Goal: Information Seeking & Learning: Learn about a topic

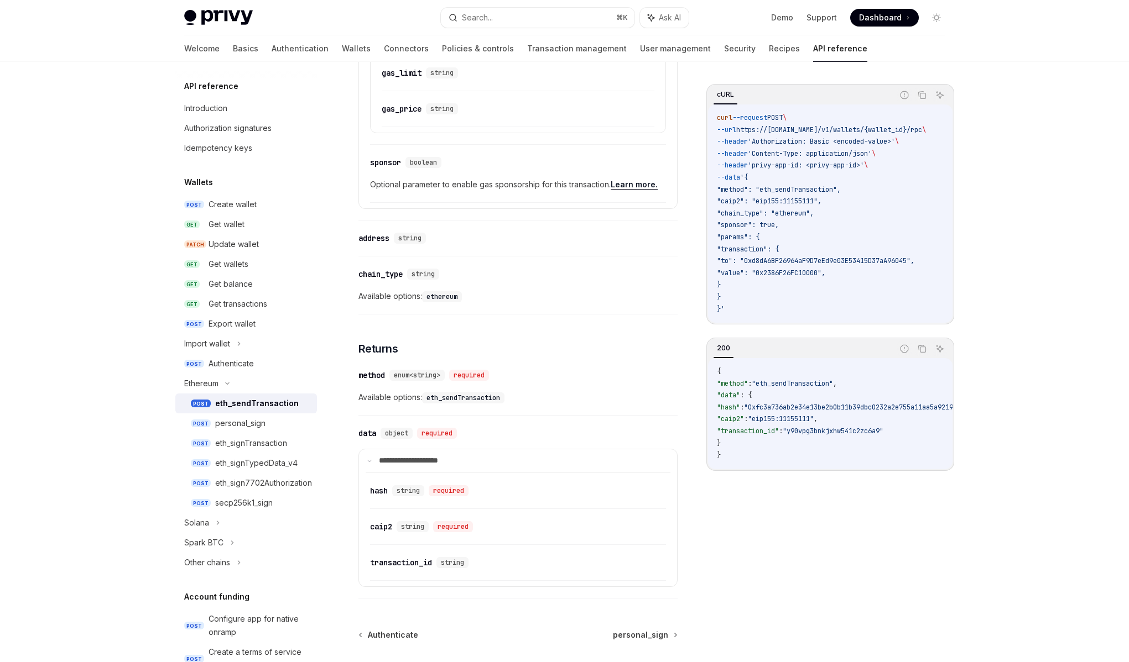
scroll to position [1130, 0]
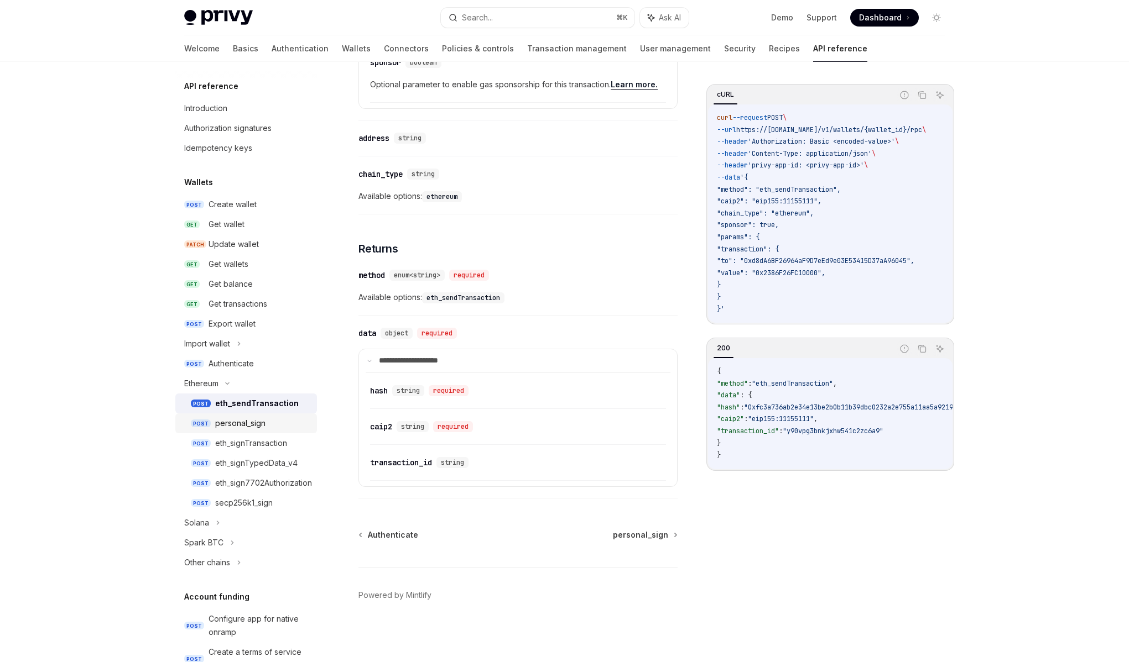
click at [253, 431] on link "POST personal_sign" at bounding box center [246, 424] width 142 height 20
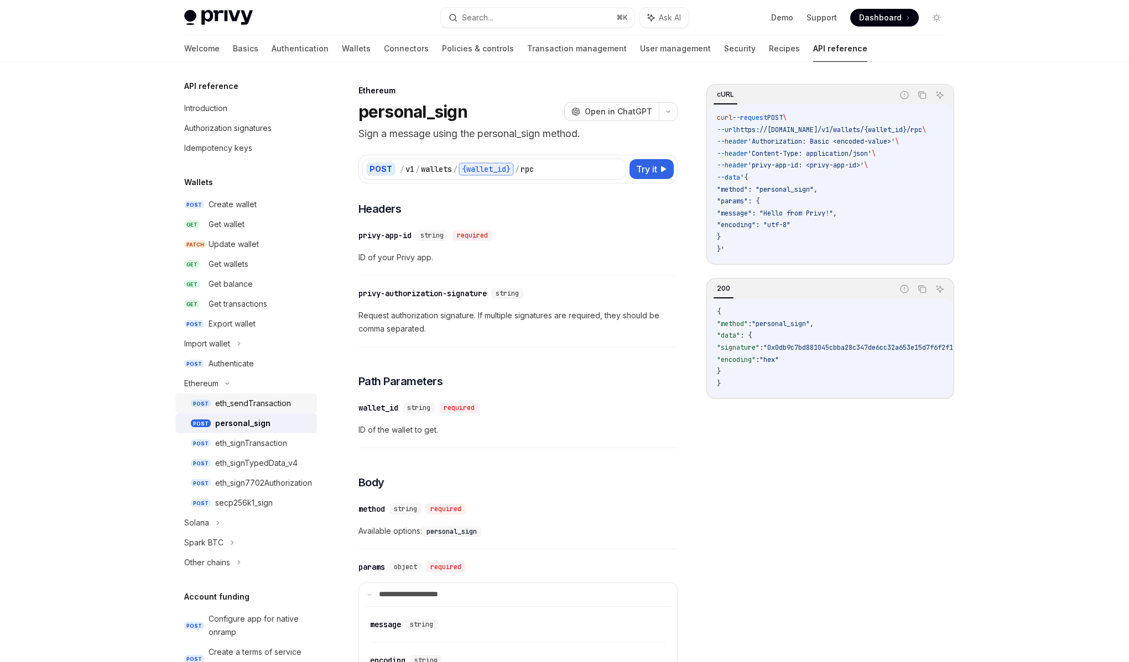
click at [255, 403] on div "eth_sendTransaction" at bounding box center [253, 403] width 76 height 13
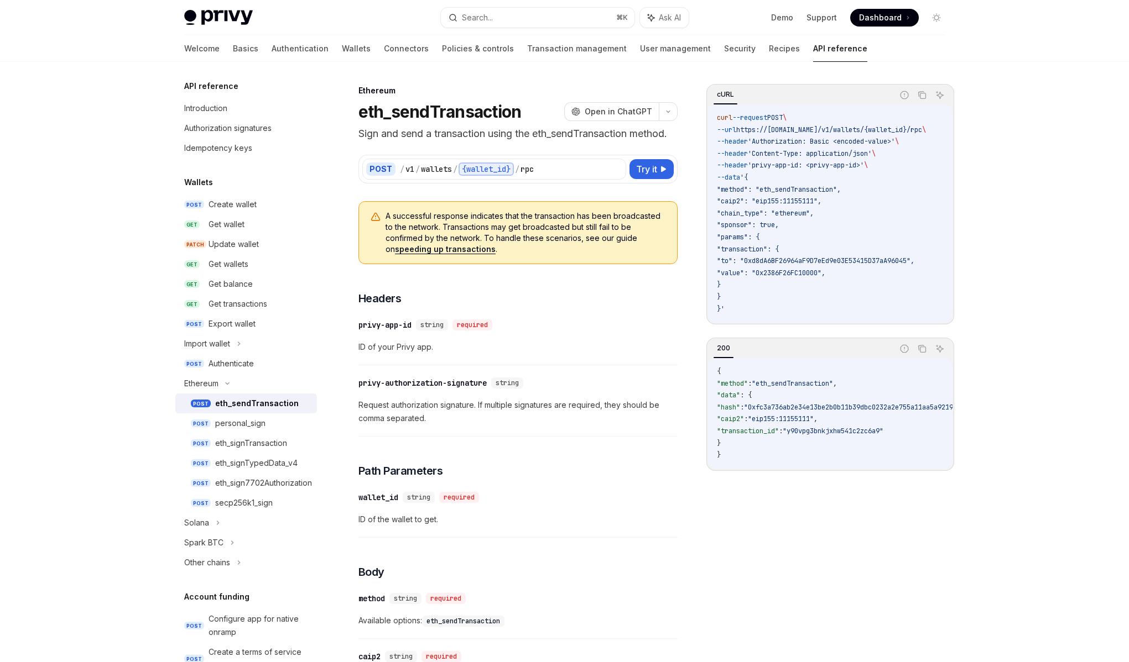
click at [225, 22] on img at bounding box center [218, 17] width 69 height 15
type textarea "*"
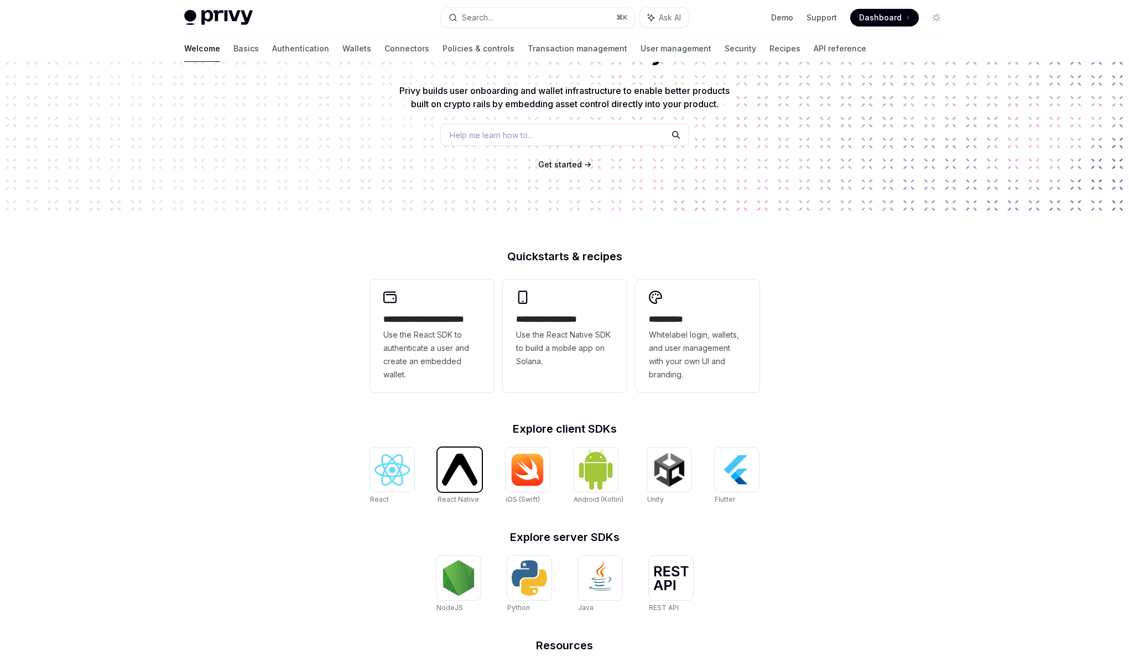
scroll to position [136, 0]
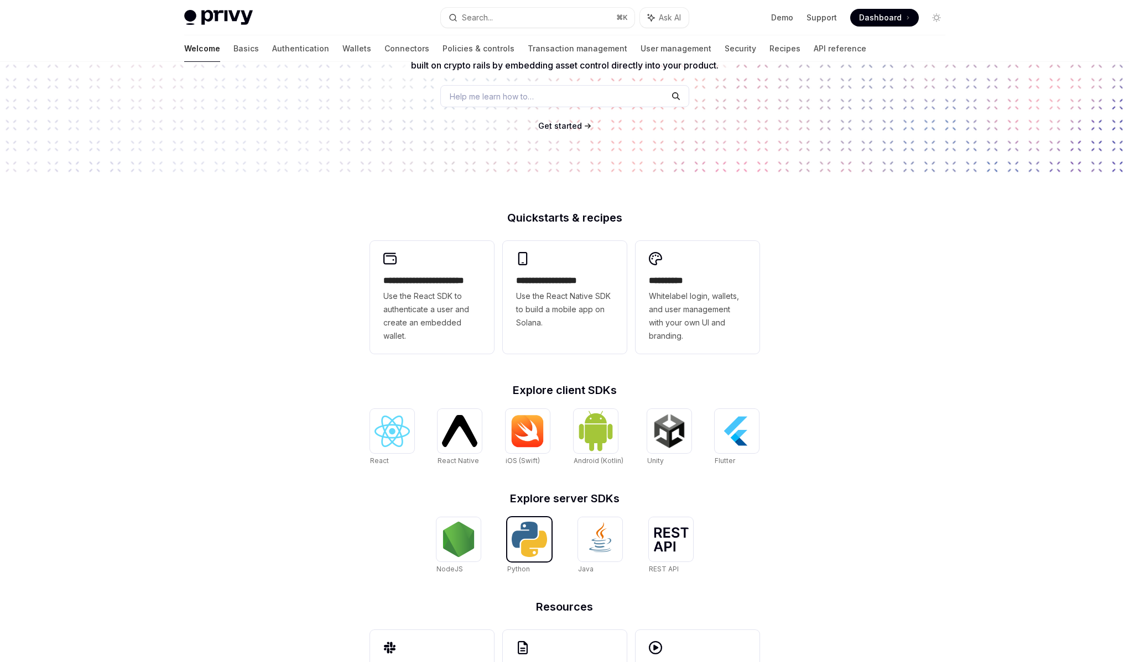
click at [544, 530] on img at bounding box center [528, 539] width 35 height 35
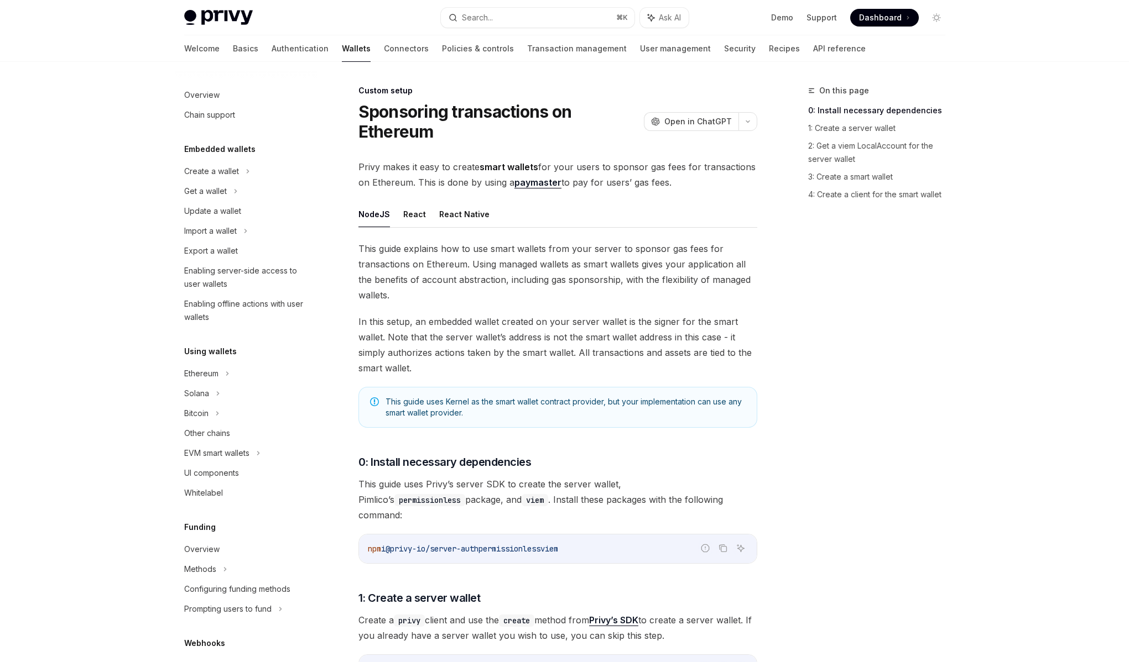
scroll to position [354, 0]
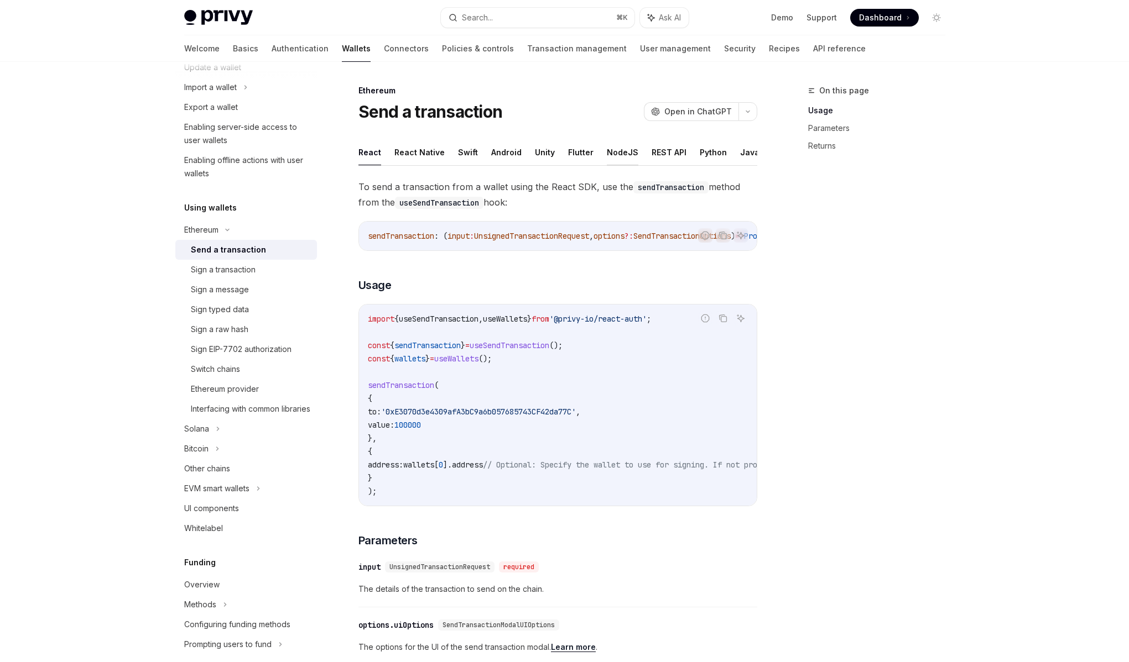
click at [612, 155] on button "NodeJS" at bounding box center [623, 152] width 32 height 26
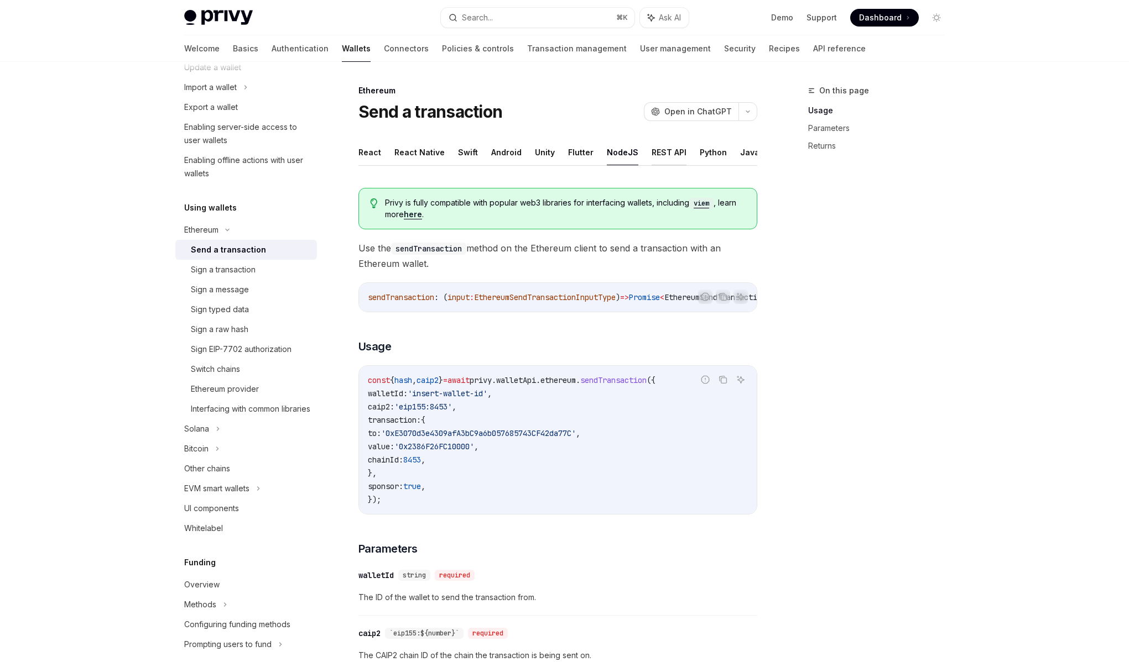
click at [651, 150] on button "REST API" at bounding box center [668, 152] width 35 height 26
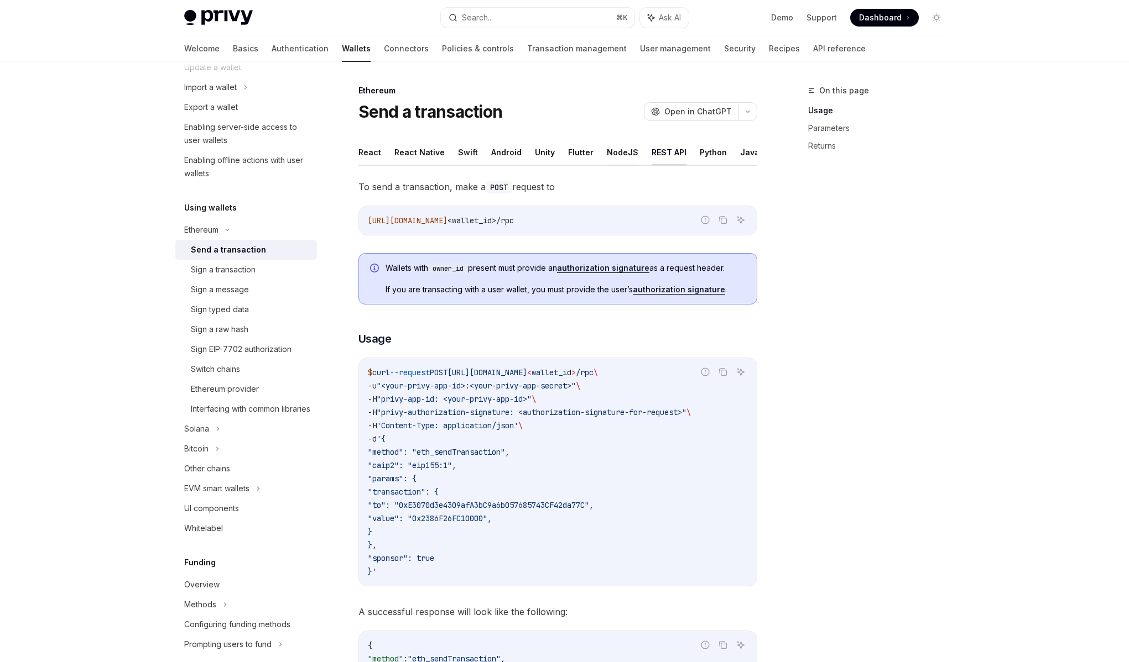
click at [616, 156] on button "NodeJS" at bounding box center [623, 152] width 32 height 26
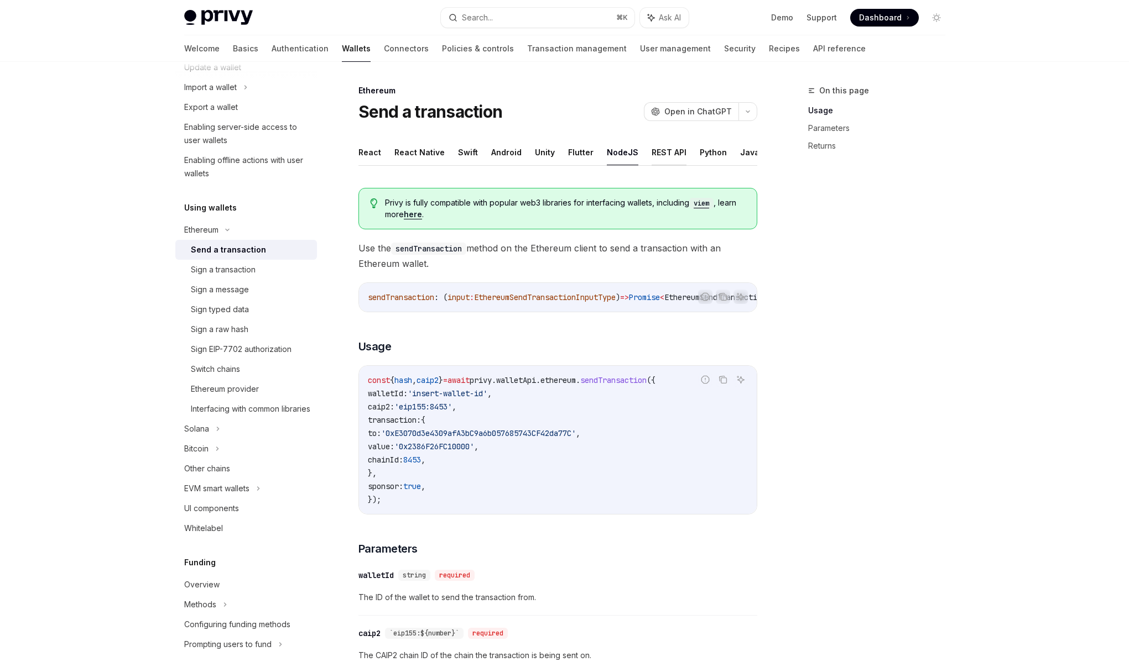
click at [660, 150] on button "REST API" at bounding box center [668, 152] width 35 height 26
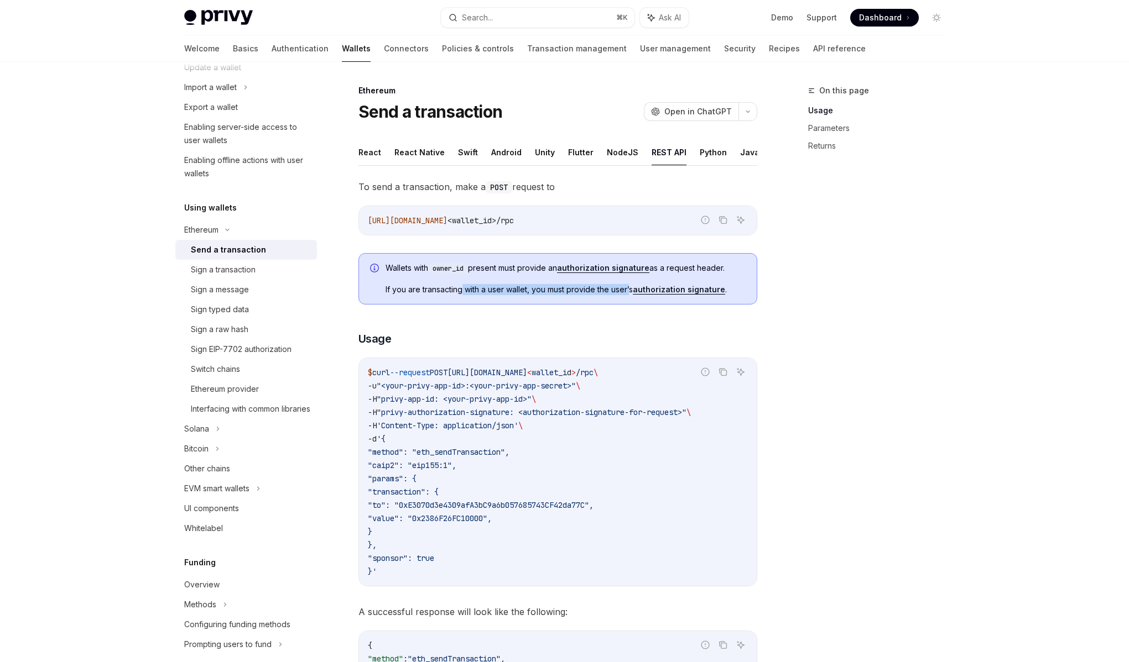
drag, startPoint x: 462, startPoint y: 290, endPoint x: 631, endPoint y: 293, distance: 169.2
click at [631, 293] on span "If you are transacting with a user wallet, you must provide the user’s authoriz…" at bounding box center [565, 289] width 360 height 11
click at [385, 151] on ul "React React Native Swift Android Unity Flutter NodeJS REST API Python Java" at bounding box center [557, 152] width 399 height 27
click at [381, 152] on ul "React React Native Swift Android Unity Flutter NodeJS REST API Python Java" at bounding box center [557, 152] width 399 height 27
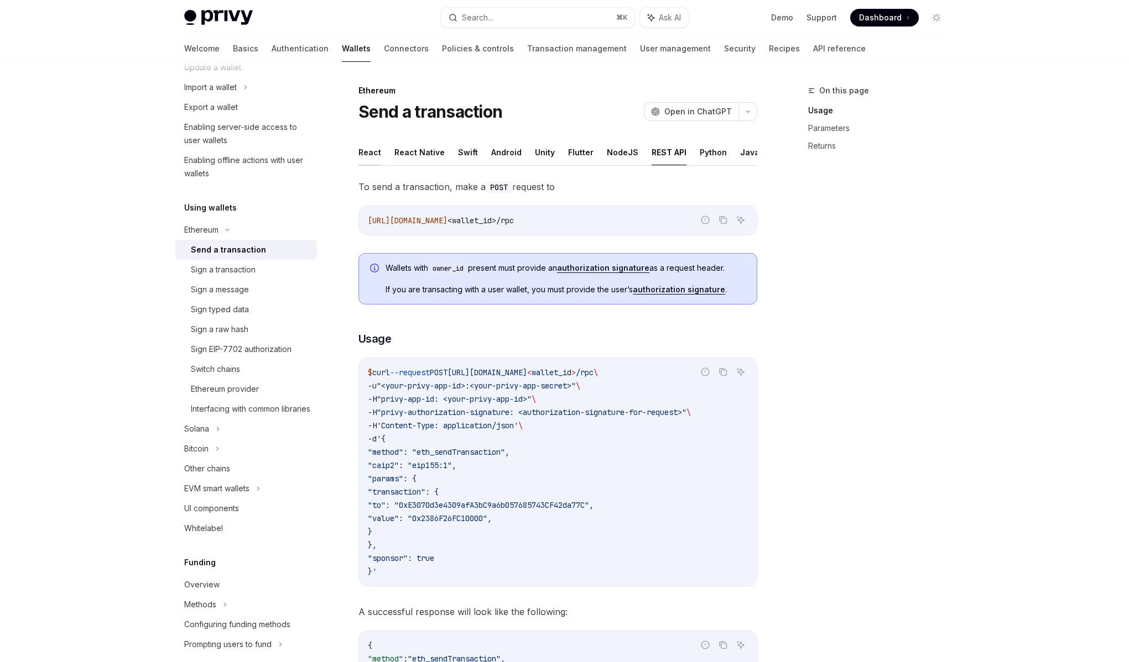
click at [378, 153] on button "React" at bounding box center [369, 152] width 23 height 26
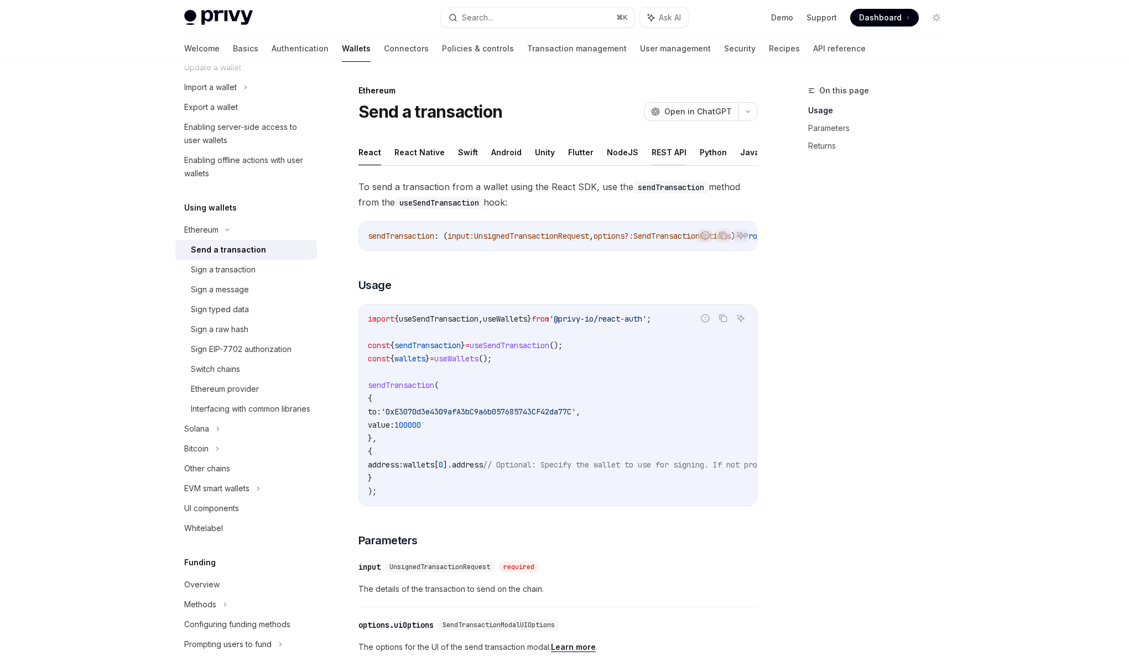
click at [651, 150] on button "REST API" at bounding box center [668, 152] width 35 height 26
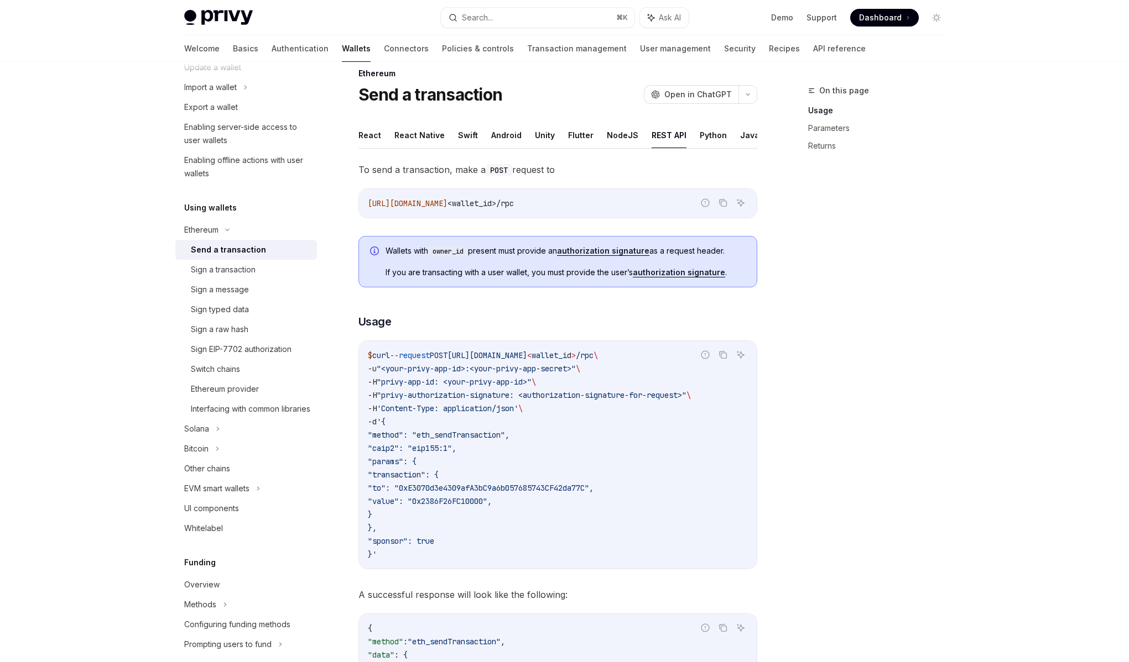
scroll to position [16, 0]
click at [709, 139] on button "Python" at bounding box center [712, 136] width 27 height 26
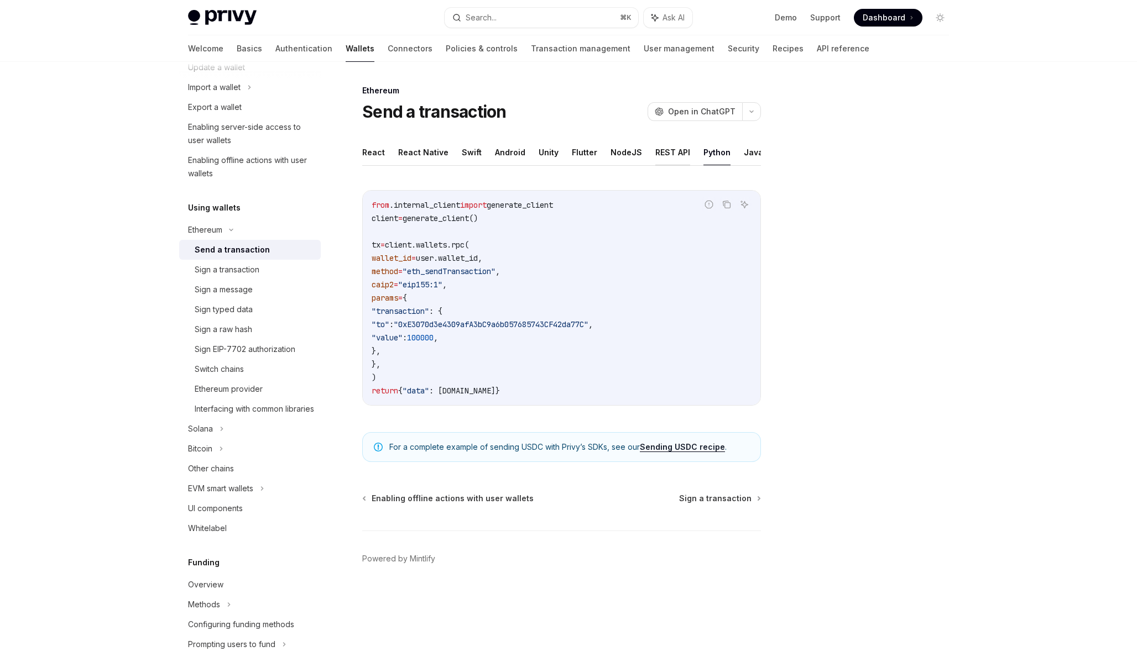
click at [673, 159] on button "REST API" at bounding box center [672, 152] width 35 height 26
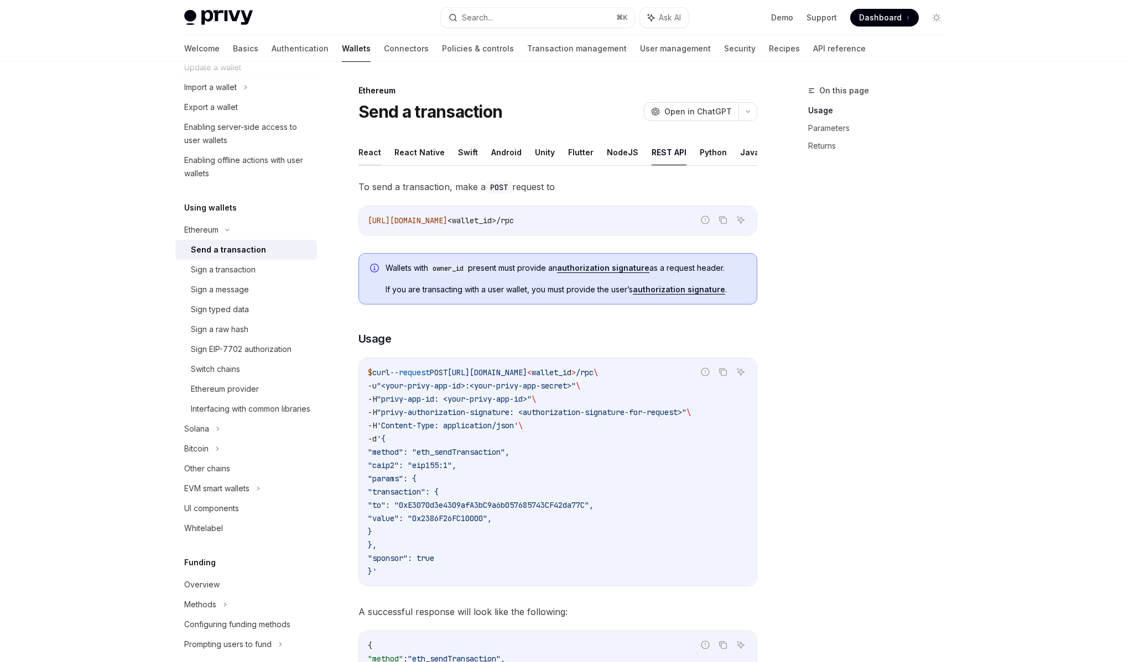
click at [365, 150] on button "React" at bounding box center [369, 152] width 23 height 26
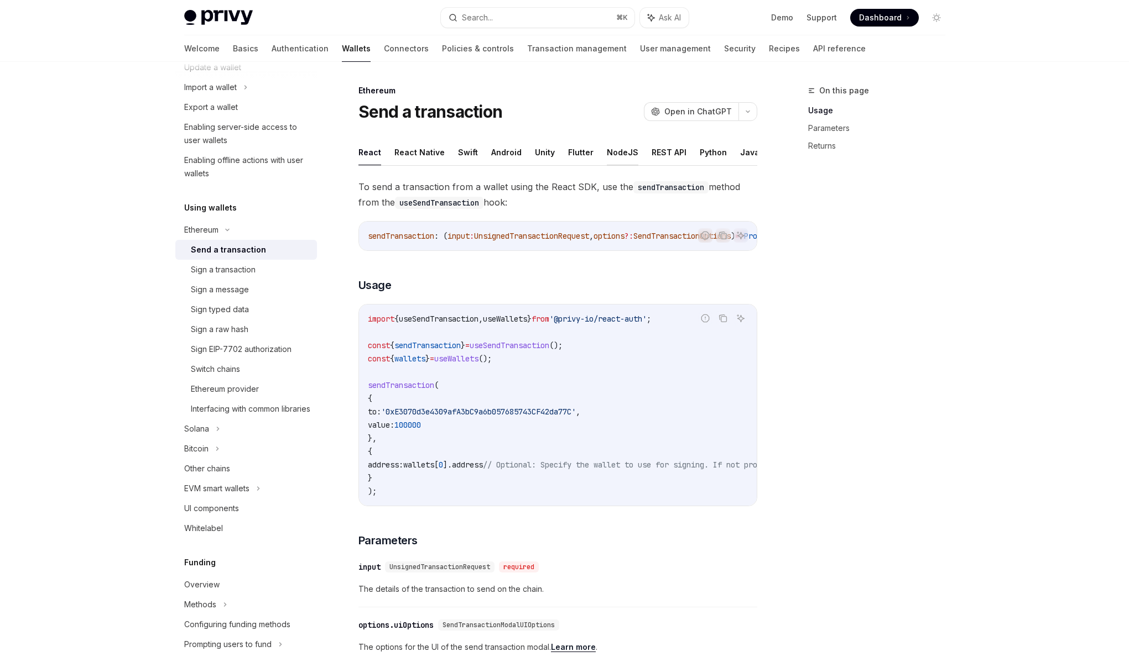
click at [621, 152] on button "NodeJS" at bounding box center [623, 152] width 32 height 26
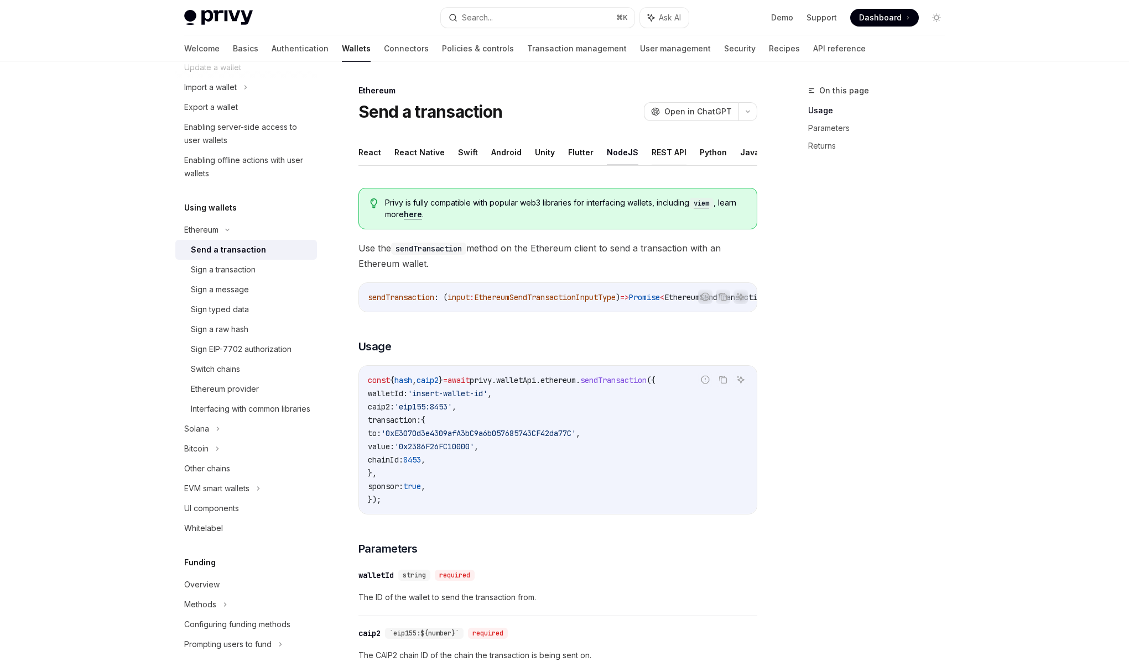
click at [662, 154] on button "REST API" at bounding box center [668, 152] width 35 height 26
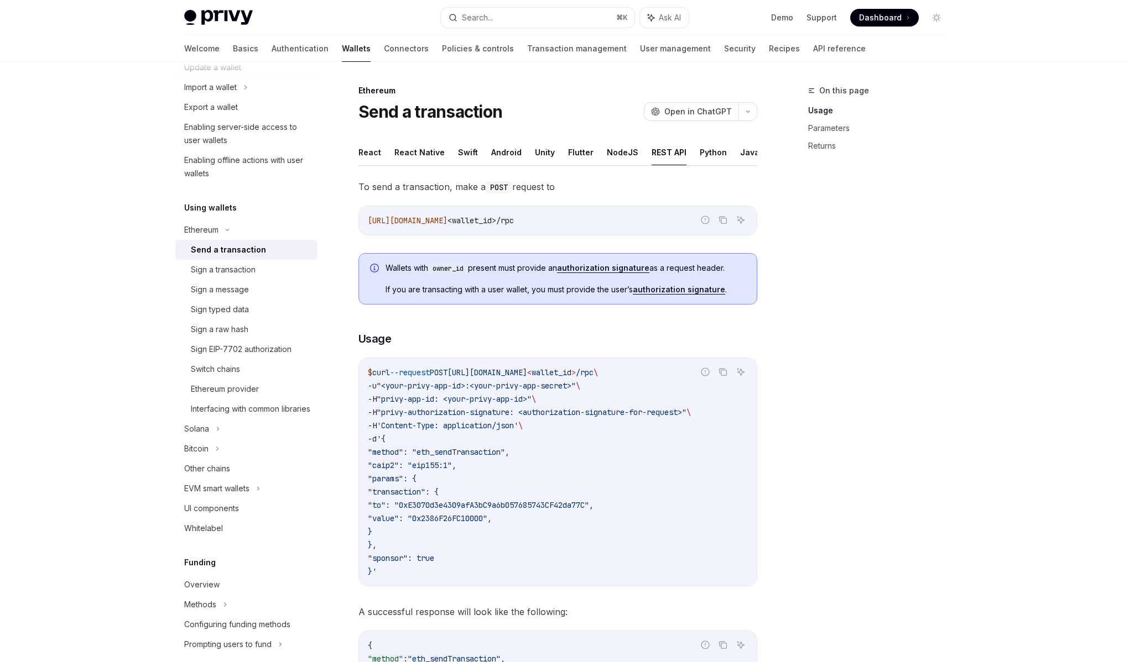
click at [883, 467] on div "On this page Usage Parameters Returns" at bounding box center [870, 373] width 168 height 578
click at [711, 161] on button "Python" at bounding box center [712, 152] width 27 height 26
type textarea "*"
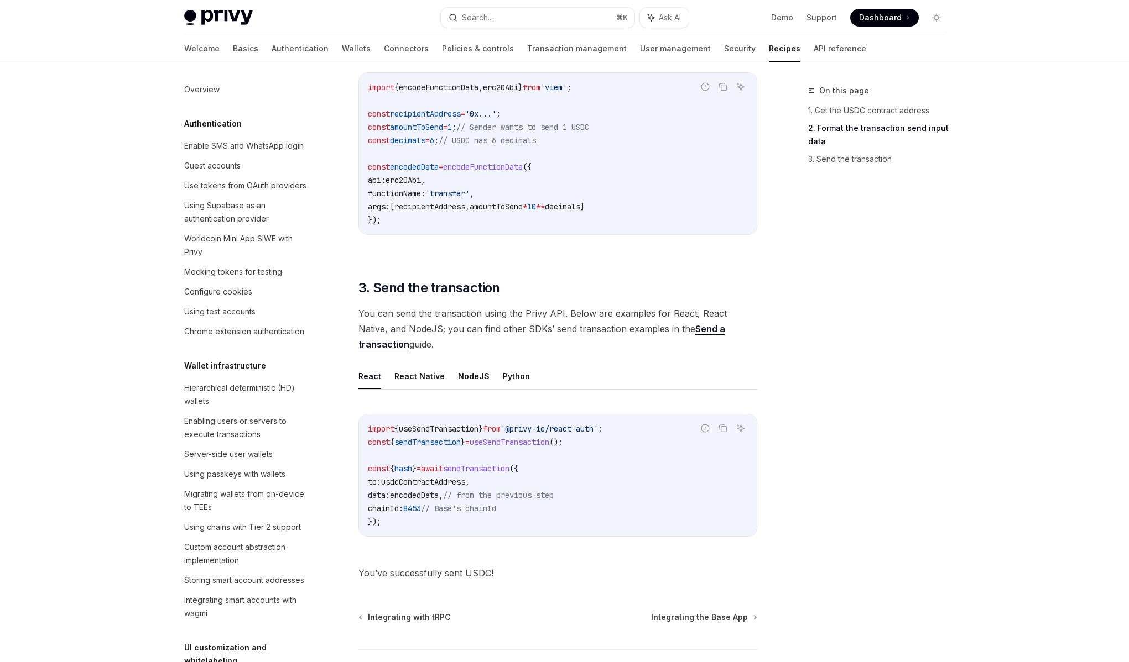
scroll to position [1406, 0]
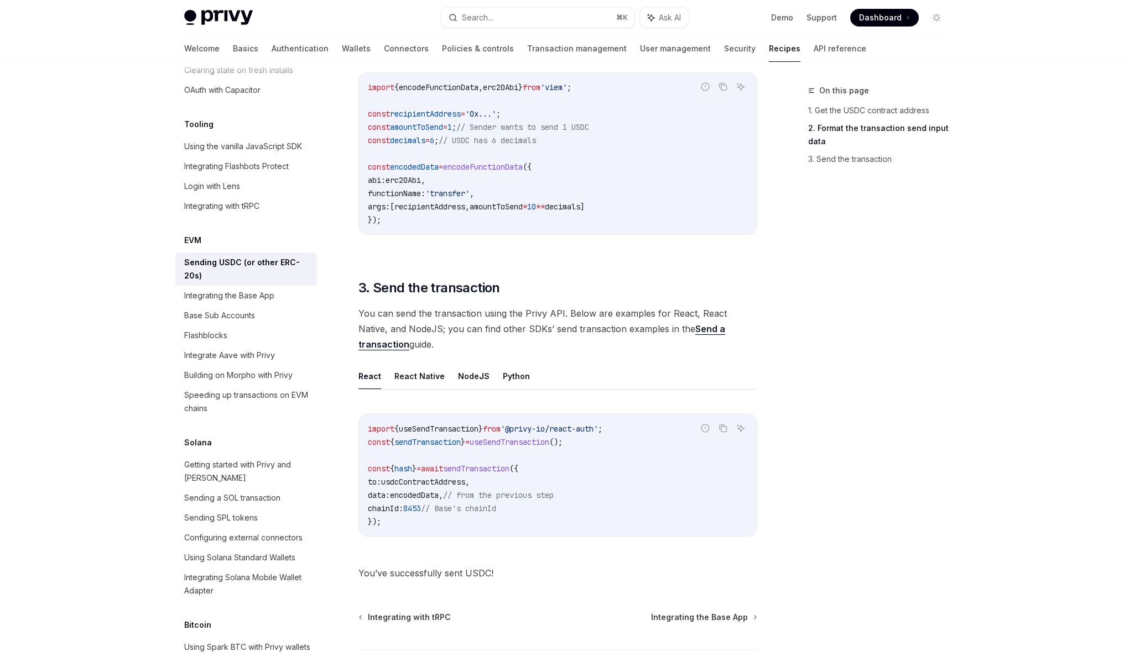
click at [599, 338] on span "You can send the transaction using the Privy API. Below are examples for React,…" at bounding box center [557, 329] width 399 height 46
click at [598, 330] on span "You can send the transaction using the Privy API. Below are examples for React,…" at bounding box center [557, 329] width 399 height 46
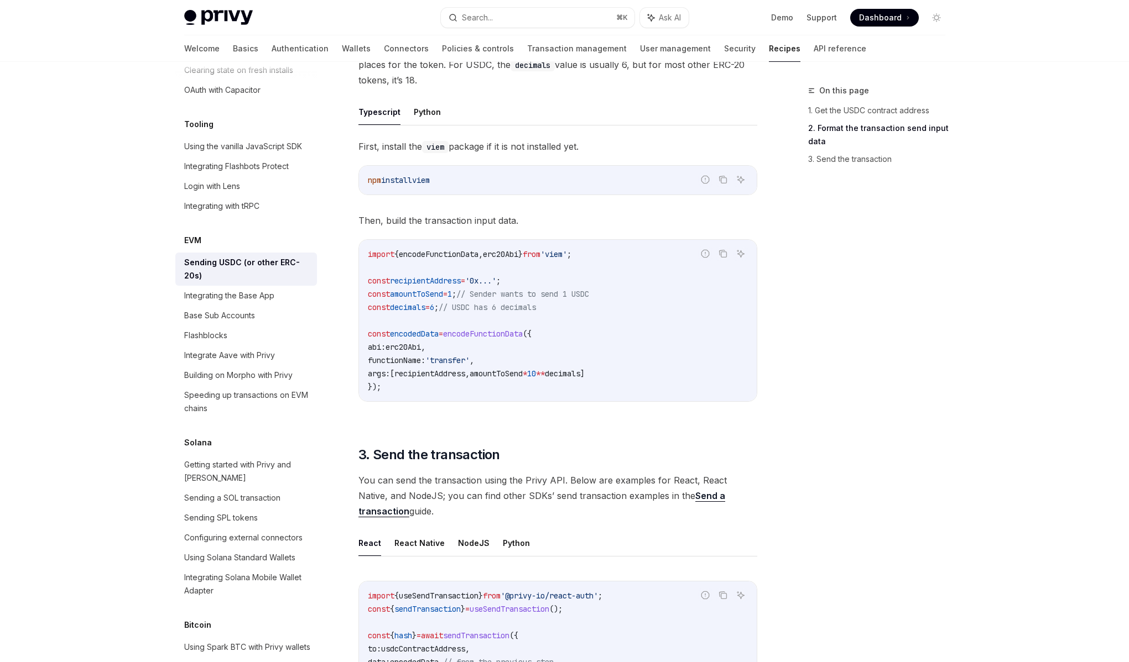
scroll to position [457, 0]
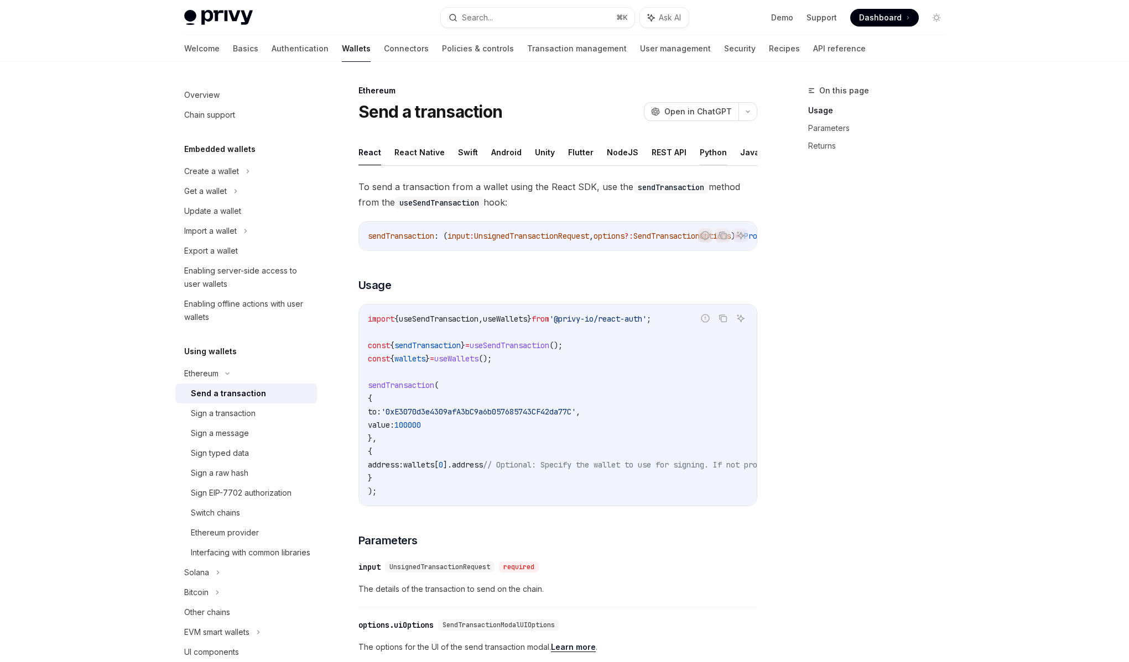
click at [699, 148] on button "Python" at bounding box center [712, 152] width 27 height 26
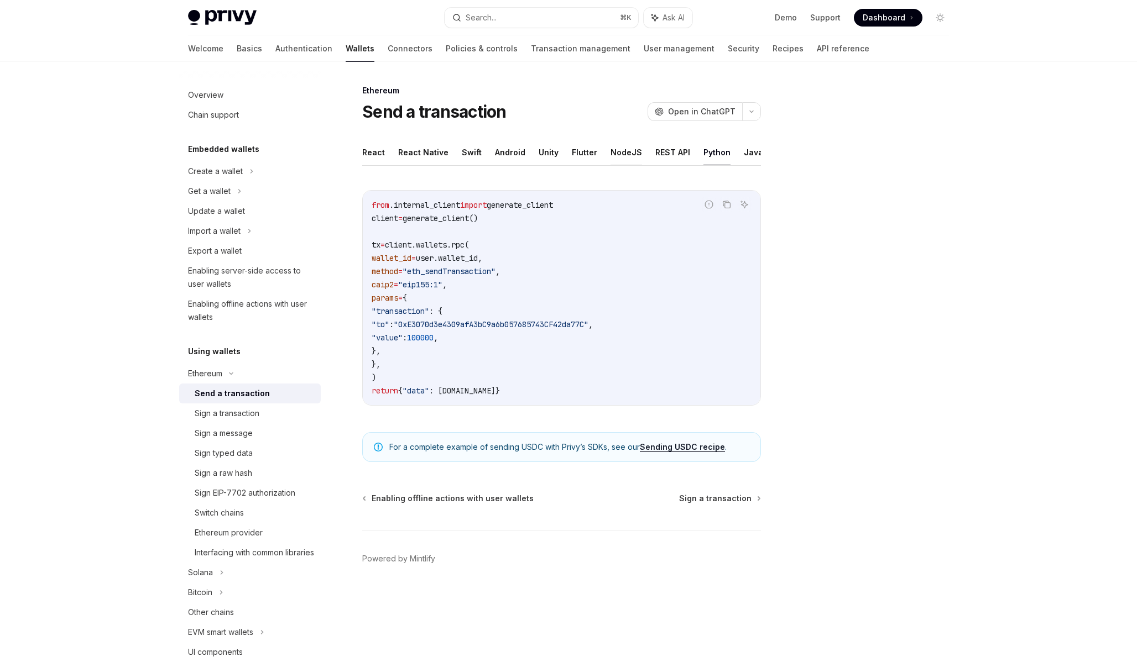
click at [618, 159] on button "NodeJS" at bounding box center [626, 152] width 32 height 26
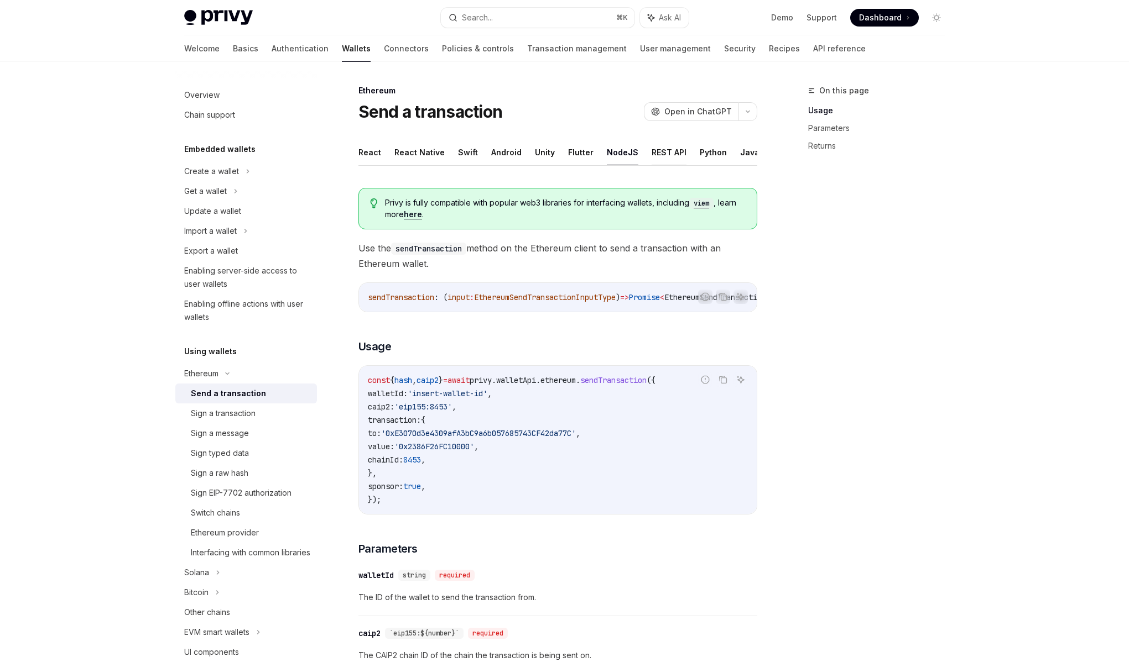
click at [655, 162] on button "REST API" at bounding box center [668, 152] width 35 height 26
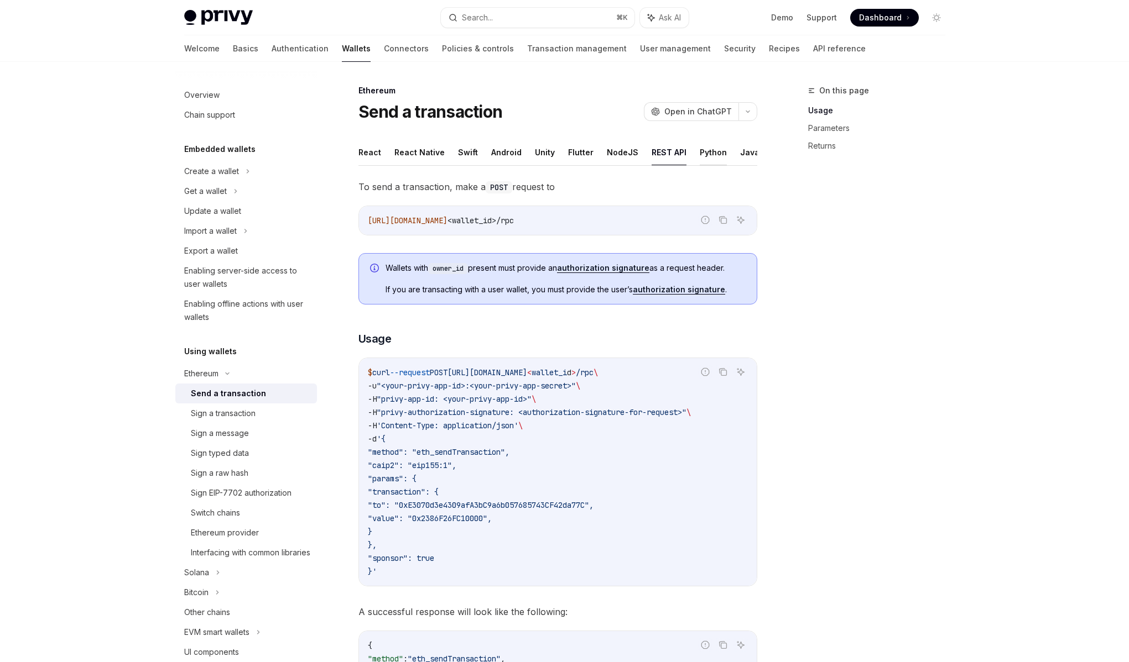
click at [699, 154] on button "Python" at bounding box center [712, 152] width 27 height 26
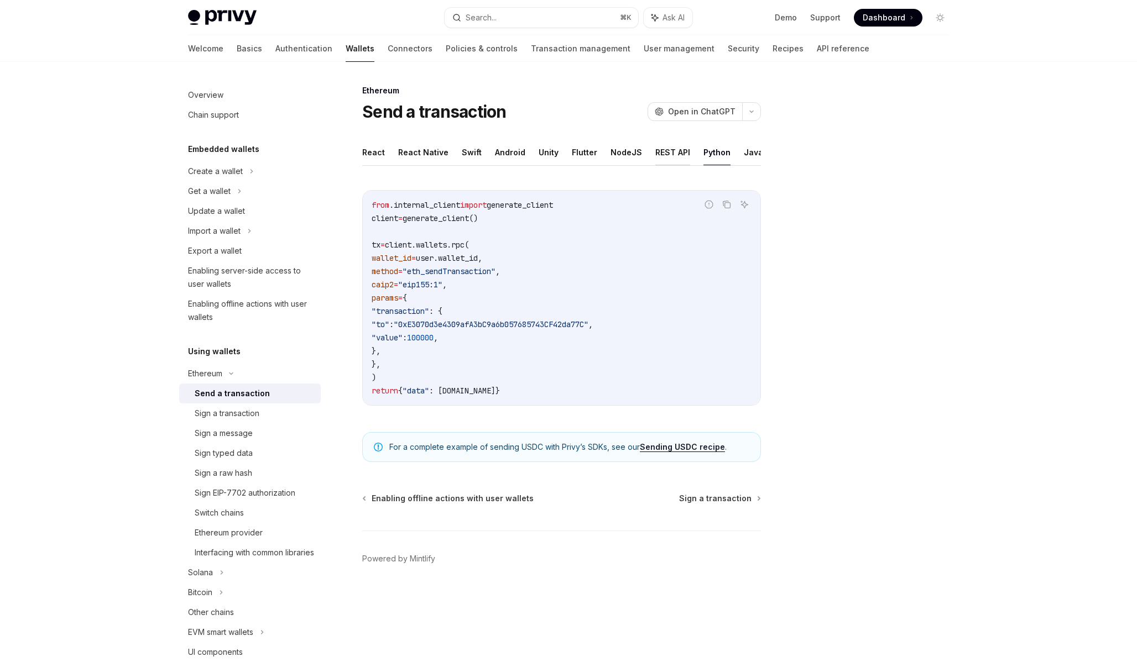
drag, startPoint x: 634, startPoint y: 156, endPoint x: 655, endPoint y: 156, distance: 21.0
click at [634, 156] on ul "React React Native Swift Android Unity Flutter NodeJS REST API Python Java" at bounding box center [561, 152] width 399 height 27
click at [664, 156] on button "REST API" at bounding box center [672, 152] width 35 height 26
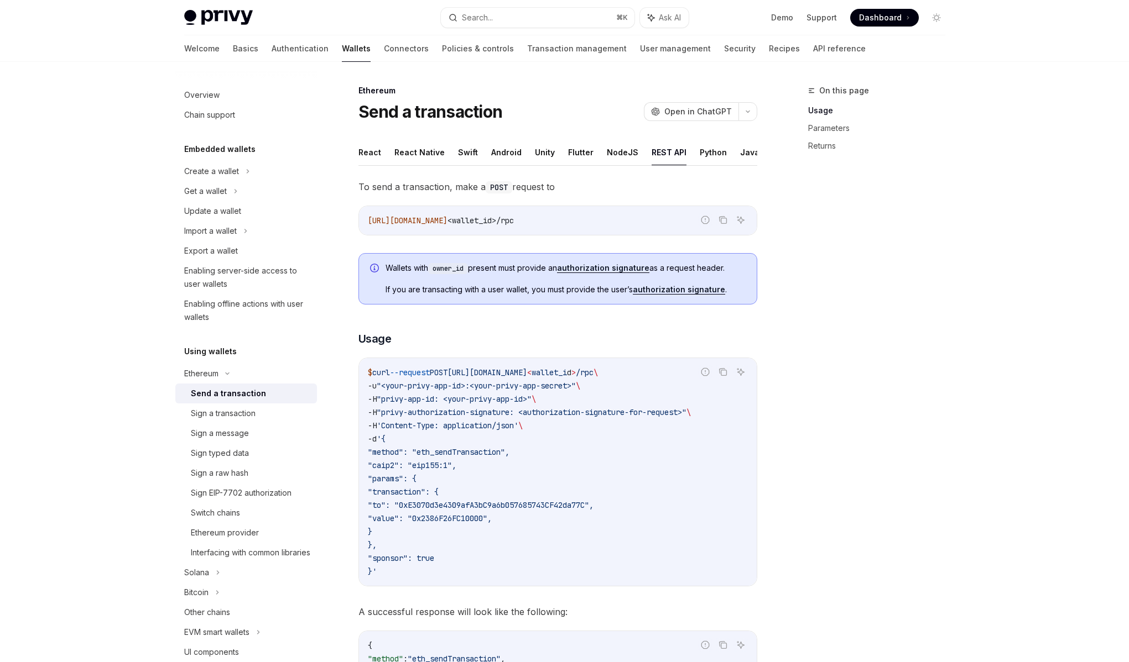
click at [687, 158] on ul "React React Native Swift Android Unity Flutter NodeJS REST API Python Java" at bounding box center [557, 152] width 399 height 27
click at [699, 157] on button "Python" at bounding box center [712, 152] width 27 height 26
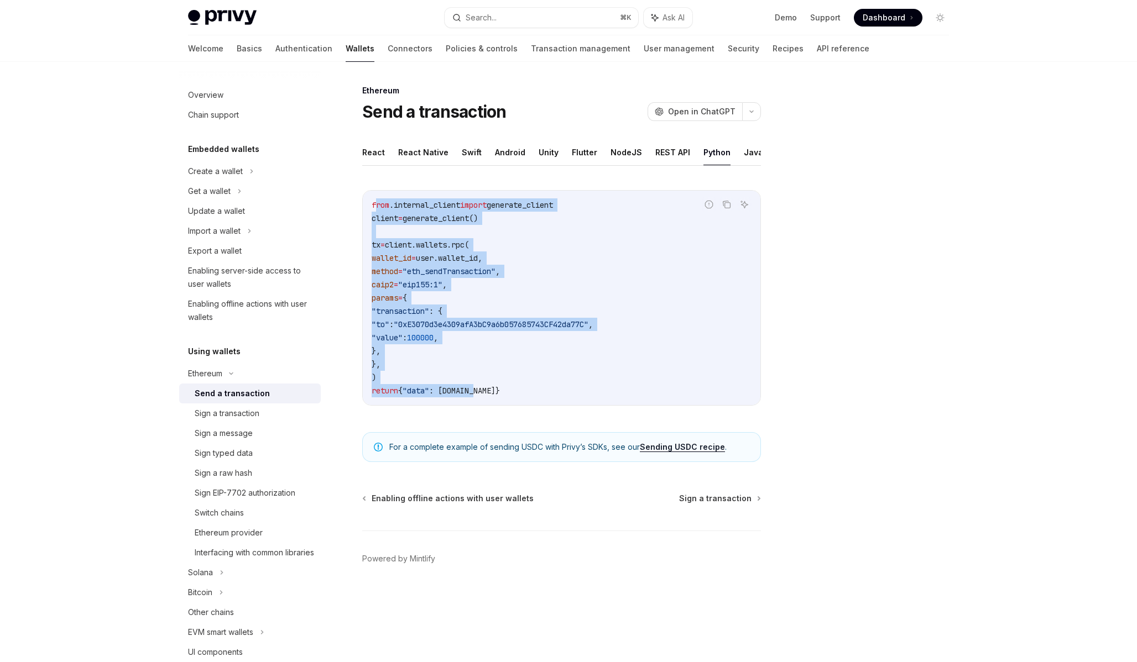
drag, startPoint x: 502, startPoint y: 395, endPoint x: 374, endPoint y: 200, distance: 234.0
click at [374, 200] on code "from .internal_client import generate_client client = generate_client() tx = cl…" at bounding box center [562, 298] width 380 height 199
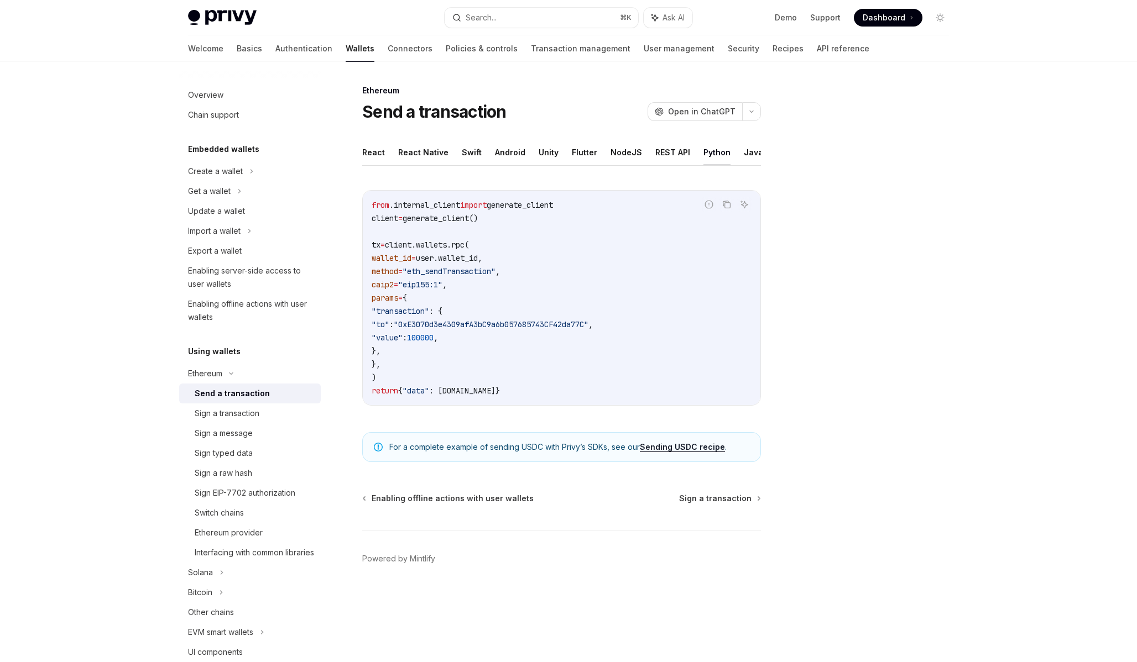
click at [374, 200] on span "from" at bounding box center [381, 205] width 18 height 10
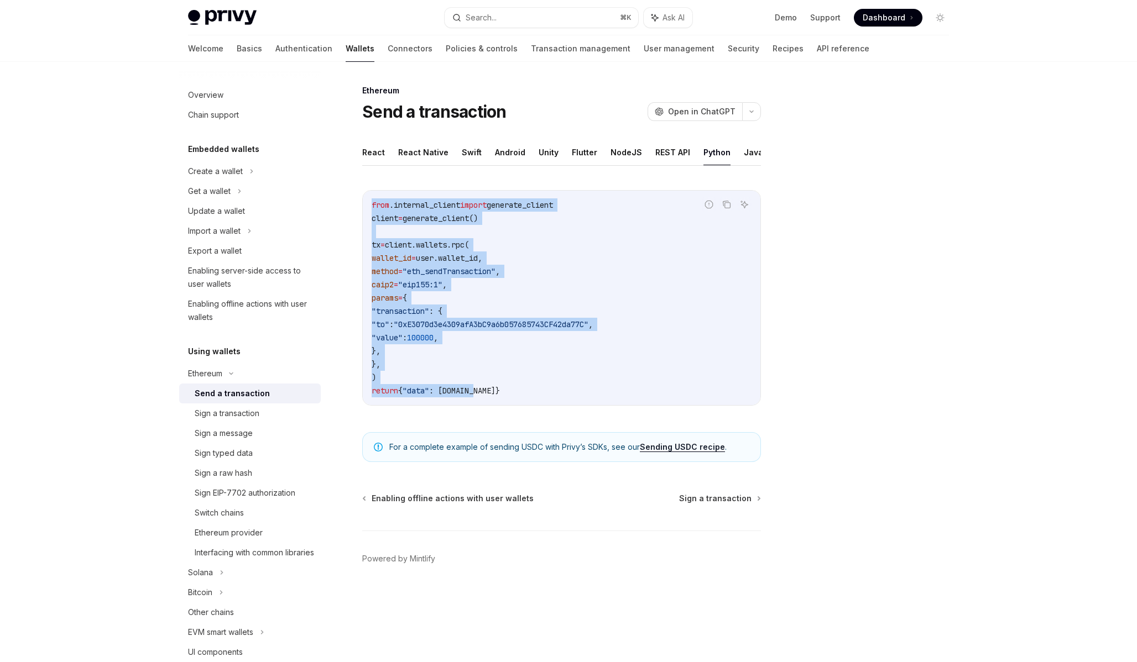
drag, startPoint x: 373, startPoint y: 201, endPoint x: 520, endPoint y: 395, distance: 243.1
click at [520, 395] on code "from .internal_client import generate_client client = generate_client() tx = cl…" at bounding box center [562, 298] width 380 height 199
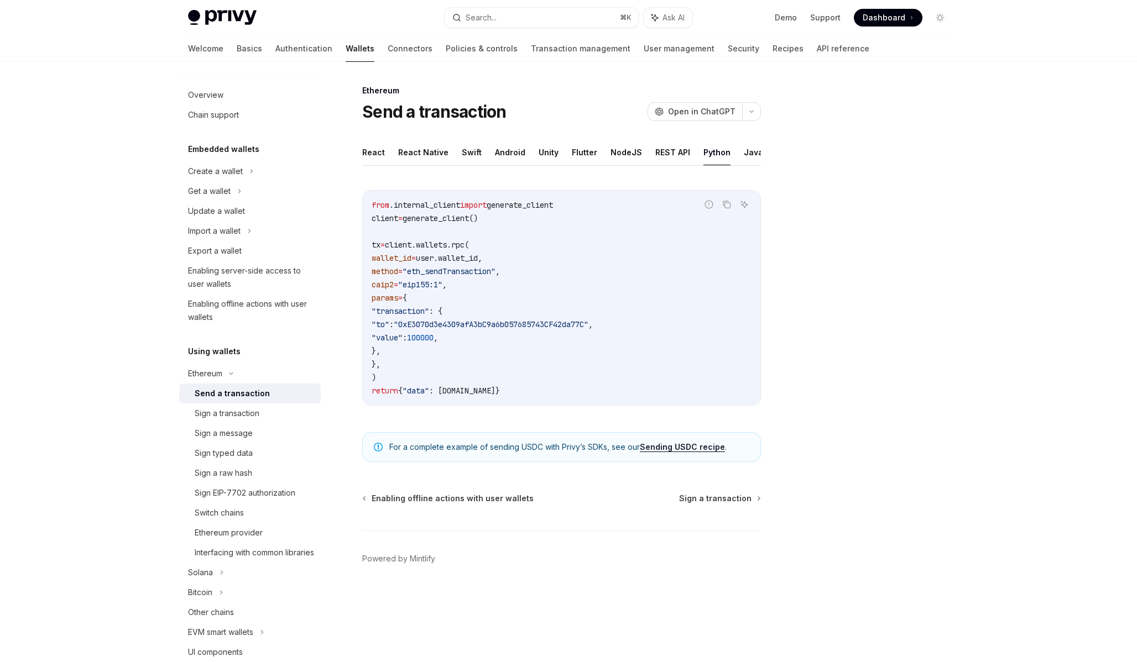
click at [582, 266] on code "from .internal_client import generate_client client = generate_client() tx = cl…" at bounding box center [562, 298] width 380 height 199
click at [492, 222] on code "from .internal_client import generate_client client = generate_client() tx = cl…" at bounding box center [562, 298] width 380 height 199
click at [504, 216] on code "from .internal_client import generate_client client = generate_client() tx = cl…" at bounding box center [562, 298] width 380 height 199
click at [451, 207] on span ".internal_client" at bounding box center [424, 205] width 71 height 10
click at [674, 155] on button "REST API" at bounding box center [672, 152] width 35 height 26
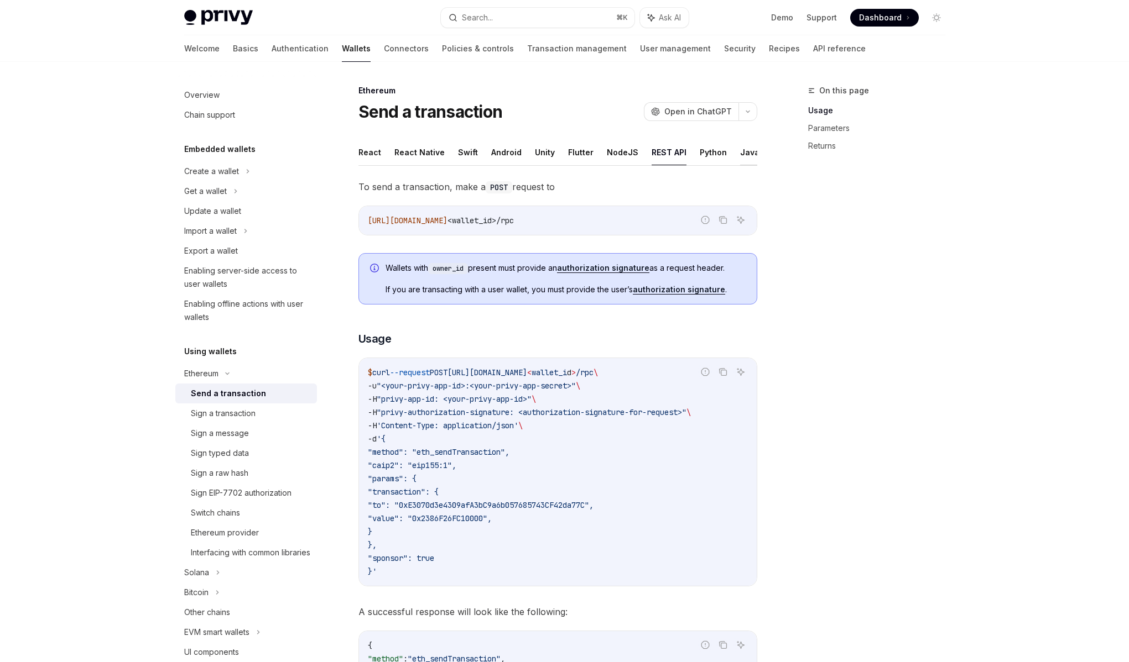
click at [740, 154] on button "Java" at bounding box center [749, 152] width 19 height 26
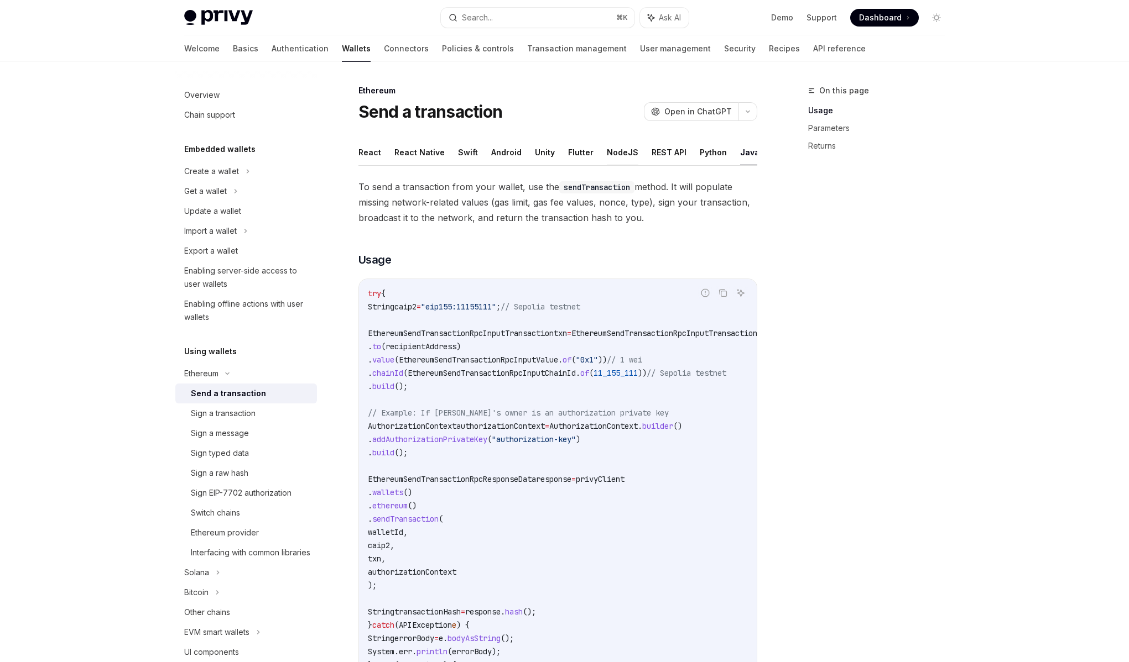
click at [615, 154] on button "NodeJS" at bounding box center [623, 152] width 32 height 26
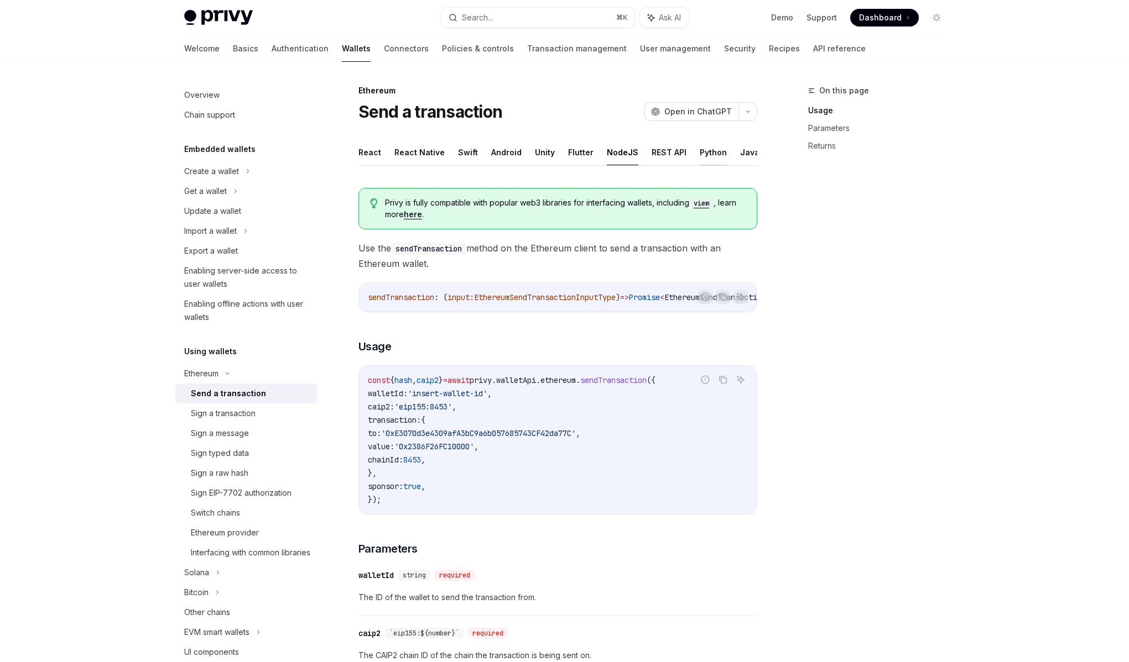
click at [706, 152] on button "Python" at bounding box center [712, 152] width 27 height 26
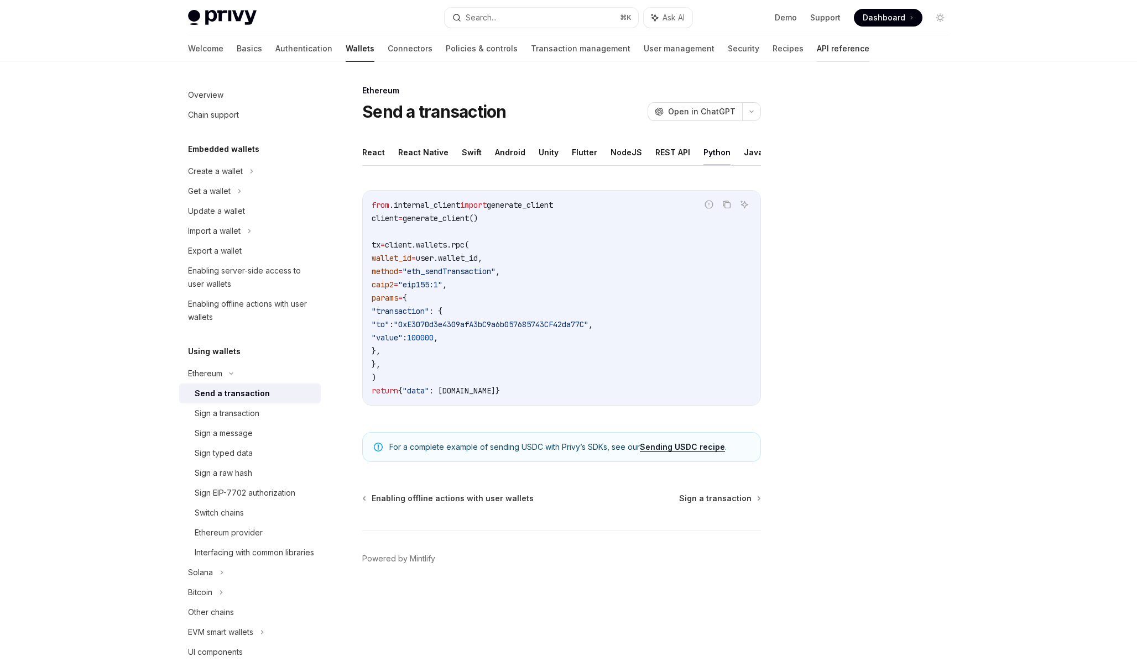
click at [817, 48] on link "API reference" at bounding box center [843, 48] width 53 height 27
type textarea "*"
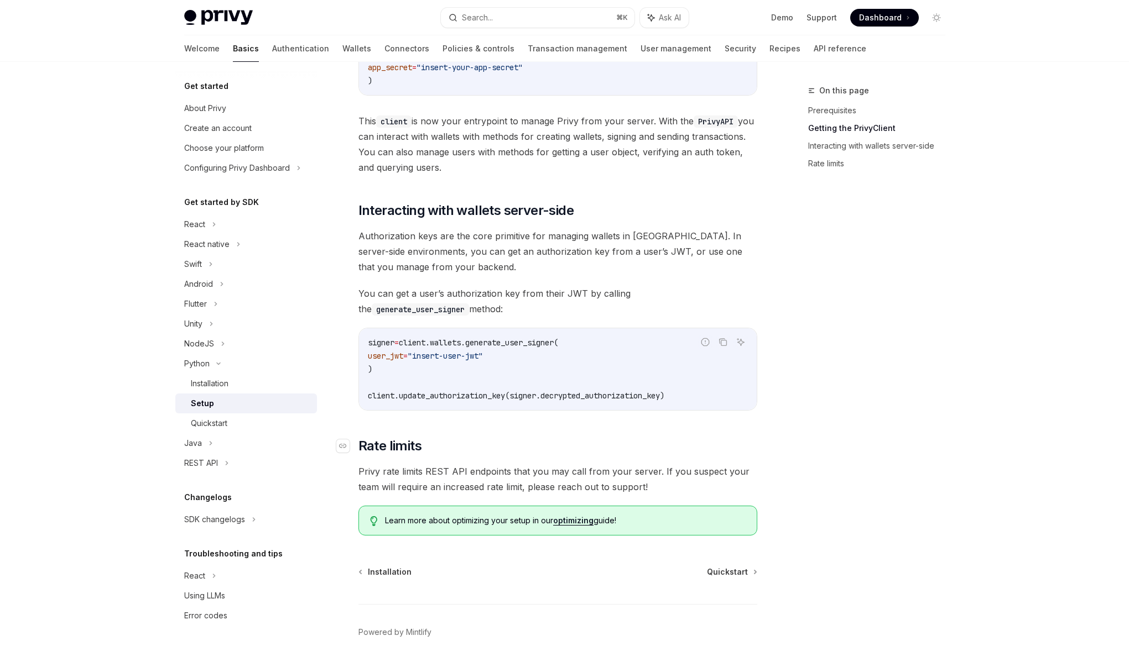
scroll to position [282, 0]
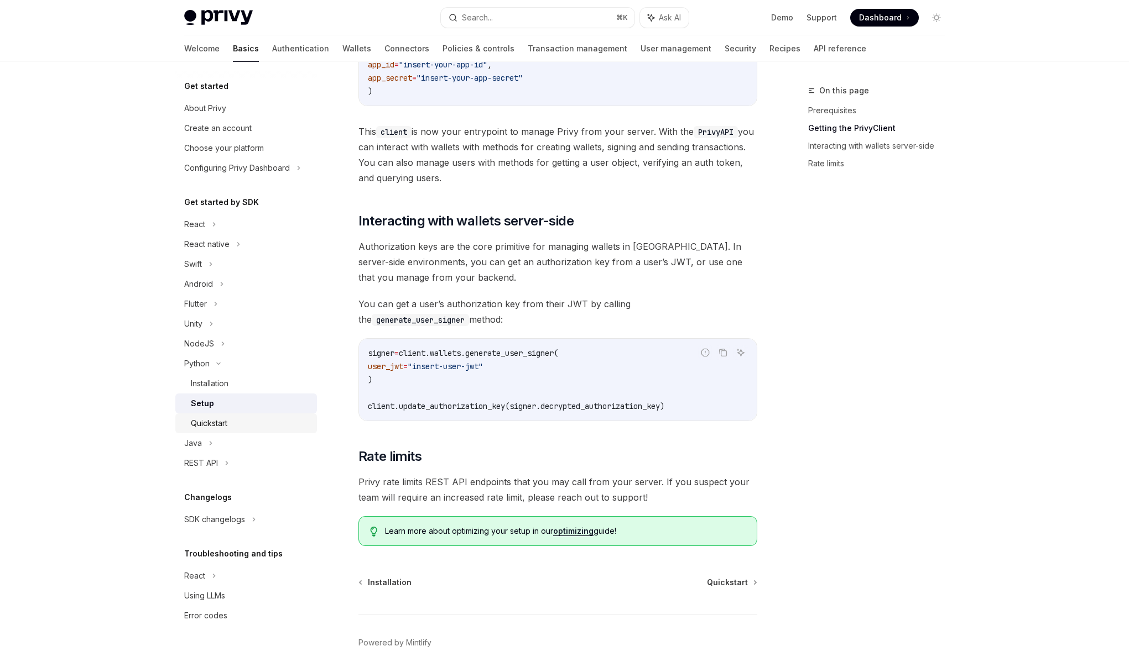
click at [222, 419] on div "Quickstart" at bounding box center [209, 423] width 36 height 13
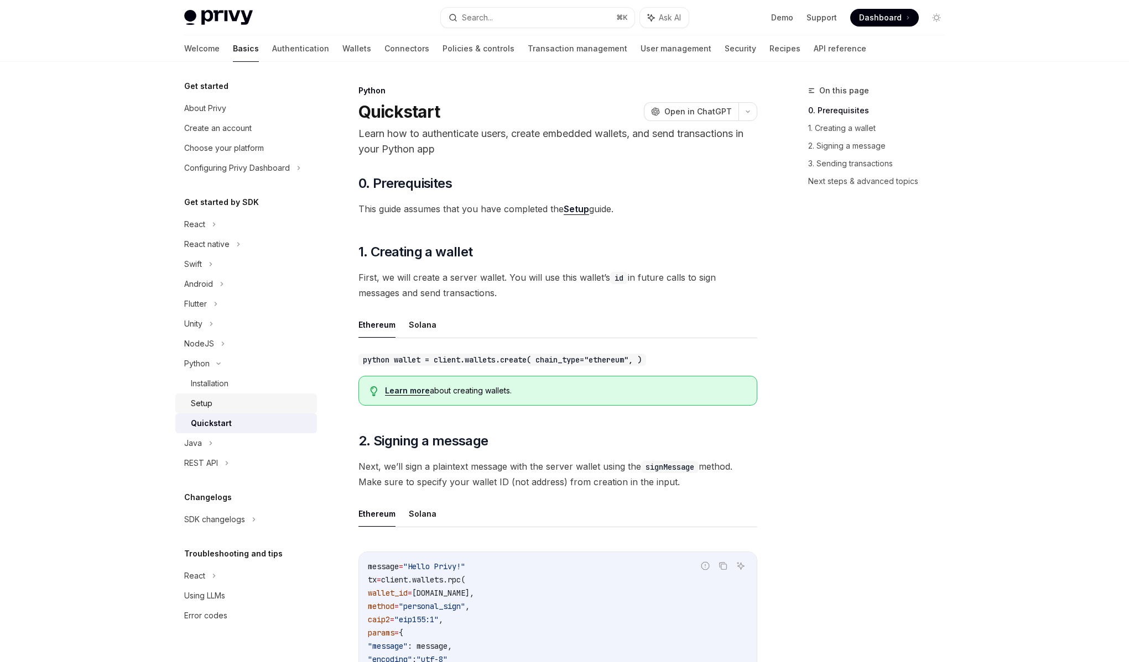
click at [279, 404] on div "Setup" at bounding box center [250, 403] width 119 height 13
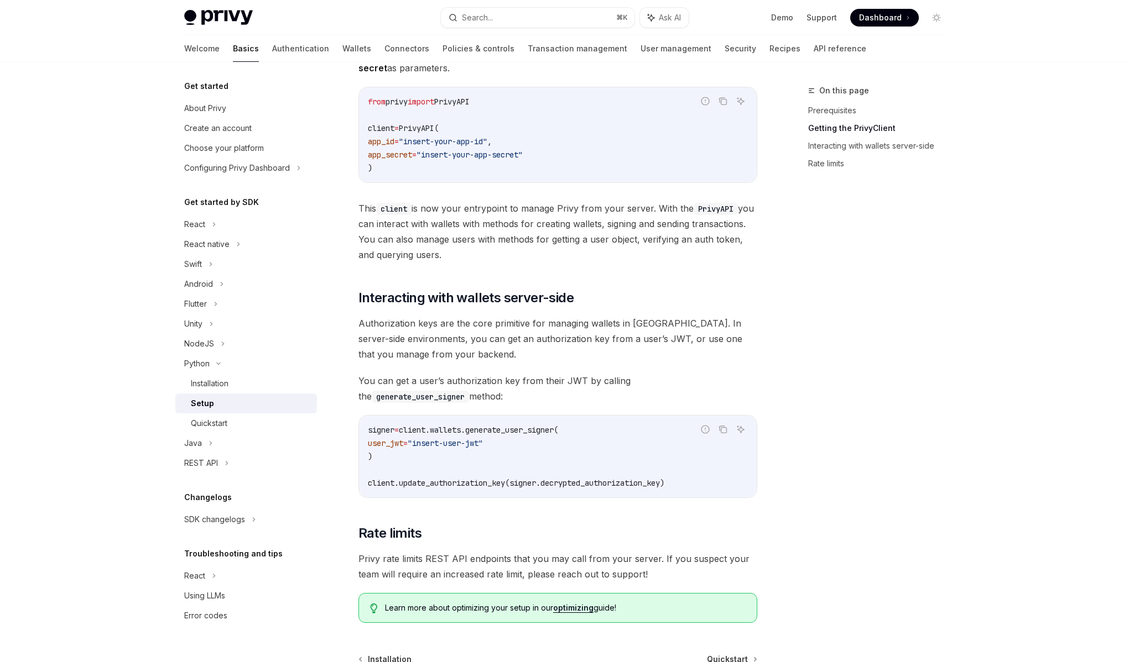
scroll to position [230, 0]
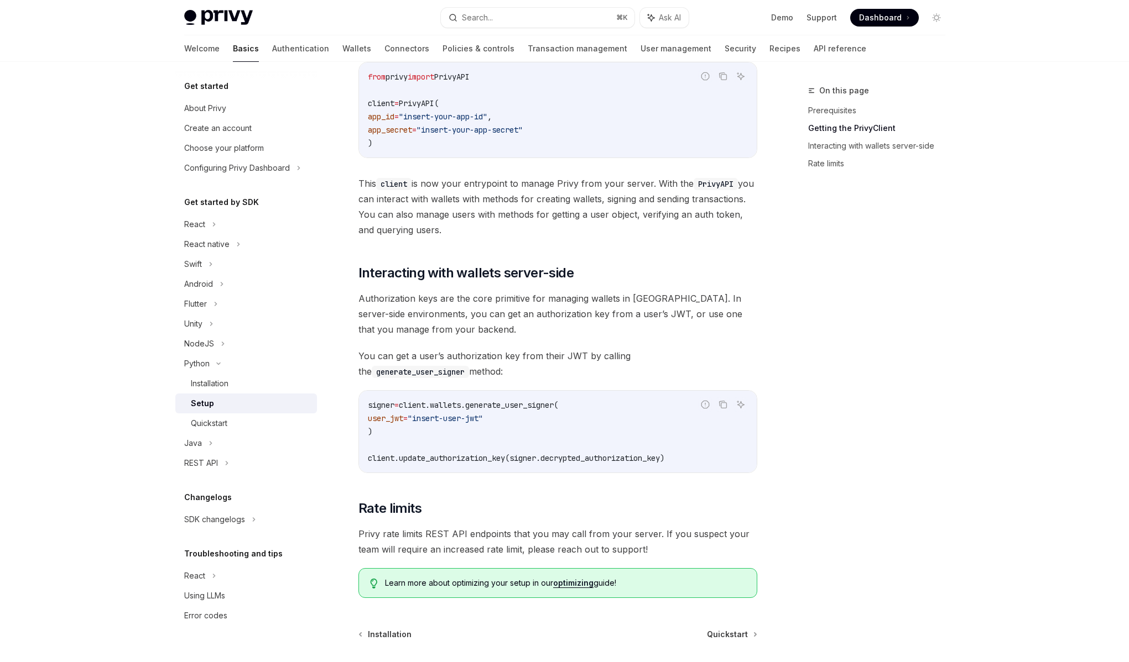
click at [503, 337] on span "Authorization keys are the core primitive for managing wallets in Privy. In ser…" at bounding box center [557, 314] width 399 height 46
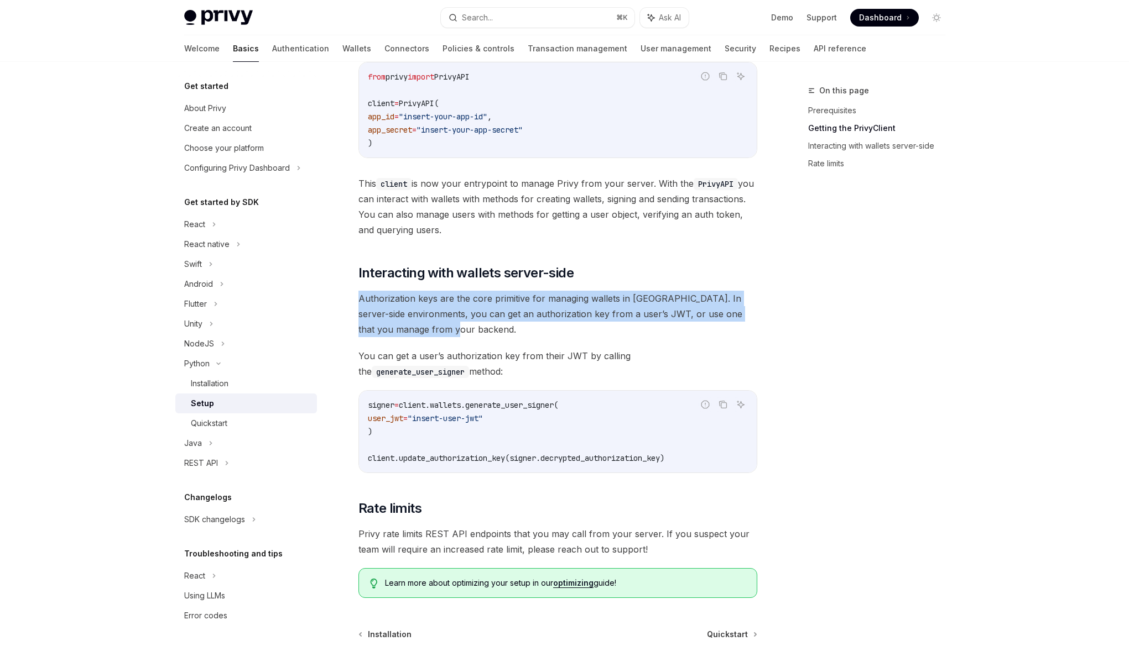
drag, startPoint x: 504, startPoint y: 337, endPoint x: 352, endPoint y: 300, distance: 156.4
click at [352, 300] on div "Python Setup OpenAI Open in ChatGPT OpenAI Open in ChatGPT ​ Prerequisites Befo…" at bounding box center [454, 308] width 610 height 908
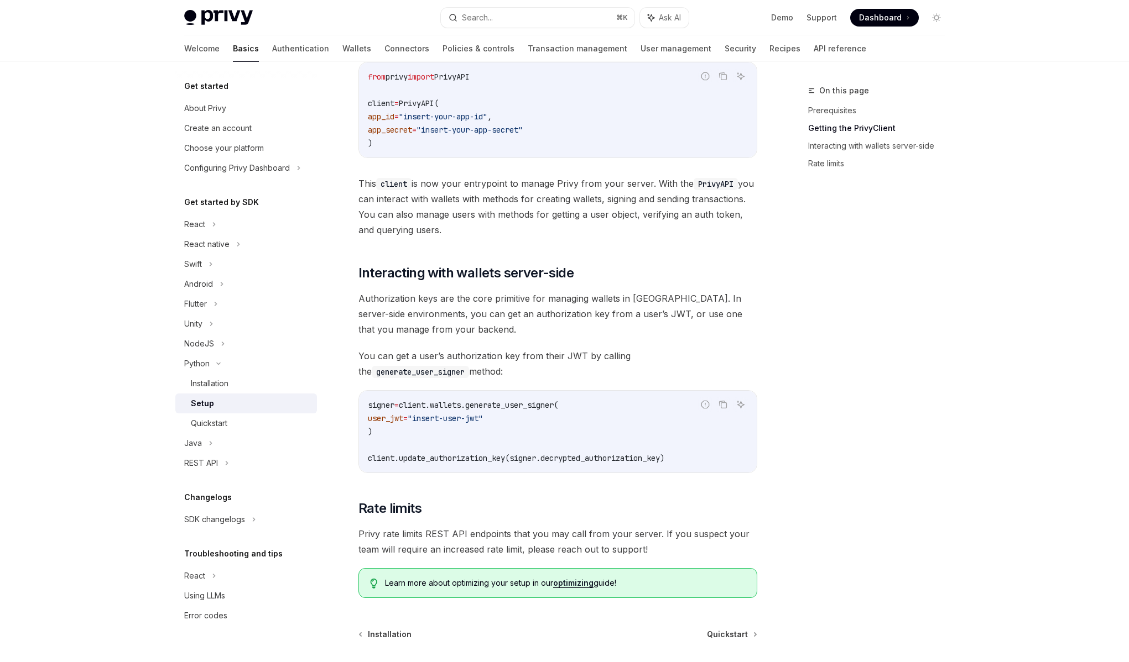
click at [352, 300] on div "Python Setup OpenAI Open in ChatGPT OpenAI Open in ChatGPT ​ Prerequisites Befo…" at bounding box center [454, 308] width 610 height 908
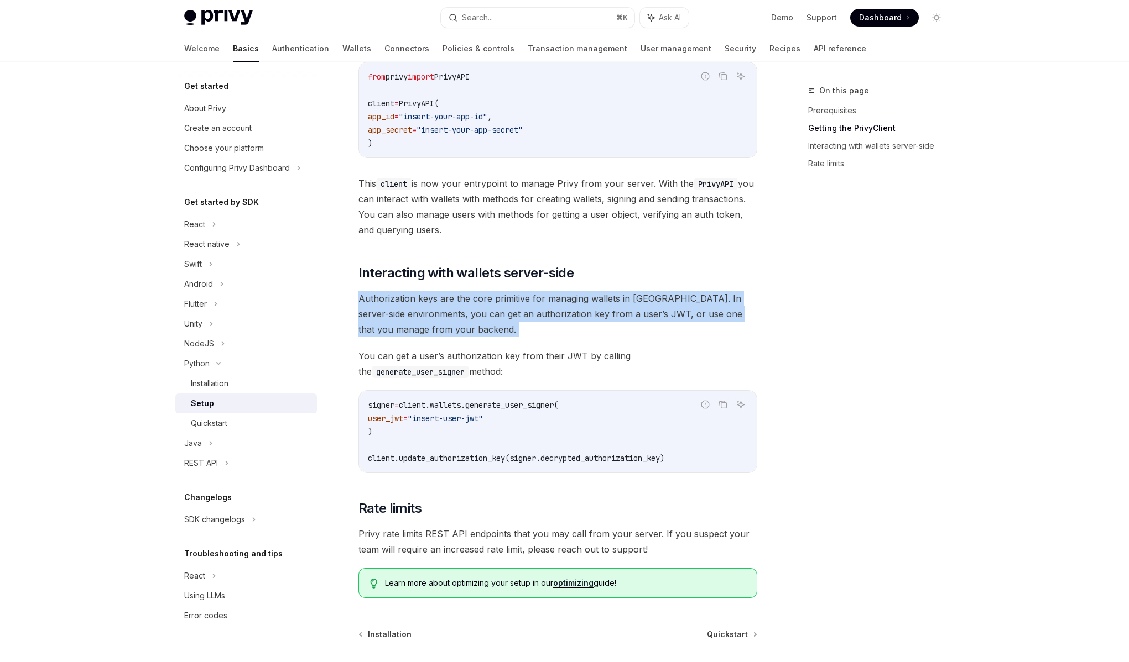
drag, startPoint x: 352, startPoint y: 300, endPoint x: 492, endPoint y: 333, distance: 143.9
click at [492, 333] on div "Python Setup OpenAI Open in ChatGPT OpenAI Open in ChatGPT ​ Prerequisites Befo…" at bounding box center [454, 308] width 610 height 908
click at [492, 333] on span "Authorization keys are the core primitive for managing wallets in Privy. In ser…" at bounding box center [557, 314] width 399 height 46
drag, startPoint x: 492, startPoint y: 333, endPoint x: 363, endPoint y: 304, distance: 132.7
click at [363, 304] on span "Authorization keys are the core primitive for managing wallets in Privy. In ser…" at bounding box center [557, 314] width 399 height 46
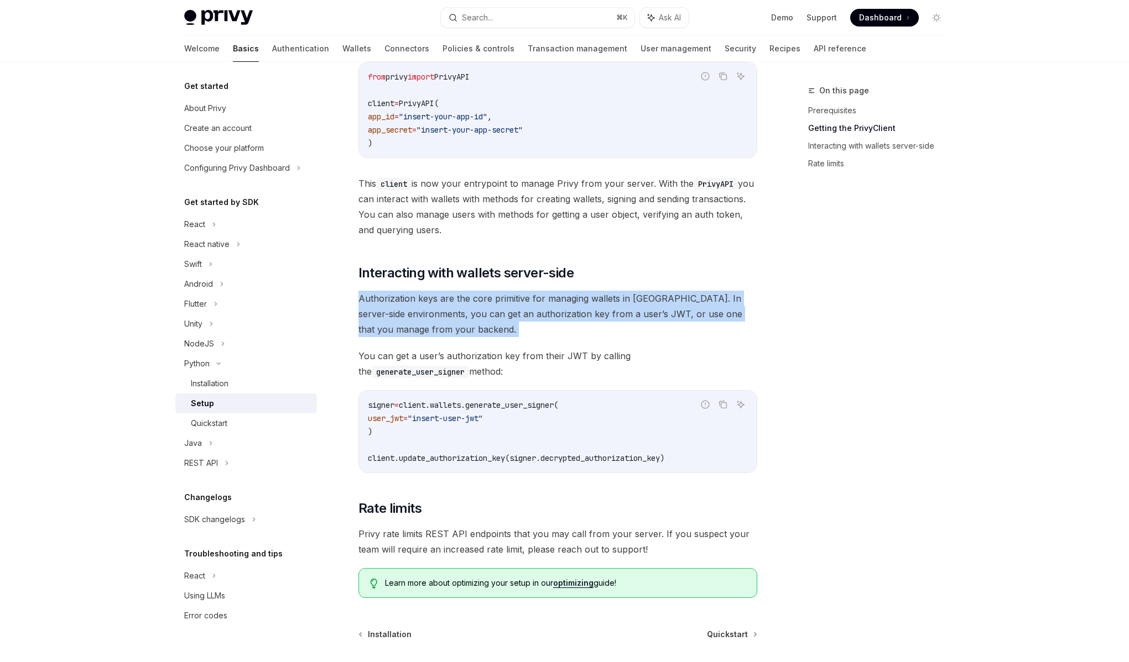
click at [363, 304] on span "Authorization keys are the core primitive for managing wallets in Privy. In ser…" at bounding box center [557, 314] width 399 height 46
drag, startPoint x: 363, startPoint y: 304, endPoint x: 502, endPoint y: 329, distance: 141.6
click at [502, 329] on span "Authorization keys are the core primitive for managing wallets in Privy. In ser…" at bounding box center [557, 314] width 399 height 46
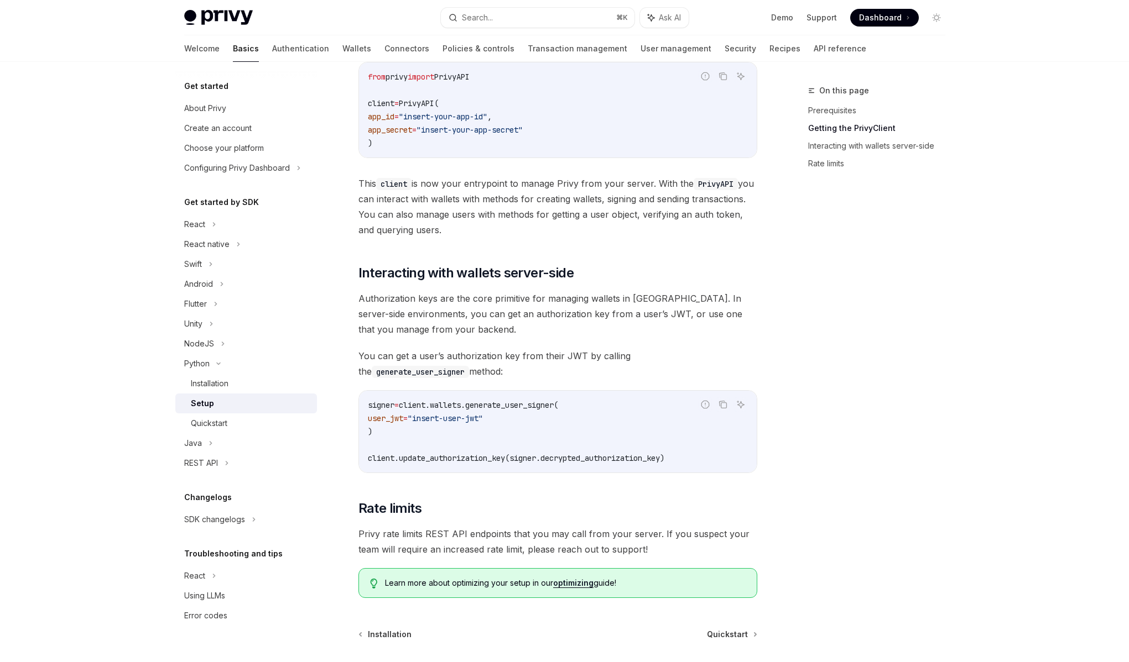
click at [502, 329] on span "Authorization keys are the core primitive for managing wallets in Privy. In ser…" at bounding box center [557, 314] width 399 height 46
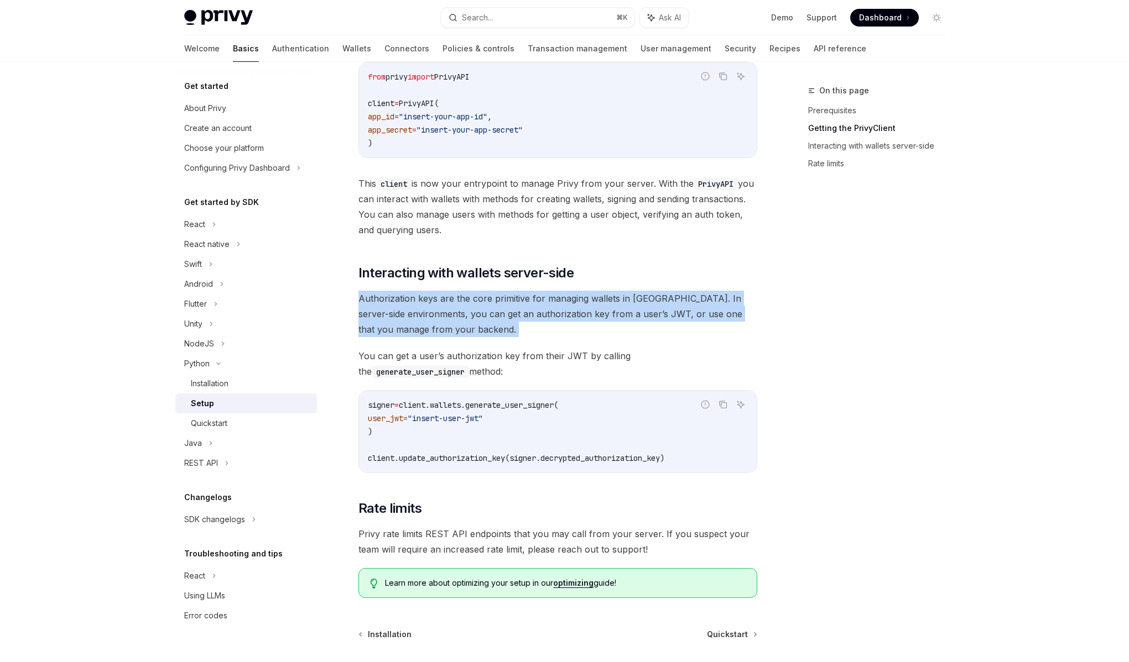
drag, startPoint x: 502, startPoint y: 329, endPoint x: 338, endPoint y: 293, distance: 167.7
click at [338, 293] on div "Python Setup OpenAI Open in ChatGPT OpenAI Open in ChatGPT ​ Prerequisites Befo…" at bounding box center [454, 308] width 610 height 908
drag, startPoint x: 338, startPoint y: 293, endPoint x: 472, endPoint y: 328, distance: 138.0
click at [472, 328] on div "Python Setup OpenAI Open in ChatGPT OpenAI Open in ChatGPT ​ Prerequisites Befo…" at bounding box center [454, 308] width 610 height 908
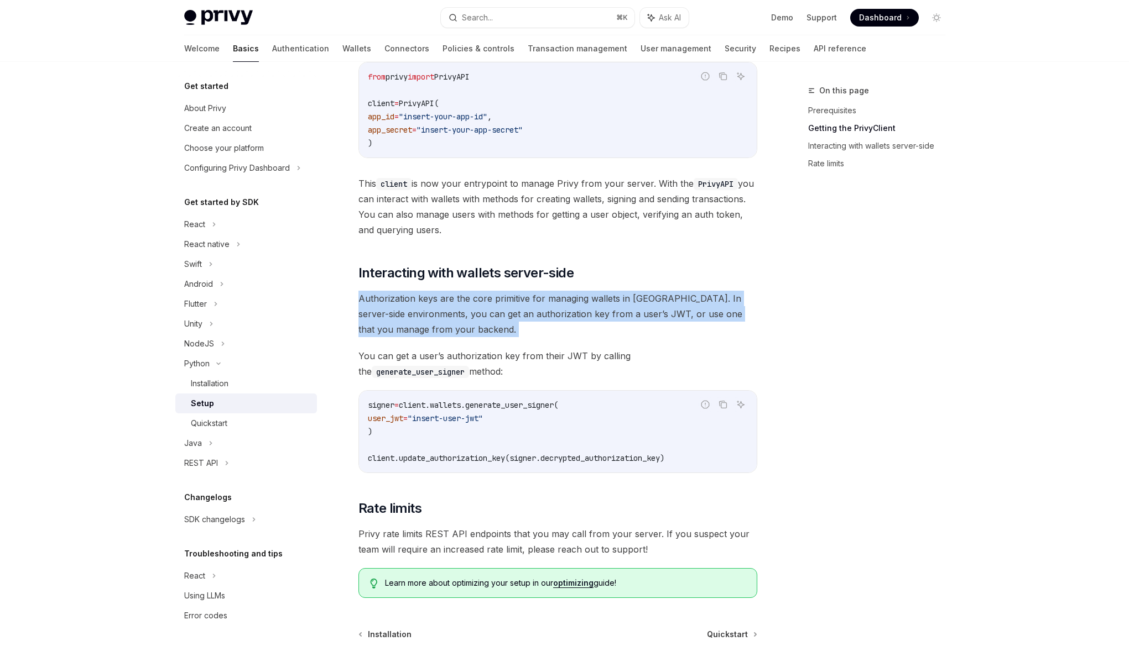
click at [472, 328] on span "Authorization keys are the core primitive for managing wallets in Privy. In ser…" at bounding box center [557, 314] width 399 height 46
drag, startPoint x: 472, startPoint y: 328, endPoint x: 354, endPoint y: 294, distance: 122.3
click at [354, 294] on div "Python Setup OpenAI Open in ChatGPT OpenAI Open in ChatGPT ​ Prerequisites Befo…" at bounding box center [454, 308] width 610 height 908
click at [355, 294] on div "Python Setup OpenAI Open in ChatGPT OpenAI Open in ChatGPT ​ Prerequisites Befo…" at bounding box center [454, 308] width 610 height 908
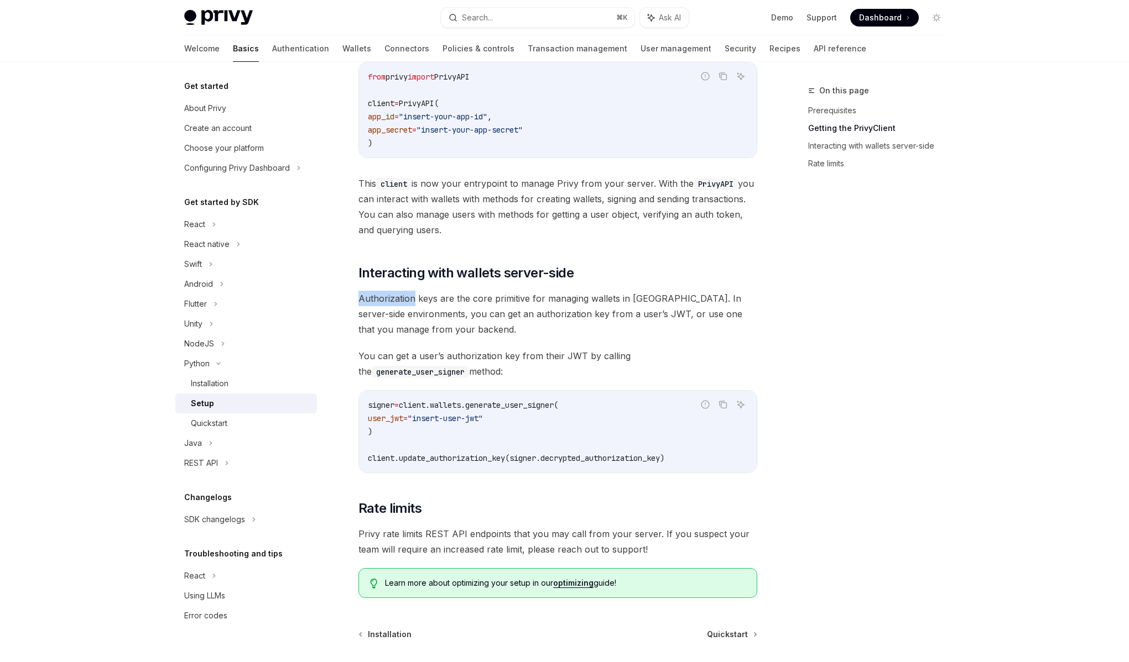
drag, startPoint x: 356, startPoint y: 294, endPoint x: 368, endPoint y: 296, distance: 12.5
click at [368, 296] on div "Python Setup OpenAI Open in ChatGPT OpenAI Open in ChatGPT ​ Prerequisites Befo…" at bounding box center [454, 308] width 610 height 908
click at [369, 297] on span "Authorization keys are the core primitive for managing wallets in Privy. In ser…" at bounding box center [557, 314] width 399 height 46
click at [367, 297] on span "Authorization keys are the core primitive for managing wallets in Privy. In ser…" at bounding box center [557, 314] width 399 height 46
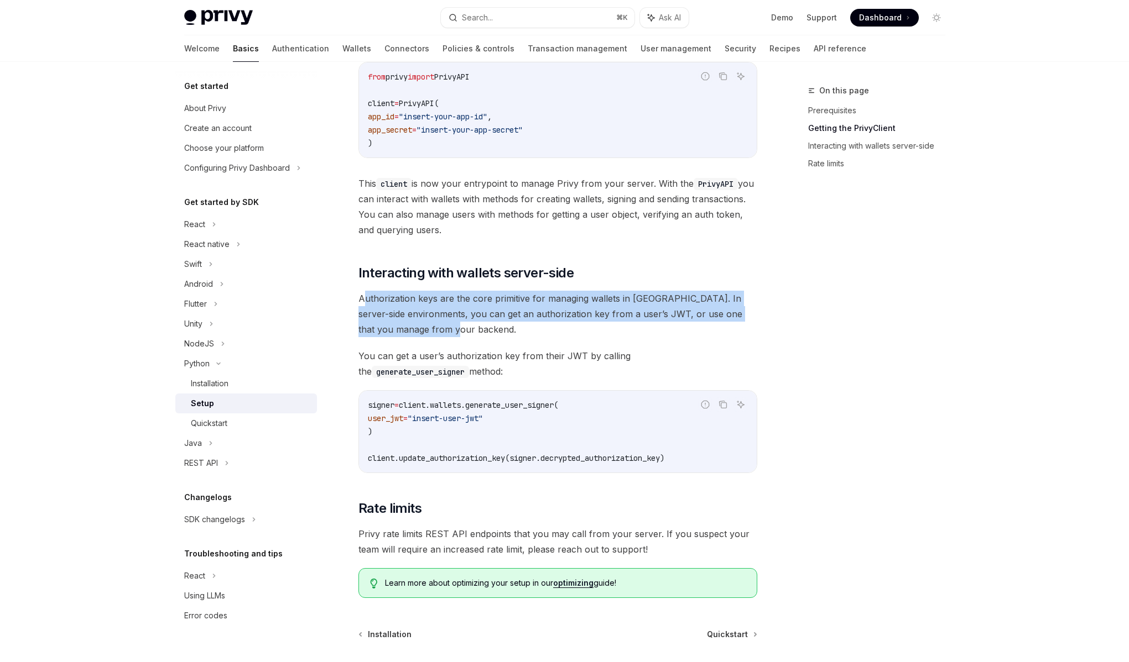
drag, startPoint x: 365, startPoint y: 297, endPoint x: 516, endPoint y: 325, distance: 153.6
click at [516, 325] on span "Authorization keys are the core primitive for managing wallets in Privy. In ser…" at bounding box center [557, 314] width 399 height 46
drag, startPoint x: 511, startPoint y: 326, endPoint x: 353, endPoint y: 295, distance: 160.5
click at [353, 295] on div "Python Setup OpenAI Open in ChatGPT OpenAI Open in ChatGPT ​ Prerequisites Befo…" at bounding box center [454, 308] width 610 height 908
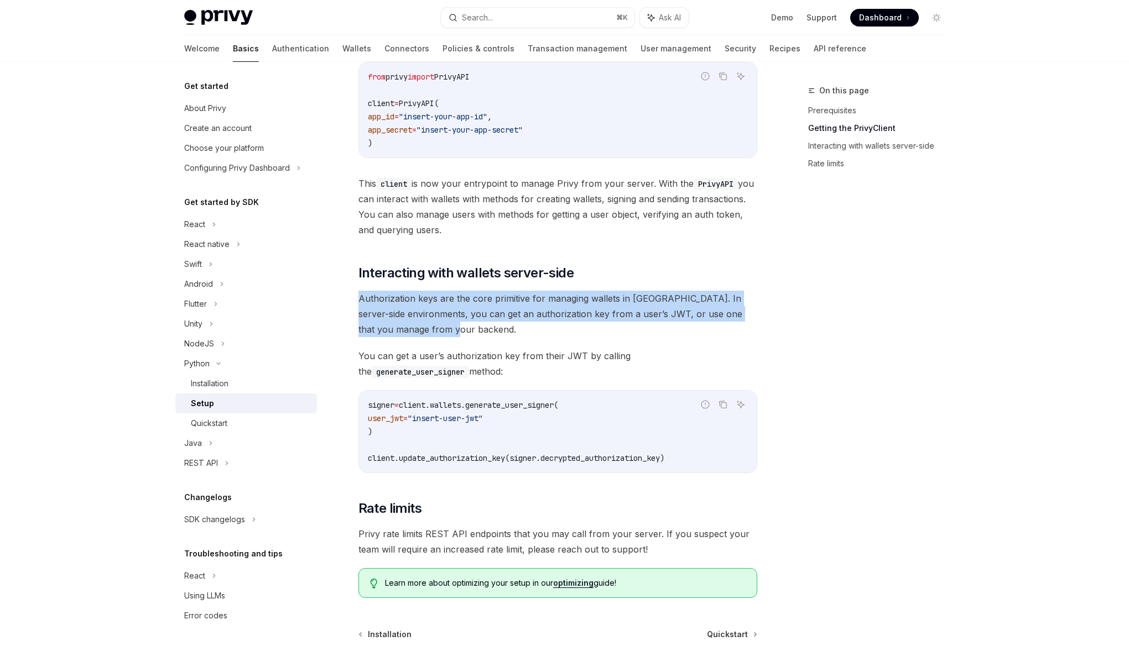
click at [353, 295] on div "Python Setup OpenAI Open in ChatGPT OpenAI Open in ChatGPT ​ Prerequisites Befo…" at bounding box center [454, 308] width 610 height 908
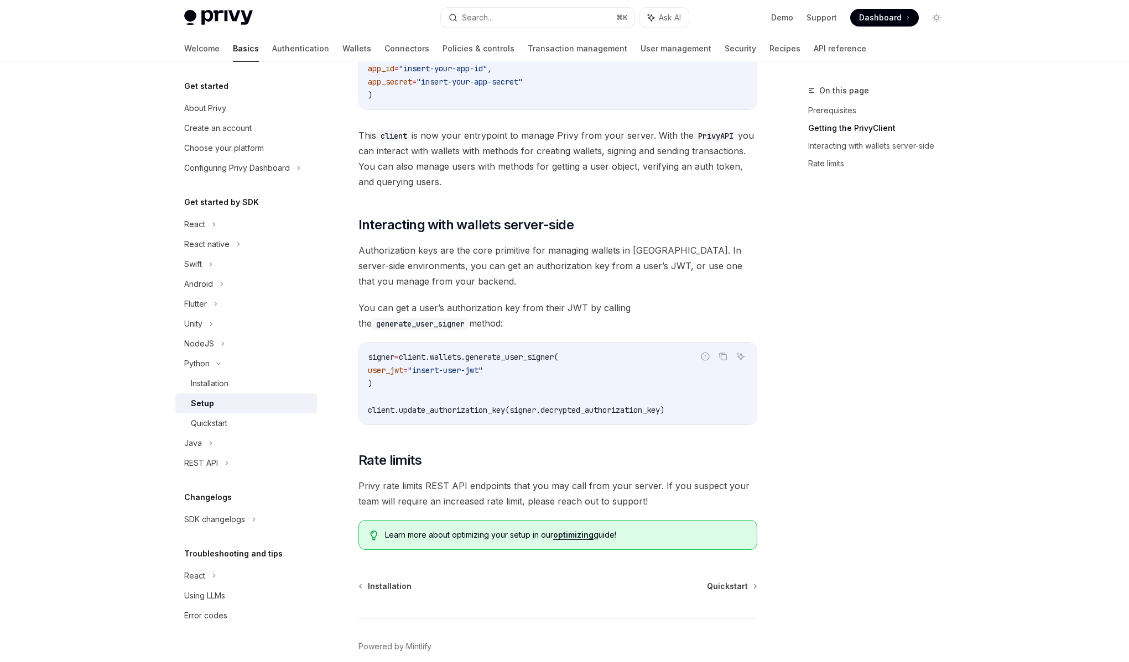
scroll to position [330, 0]
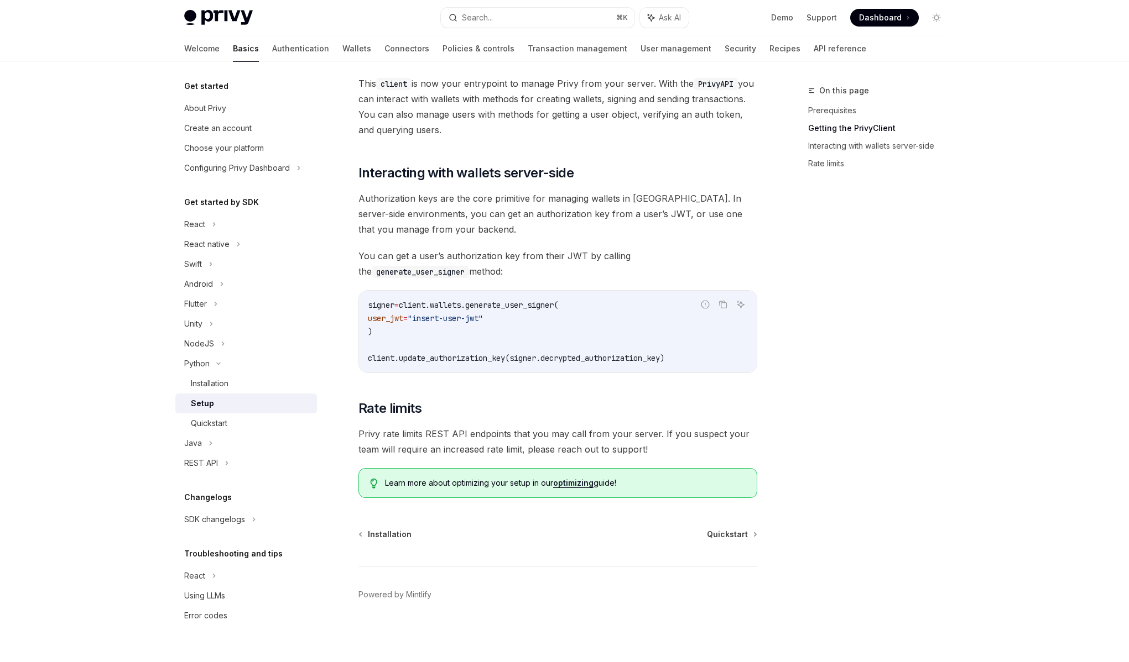
click at [482, 427] on span "Privy rate limits REST API endpoints that you may call from your server. If you…" at bounding box center [557, 441] width 399 height 31
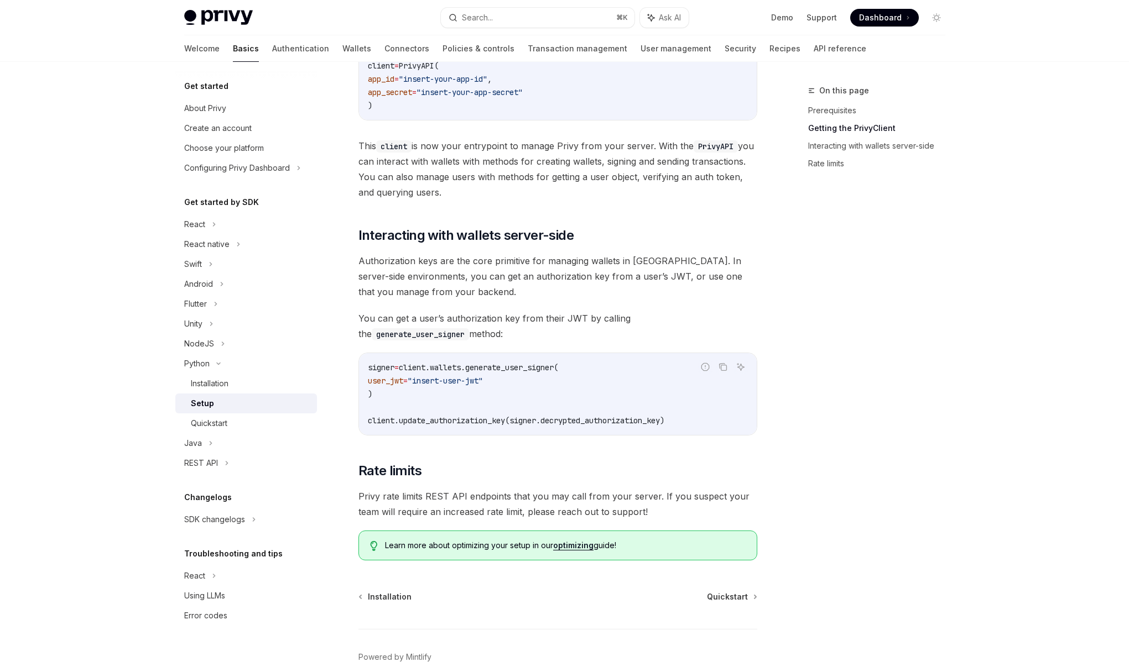
scroll to position [258, 0]
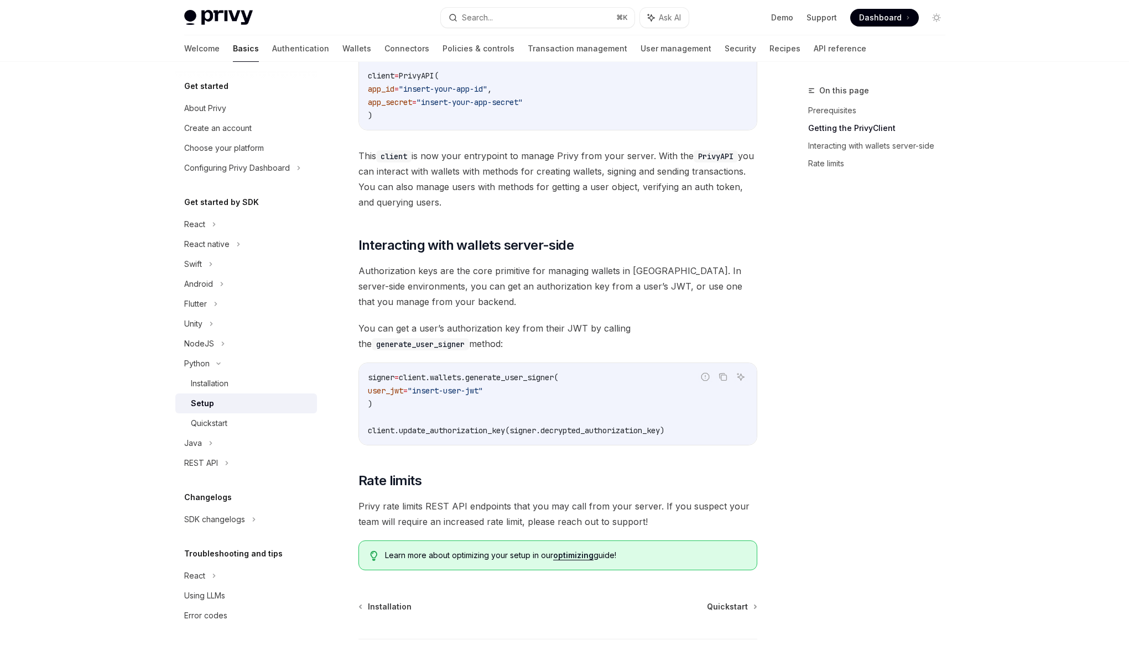
click at [419, 344] on span "You can get a user’s authorization key from their JWT by calling the generate_u…" at bounding box center [557, 336] width 399 height 31
drag, startPoint x: 412, startPoint y: 344, endPoint x: 358, endPoint y: 273, distance: 90.4
click at [359, 273] on div "​ Prerequisites Before you begin, make sure you have set up your Privy app and …" at bounding box center [557, 226] width 399 height 689
click at [358, 273] on span "Authorization keys are the core primitive for managing wallets in Privy. In ser…" at bounding box center [557, 286] width 399 height 46
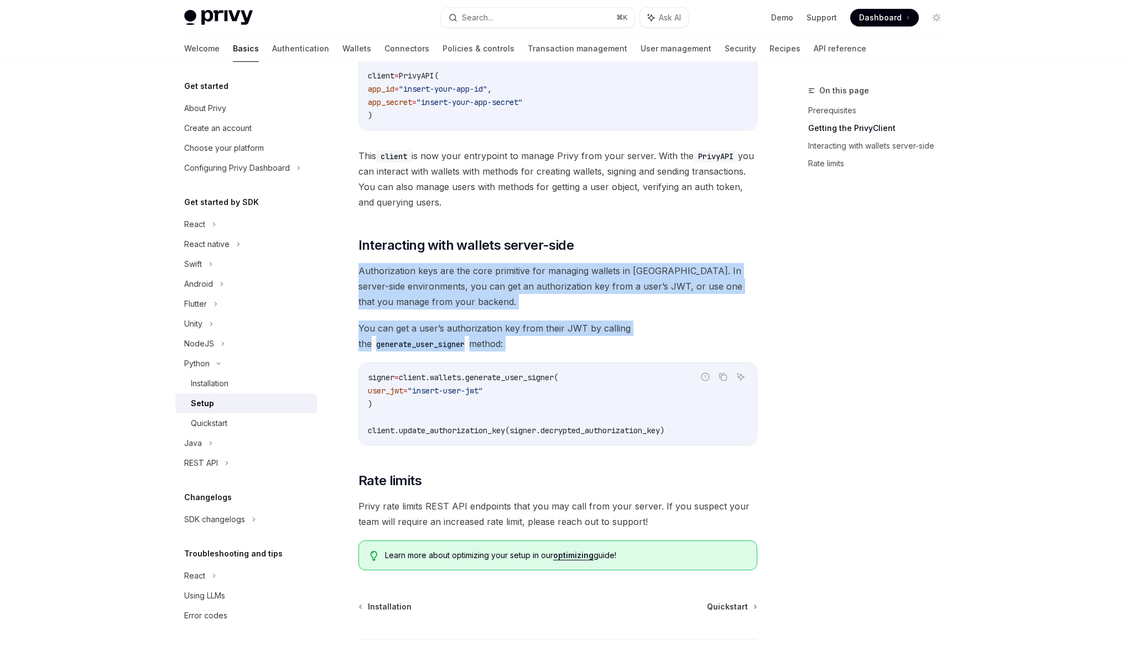
drag, startPoint x: 358, startPoint y: 273, endPoint x: 446, endPoint y: 346, distance: 115.0
click at [446, 346] on div "​ Prerequisites Before you begin, make sure you have set up your Privy app and …" at bounding box center [557, 226] width 399 height 689
click at [444, 344] on span "You can get a user’s authorization key from their JWT by calling the generate_u…" at bounding box center [557, 336] width 399 height 31
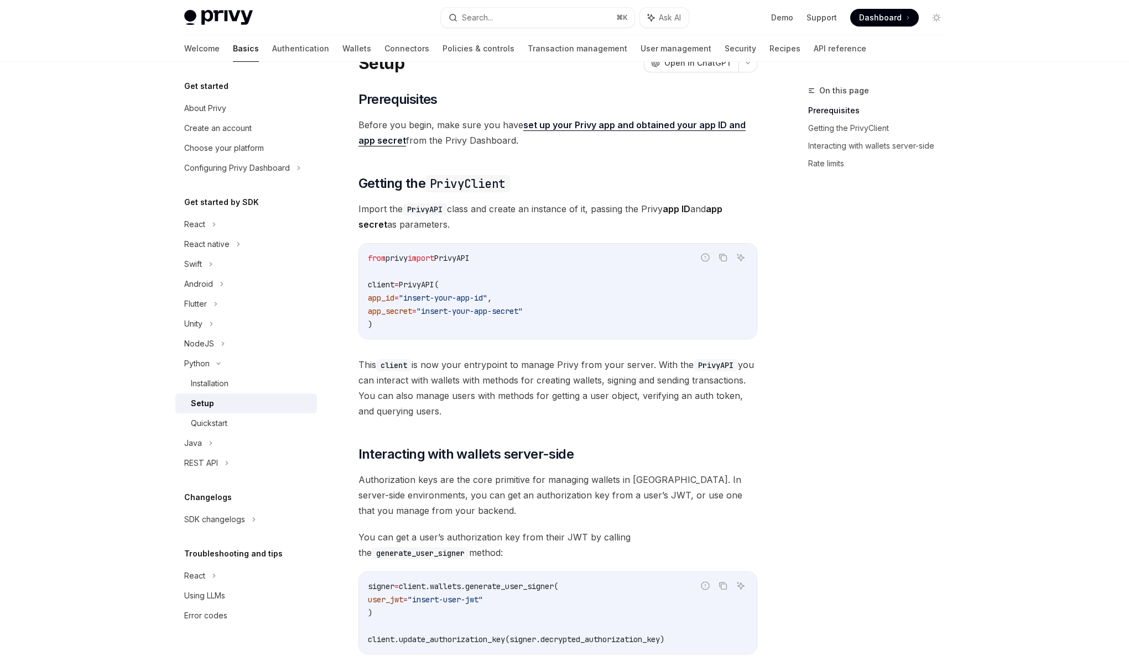
scroll to position [0, 0]
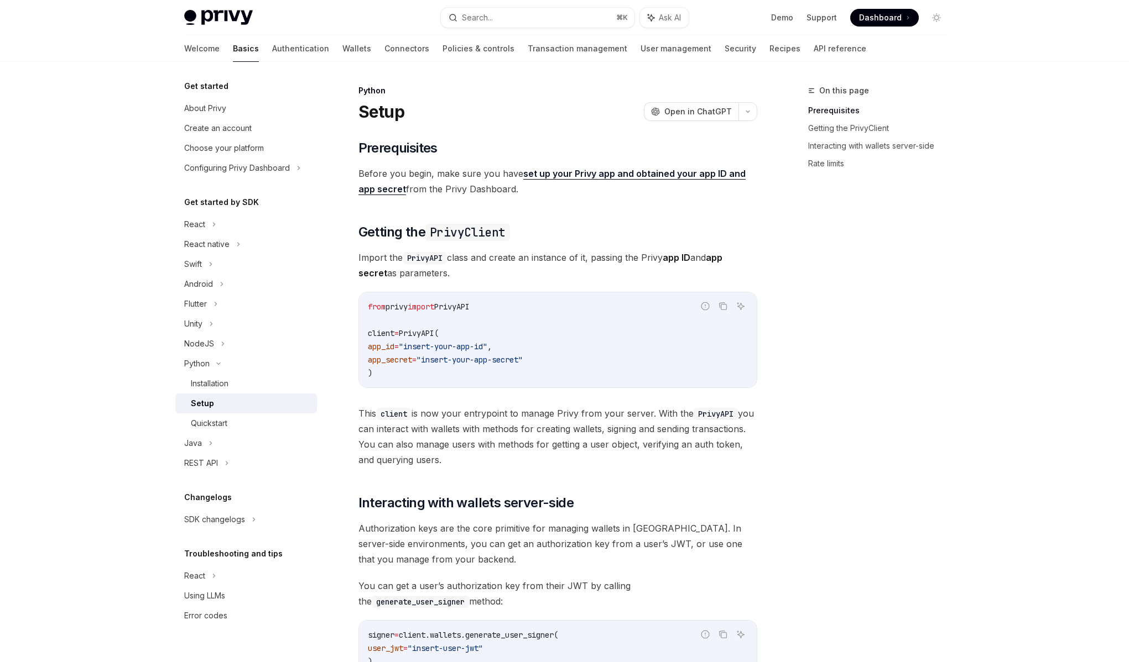
click at [452, 367] on code "from privy import PrivyAPI client = PrivyAPI( app_id = "insert-your-app-id" , a…" at bounding box center [558, 340] width 380 height 80
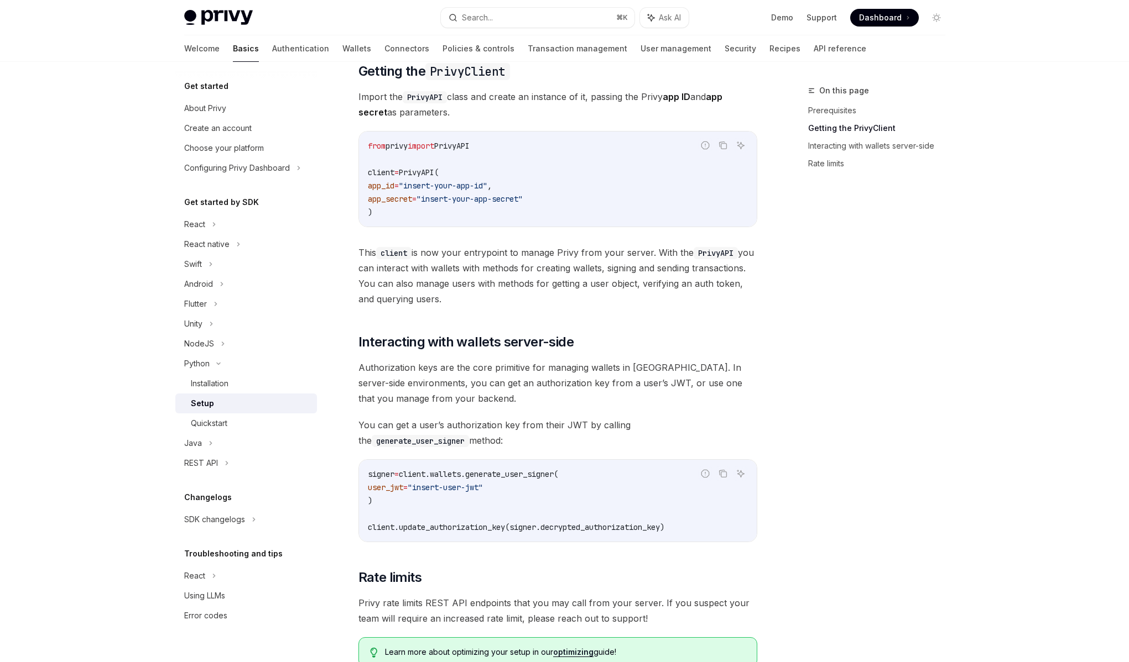
scroll to position [168, 0]
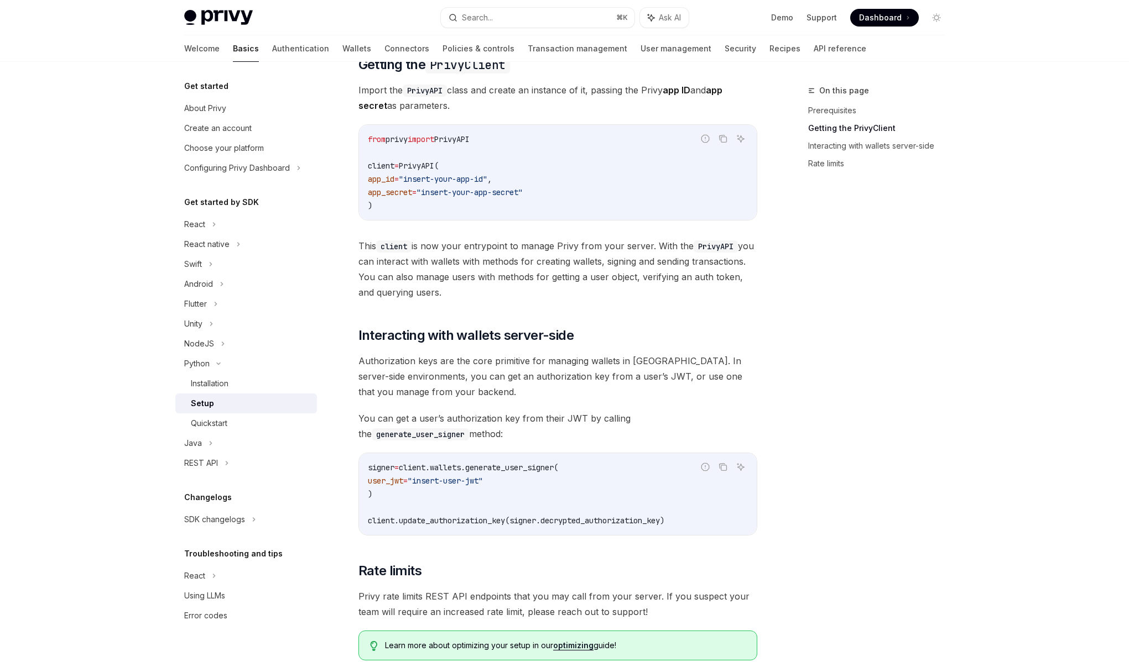
click at [528, 389] on span "Authorization keys are the core primitive for managing wallets in Privy. In ser…" at bounding box center [557, 376] width 399 height 46
click at [524, 376] on span "Authorization keys are the core primitive for managing wallets in Privy. In ser…" at bounding box center [557, 376] width 399 height 46
drag, startPoint x: 497, startPoint y: 404, endPoint x: 496, endPoint y: 411, distance: 7.3
click at [495, 407] on div "​ Prerequisites Before you begin, make sure you have set up your Privy app and …" at bounding box center [557, 316] width 399 height 689
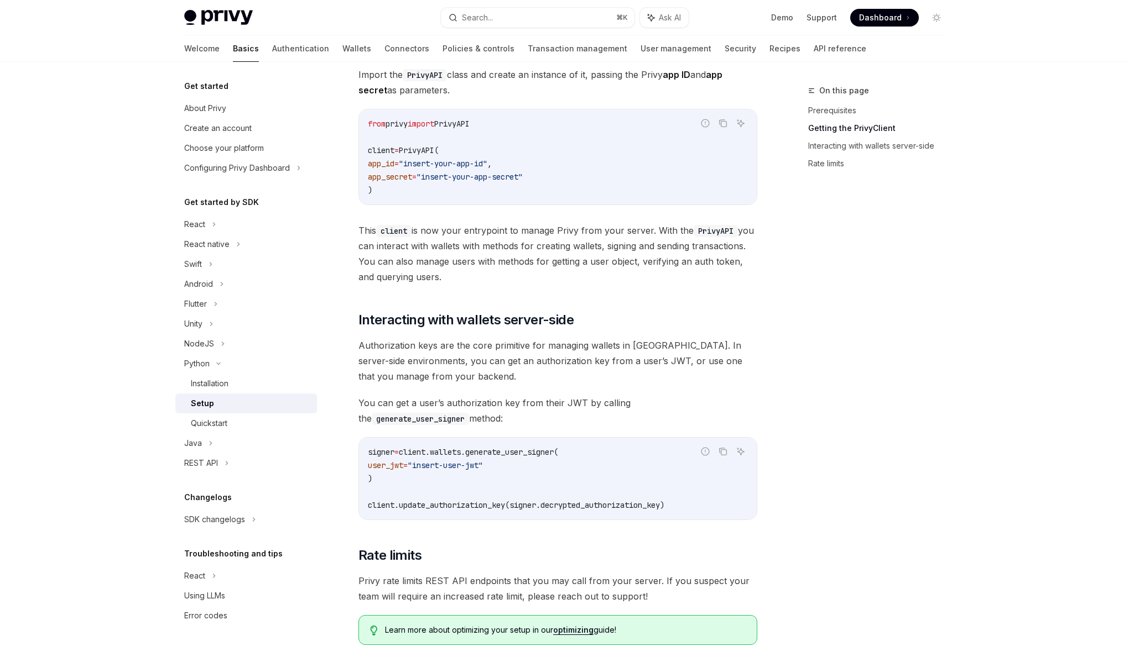
scroll to position [188, 0]
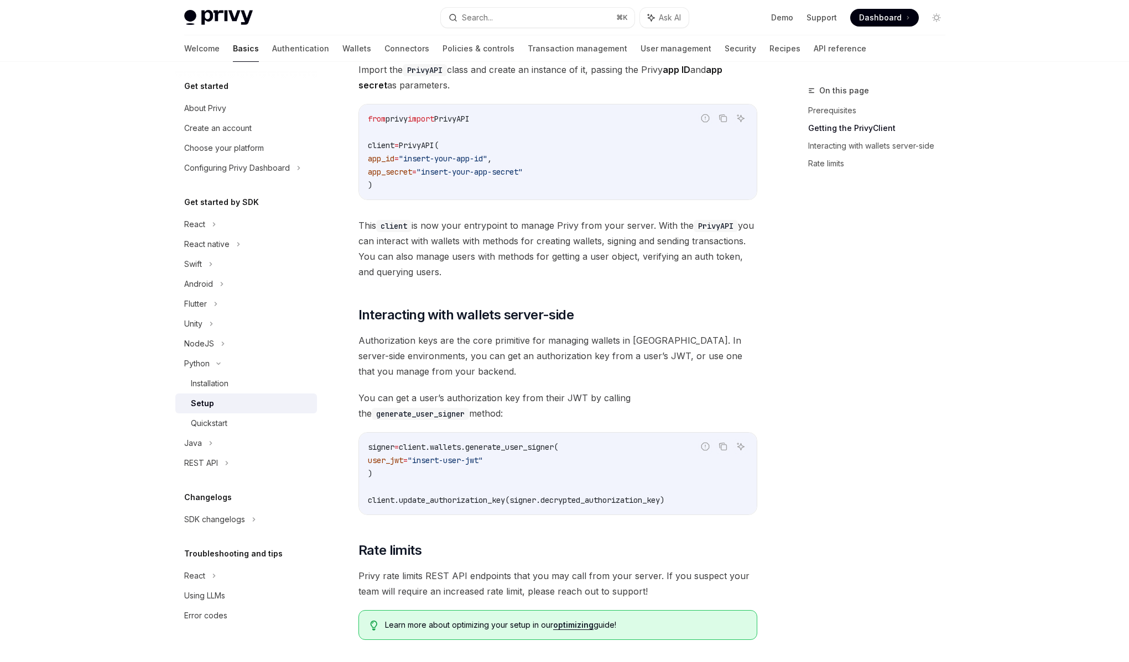
click at [417, 410] on span "You can get a user’s authorization key from their JWT by calling the generate_u…" at bounding box center [557, 405] width 399 height 31
drag, startPoint x: 407, startPoint y: 409, endPoint x: 340, endPoint y: 395, distance: 68.4
click at [341, 395] on div "Python Setup OpenAI Open in ChatGPT OpenAI Open in ChatGPT ​ Prerequisites Befo…" at bounding box center [454, 350] width 610 height 908
click at [340, 395] on div "Python Setup OpenAI Open in ChatGPT OpenAI Open in ChatGPT ​ Prerequisites Befo…" at bounding box center [454, 350] width 610 height 908
drag, startPoint x: 339, startPoint y: 394, endPoint x: 462, endPoint y: 409, distance: 124.2
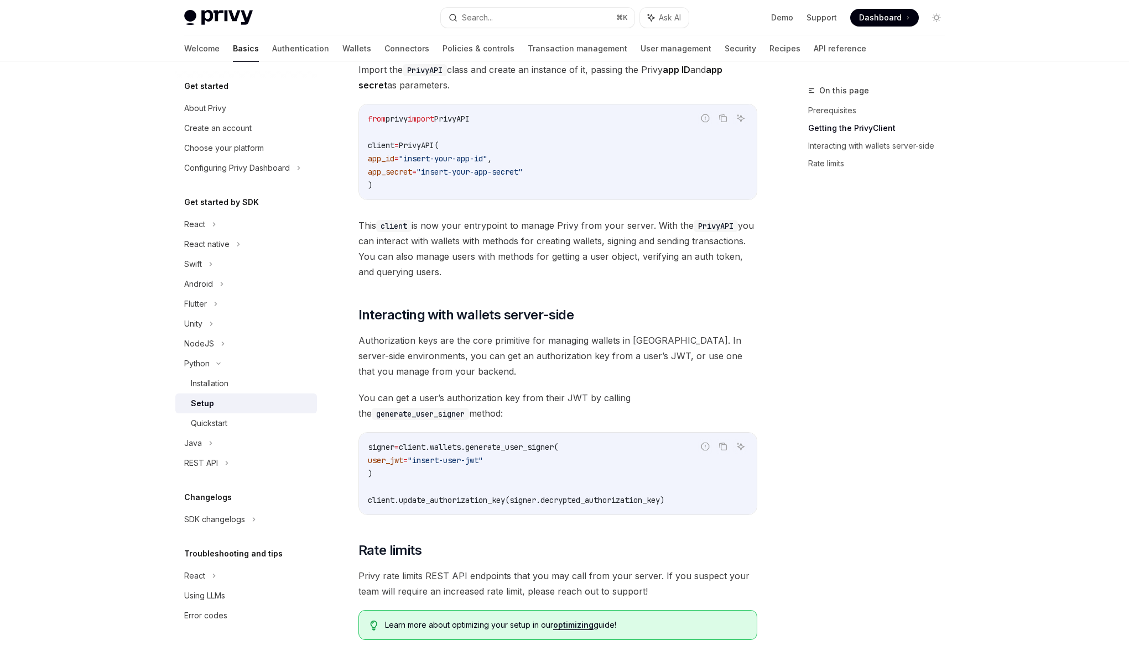
click at [462, 409] on div "Python Setup OpenAI Open in ChatGPT OpenAI Open in ChatGPT ​ Prerequisites Befo…" at bounding box center [454, 350] width 610 height 908
click at [462, 409] on span "You can get a user’s authorization key from their JWT by calling the generate_u…" at bounding box center [557, 405] width 399 height 31
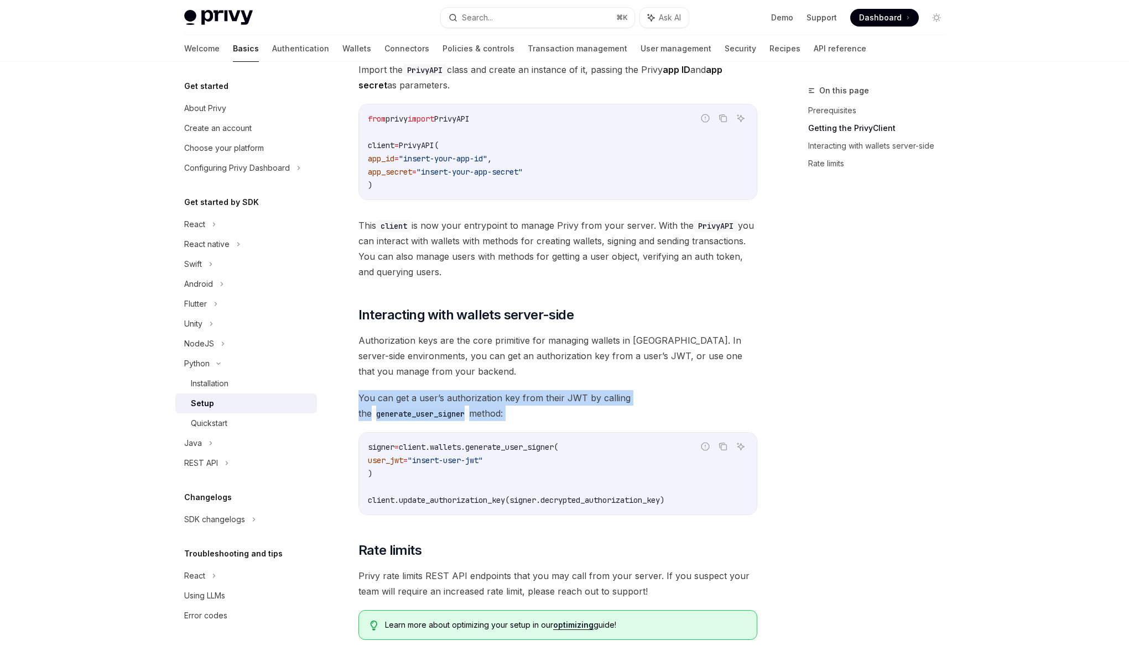
drag, startPoint x: 462, startPoint y: 409, endPoint x: 359, endPoint y: 396, distance: 103.7
click at [359, 396] on span "You can get a user’s authorization key from their JWT by calling the generate_u…" at bounding box center [557, 405] width 399 height 31
drag, startPoint x: 359, startPoint y: 396, endPoint x: 422, endPoint y: 404, distance: 64.1
click at [422, 404] on span "You can get a user’s authorization key from their JWT by calling the generate_u…" at bounding box center [557, 405] width 399 height 31
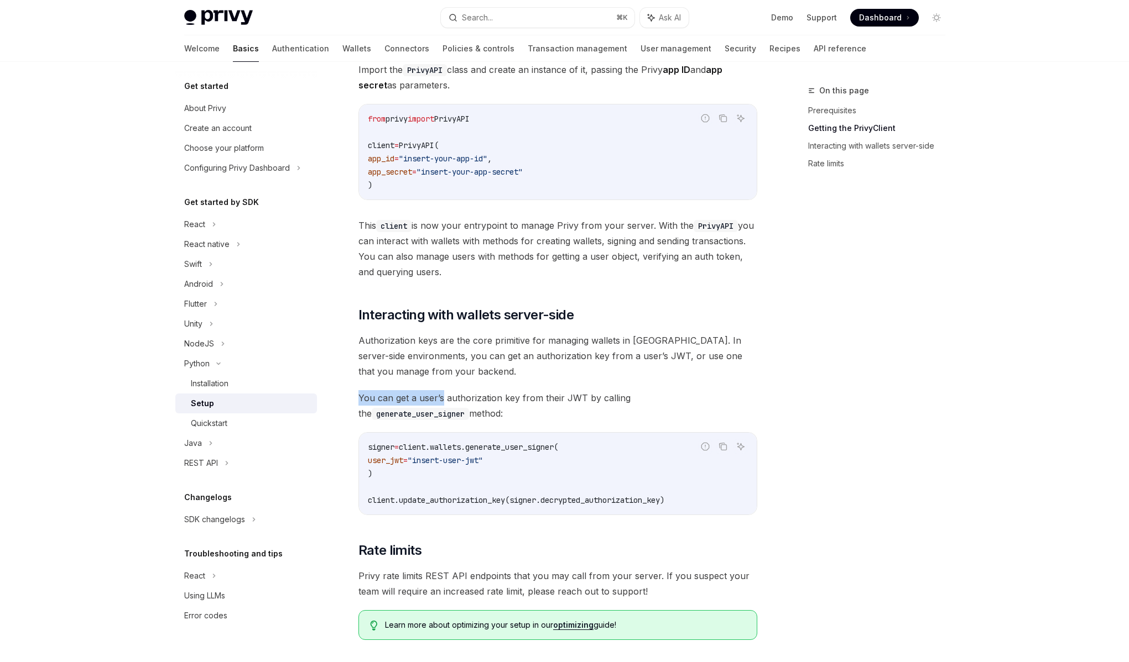
click at [422, 404] on span "You can get a user’s authorization key from their JWT by calling the generate_u…" at bounding box center [557, 405] width 399 height 31
drag, startPoint x: 421, startPoint y: 406, endPoint x: 364, endPoint y: 396, distance: 57.9
click at [364, 396] on span "You can get a user’s authorization key from their JWT by calling the generate_u…" at bounding box center [557, 405] width 399 height 31
click at [363, 396] on span "You can get a user’s authorization key from their JWT by calling the generate_u…" at bounding box center [557, 405] width 399 height 31
drag, startPoint x: 363, startPoint y: 395, endPoint x: 437, endPoint y: 398, distance: 73.6
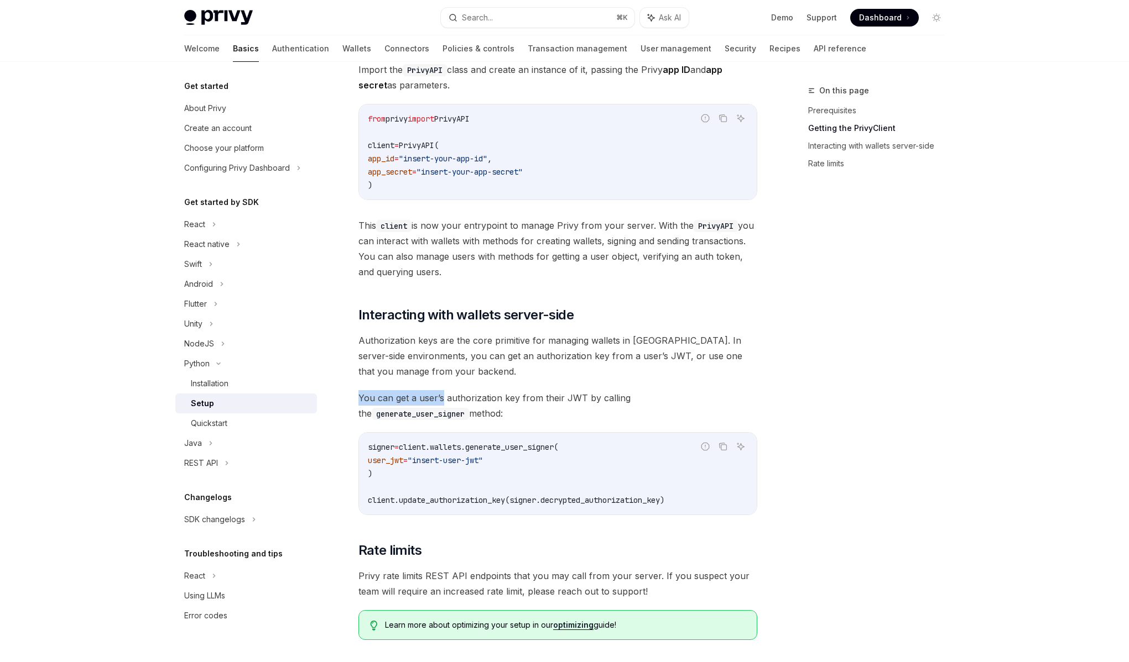
click at [437, 398] on span "You can get a user’s authorization key from their JWT by calling the generate_u…" at bounding box center [557, 405] width 399 height 31
drag, startPoint x: 421, startPoint y: 412, endPoint x: 362, endPoint y: 397, distance: 60.5
click at [361, 397] on span "You can get a user’s authorization key from their JWT by calling the generate_u…" at bounding box center [557, 405] width 399 height 31
drag, startPoint x: 362, startPoint y: 397, endPoint x: 363, endPoint y: 388, distance: 9.4
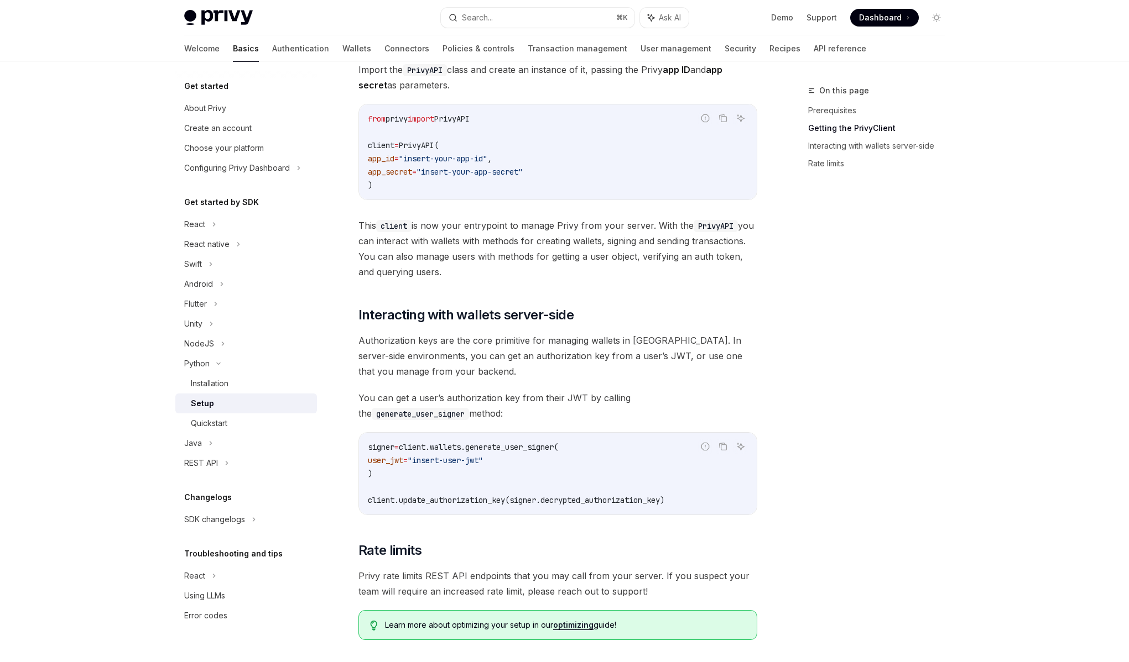
click at [363, 388] on div "​ Prerequisites Before you begin, make sure you have set up your Privy app and …" at bounding box center [557, 295] width 399 height 689
click at [519, 347] on span "Authorization keys are the core primitive for managing wallets in Privy. In ser…" at bounding box center [557, 356] width 399 height 46
click at [484, 373] on span "Authorization keys are the core primitive for managing wallets in Privy. In ser…" at bounding box center [557, 356] width 399 height 46
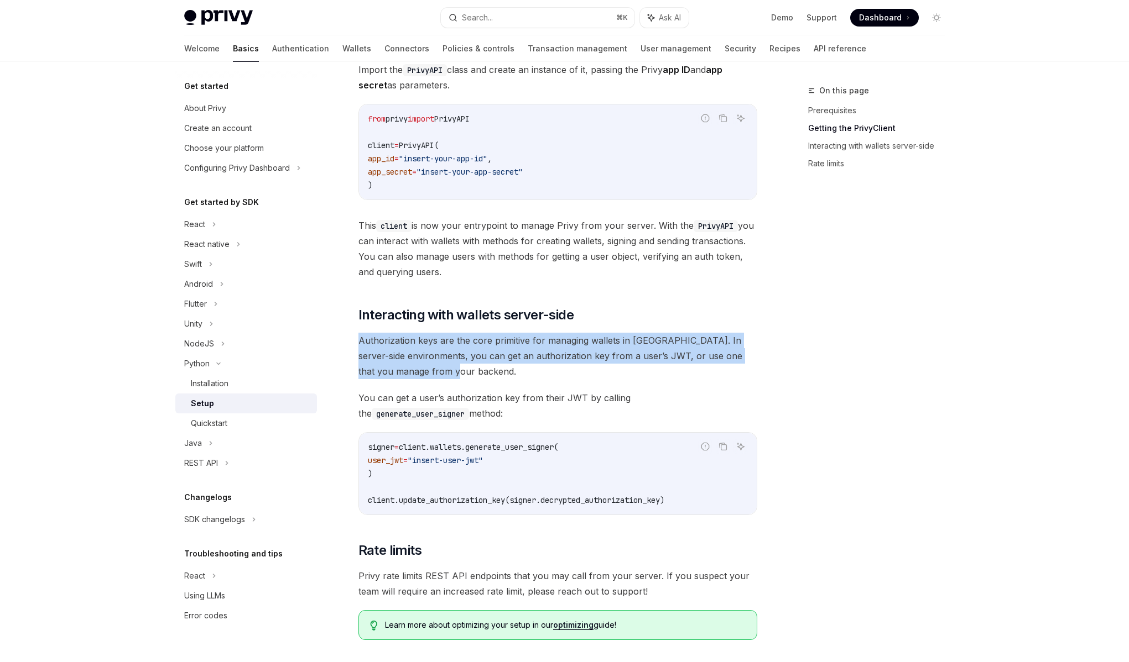
drag, startPoint x: 449, startPoint y: 374, endPoint x: 356, endPoint y: 341, distance: 98.8
click at [356, 341] on div "Python Setup OpenAI Open in ChatGPT OpenAI Open in ChatGPT ​ Prerequisites Befo…" at bounding box center [454, 350] width 610 height 908
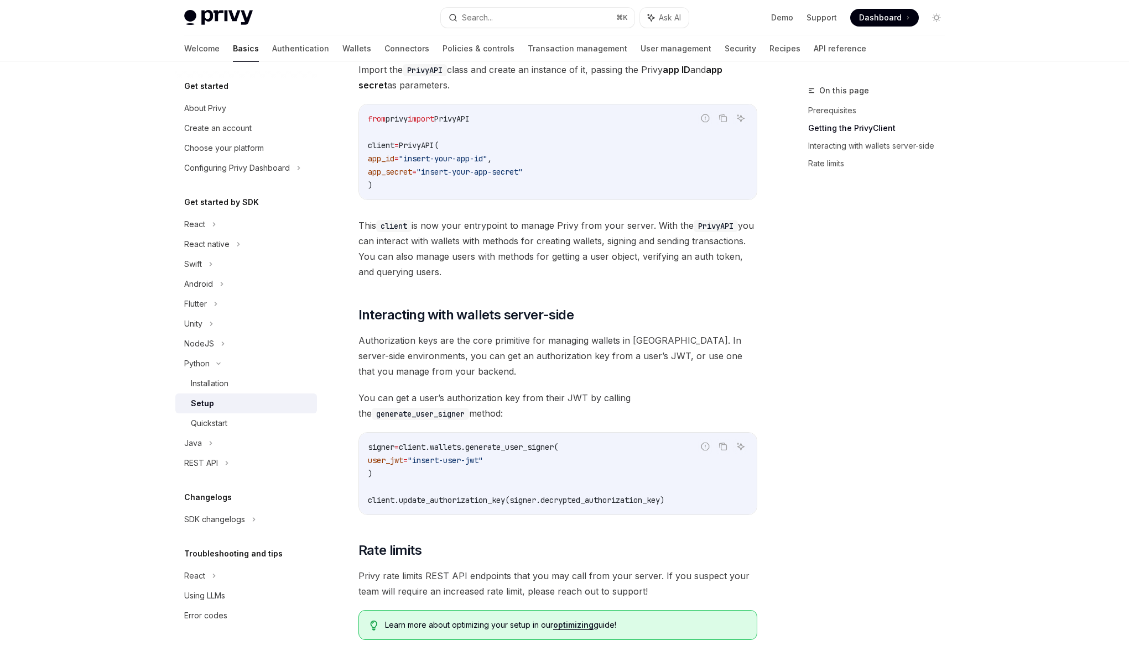
click at [356, 340] on div "Python Setup OpenAI Open in ChatGPT OpenAI Open in ChatGPT ​ Prerequisites Befo…" at bounding box center [454, 350] width 610 height 908
drag, startPoint x: 401, startPoint y: 410, endPoint x: 357, endPoint y: 392, distance: 48.4
click at [357, 392] on div "Python Setup OpenAI Open in ChatGPT OpenAI Open in ChatGPT ​ Prerequisites Befo…" at bounding box center [454, 350] width 610 height 908
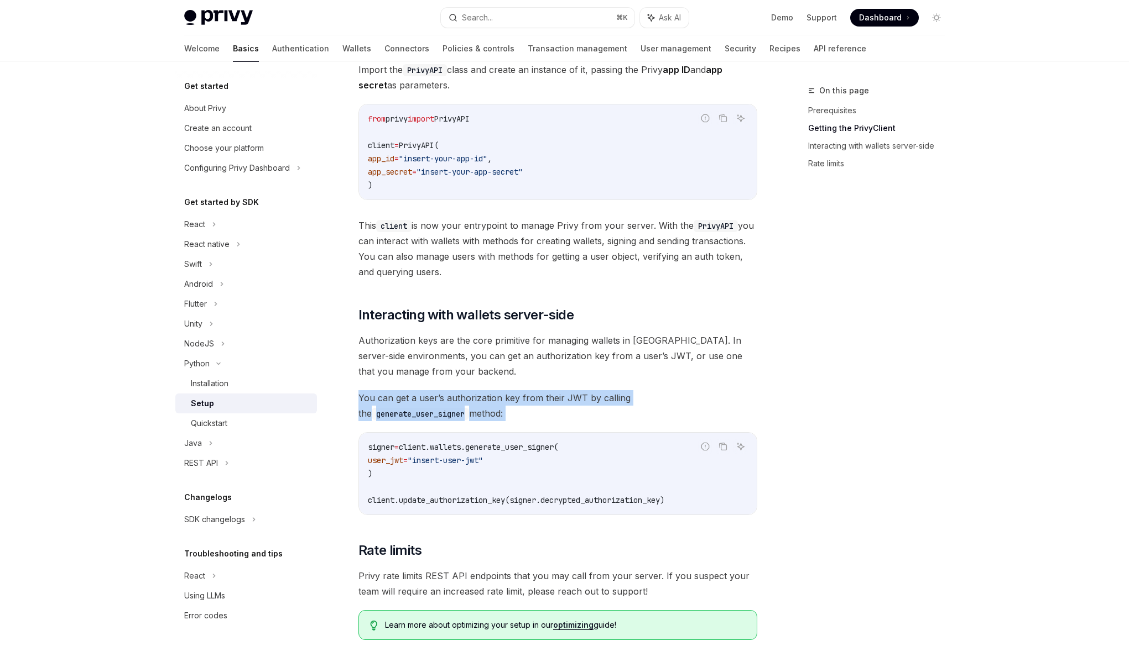
drag, startPoint x: 357, startPoint y: 392, endPoint x: 448, endPoint y: 416, distance: 94.4
click at [448, 416] on div "Python Setup OpenAI Open in ChatGPT OpenAI Open in ChatGPT ​ Prerequisites Befo…" at bounding box center [454, 350] width 610 height 908
click at [447, 416] on span "You can get a user’s authorization key from their JWT by calling the generate_u…" at bounding box center [557, 405] width 399 height 31
drag, startPoint x: 443, startPoint y: 415, endPoint x: 343, endPoint y: 395, distance: 102.6
click at [343, 395] on div "Python Setup OpenAI Open in ChatGPT OpenAI Open in ChatGPT ​ Prerequisites Befo…" at bounding box center [454, 350] width 610 height 908
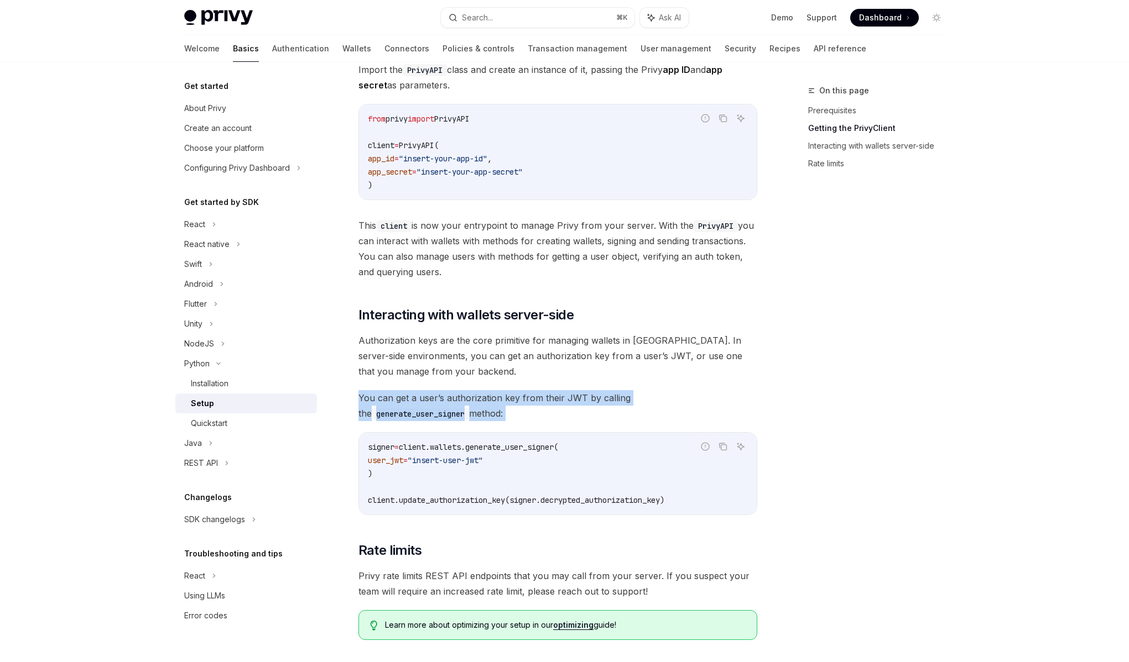
click at [343, 395] on div "Python Setup OpenAI Open in ChatGPT OpenAI Open in ChatGPT ​ Prerequisites Befo…" at bounding box center [454, 350] width 610 height 908
drag, startPoint x: 342, startPoint y: 395, endPoint x: 449, endPoint y: 409, distance: 107.6
click at [449, 409] on div "Python Setup OpenAI Open in ChatGPT OpenAI Open in ChatGPT ​ Prerequisites Befo…" at bounding box center [454, 350] width 610 height 908
click at [449, 409] on span "You can get a user’s authorization key from their JWT by calling the generate_u…" at bounding box center [557, 405] width 399 height 31
drag, startPoint x: 449, startPoint y: 409, endPoint x: 363, endPoint y: 398, distance: 87.0
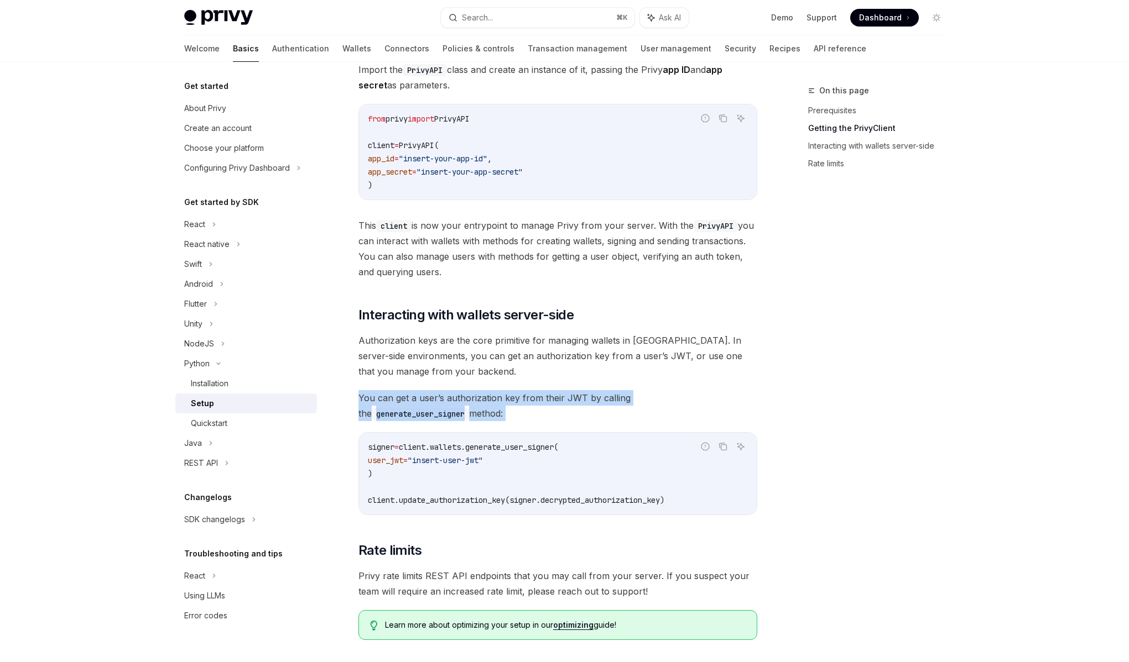
click at [364, 398] on span "You can get a user’s authorization key from their JWT by calling the generate_u…" at bounding box center [557, 405] width 399 height 31
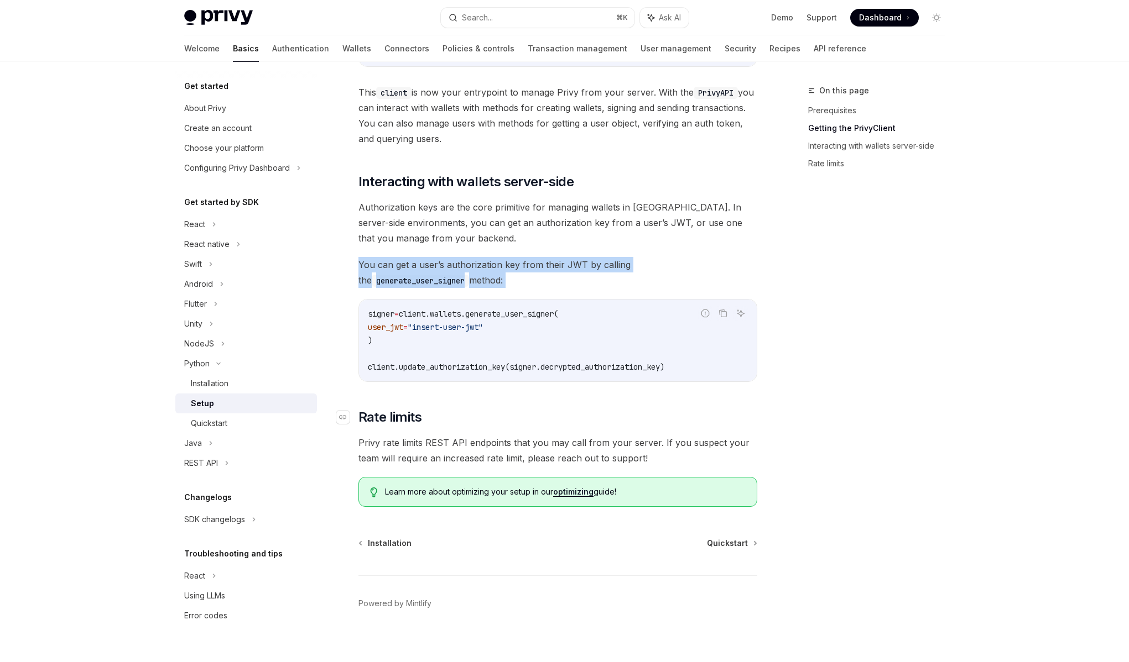
scroll to position [330, 0]
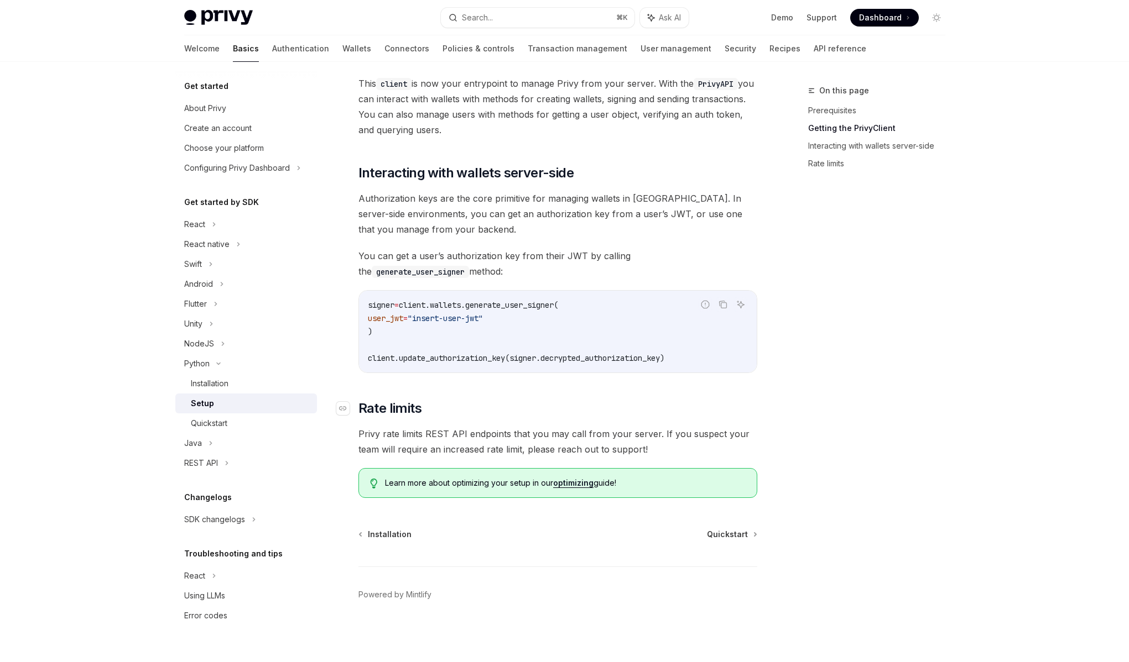
click at [547, 412] on h2 "​ Rate limits" at bounding box center [557, 409] width 399 height 18
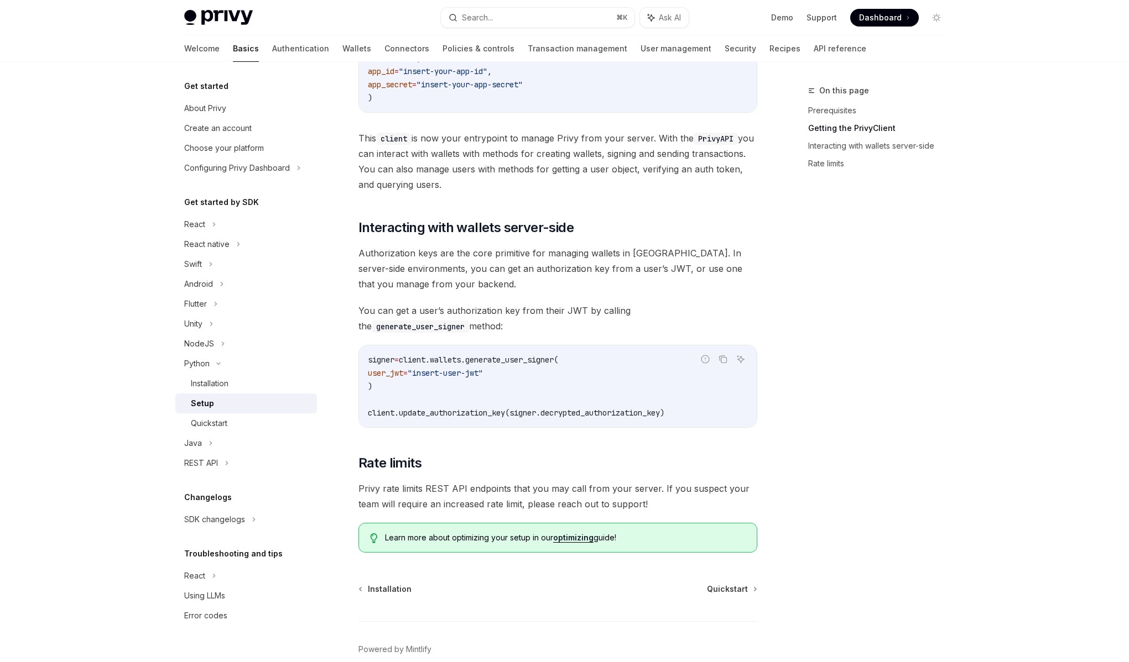
scroll to position [264, 0]
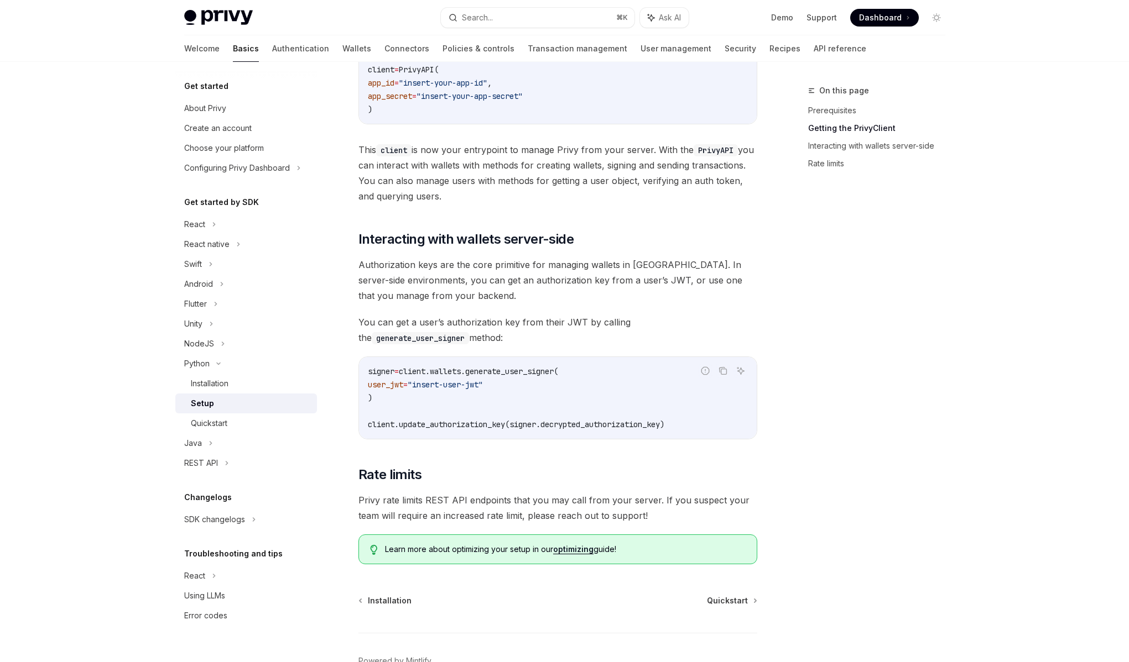
click at [450, 341] on span "You can get a user’s authorization key from their JWT by calling the generate_u…" at bounding box center [557, 330] width 399 height 31
drag, startPoint x: 427, startPoint y: 335, endPoint x: 346, endPoint y: 322, distance: 82.3
click at [346, 322] on div "Python Setup OpenAI Open in ChatGPT OpenAI Open in ChatGPT ​ Prerequisites Befo…" at bounding box center [454, 274] width 610 height 908
drag, startPoint x: 346, startPoint y: 322, endPoint x: 433, endPoint y: 339, distance: 88.9
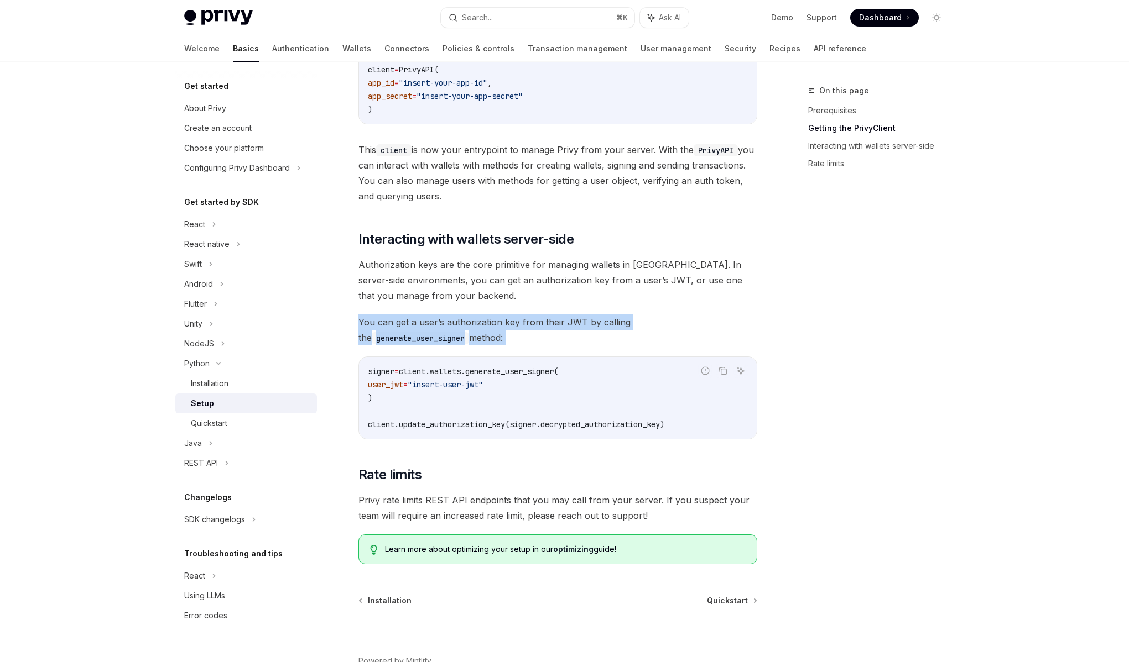
click at [433, 339] on div "Python Setup OpenAI Open in ChatGPT OpenAI Open in ChatGPT ​ Prerequisites Befo…" at bounding box center [454, 274] width 610 height 908
click at [433, 339] on span "You can get a user’s authorization key from their JWT by calling the generate_u…" at bounding box center [557, 330] width 399 height 31
drag, startPoint x: 433, startPoint y: 339, endPoint x: 352, endPoint y: 317, distance: 84.2
click at [352, 317] on div "Python Setup OpenAI Open in ChatGPT OpenAI Open in ChatGPT ​ Prerequisites Befo…" at bounding box center [454, 274] width 610 height 908
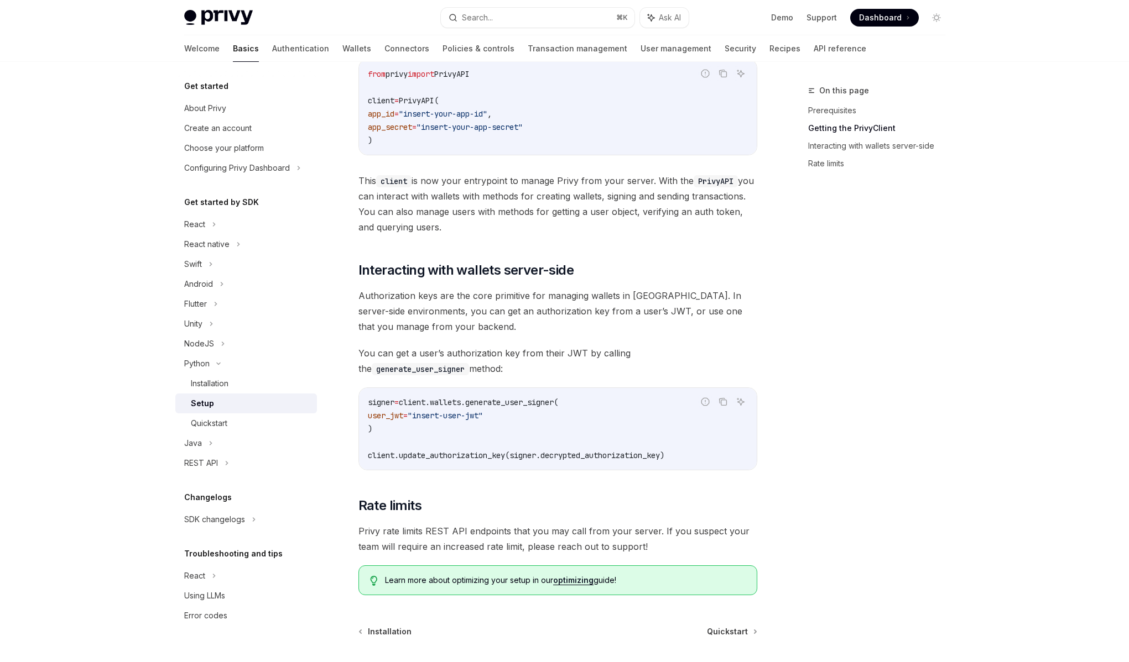
scroll to position [215, 0]
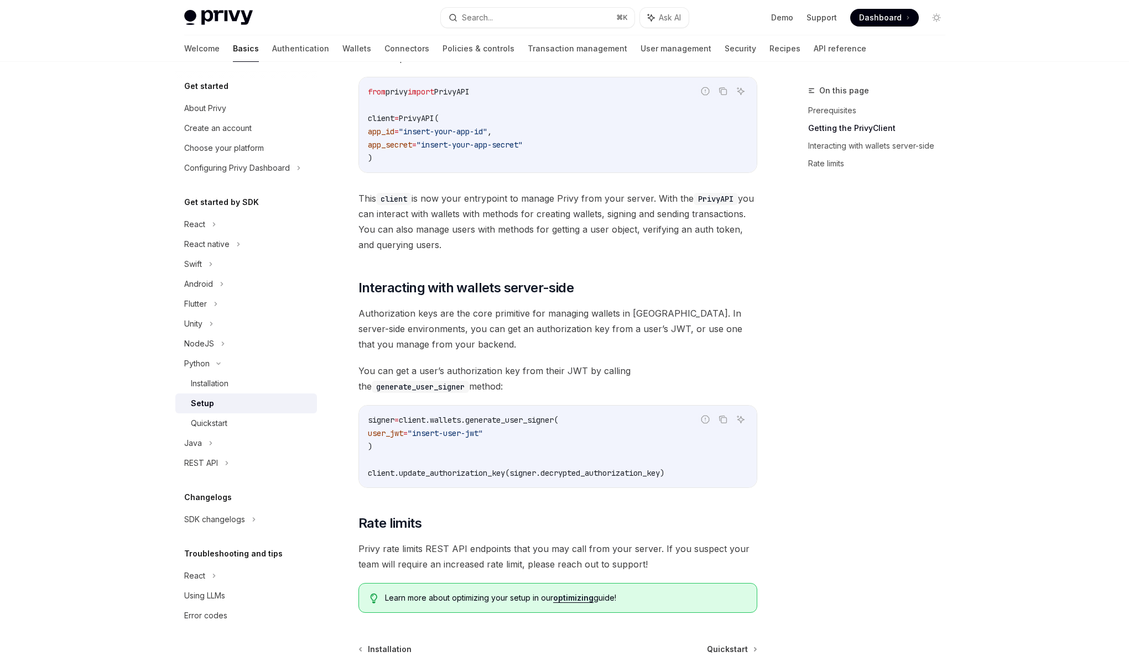
click at [456, 378] on span "You can get a user’s authorization key from their JWT by calling the generate_u…" at bounding box center [557, 378] width 399 height 31
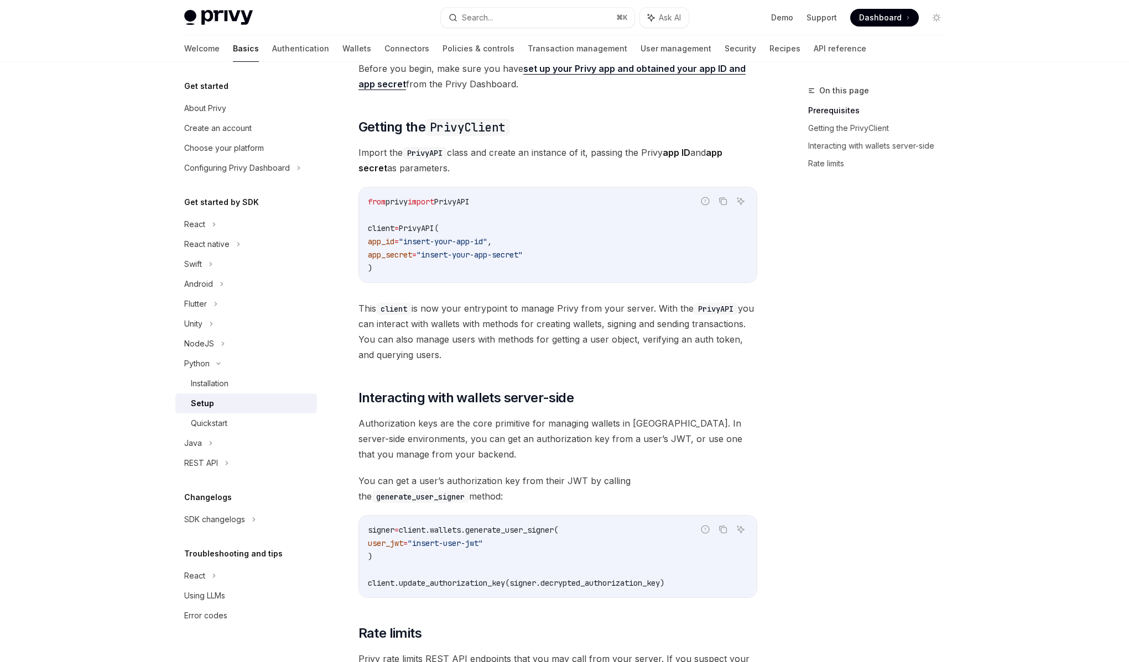
click at [500, 423] on span "Authorization keys are the core primitive for managing wallets in Privy. In ser…" at bounding box center [557, 439] width 399 height 46
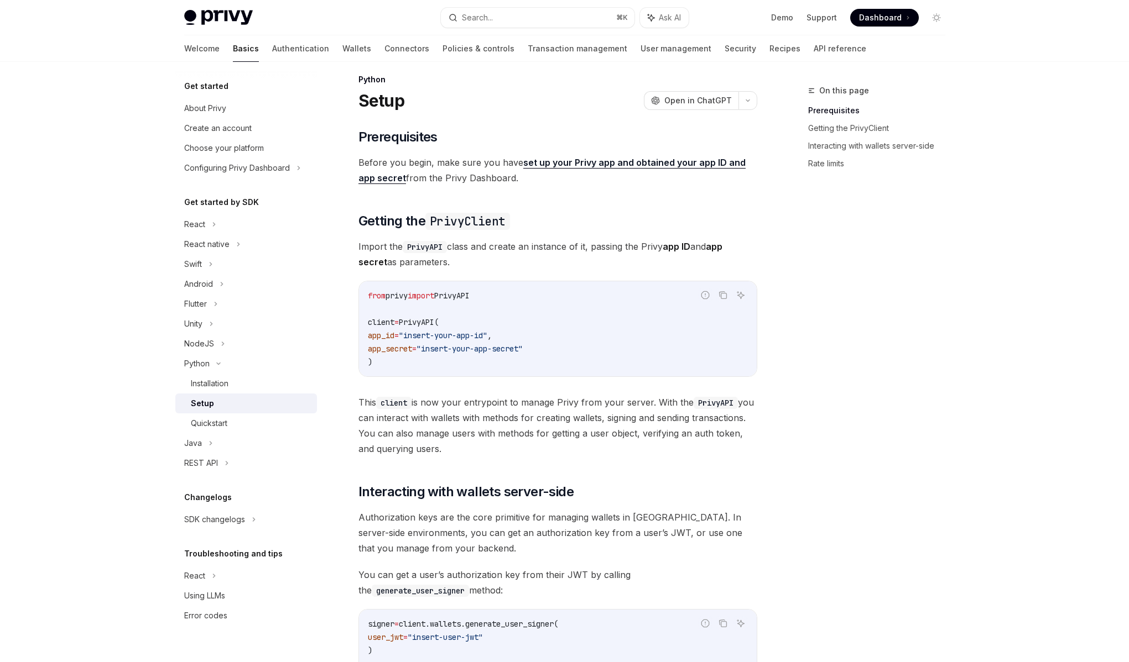
scroll to position [0, 0]
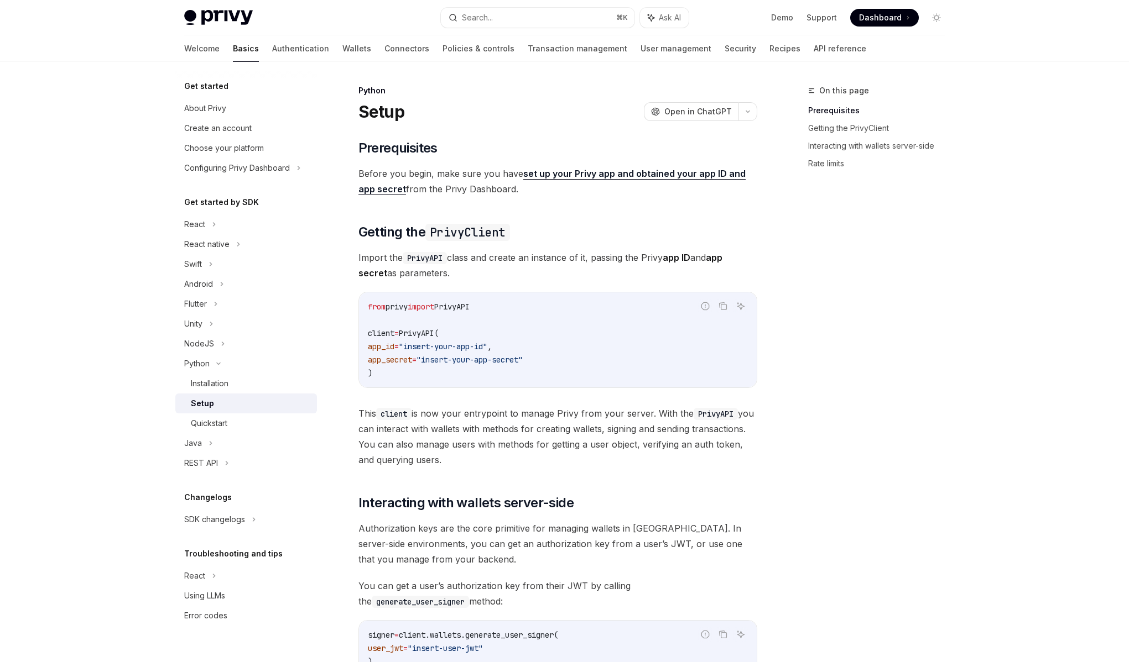
click at [611, 461] on span "This client is now your entrypoint to manage Privy from your server. With the P…" at bounding box center [557, 437] width 399 height 62
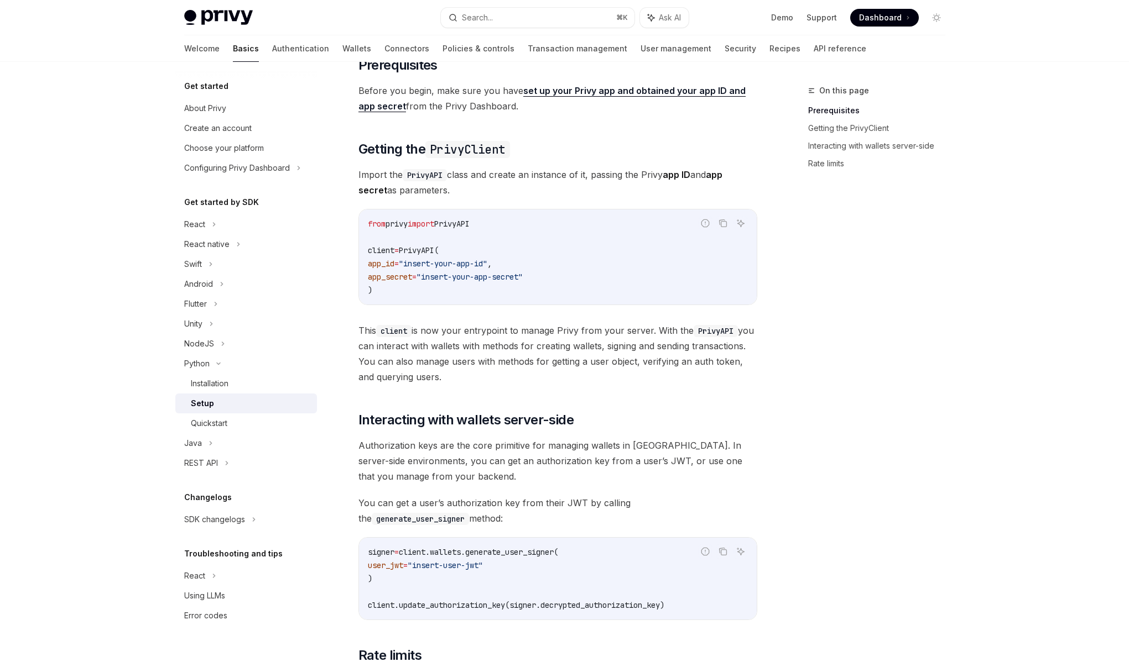
scroll to position [103, 0]
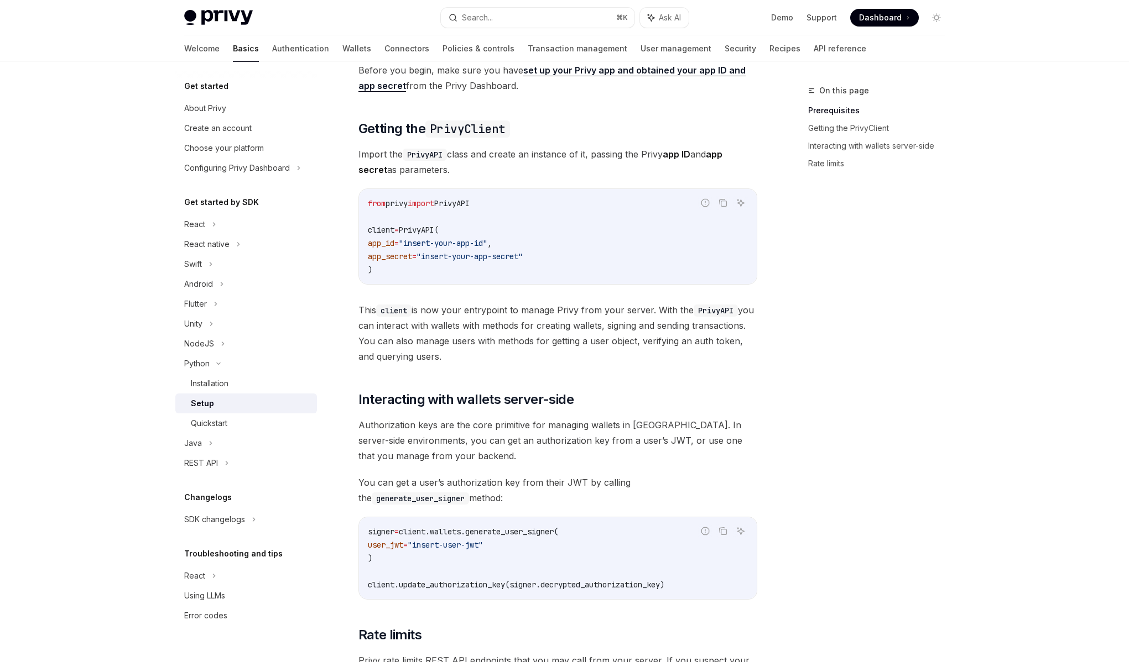
click at [541, 468] on div "​ Prerequisites Before you begin, make sure you have set up your Privy app and …" at bounding box center [557, 380] width 399 height 689
click at [520, 459] on span "Authorization keys are the core primitive for managing wallets in Privy. In ser…" at bounding box center [557, 440] width 399 height 46
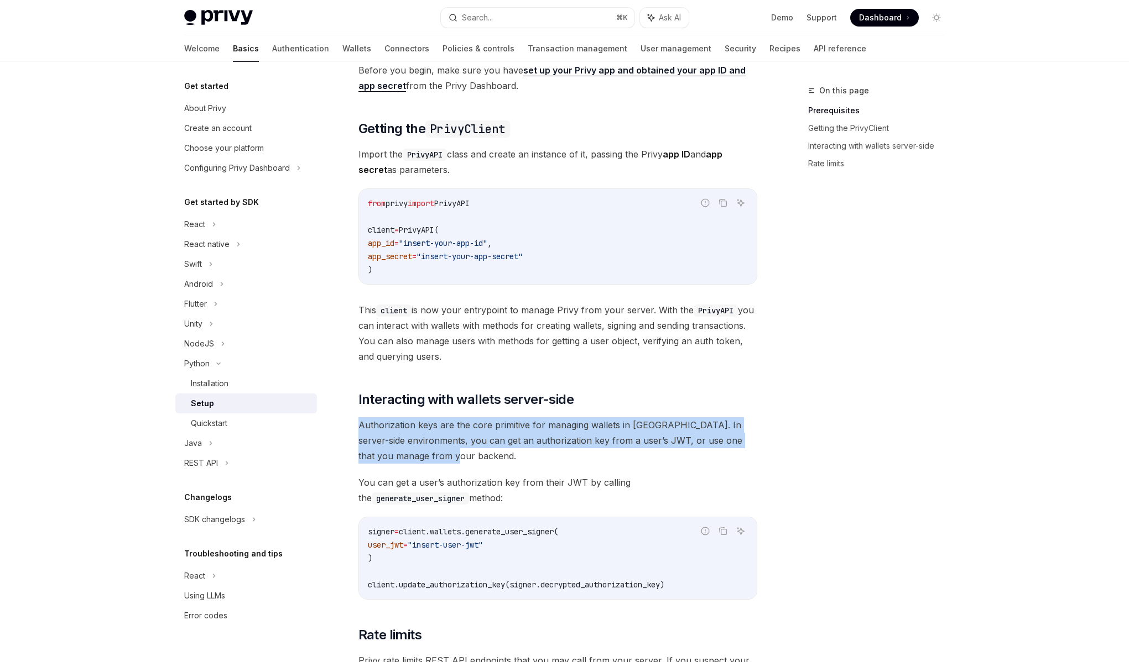
drag, startPoint x: 497, startPoint y: 460, endPoint x: 356, endPoint y: 425, distance: 145.4
click at [356, 425] on div "Python Setup OpenAI Open in ChatGPT OpenAI Open in ChatGPT ​ Prerequisites Befo…" at bounding box center [454, 435] width 610 height 908
drag, startPoint x: 356, startPoint y: 425, endPoint x: 507, endPoint y: 461, distance: 155.3
click at [507, 461] on div "Python Setup OpenAI Open in ChatGPT OpenAI Open in ChatGPT ​ Prerequisites Befo…" at bounding box center [454, 435] width 610 height 908
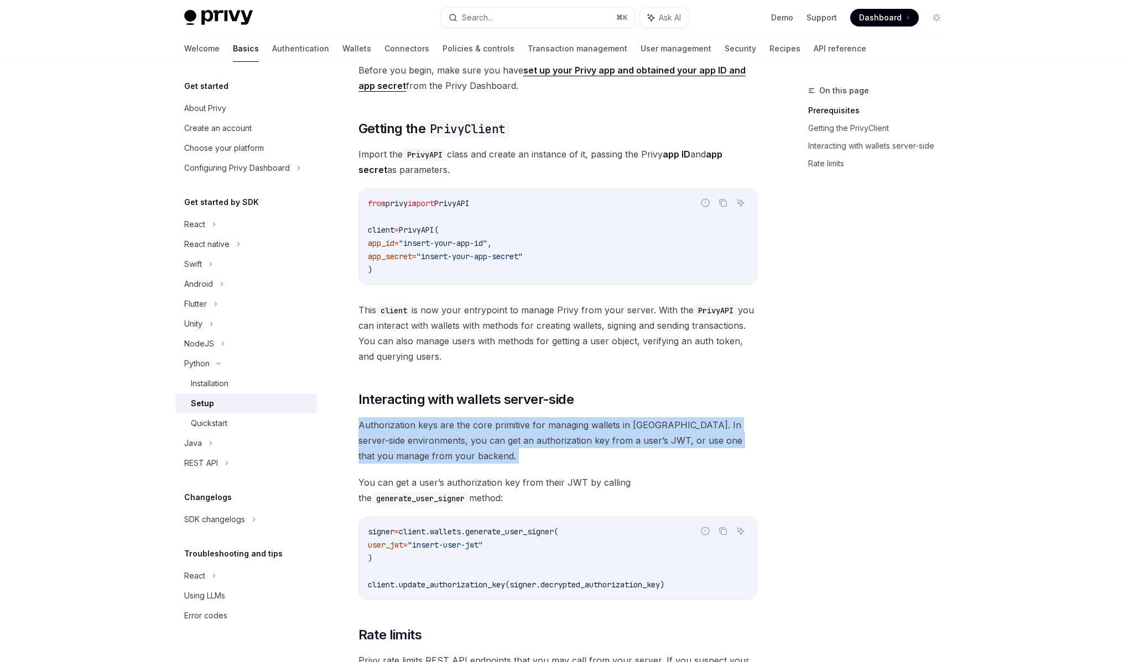
click at [507, 461] on span "Authorization keys are the core primitive for managing wallets in Privy. In ser…" at bounding box center [557, 440] width 399 height 46
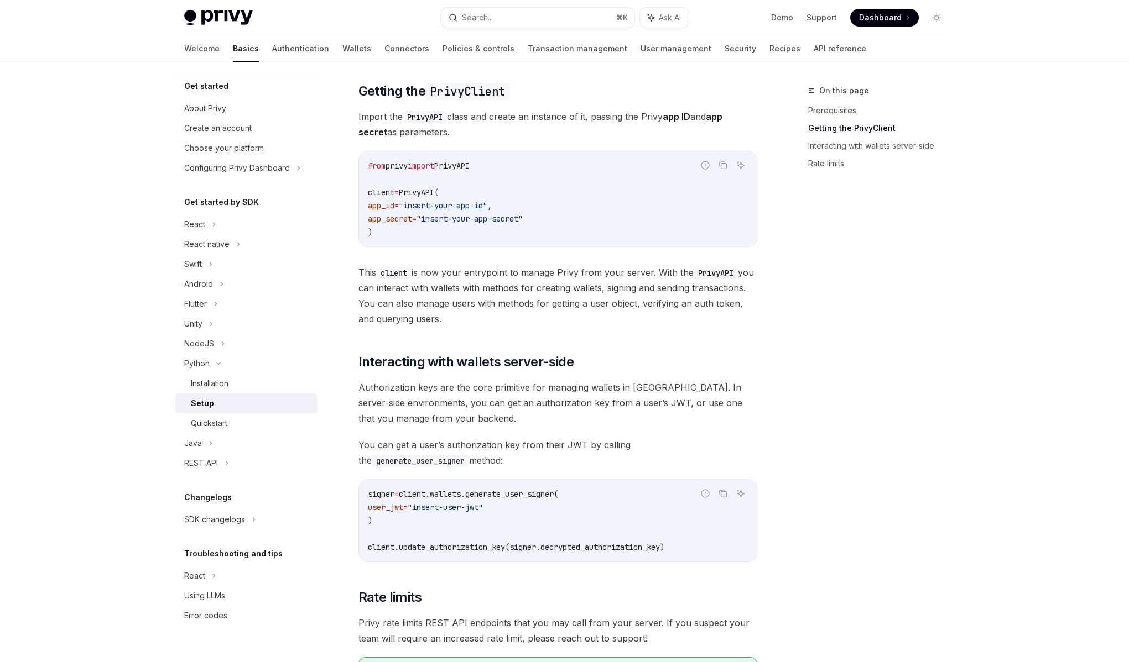
scroll to position [143, 0]
click at [515, 449] on span "You can get a user’s authorization key from their JWT by calling the generate_u…" at bounding box center [557, 451] width 399 height 31
drag, startPoint x: 474, startPoint y: 459, endPoint x: 356, endPoint y: 442, distance: 119.6
click at [356, 442] on div "Python Setup OpenAI Open in ChatGPT OpenAI Open in ChatGPT ​ Prerequisites Befo…" at bounding box center [454, 395] width 610 height 908
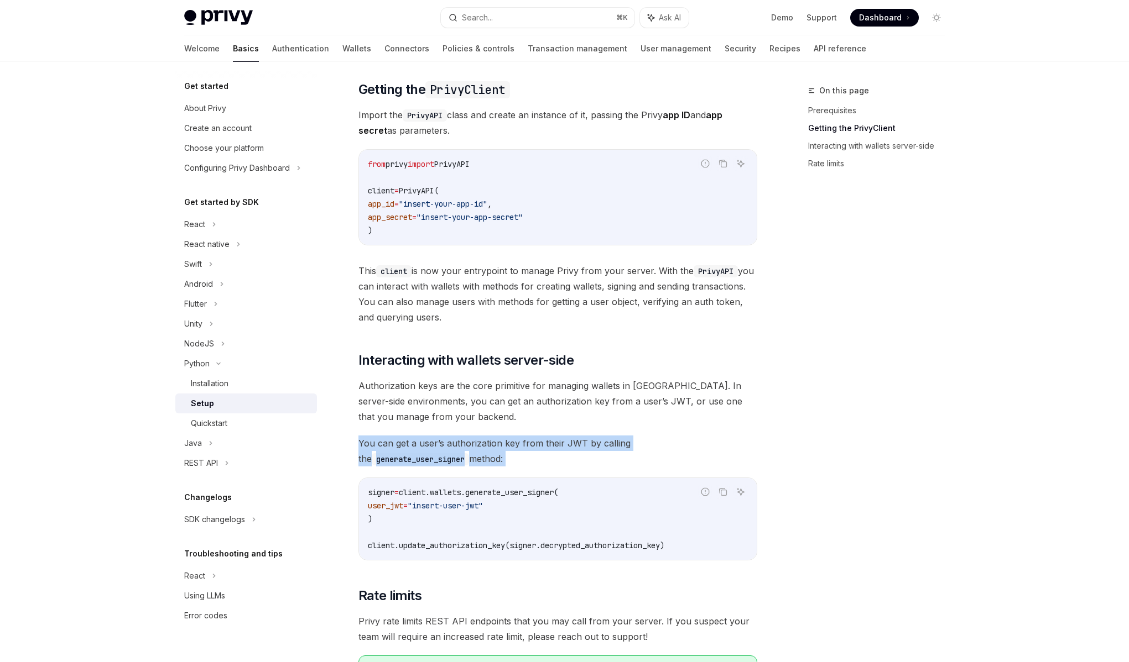
drag, startPoint x: 356, startPoint y: 442, endPoint x: 436, endPoint y: 458, distance: 81.2
click at [436, 458] on div "Python Setup OpenAI Open in ChatGPT OpenAI Open in ChatGPT ​ Prerequisites Befo…" at bounding box center [454, 395] width 610 height 908
click at [435, 458] on span "You can get a user’s authorization key from their JWT by calling the generate_u…" at bounding box center [557, 451] width 399 height 31
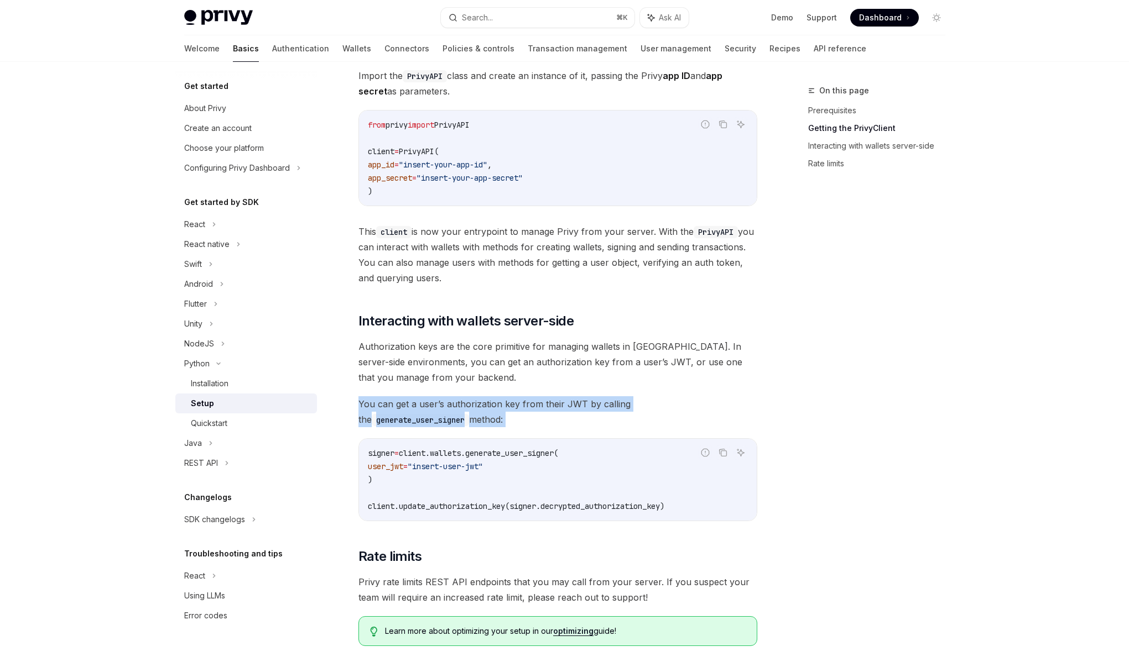
scroll to position [199, 0]
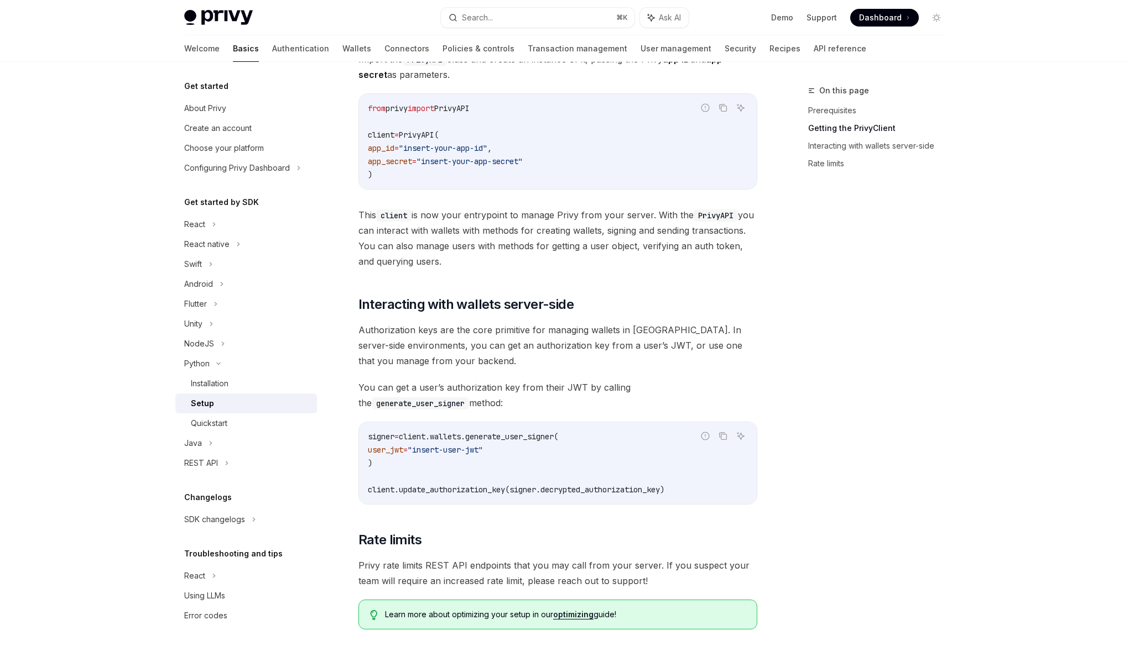
click at [550, 511] on div "​ Prerequisites Before you begin, make sure you have set up your Privy app and …" at bounding box center [557, 285] width 399 height 689
drag, startPoint x: 525, startPoint y: 398, endPoint x: 519, endPoint y: 407, distance: 10.7
click at [523, 402] on span "You can get a user’s authorization key from their JWT by calling the generate_u…" at bounding box center [557, 395] width 399 height 31
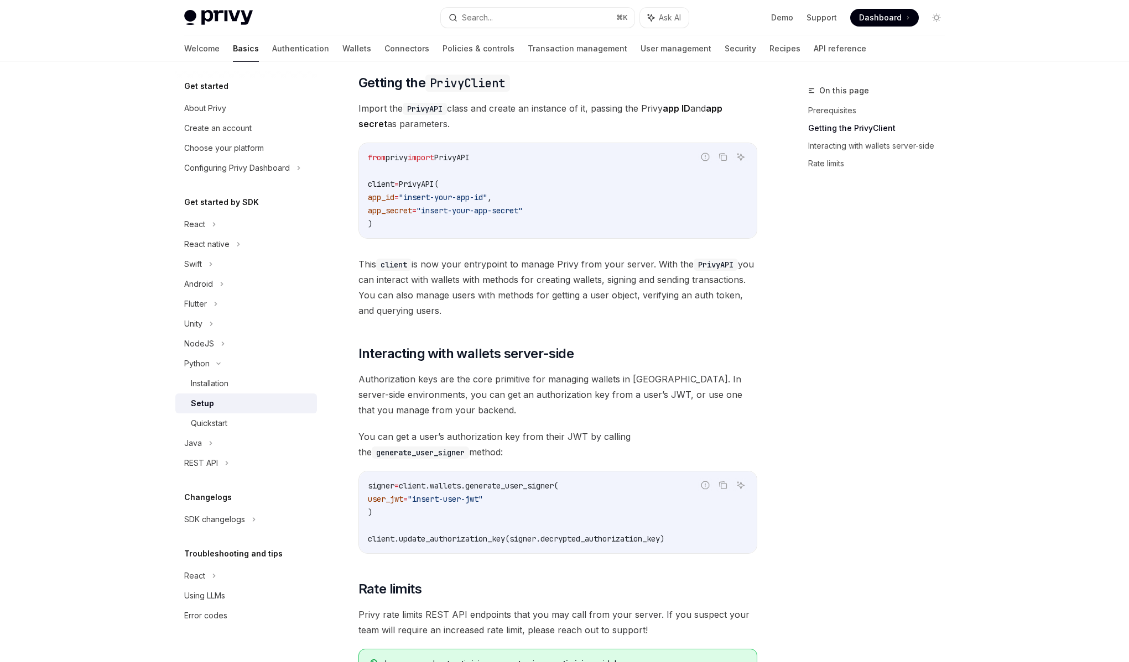
scroll to position [139, 0]
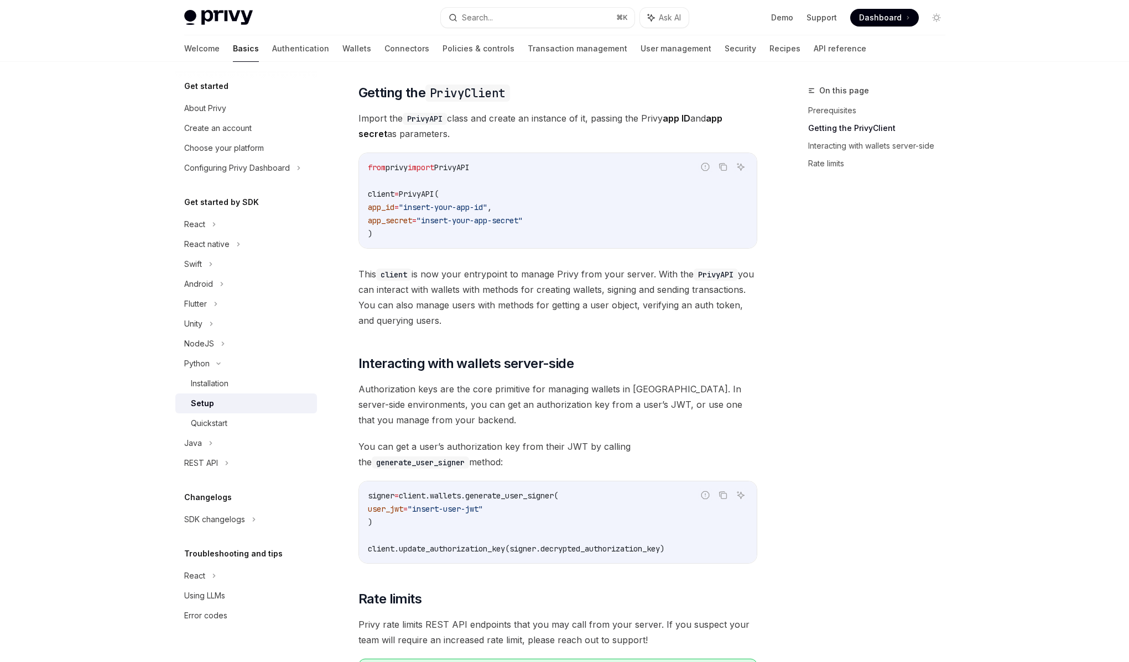
click at [505, 472] on div "​ Prerequisites Before you begin, make sure you have set up your Privy app and …" at bounding box center [557, 344] width 399 height 689
click at [495, 453] on span "You can get a user’s authorization key from their JWT by calling the generate_u…" at bounding box center [557, 454] width 399 height 31
click at [492, 447] on span "You can get a user’s authorization key from their JWT by calling the generate_u…" at bounding box center [557, 454] width 399 height 31
click at [485, 449] on span "You can get a user’s authorization key from their JWT by calling the generate_u…" at bounding box center [557, 454] width 399 height 31
click at [485, 448] on span "You can get a user’s authorization key from their JWT by calling the generate_u…" at bounding box center [557, 454] width 399 height 31
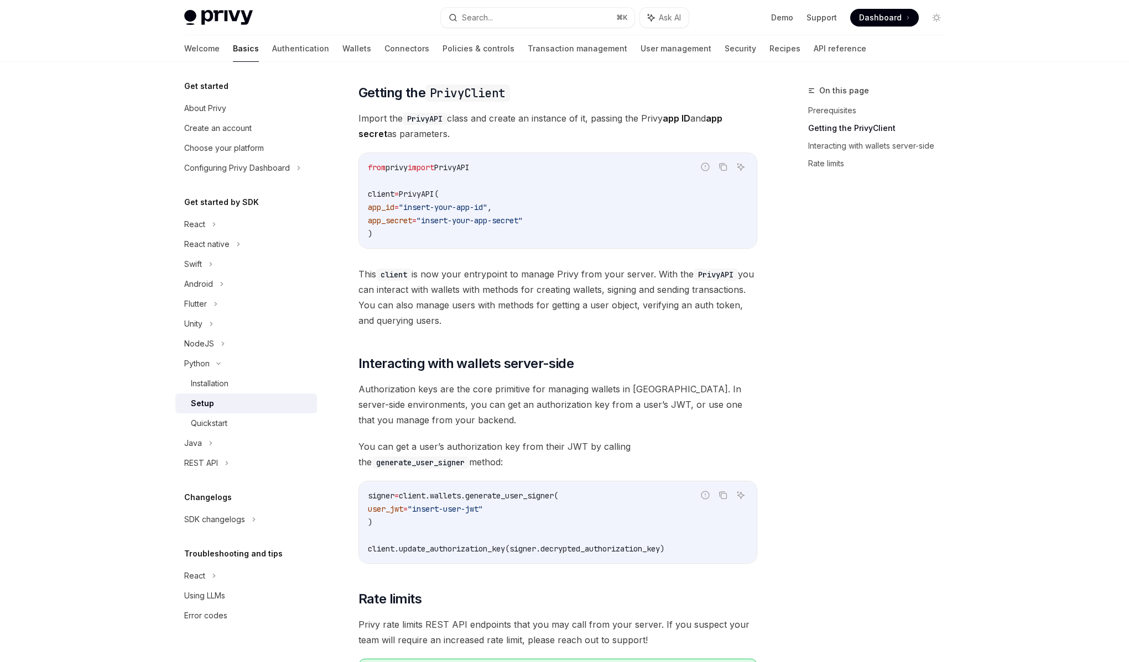
click at [463, 458] on span "You can get a user’s authorization key from their JWT by calling the generate_u…" at bounding box center [557, 454] width 399 height 31
click at [416, 455] on span "You can get a user’s authorization key from their JWT by calling the generate_u…" at bounding box center [557, 454] width 399 height 31
click at [236, 384] on div "Installation" at bounding box center [250, 383] width 119 height 13
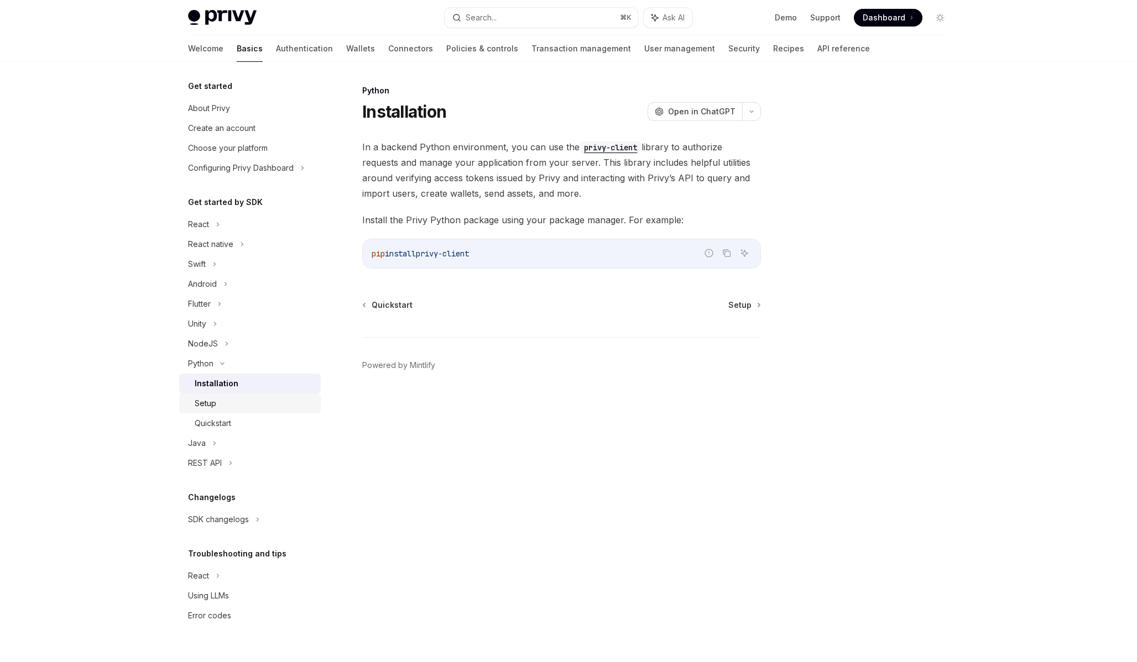
click at [239, 401] on div "Setup" at bounding box center [254, 403] width 119 height 13
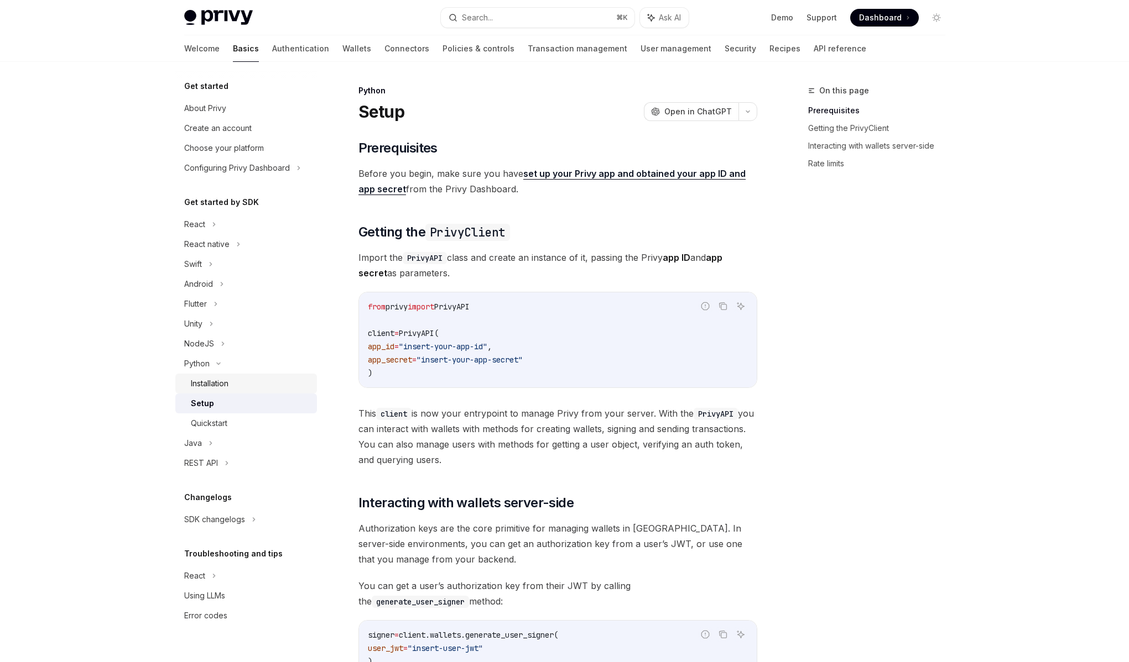
click at [220, 391] on link "Installation" at bounding box center [246, 384] width 142 height 20
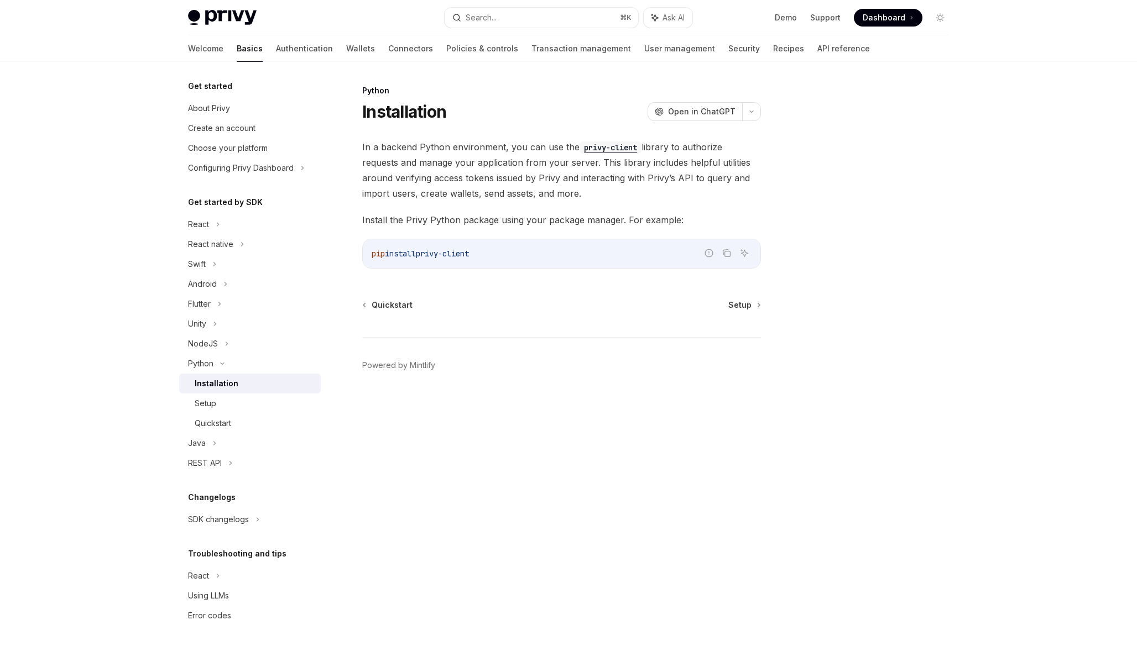
drag, startPoint x: 501, startPoint y: 253, endPoint x: 359, endPoint y: 251, distance: 142.1
click at [359, 251] on div "Python Installation OpenAI Open in ChatGPT OpenAI Open in ChatGPT In a backend …" at bounding box center [458, 373] width 610 height 578
copy span "pip install privy-client"
click at [231, 403] on div "Setup" at bounding box center [254, 403] width 119 height 13
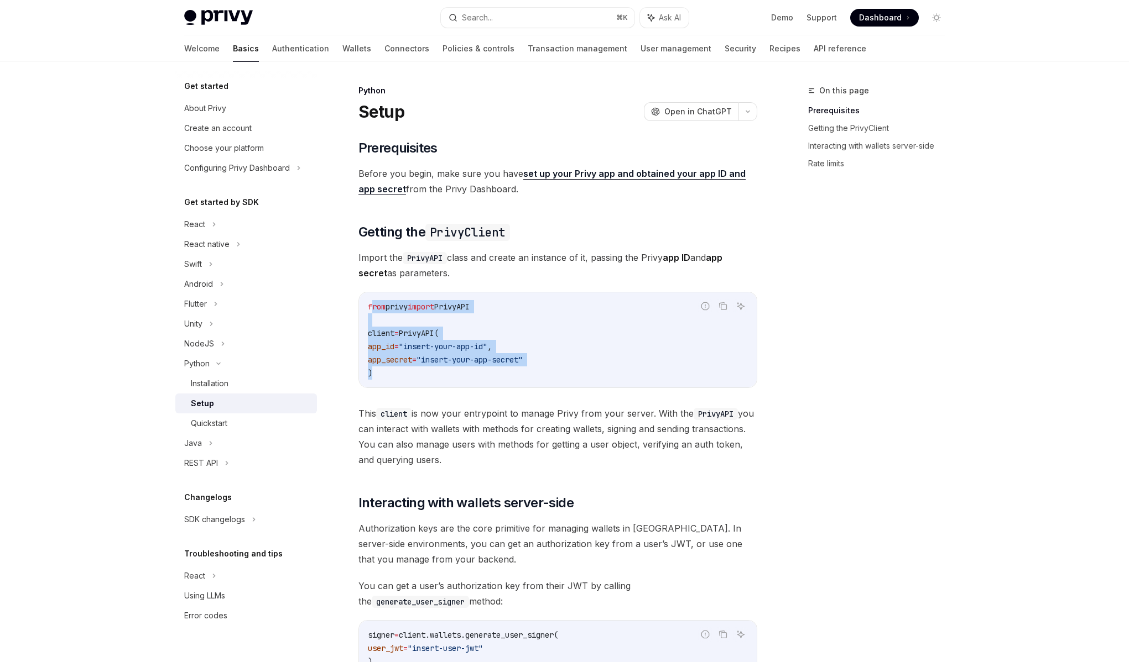
drag, startPoint x: 445, startPoint y: 368, endPoint x: 370, endPoint y: 310, distance: 94.5
click at [370, 310] on code "from privy import PrivyAPI client = PrivyAPI( app_id = "insert-your-app-id" , a…" at bounding box center [558, 340] width 380 height 80
copy code "rom privy import PrivyAPI client = PrivyAPI( app_id = "insert-your-app-id" , ap…"
click at [405, 367] on code "from privy import PrivyAPI client = PrivyAPI( app_id = "insert-your-app-id" , a…" at bounding box center [558, 340] width 380 height 80
drag, startPoint x: 399, startPoint y: 374, endPoint x: 369, endPoint y: 305, distance: 75.3
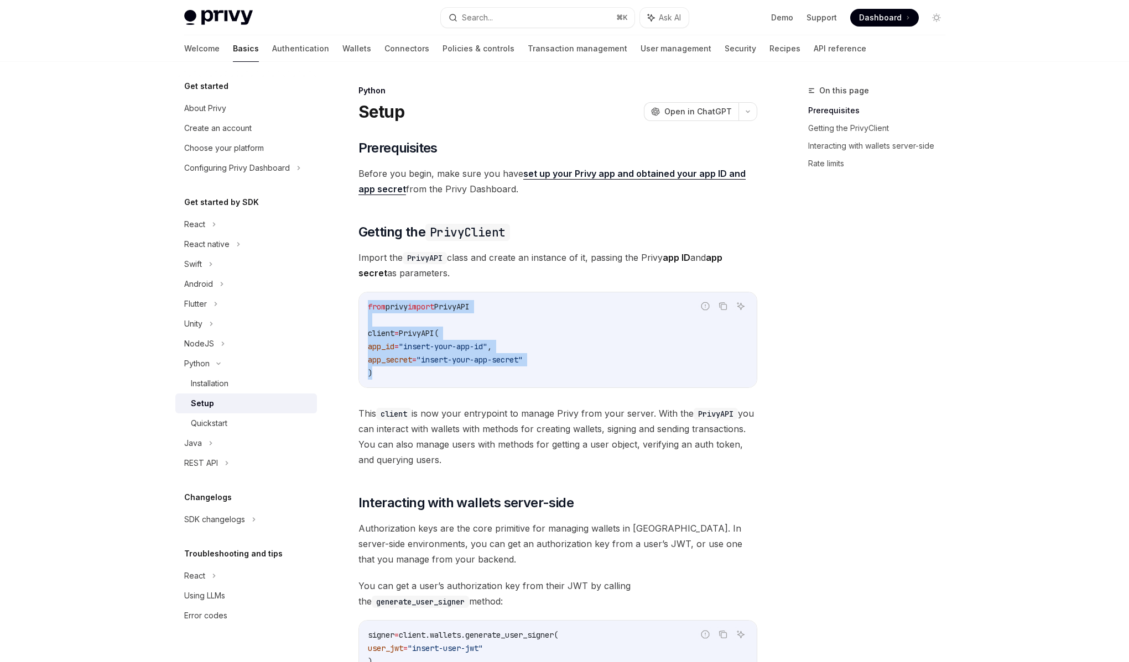
click at [369, 305] on code "from privy import PrivyAPI client = PrivyAPI( app_id = "insert-your-app-id" , a…" at bounding box center [558, 340] width 380 height 80
copy code "from privy import PrivyAPI client = PrivyAPI( app_id = "insert-your-app-id" , a…"
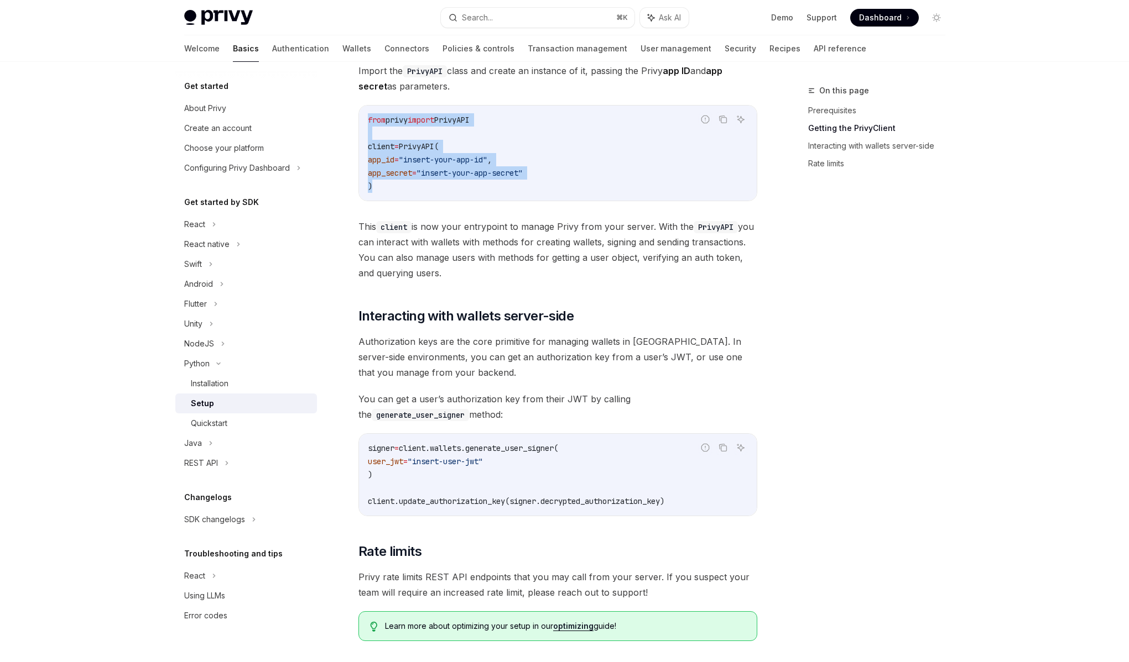
scroll to position [196, 0]
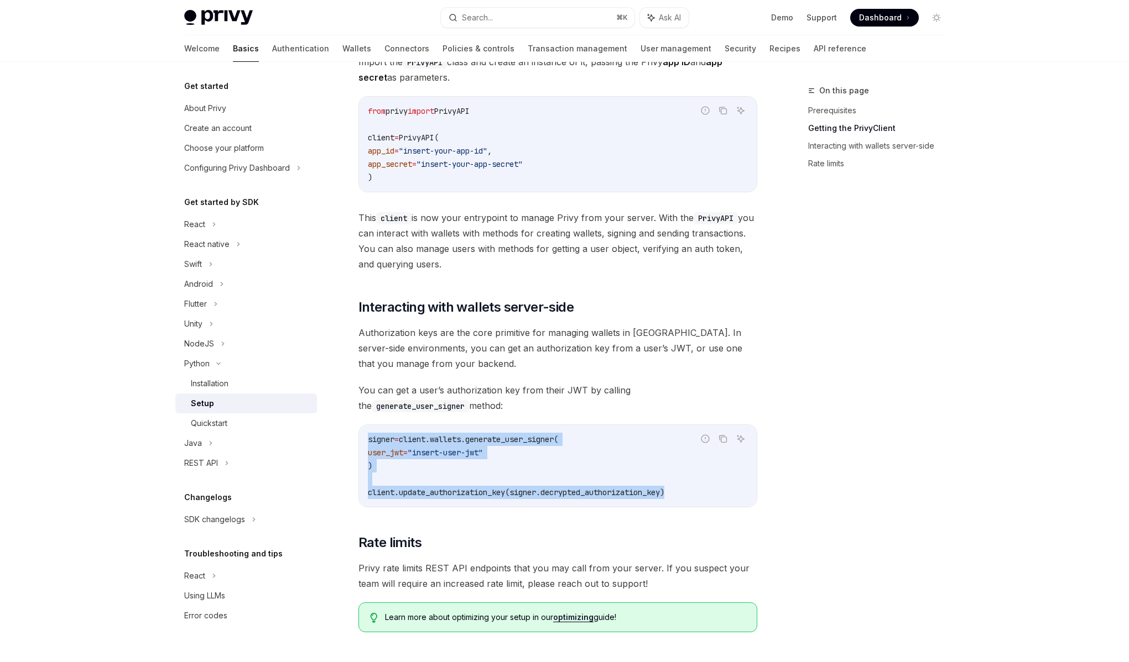
drag, startPoint x: 693, startPoint y: 492, endPoint x: 357, endPoint y: 437, distance: 340.2
click at [357, 437] on div "Python Setup OpenAI Open in ChatGPT OpenAI Open in ChatGPT ​ Prerequisites Befo…" at bounding box center [454, 342] width 610 height 908
copy code "signer = client.wallets.generate_user_signer( user_jwt = "insert-user-jwt" ) cl…"
click at [455, 465] on code "signer = client.wallets.generate_user_signer( user_jwt = "insert-user-jwt" ) cl…" at bounding box center [558, 466] width 380 height 66
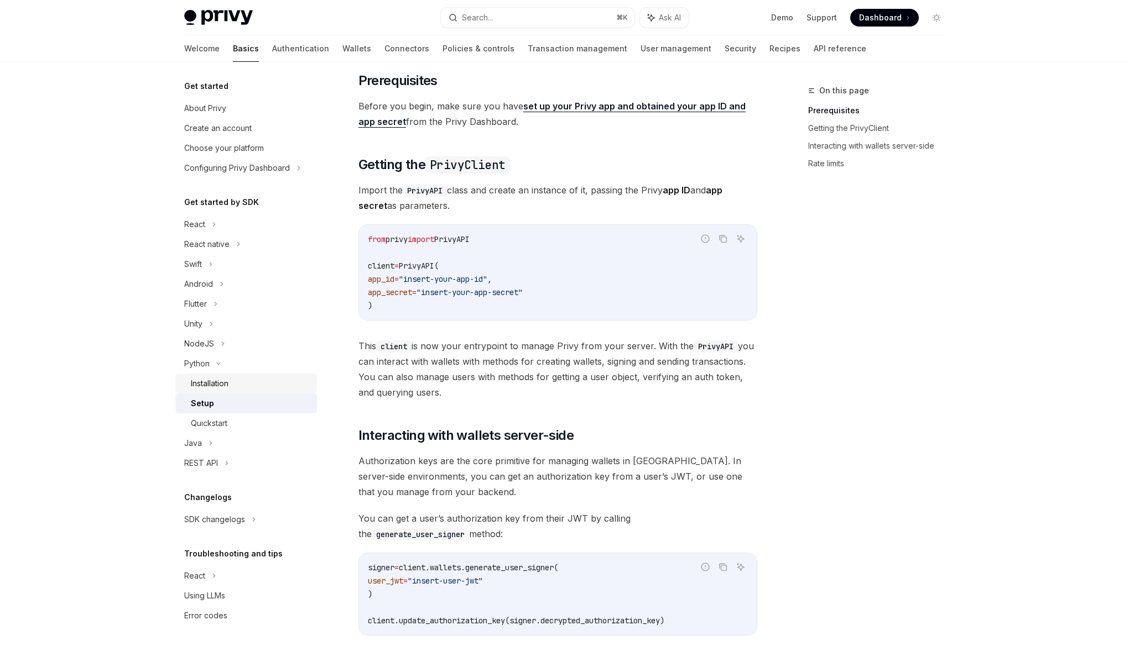
scroll to position [72, 0]
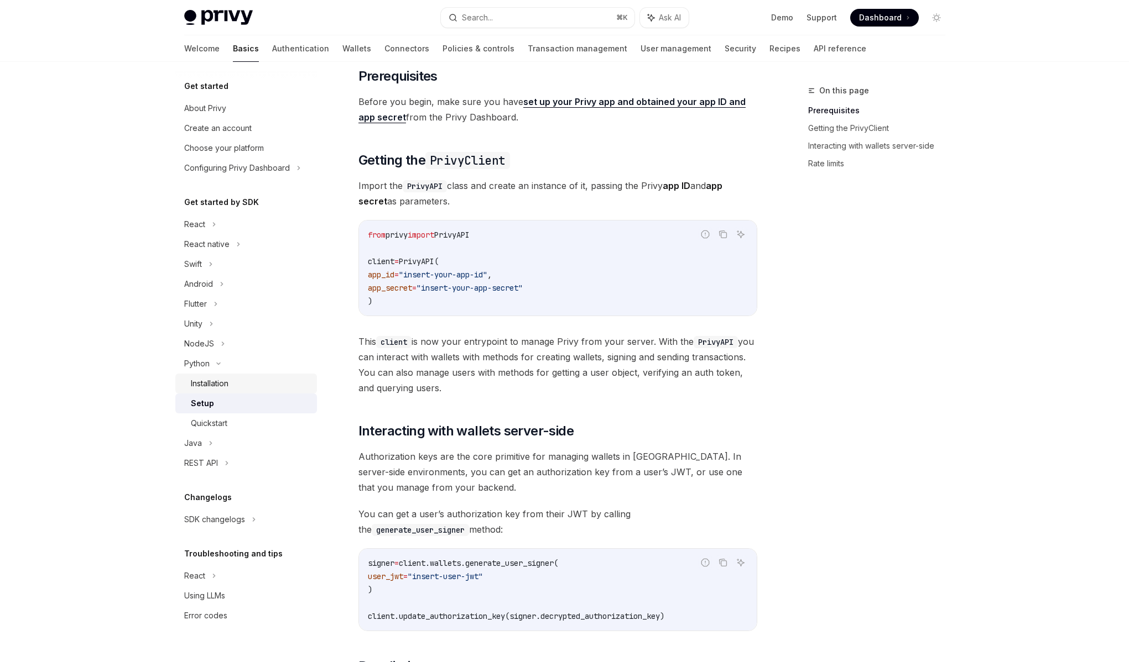
click at [237, 390] on div "Installation" at bounding box center [250, 383] width 119 height 13
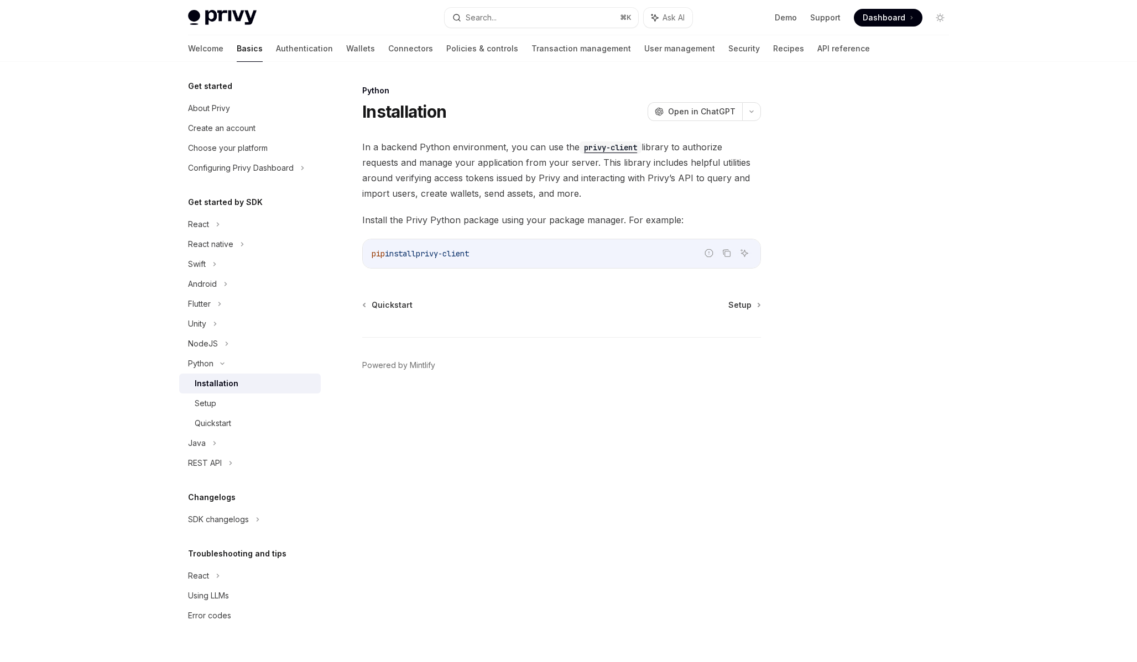
drag, startPoint x: 498, startPoint y: 255, endPoint x: 365, endPoint y: 253, distance: 133.3
click at [365, 253] on div "pip install privy-client" at bounding box center [562, 253] width 398 height 29
copy span "pip install privy-client"
click at [453, 276] on div "Python Installation OpenAI Open in ChatGPT OpenAI Open in ChatGPT In a backend …" at bounding box center [458, 373] width 610 height 578
click at [221, 403] on div "Setup" at bounding box center [254, 403] width 119 height 13
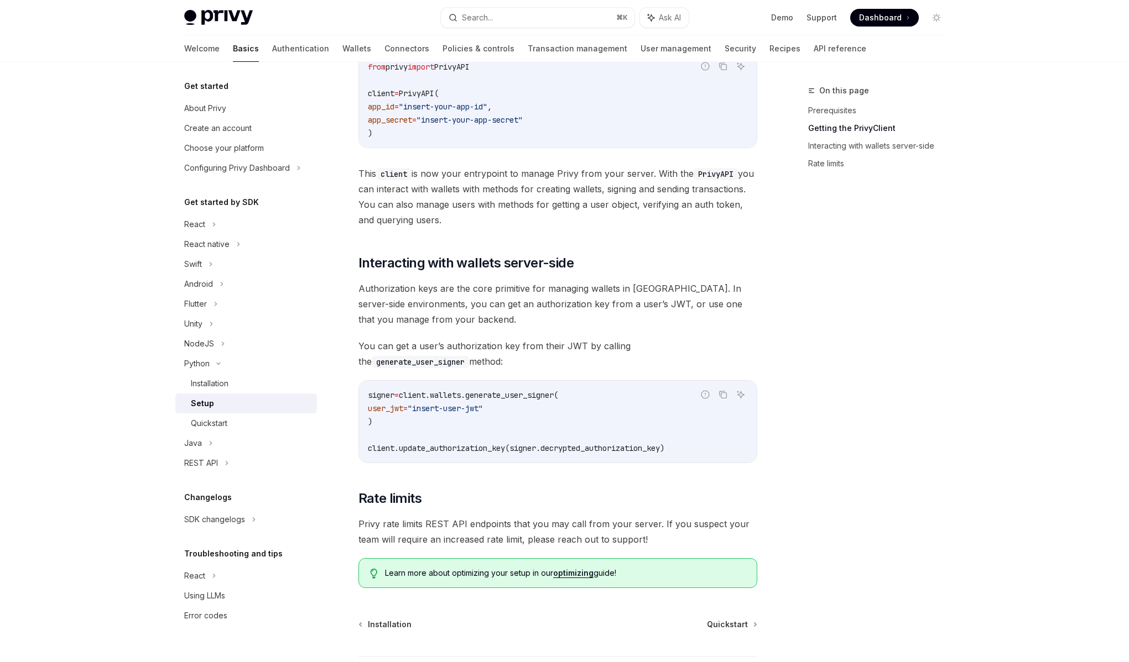
scroll to position [233, 0]
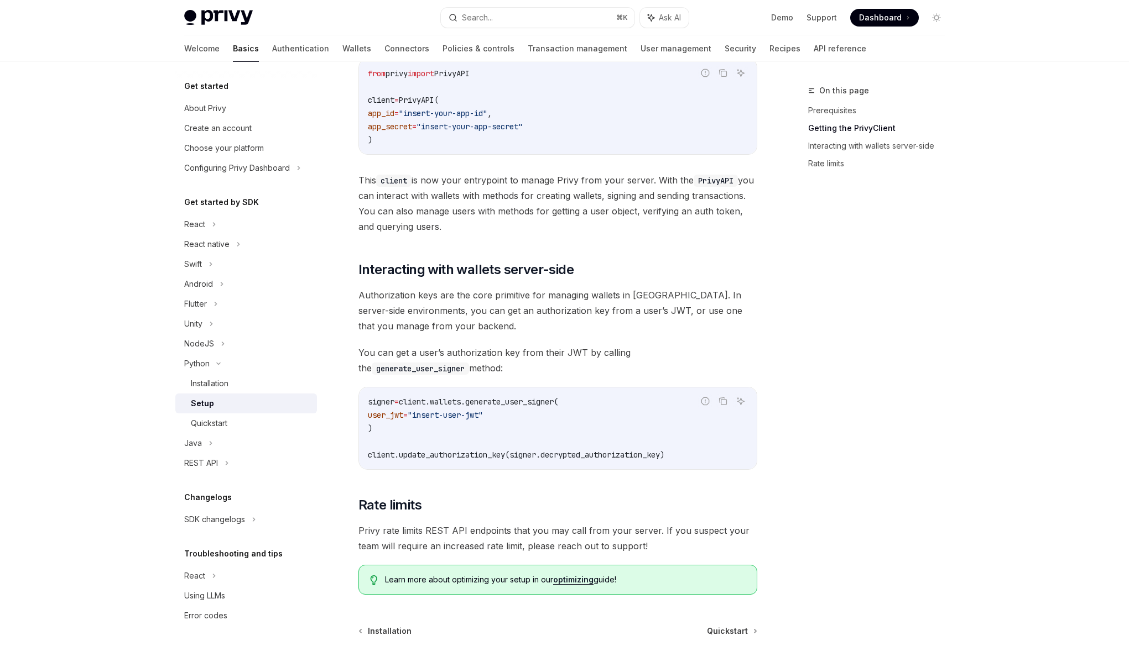
click at [481, 334] on div "​ Prerequisites Before you begin, make sure you have set up your Privy app and …" at bounding box center [557, 250] width 399 height 689
click at [234, 423] on div "Quickstart" at bounding box center [250, 423] width 119 height 13
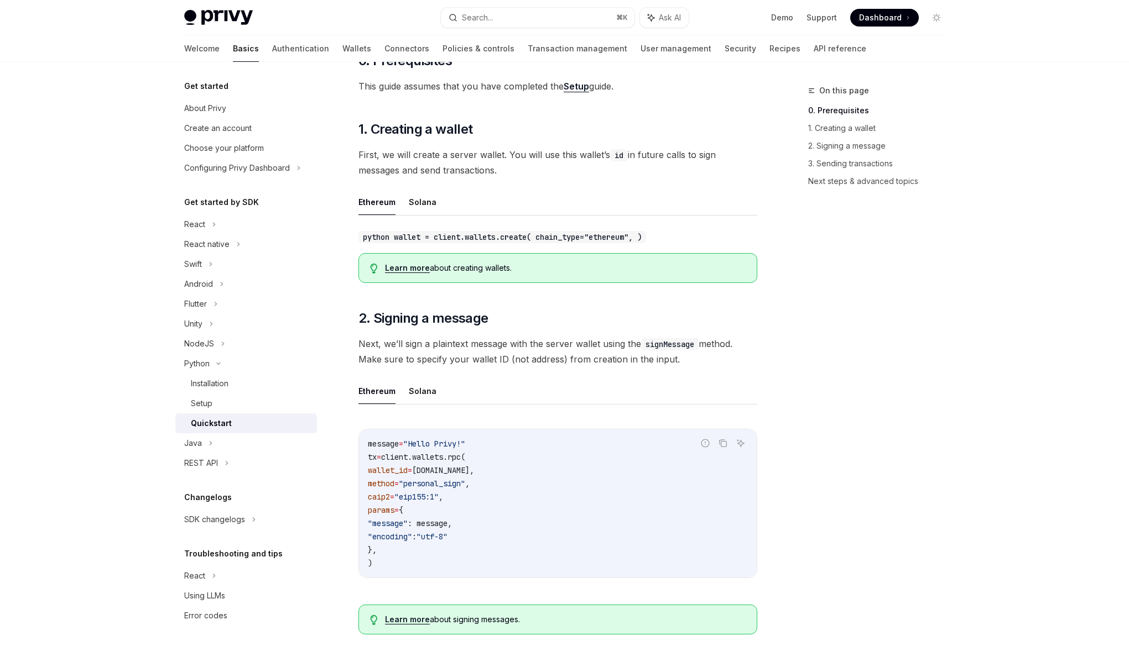
scroll to position [102, 0]
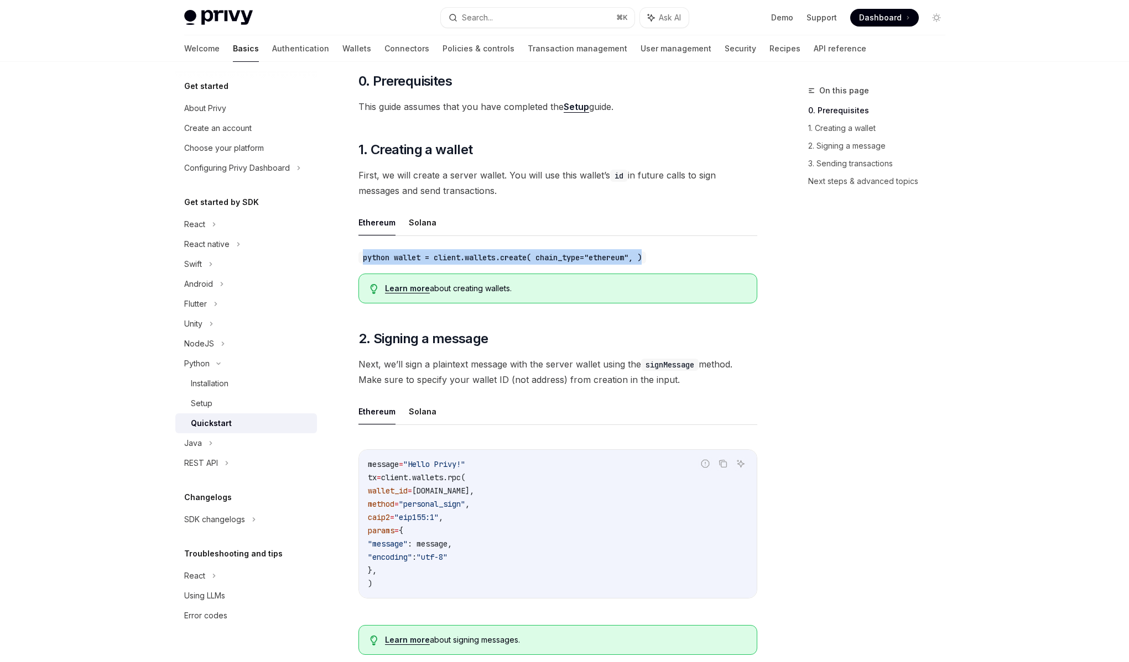
drag, startPoint x: 679, startPoint y: 260, endPoint x: 361, endPoint y: 259, distance: 318.5
click at [361, 259] on div "python wallet = client.wallets.create( chain_type="ethereum", )" at bounding box center [557, 256] width 399 height 15
copy code "python wallet = client.wallets.create( chain_type="ethereum", )"
click at [519, 283] on div "Learn more about creating wallets." at bounding box center [565, 288] width 360 height 11
click at [488, 363] on span "Next, we’ll sign a plaintext message with the server wallet using the signMessa…" at bounding box center [557, 372] width 399 height 31
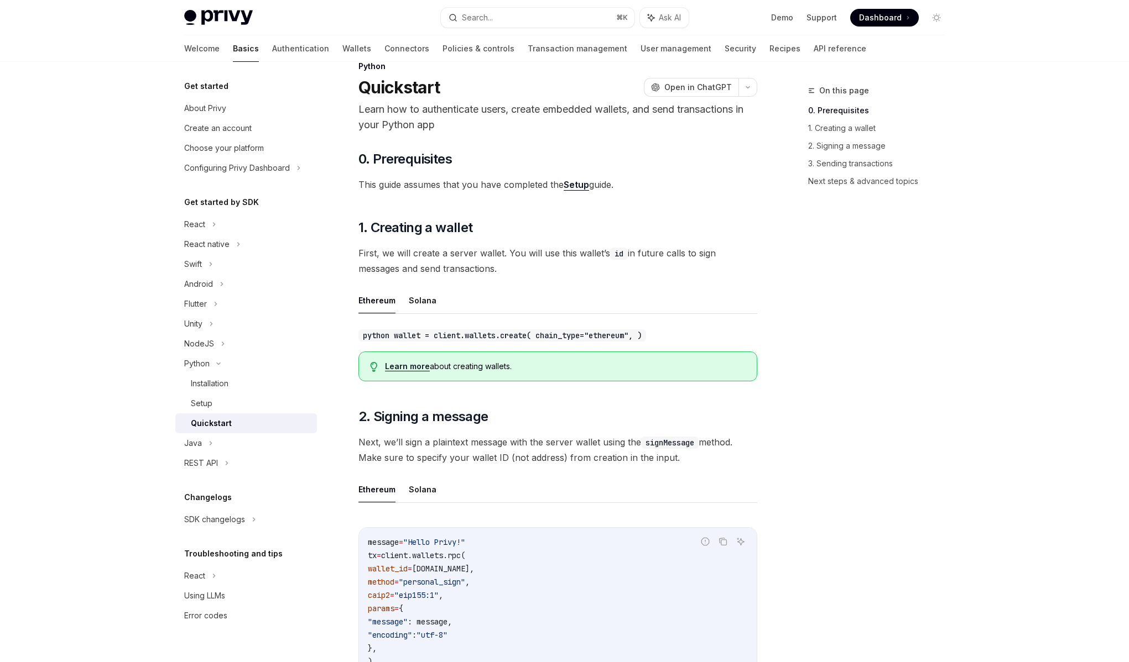
scroll to position [37, 0]
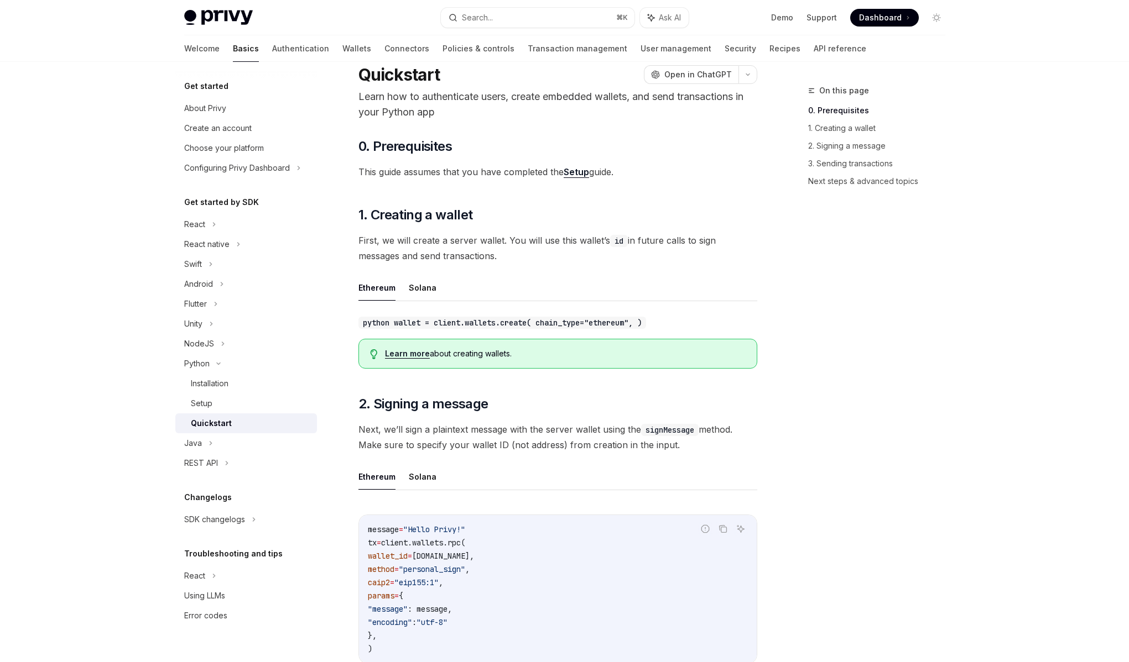
click at [460, 325] on code "python wallet = client.wallets.create( chain_type="ethereum", )" at bounding box center [502, 323] width 288 height 12
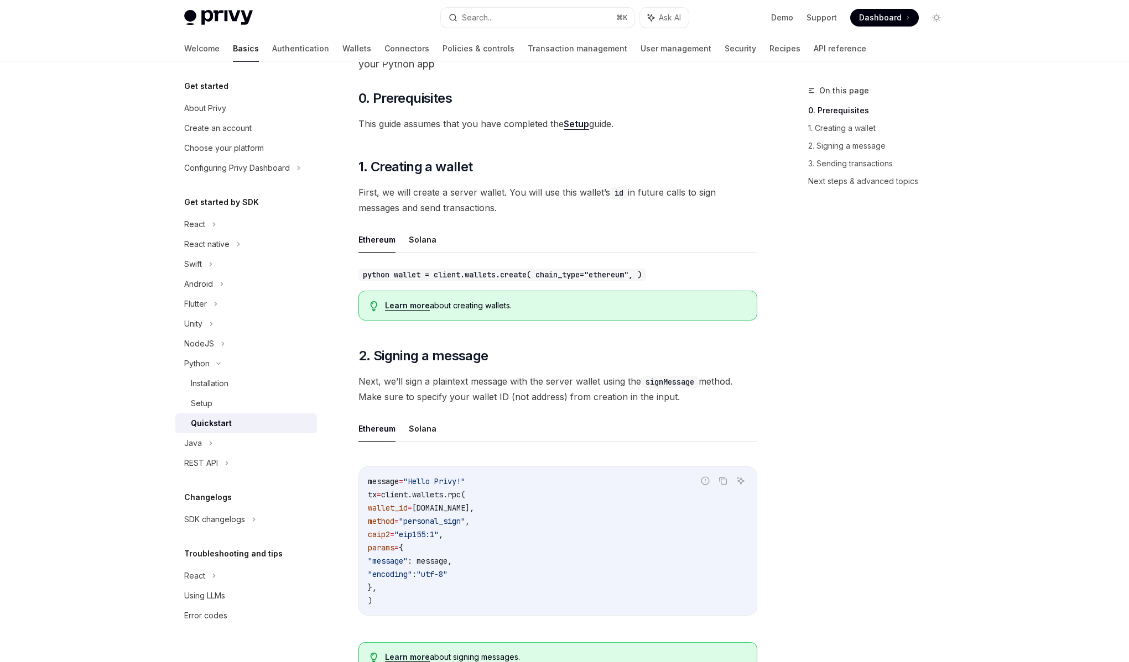
scroll to position [87, 0]
click at [457, 378] on span "Next, we’ll sign a plaintext message with the server wallet using the signMessa…" at bounding box center [557, 387] width 399 height 31
click at [455, 382] on span "Next, we’ll sign a plaintext message with the server wallet using the signMessa…" at bounding box center [557, 387] width 399 height 31
click at [434, 383] on span "Next, we’ll sign a plaintext message with the server wallet using the signMessa…" at bounding box center [557, 387] width 399 height 31
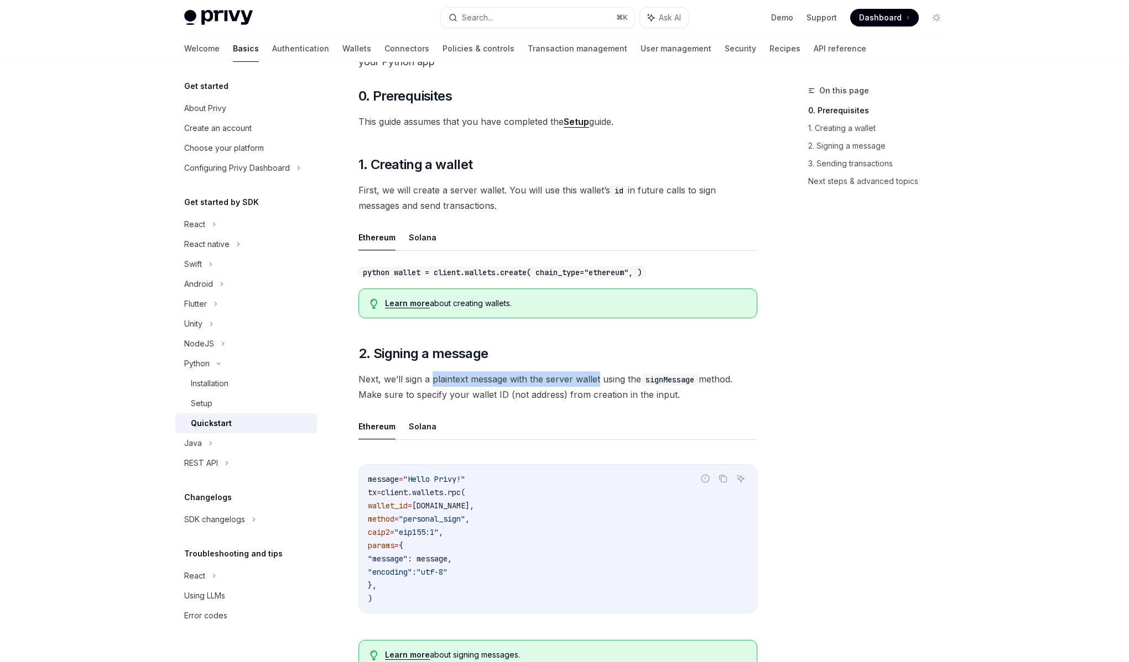
drag, startPoint x: 434, startPoint y: 383, endPoint x: 584, endPoint y: 377, distance: 149.9
click at [584, 377] on span "Next, we’ll sign a plaintext message with the server wallet using the signMessa…" at bounding box center [557, 387] width 399 height 31
drag, startPoint x: 584, startPoint y: 377, endPoint x: 468, endPoint y: 383, distance: 116.3
click at [468, 383] on span "Next, we’ll sign a plaintext message with the server wallet using the signMessa…" at bounding box center [557, 387] width 399 height 31
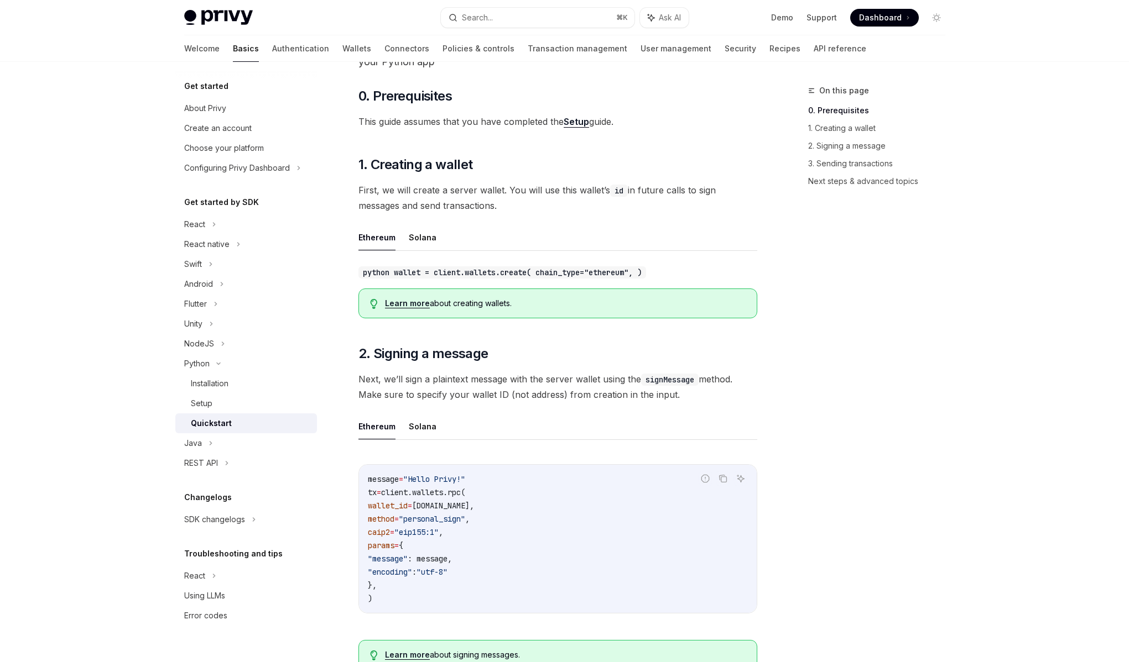
click at [467, 383] on span "Next, we’ll sign a plaintext message with the server wallet using the signMessa…" at bounding box center [557, 387] width 399 height 31
drag, startPoint x: 467, startPoint y: 383, endPoint x: 564, endPoint y: 381, distance: 96.8
click at [564, 381] on span "Next, we’ll sign a plaintext message with the server wallet using the signMessa…" at bounding box center [557, 387] width 399 height 31
click at [563, 381] on span "Next, we’ll sign a plaintext message with the server wallet using the signMessa…" at bounding box center [557, 387] width 399 height 31
drag, startPoint x: 564, startPoint y: 381, endPoint x: 488, endPoint y: 384, distance: 76.4
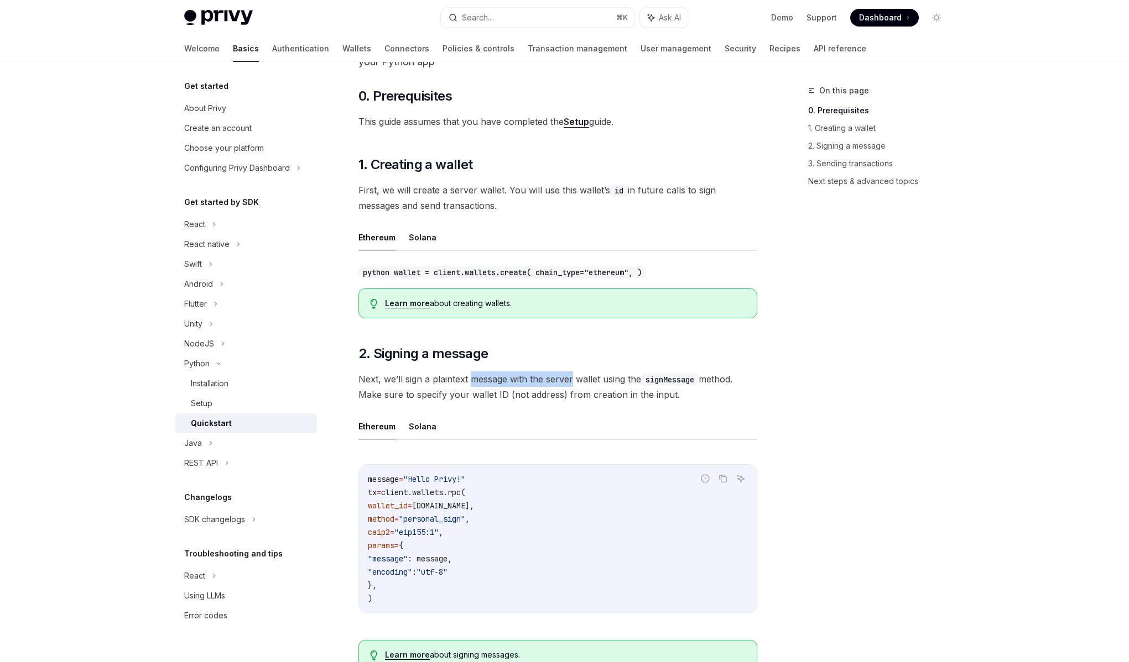
click at [488, 384] on span "Next, we’ll sign a plaintext message with the server wallet using the signMessa…" at bounding box center [557, 387] width 399 height 31
click at [482, 384] on span "Next, we’ll sign a plaintext message with the server wallet using the signMessa…" at bounding box center [557, 387] width 399 height 31
drag, startPoint x: 462, startPoint y: 375, endPoint x: 548, endPoint y: 367, distance: 86.6
click at [550, 382] on span "Next, we’ll sign a plaintext message with the server wallet using the signMessa…" at bounding box center [557, 387] width 399 height 31
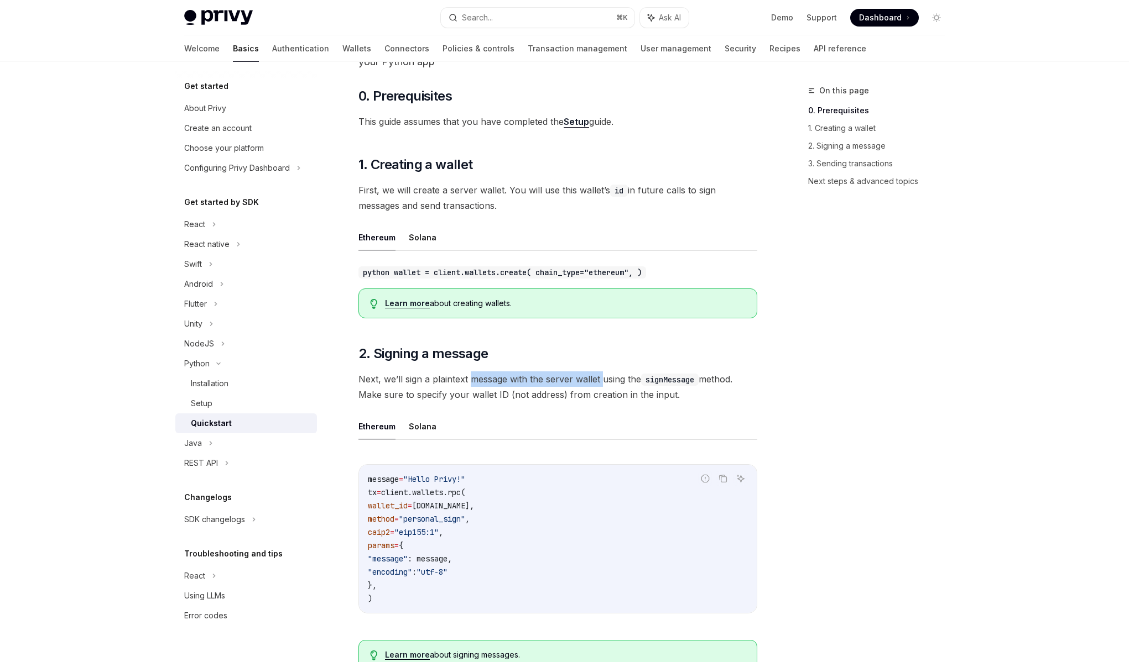
drag, startPoint x: 604, startPoint y: 378, endPoint x: 473, endPoint y: 379, distance: 131.0
click at [473, 379] on span "Next, we’ll sign a plaintext message with the server wallet using the signMessa…" at bounding box center [557, 387] width 399 height 31
drag, startPoint x: 472, startPoint y: 379, endPoint x: 587, endPoint y: 378, distance: 114.5
click at [587, 378] on span "Next, we’ll sign a plaintext message with the server wallet using the signMessa…" at bounding box center [557, 387] width 399 height 31
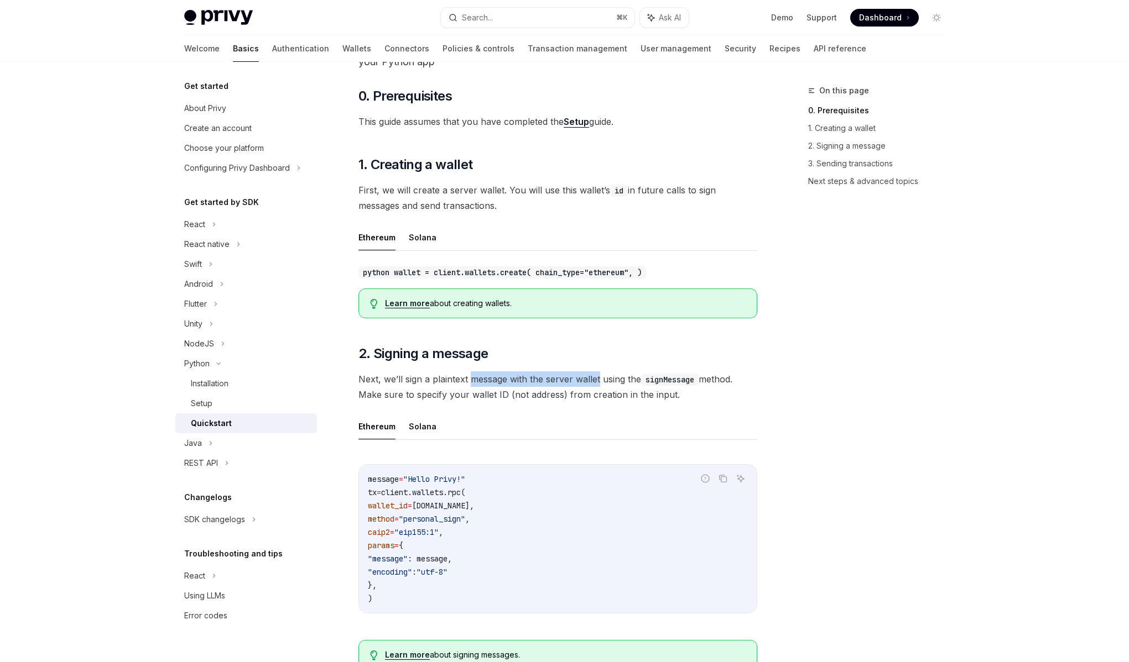
click at [587, 378] on span "Next, we’ll sign a plaintext message with the server wallet using the signMessa…" at bounding box center [557, 387] width 399 height 31
click at [434, 382] on span "Next, we’ll sign a plaintext message with the server wallet using the signMessa…" at bounding box center [557, 387] width 399 height 31
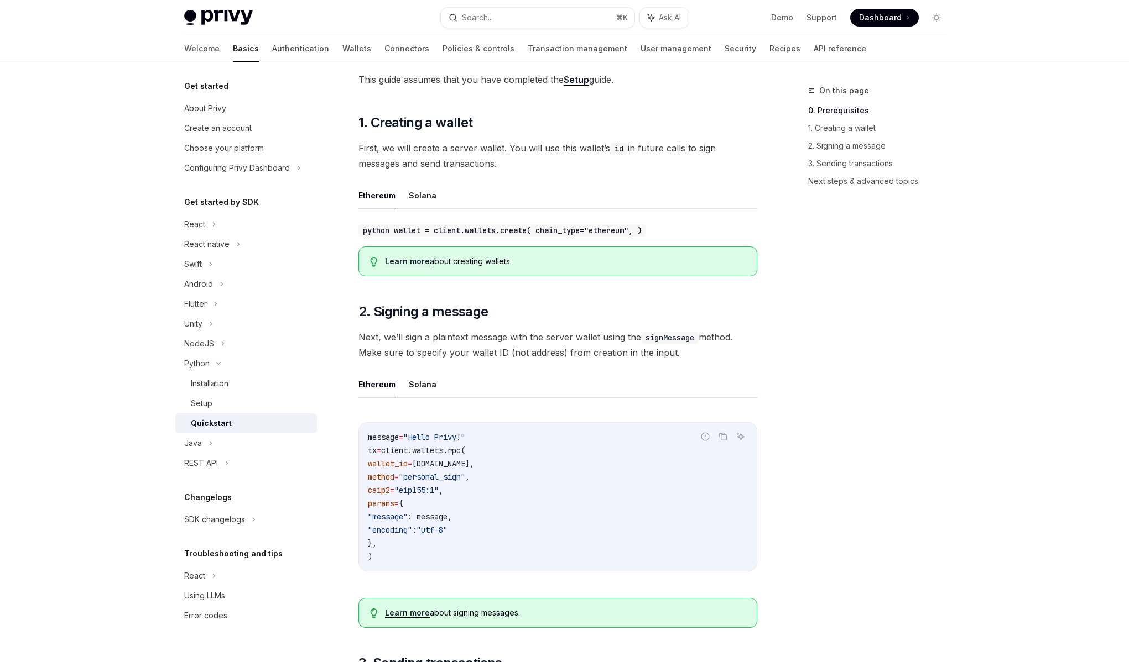
scroll to position [150, 0]
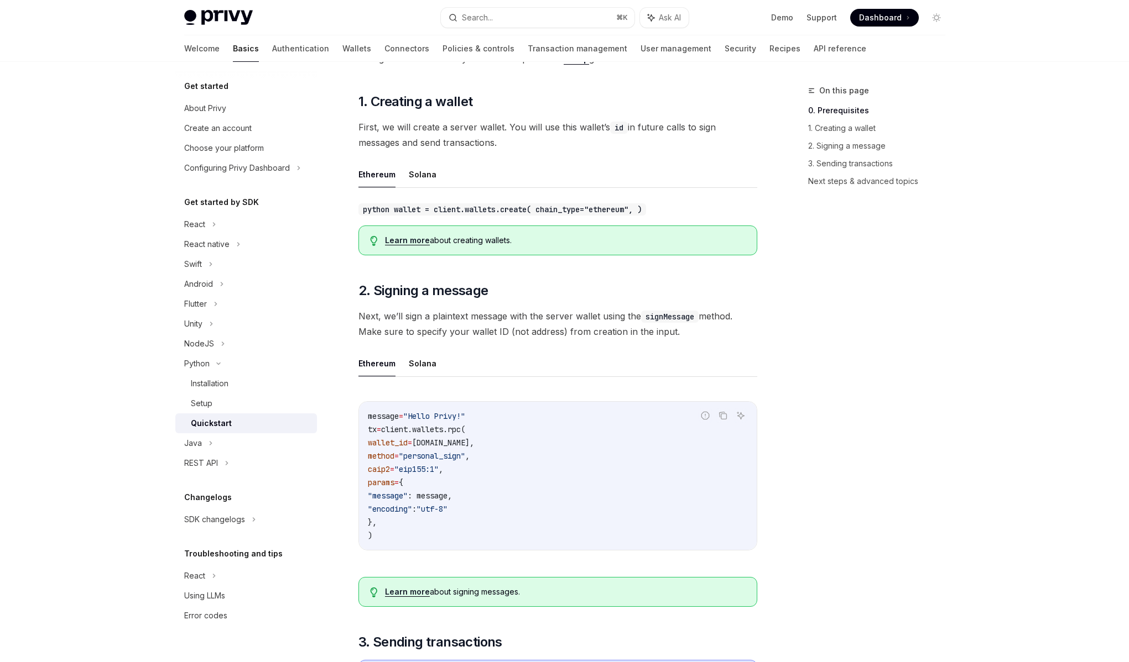
click at [508, 325] on span "Next, we’ll sign a plaintext message with the server wallet using the signMessa…" at bounding box center [557, 324] width 399 height 31
click at [513, 322] on span "Next, we’ll sign a plaintext message with the server wallet using the signMessa…" at bounding box center [557, 324] width 399 height 31
click at [506, 314] on span "Next, we’ll sign a plaintext message with the server wallet using the signMessa…" at bounding box center [557, 324] width 399 height 31
drag, startPoint x: 509, startPoint y: 316, endPoint x: 638, endPoint y: 316, distance: 129.4
click at [638, 316] on span "Next, we’ll sign a plaintext message with the server wallet using the signMessa…" at bounding box center [557, 324] width 399 height 31
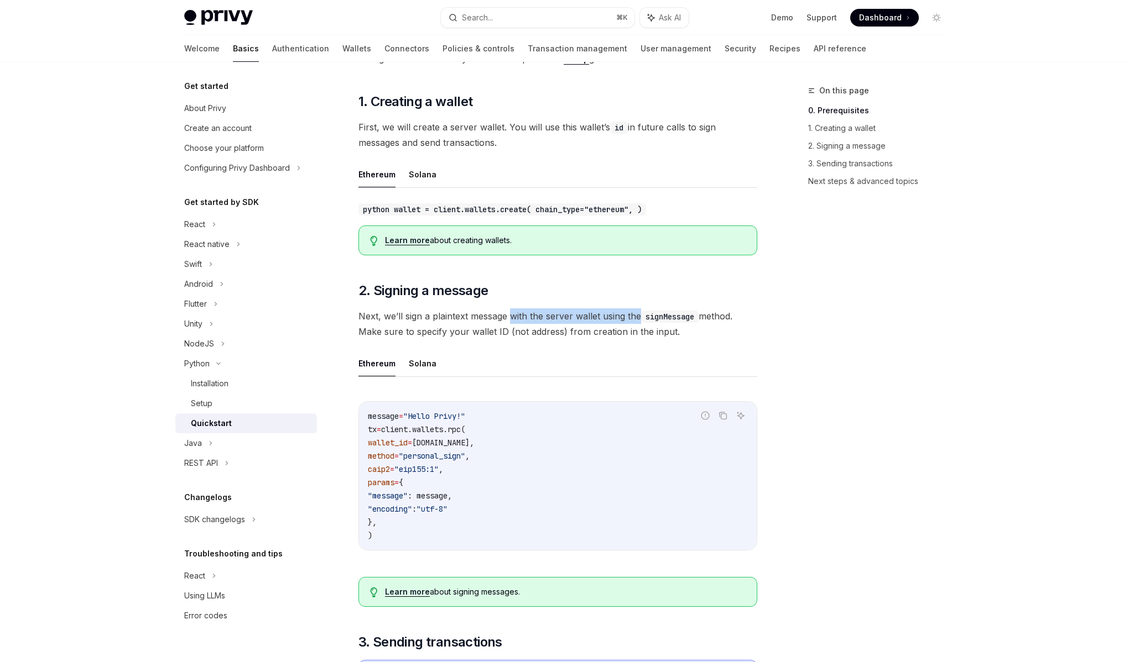
click at [638, 316] on span "Next, we’ll sign a plaintext message with the server wallet using the signMessa…" at bounding box center [557, 324] width 399 height 31
drag, startPoint x: 638, startPoint y: 316, endPoint x: 459, endPoint y: 319, distance: 179.2
click at [459, 319] on span "Next, we’ll sign a plaintext message with the server wallet using the signMessa…" at bounding box center [557, 324] width 399 height 31
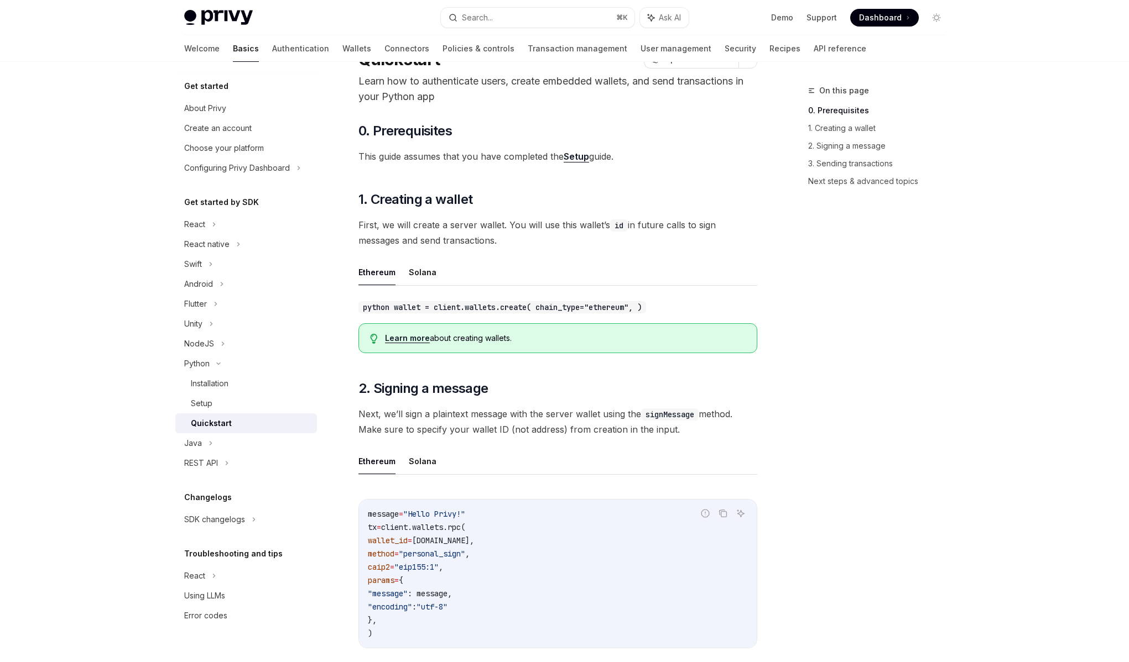
scroll to position [70, 0]
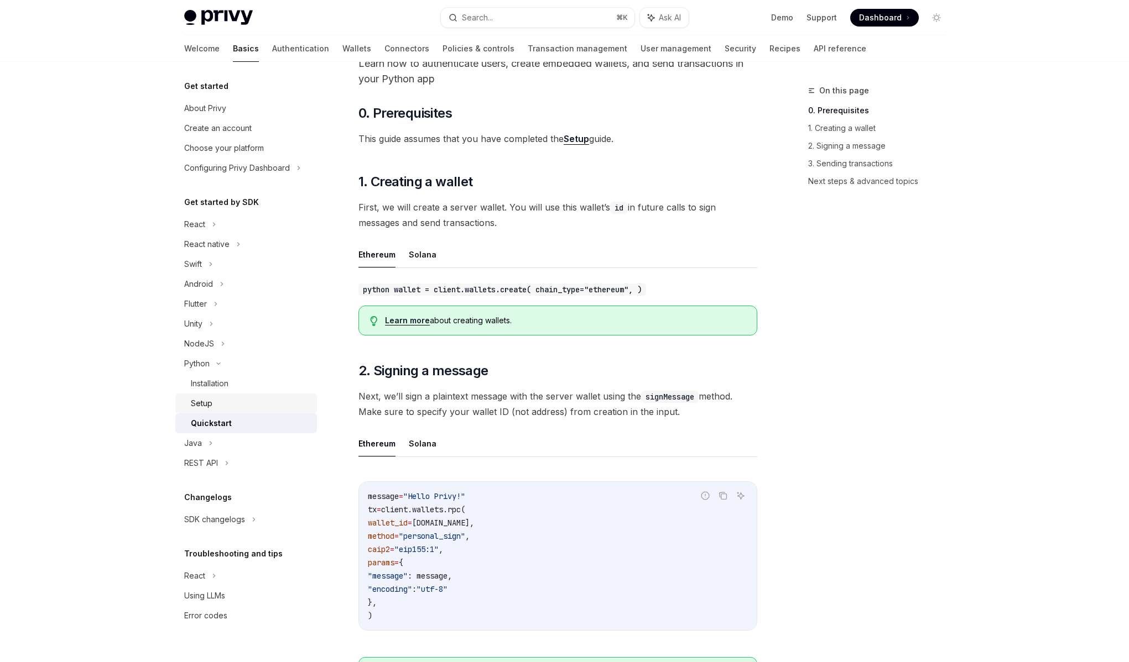
click at [208, 400] on div "Setup" at bounding box center [202, 403] width 22 height 13
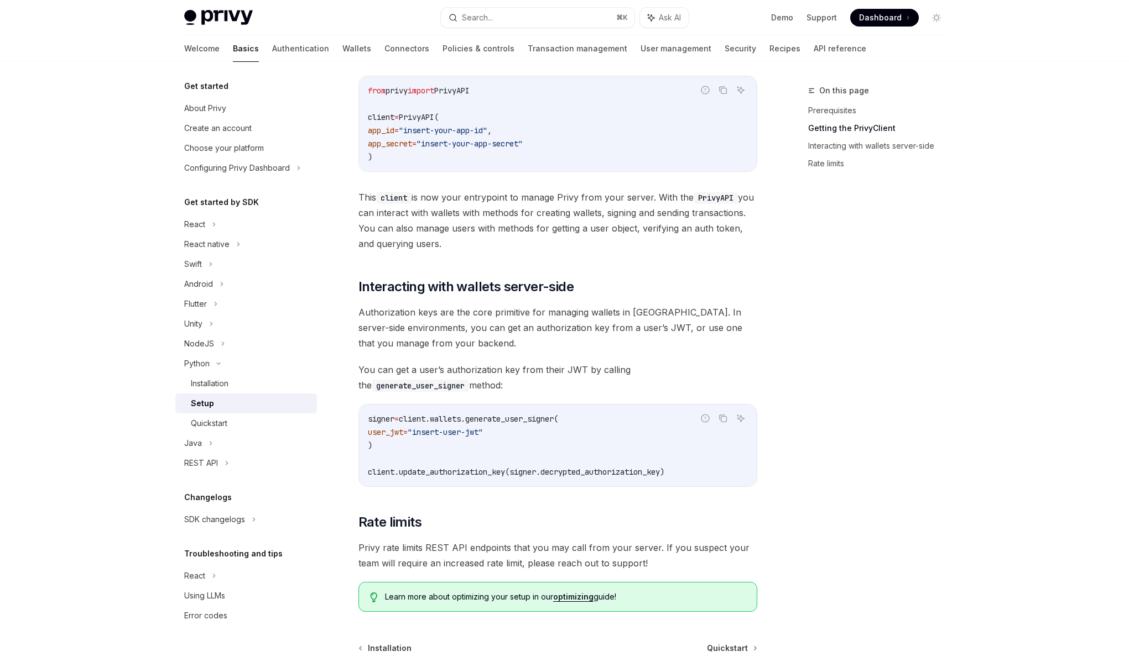
scroll to position [222, 0]
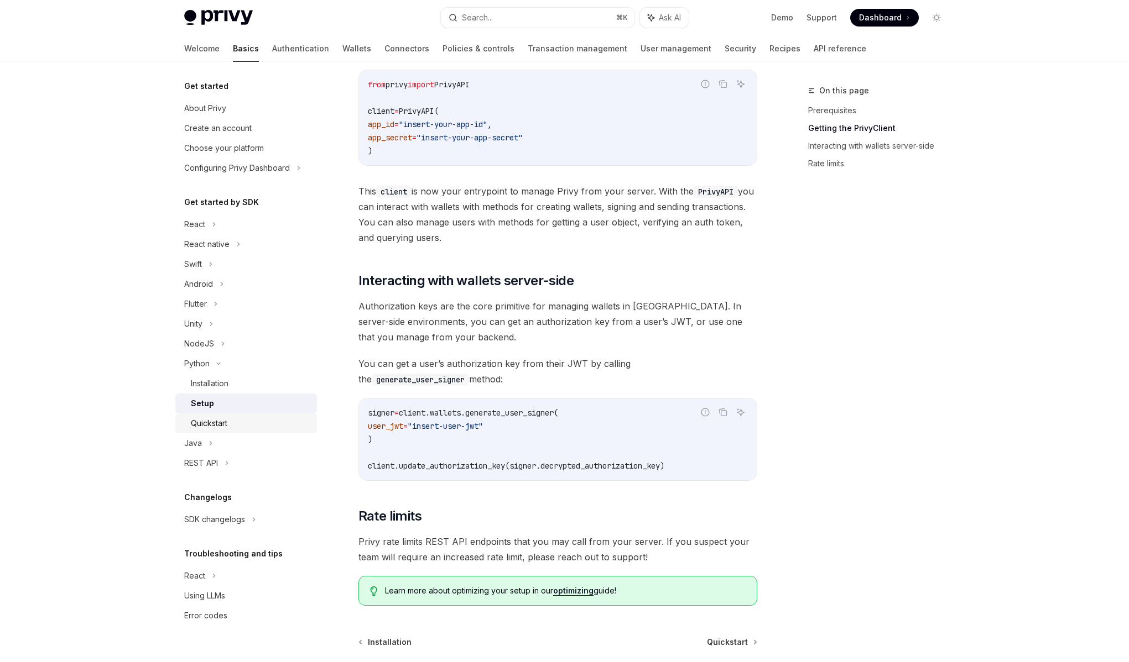
click at [227, 422] on div "Quickstart" at bounding box center [209, 423] width 36 height 13
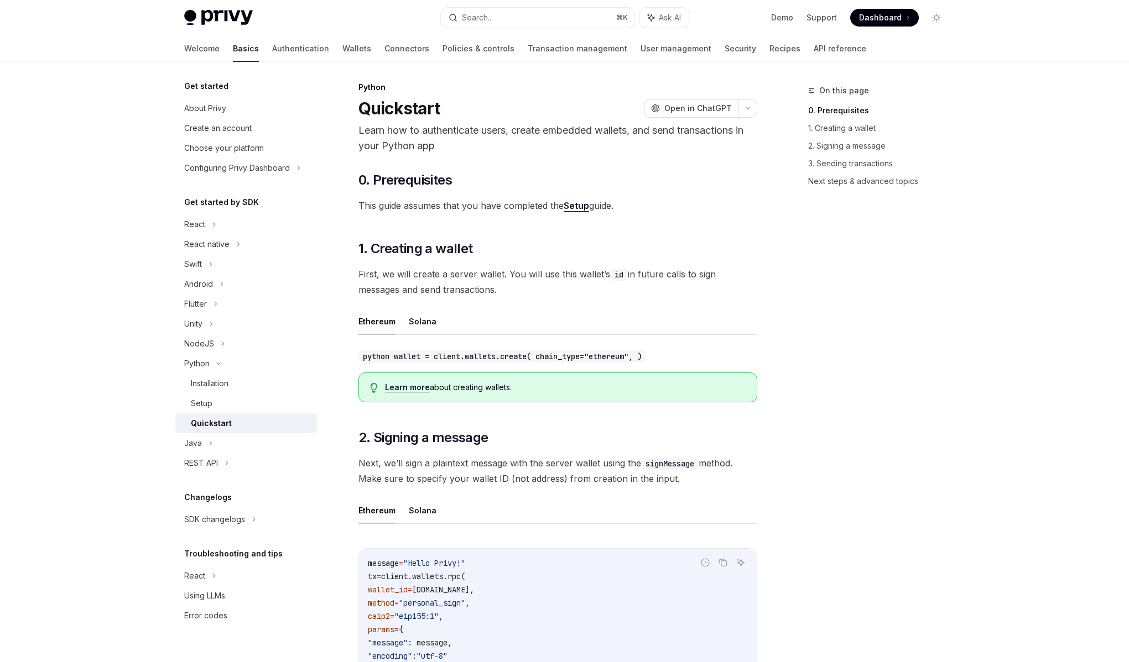
scroll to position [7, 0]
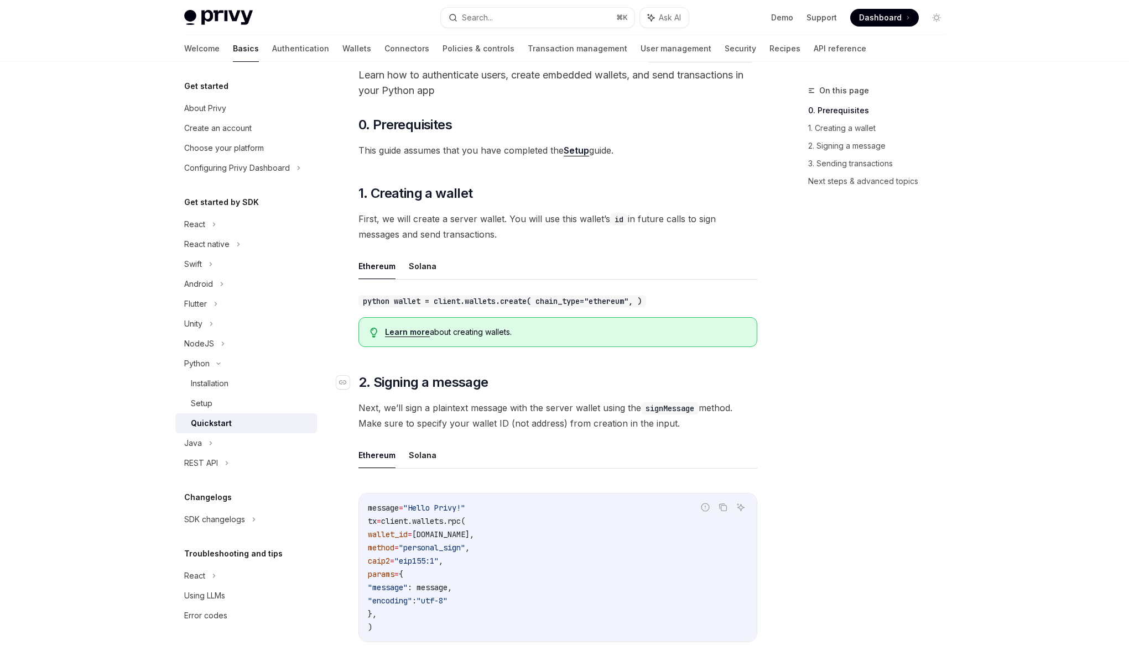
click at [527, 379] on h2 "​ 2. Signing a message" at bounding box center [557, 383] width 399 height 18
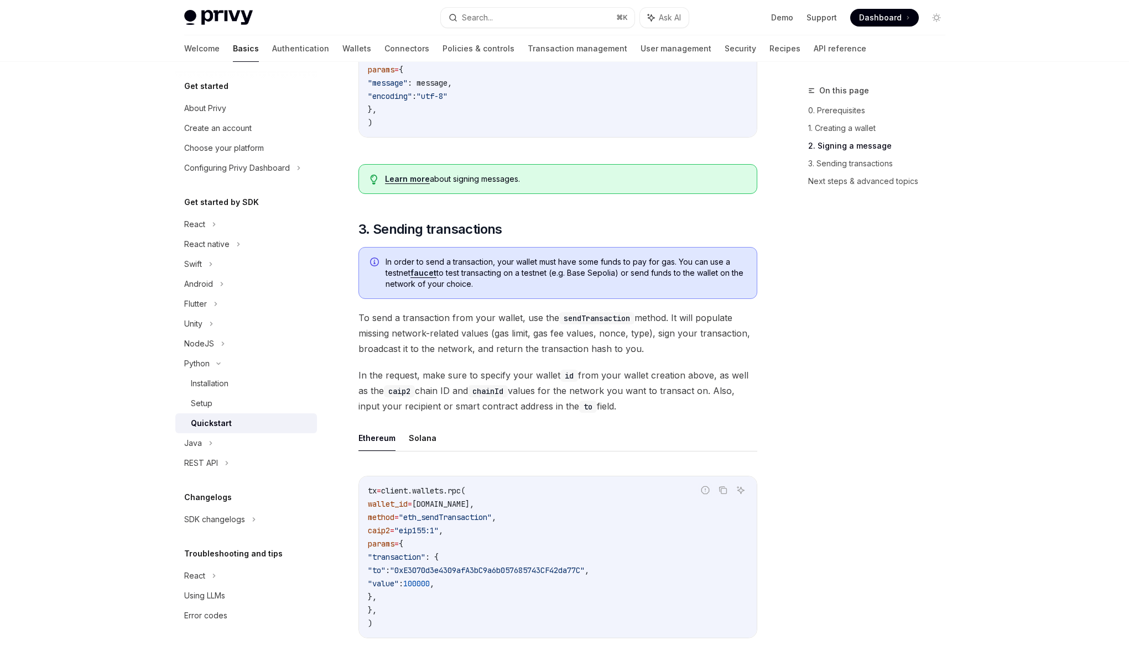
scroll to position [572, 0]
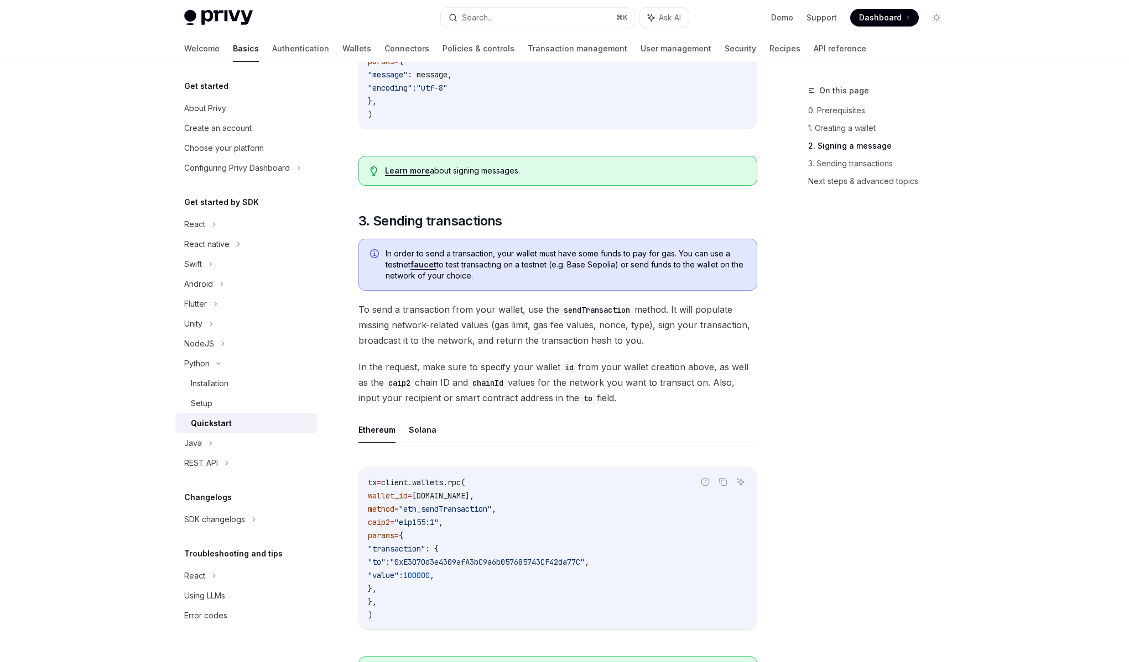
click at [495, 325] on span "To send a transaction from your wallet, use the sendTransaction method. It will…" at bounding box center [557, 325] width 399 height 46
drag, startPoint x: 493, startPoint y: 325, endPoint x: 656, endPoint y: 325, distance: 163.1
click at [656, 325] on span "To send a transaction from your wallet, use the sendTransaction method. It will…" at bounding box center [557, 325] width 399 height 46
drag, startPoint x: 656, startPoint y: 325, endPoint x: 467, endPoint y: 328, distance: 189.1
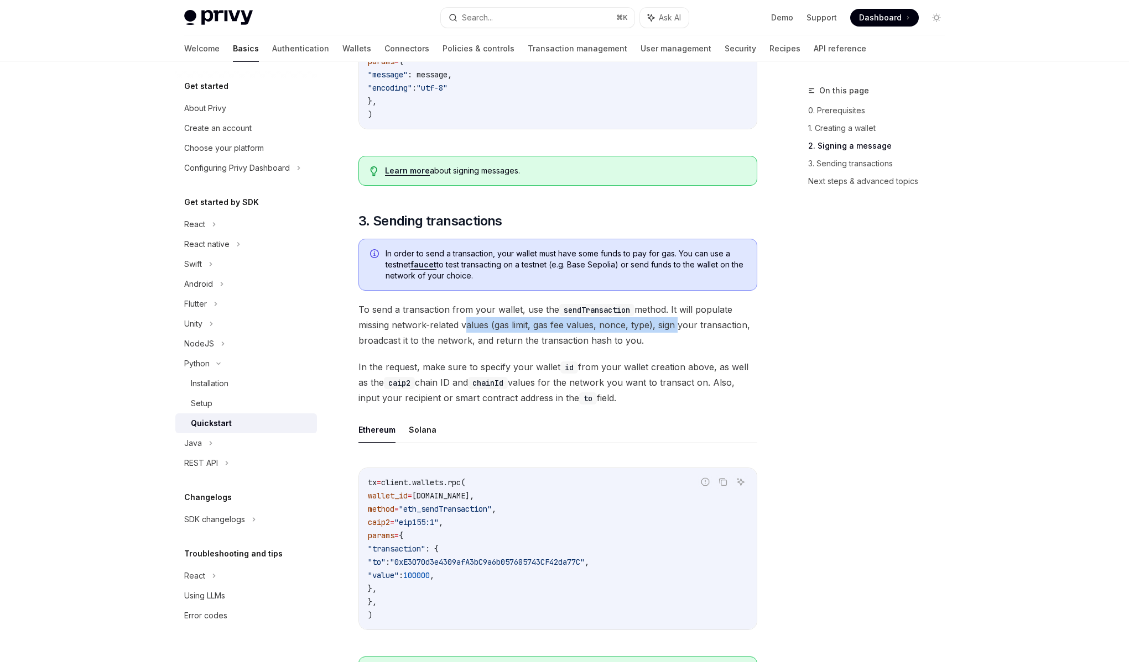
click at [467, 328] on span "To send a transaction from your wallet, use the sendTransaction method. It will…" at bounding box center [557, 325] width 399 height 46
drag, startPoint x: 467, startPoint y: 328, endPoint x: 654, endPoint y: 326, distance: 186.4
click at [654, 326] on span "To send a transaction from your wallet, use the sendTransaction method. It will…" at bounding box center [557, 325] width 399 height 46
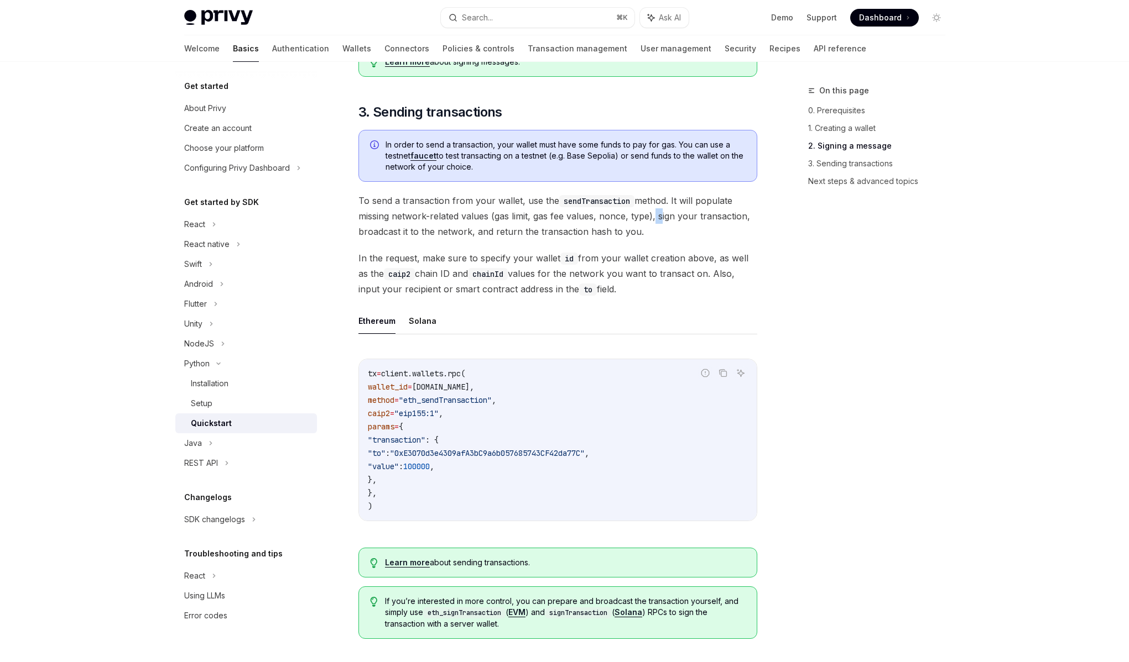
scroll to position [682, 0]
click at [493, 208] on span "To send a transaction from your wallet, use the sendTransaction method. It will…" at bounding box center [557, 214] width 399 height 46
drag, startPoint x: 458, startPoint y: 210, endPoint x: 693, endPoint y: 218, distance: 234.6
click at [693, 218] on span "To send a transaction from your wallet, use the sendTransaction method. It will…" at bounding box center [557, 214] width 399 height 46
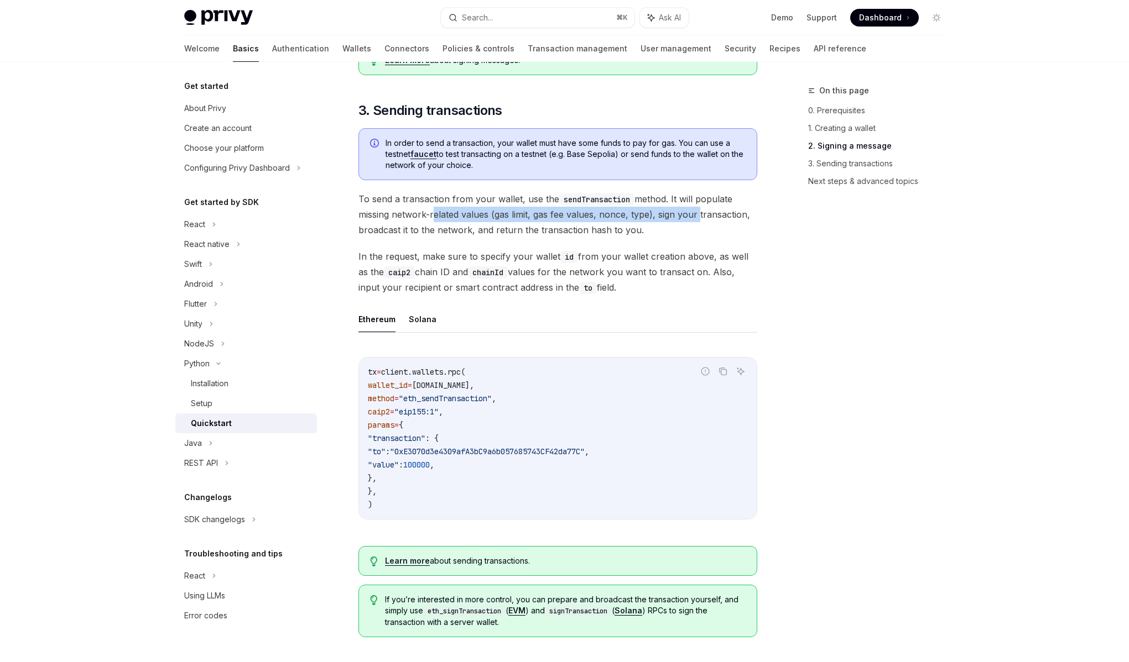
drag, startPoint x: 693, startPoint y: 218, endPoint x: 432, endPoint y: 222, distance: 261.0
click at [432, 222] on span "To send a transaction from your wallet, use the sendTransaction method. It will…" at bounding box center [557, 214] width 399 height 46
drag, startPoint x: 459, startPoint y: 211, endPoint x: 677, endPoint y: 217, distance: 217.9
click at [677, 217] on span "To send a transaction from your wallet, use the sendTransaction method. It will…" at bounding box center [557, 214] width 399 height 46
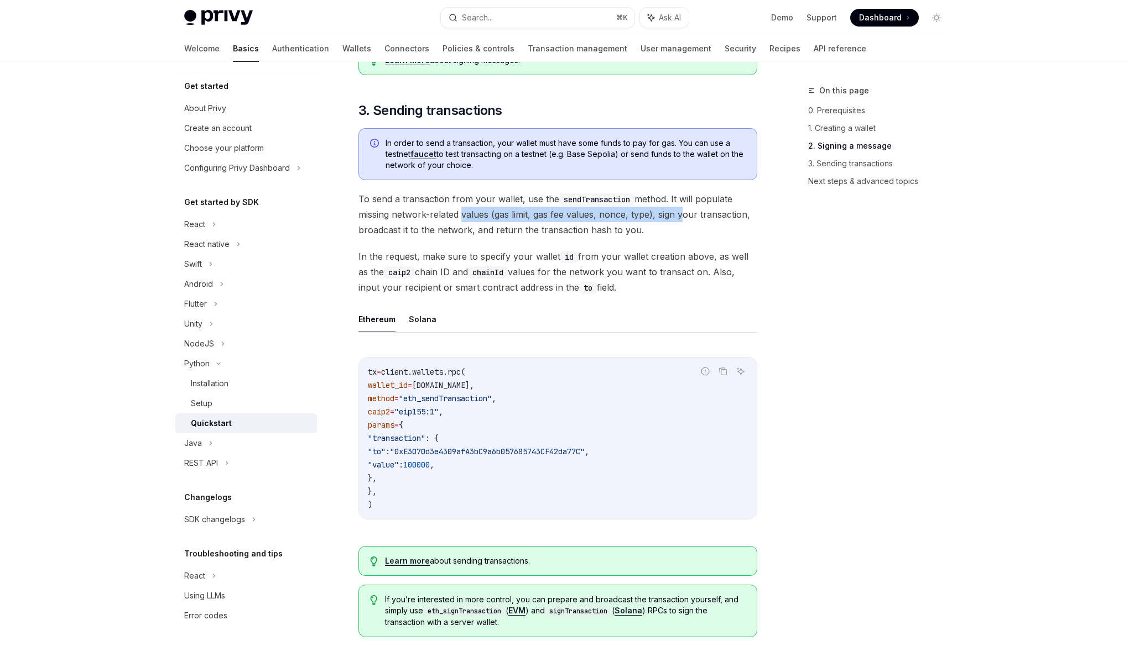
click at [677, 217] on span "To send a transaction from your wallet, use the sendTransaction method. It will…" at bounding box center [557, 214] width 399 height 46
drag, startPoint x: 469, startPoint y: 494, endPoint x: 455, endPoint y: 503, distance: 16.7
click at [468, 493] on code "tx = client.wallets.rpc( wallet_id = wallet.id, method = "eth_sendTransaction" …" at bounding box center [558, 438] width 380 height 146
drag, startPoint x: 452, startPoint y: 504, endPoint x: 447, endPoint y: 501, distance: 5.7
click at [450, 501] on code "tx = client.wallets.rpc( wallet_id = wallet.id, method = "eth_sendTransaction" …" at bounding box center [558, 438] width 380 height 146
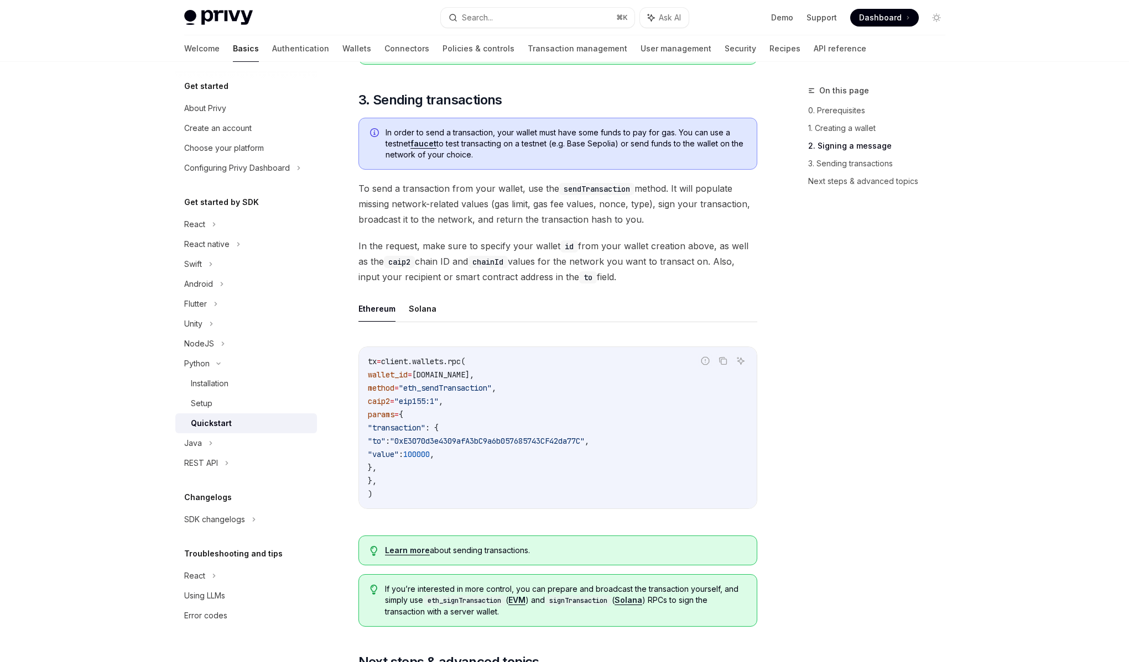
scroll to position [655, 0]
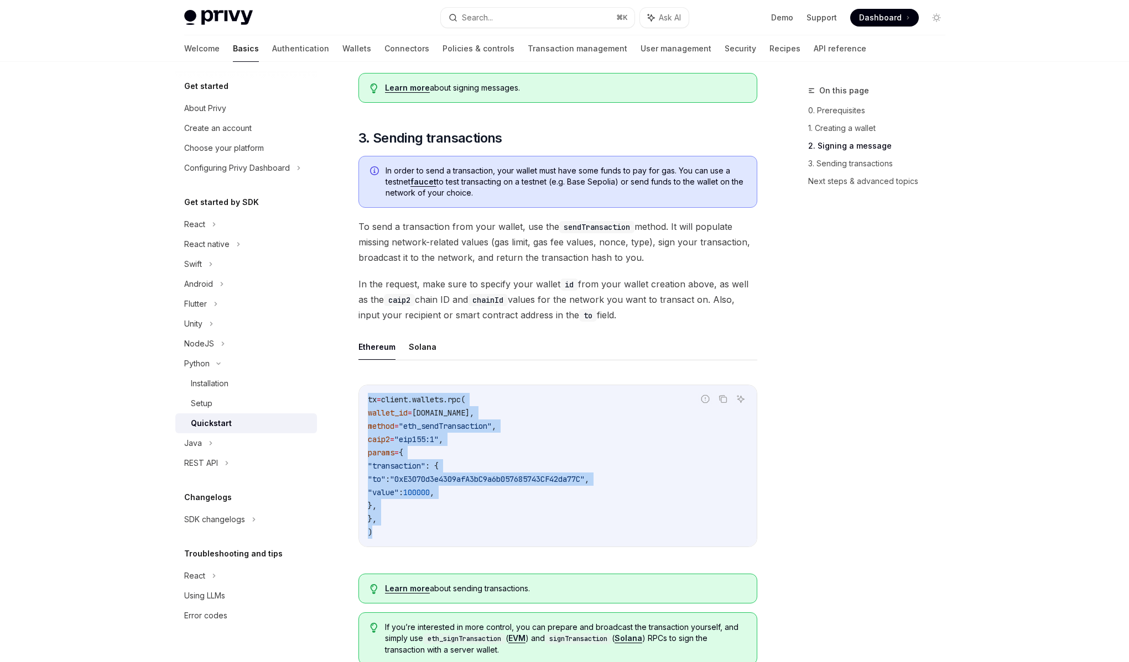
drag, startPoint x: 450, startPoint y: 526, endPoint x: 365, endPoint y: 402, distance: 150.3
click at [365, 402] on div "tx = client.wallets.rpc( wallet_id = wallet.id, method = "eth_sendTransaction" …" at bounding box center [558, 465] width 398 height 161
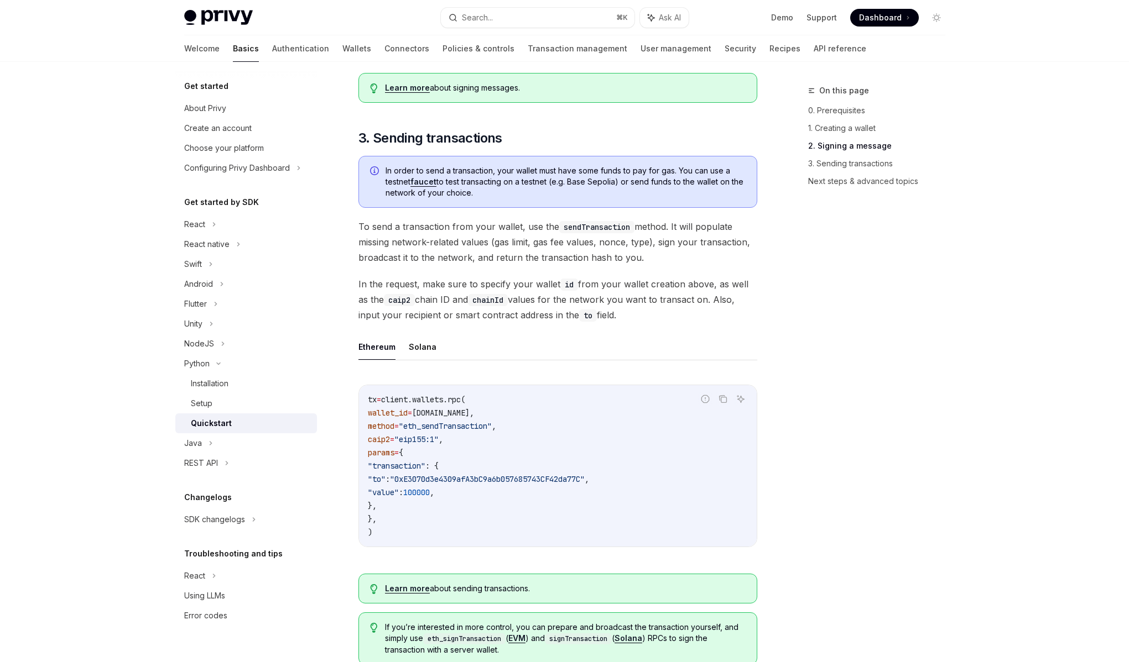
click at [364, 406] on div "tx = client.wallets.rpc( wallet_id = wallet.id, method = "eth_sendTransaction" …" at bounding box center [558, 465] width 398 height 161
drag, startPoint x: 370, startPoint y: 410, endPoint x: 441, endPoint y: 515, distance: 126.7
click at [442, 514] on div "tx = client.wallets.rpc( wallet_id = wallet.id, method = "eth_sendTransaction" …" at bounding box center [558, 465] width 398 height 161
click at [441, 515] on code "tx = client.wallets.rpc( wallet_id = wallet.id, method = "eth_sendTransaction" …" at bounding box center [558, 466] width 380 height 146
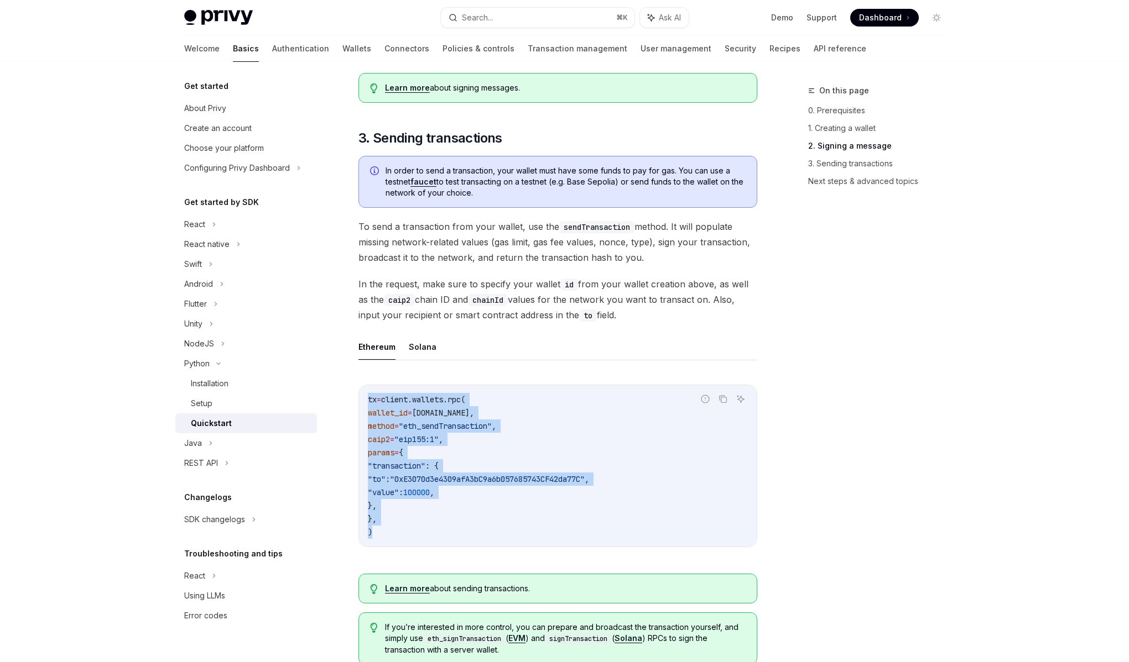
drag, startPoint x: 429, startPoint y: 535, endPoint x: 368, endPoint y: 399, distance: 149.0
click at [368, 399] on code "tx = client.wallets.rpc( wallet_id = wallet.id, method = "eth_sendTransaction" …" at bounding box center [558, 466] width 380 height 146
click at [368, 399] on span "tx" at bounding box center [372, 400] width 9 height 10
drag, startPoint x: 368, startPoint y: 399, endPoint x: 429, endPoint y: 530, distance: 144.2
click at [429, 530] on code "tx = client.wallets.rpc( wallet_id = wallet.id, method = "eth_sendTransaction" …" at bounding box center [558, 466] width 380 height 146
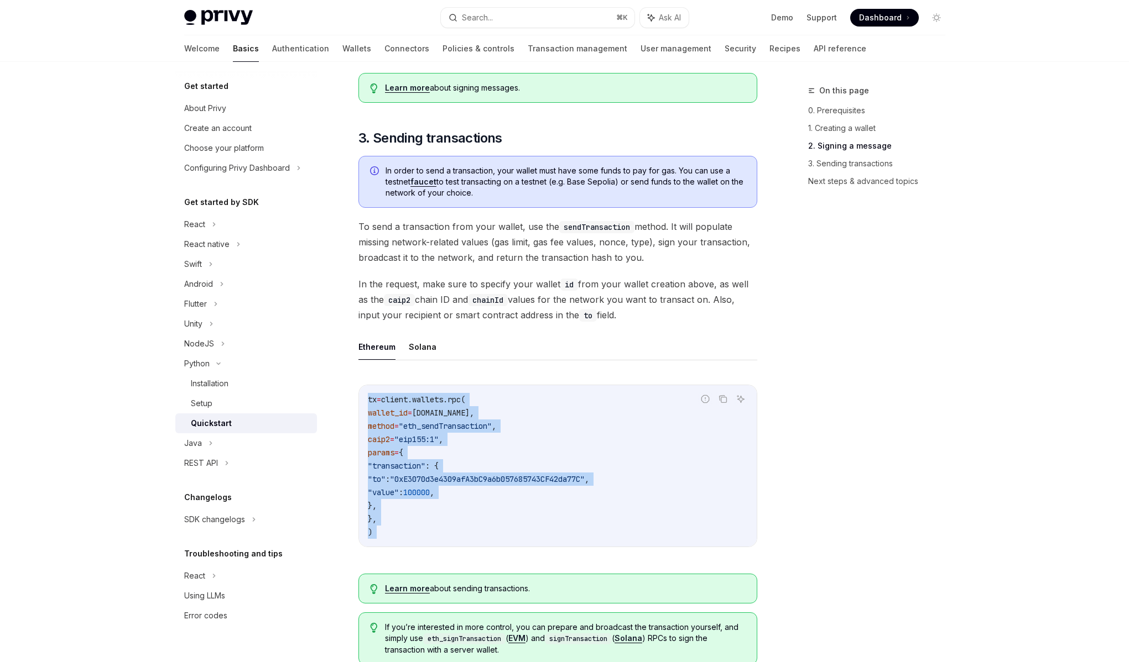
click at [428, 530] on code "tx = client.wallets.rpc( wallet_id = wallet.id, method = "eth_sendTransaction" …" at bounding box center [558, 466] width 380 height 146
drag, startPoint x: 428, startPoint y: 530, endPoint x: 370, endPoint y: 396, distance: 145.1
click at [370, 396] on code "tx = client.wallets.rpc( wallet_id = wallet.id, method = "eth_sendTransaction" …" at bounding box center [558, 466] width 380 height 146
click at [370, 396] on span "tx" at bounding box center [372, 400] width 9 height 10
drag, startPoint x: 370, startPoint y: 396, endPoint x: 418, endPoint y: 525, distance: 137.3
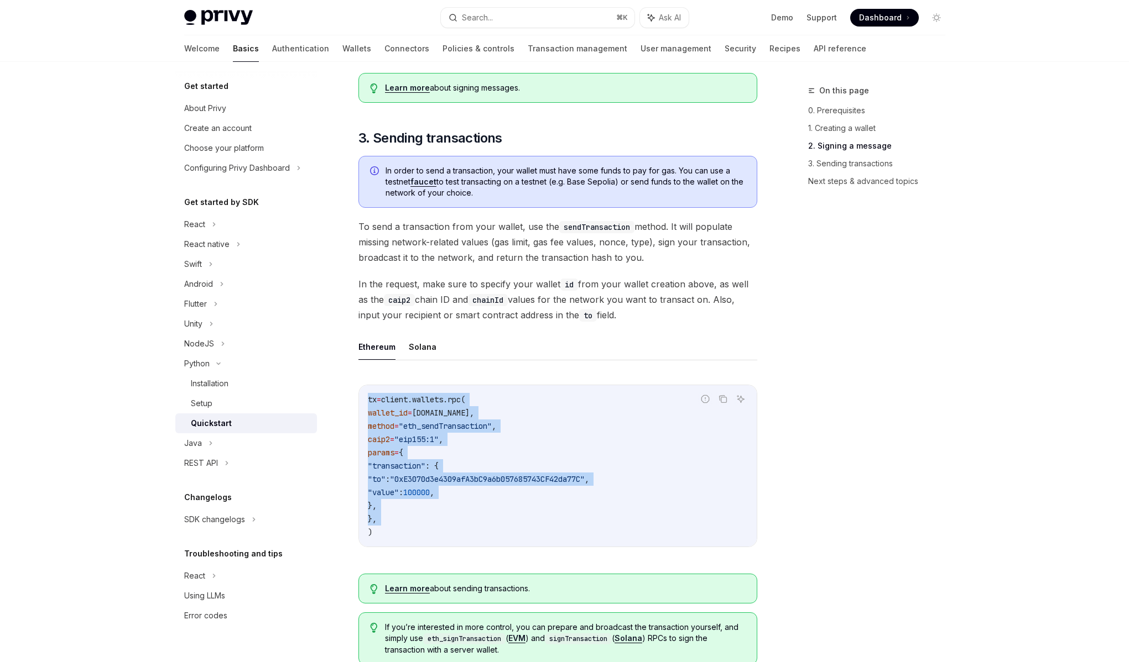
click at [418, 525] on code "tx = client.wallets.rpc( wallet_id = wallet.id, method = "eth_sendTransaction" …" at bounding box center [558, 466] width 380 height 146
drag, startPoint x: 416, startPoint y: 531, endPoint x: 364, endPoint y: 390, distance: 150.5
click at [364, 390] on div "tx = client.wallets.rpc( wallet_id = wallet.id, method = "eth_sendTransaction" …" at bounding box center [558, 465] width 398 height 161
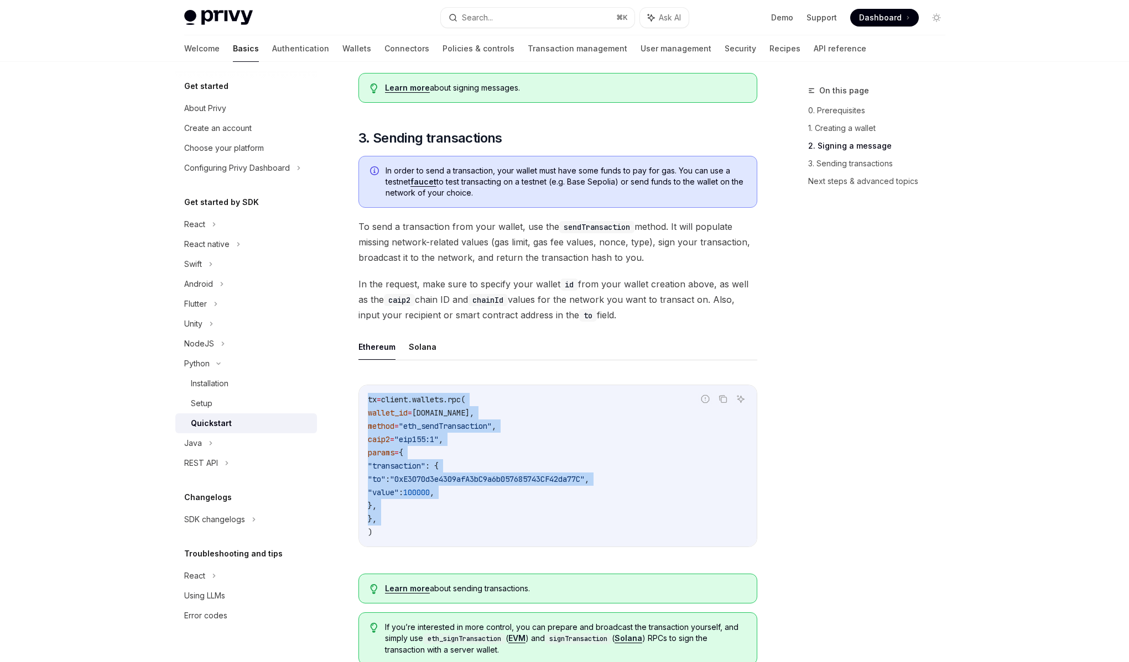
drag, startPoint x: 364, startPoint y: 390, endPoint x: 424, endPoint y: 524, distance: 147.3
click at [424, 524] on div "tx = client.wallets.rpc( wallet_id = wallet.id, method = "eth_sendTransaction" …" at bounding box center [558, 465] width 398 height 161
click at [424, 524] on code "tx = client.wallets.rpc( wallet_id = wallet.id, method = "eth_sendTransaction" …" at bounding box center [558, 466] width 380 height 146
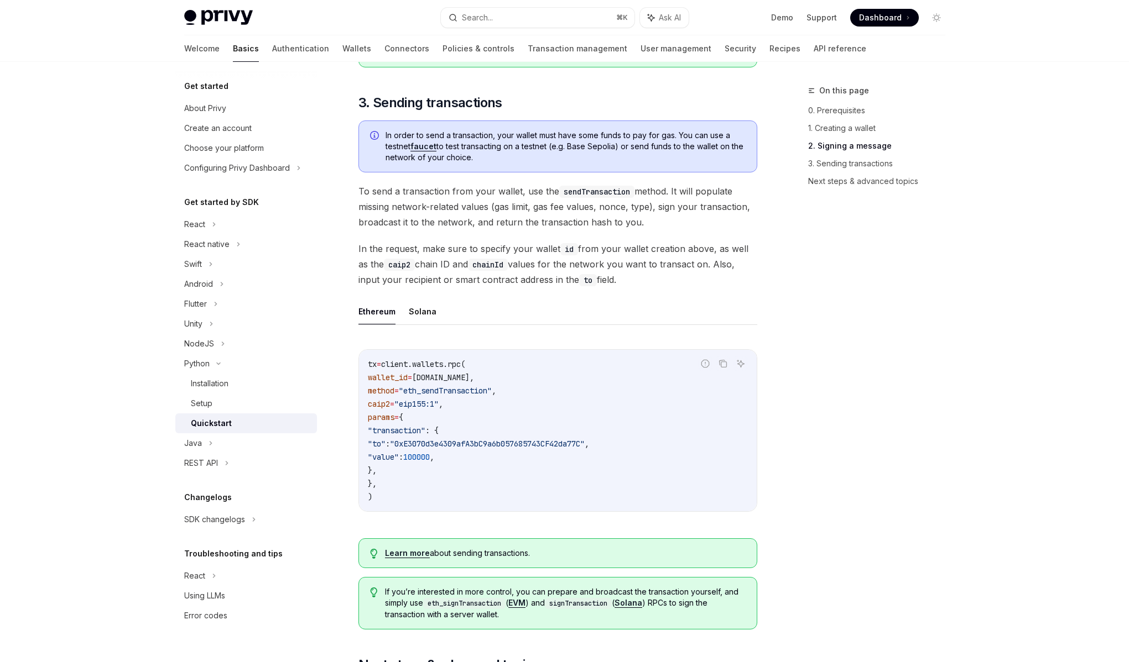
scroll to position [691, 0]
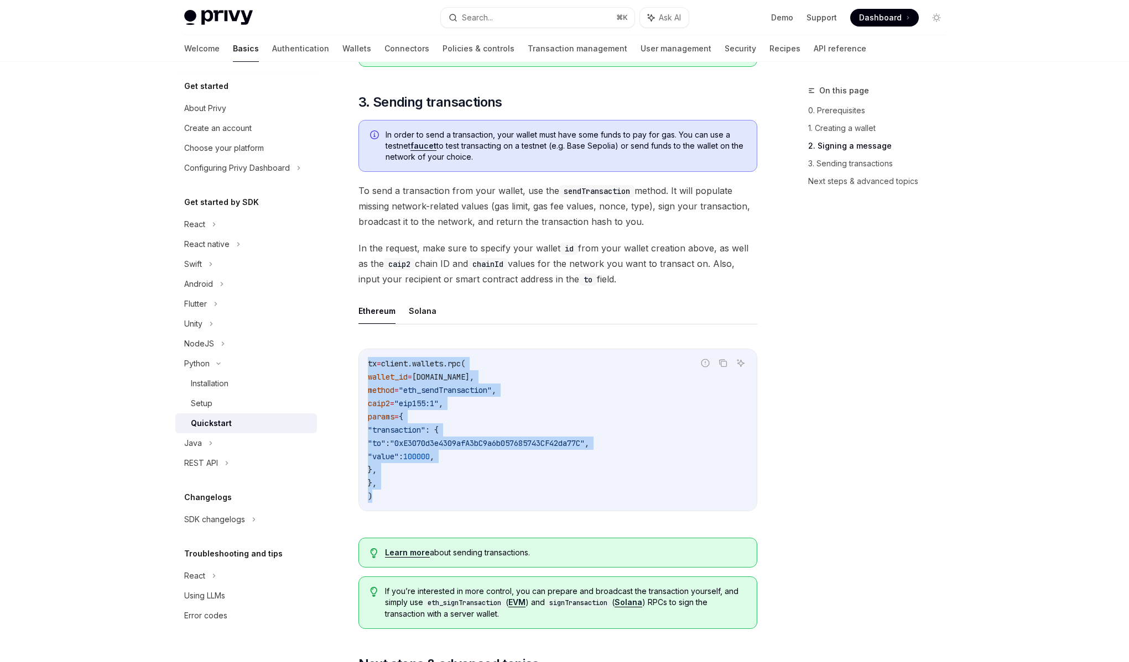
drag, startPoint x: 452, startPoint y: 504, endPoint x: 364, endPoint y: 361, distance: 167.9
click at [364, 361] on div "tx = client.wallets.rpc( wallet_id = wallet.id, method = "eth_sendTransaction" …" at bounding box center [558, 429] width 398 height 161
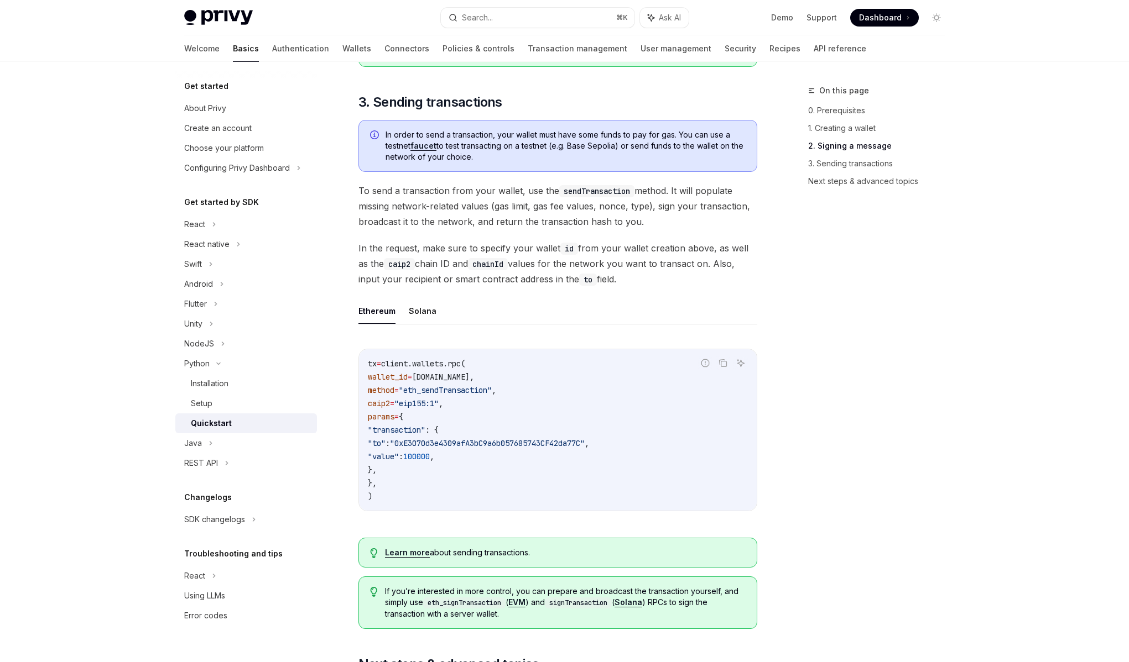
click at [364, 362] on div "tx = client.wallets.rpc( wallet_id = wallet.id, method = "eth_sendTransaction" …" at bounding box center [558, 429] width 398 height 161
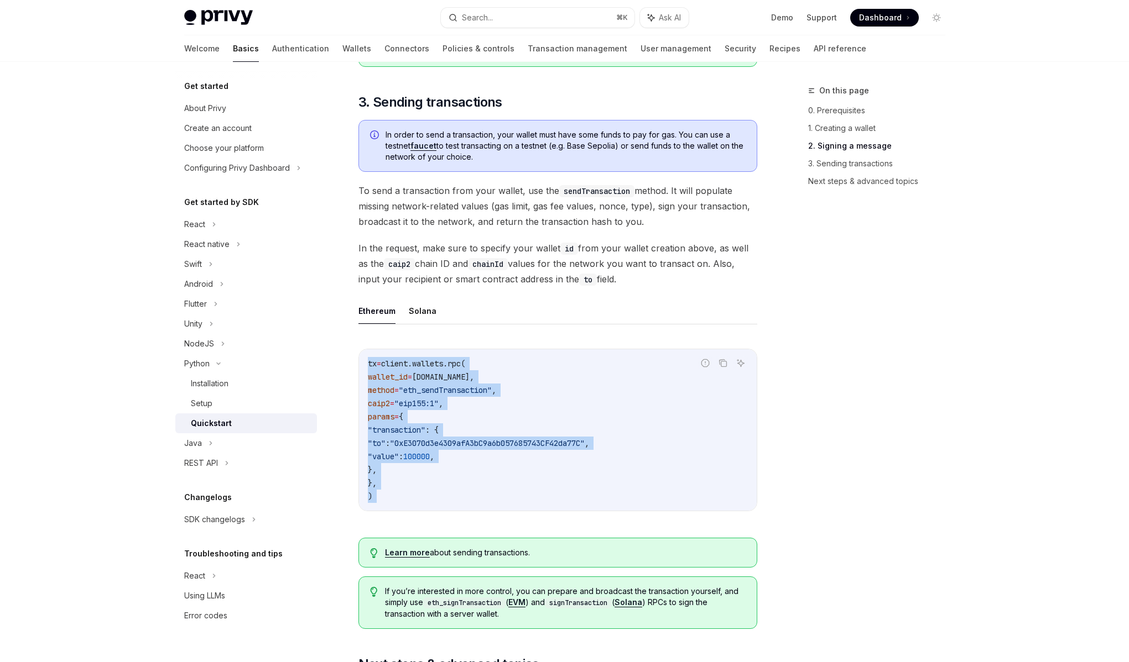
drag, startPoint x: 364, startPoint y: 362, endPoint x: 449, endPoint y: 492, distance: 155.4
click at [449, 492] on div "tx = client.wallets.rpc( wallet_id = wallet.id, method = "eth_sendTransaction" …" at bounding box center [558, 429] width 398 height 161
click at [449, 492] on code "tx = client.wallets.rpc( wallet_id = wallet.id, method = "eth_sendTransaction" …" at bounding box center [558, 430] width 380 height 146
drag, startPoint x: 449, startPoint y: 492, endPoint x: 360, endPoint y: 356, distance: 162.6
click at [360, 356] on div "tx = client.wallets.rpc( wallet_id = wallet.id, method = "eth_sendTransaction" …" at bounding box center [558, 429] width 398 height 161
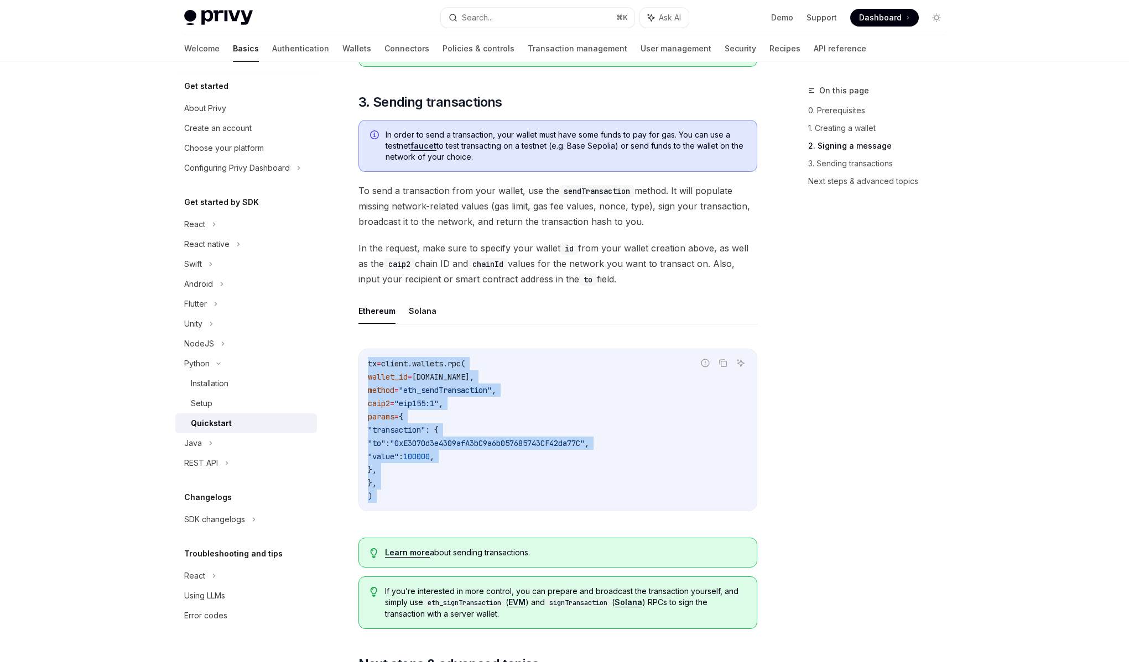
click at [360, 356] on div "tx = client.wallets.rpc( wallet_id = wallet.id, method = "eth_sendTransaction" …" at bounding box center [558, 429] width 398 height 161
drag, startPoint x: 359, startPoint y: 356, endPoint x: 433, endPoint y: 495, distance: 157.6
click at [433, 495] on div "tx = client.wallets.rpc( wallet_id = wallet.id, method = "eth_sendTransaction" …" at bounding box center [558, 429] width 398 height 161
click at [433, 496] on code "tx = client.wallets.rpc( wallet_id = wallet.id, method = "eth_sendTransaction" …" at bounding box center [558, 430] width 380 height 146
drag, startPoint x: 433, startPoint y: 496, endPoint x: 359, endPoint y: 362, distance: 153.4
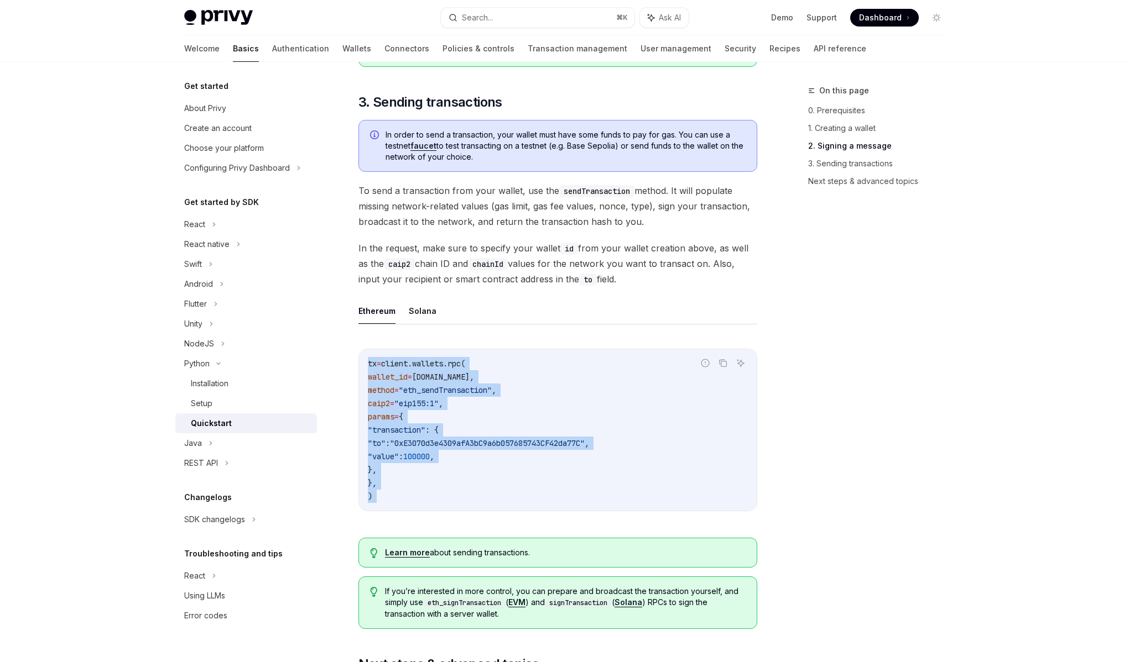
click at [359, 362] on div "tx = client.wallets.rpc( wallet_id = wallet.id, method = "eth_sendTransaction" …" at bounding box center [558, 429] width 398 height 161
drag, startPoint x: 359, startPoint y: 362, endPoint x: 442, endPoint y: 497, distance: 158.1
click at [442, 497] on div "tx = client.wallets.rpc( wallet_id = wallet.id, method = "eth_sendTransaction" …" at bounding box center [558, 429] width 398 height 161
click at [442, 497] on code "tx = client.wallets.rpc( wallet_id = wallet.id, method = "eth_sendTransaction" …" at bounding box center [558, 430] width 380 height 146
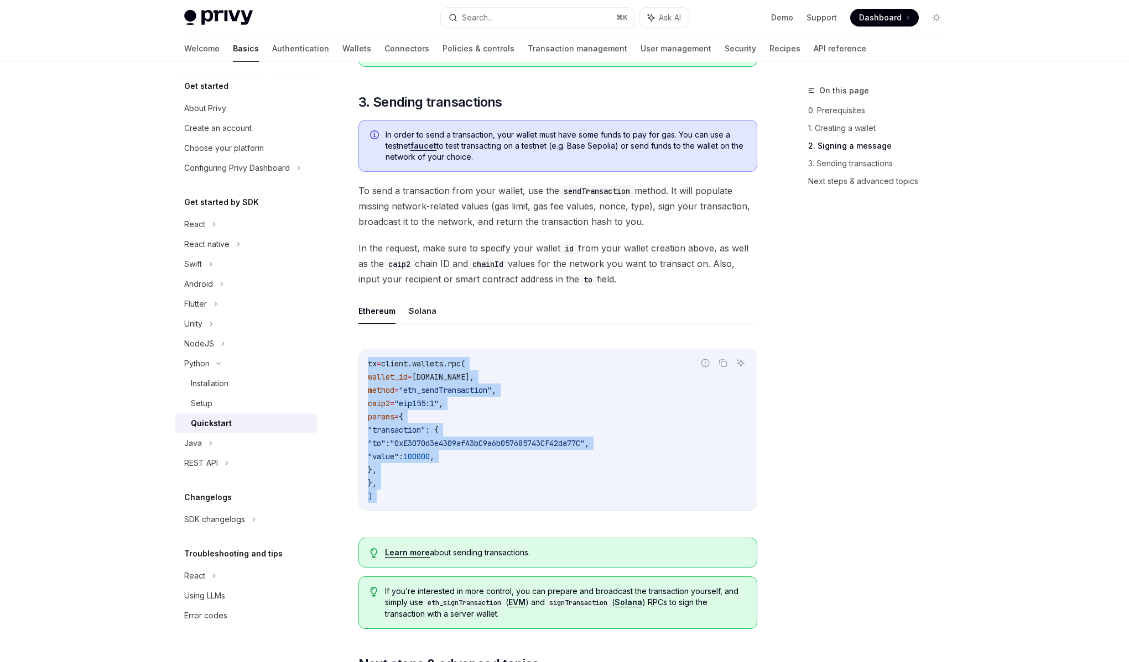
drag, startPoint x: 442, startPoint y: 497, endPoint x: 363, endPoint y: 357, distance: 161.2
click at [363, 357] on div "tx = client.wallets.rpc( wallet_id = wallet.id, method = "eth_sendTransaction" …" at bounding box center [558, 429] width 398 height 161
drag, startPoint x: 410, startPoint y: 499, endPoint x: 366, endPoint y: 363, distance: 142.9
click at [366, 363] on div "tx = client.wallets.rpc( wallet_id = wallet.id, method = "eth_sendTransaction" …" at bounding box center [558, 429] width 398 height 161
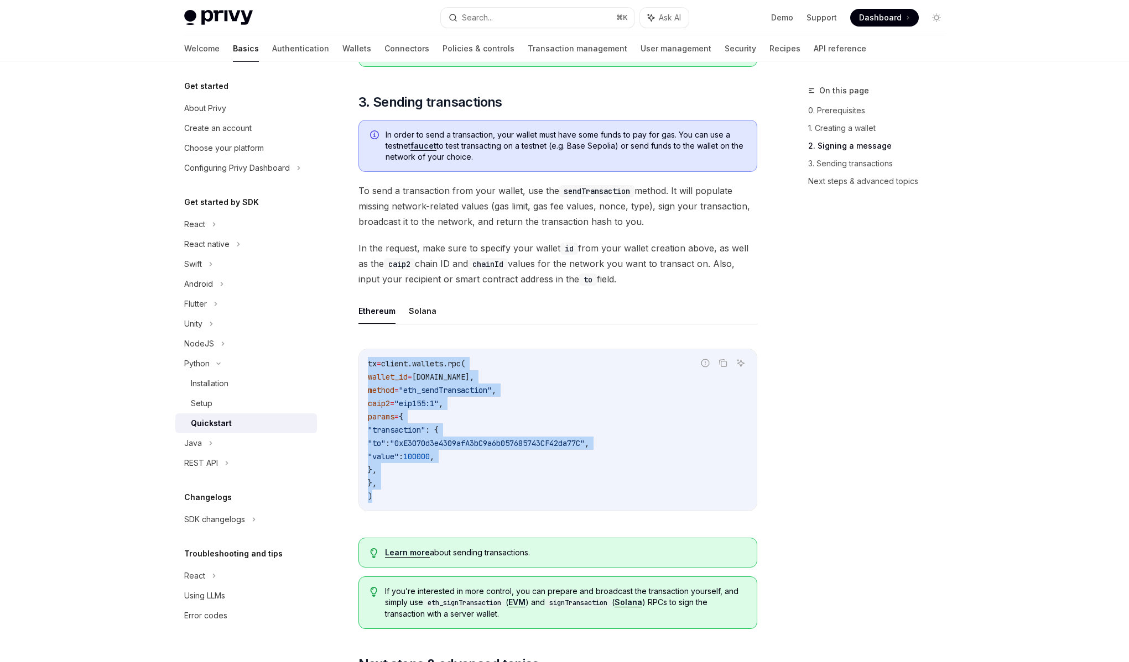
copy code "tx = client.wallets.rpc( wallet_id = wallet.id, method = "eth_sendTransaction" …"
click at [390, 408] on span "caip2" at bounding box center [379, 404] width 22 height 10
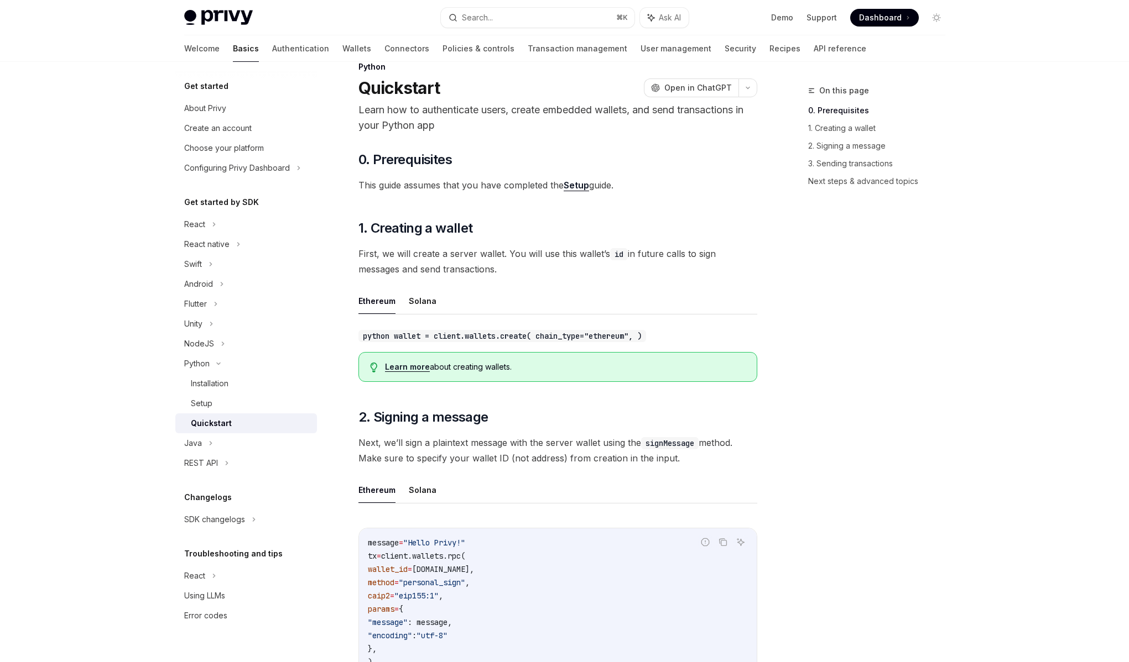
scroll to position [3, 0]
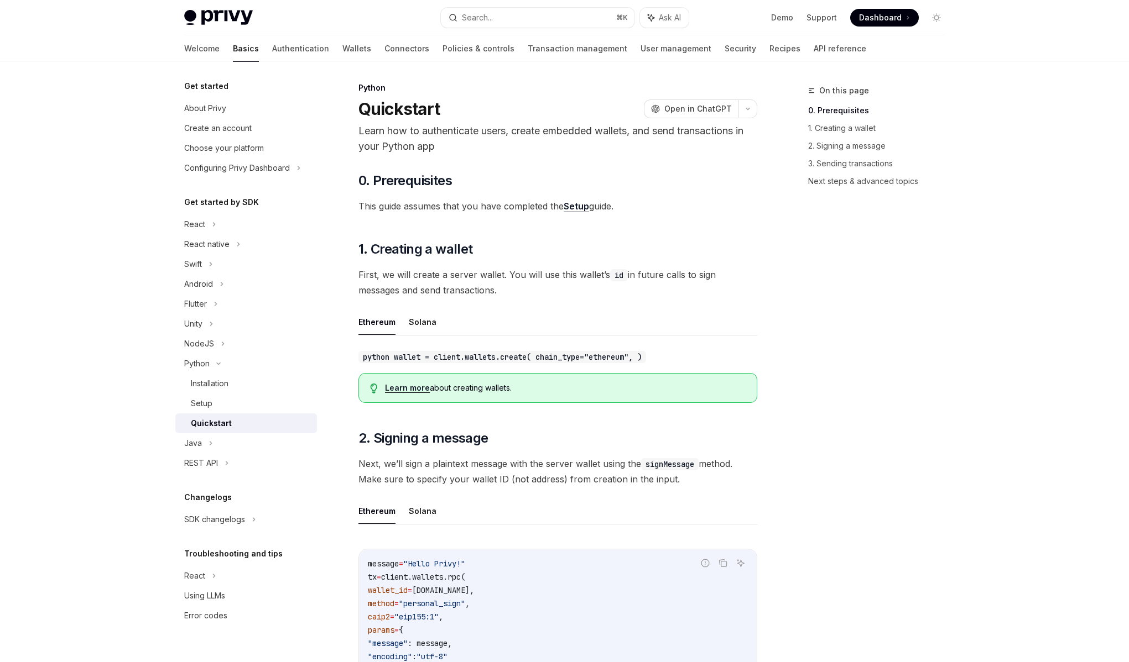
click at [503, 290] on span "First, we will create a server wallet. You will use this wallet’s id in future …" at bounding box center [557, 282] width 399 height 31
click at [680, 113] on span "Open in ChatGPT" at bounding box center [697, 108] width 67 height 11
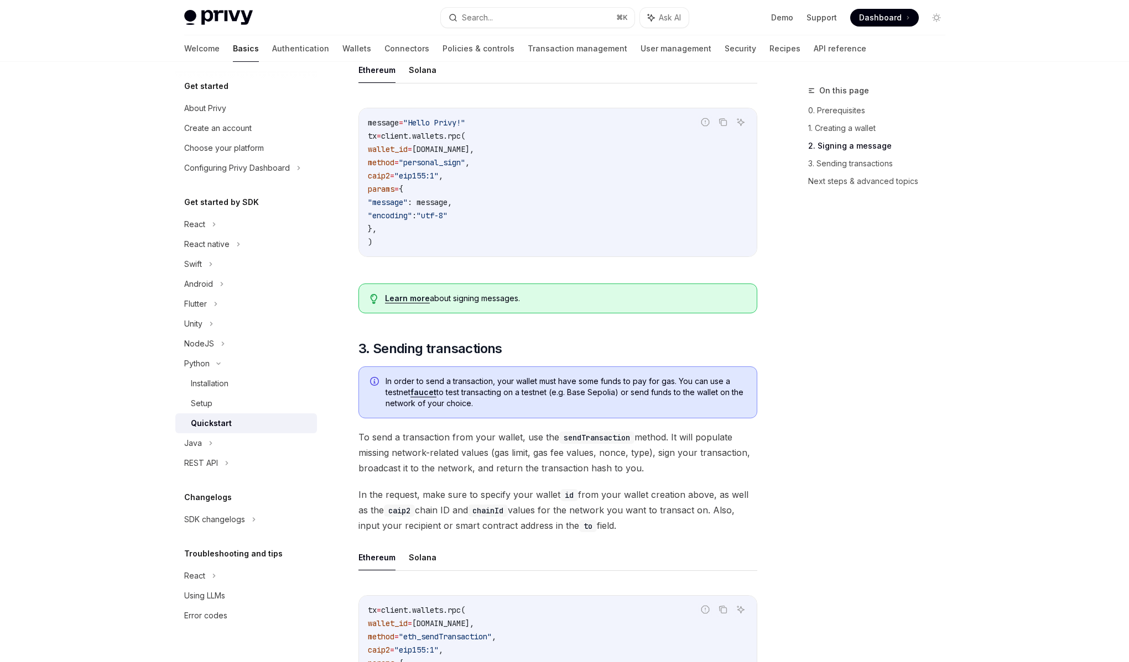
scroll to position [456, 0]
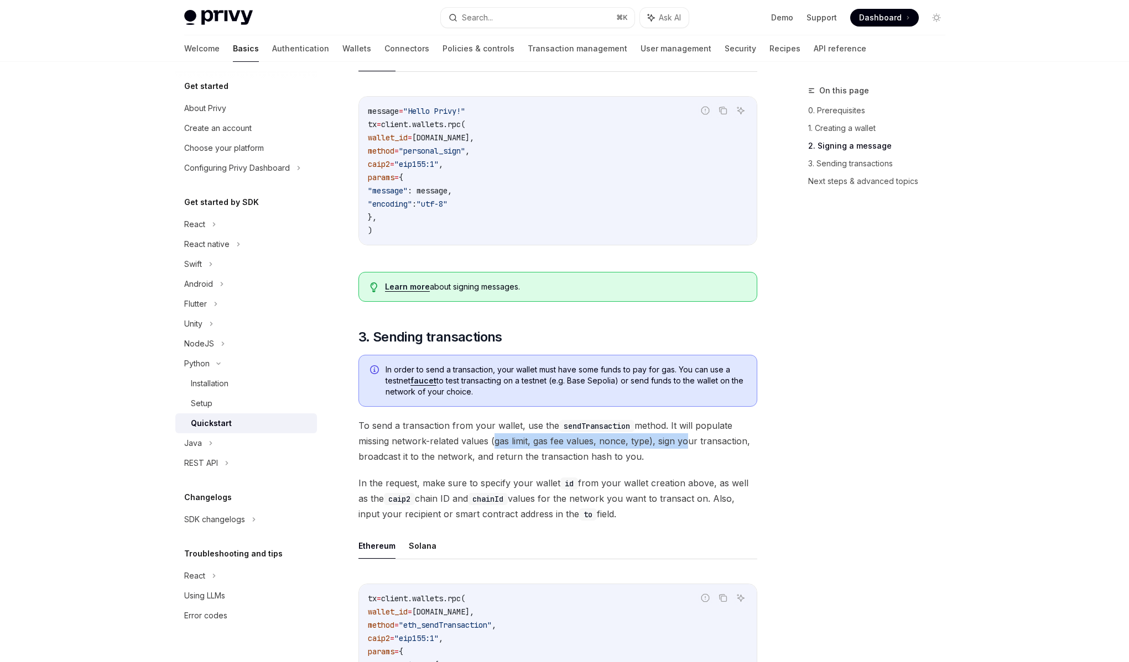
drag, startPoint x: 492, startPoint y: 441, endPoint x: 681, endPoint y: 443, distance: 189.7
click at [682, 443] on span "To send a transaction from your wallet, use the sendTransaction method. It will…" at bounding box center [557, 441] width 399 height 46
click at [681, 443] on span "To send a transaction from your wallet, use the sendTransaction method. It will…" at bounding box center [557, 441] width 399 height 46
drag, startPoint x: 680, startPoint y: 443, endPoint x: 464, endPoint y: 445, distance: 215.7
click at [464, 445] on span "To send a transaction from your wallet, use the sendTransaction method. It will…" at bounding box center [557, 441] width 399 height 46
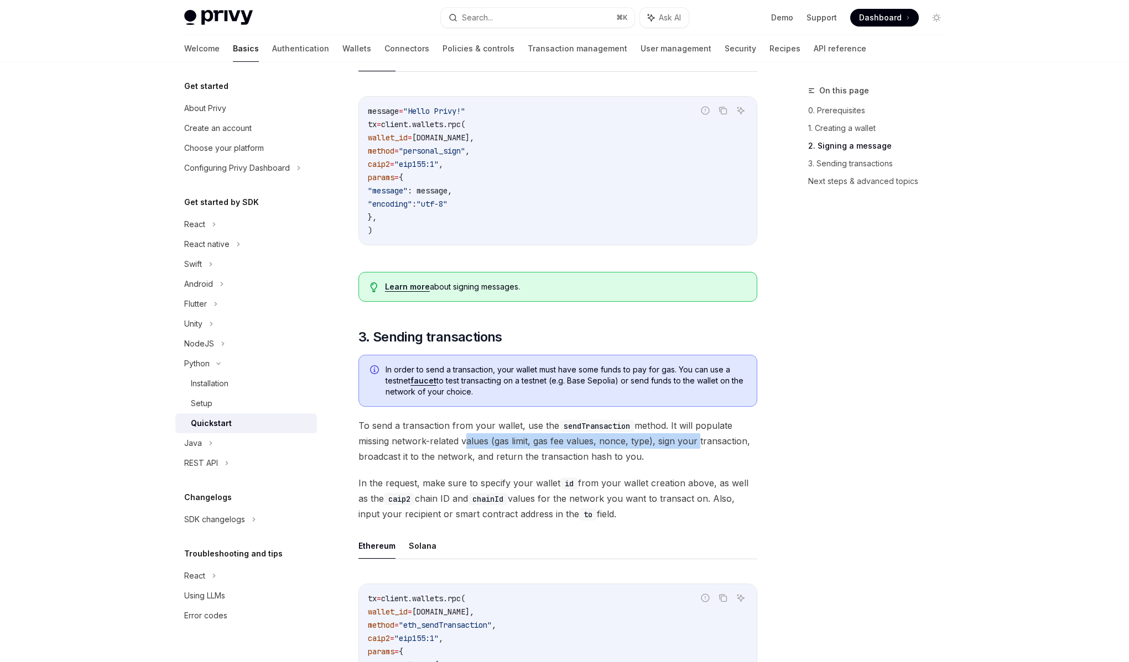
click at [464, 445] on span "To send a transaction from your wallet, use the sendTransaction method. It will…" at bounding box center [557, 441] width 399 height 46
click at [502, 470] on div "​ 0. Prerequisites This guide assumes that you have completed the Setup guide. …" at bounding box center [557, 379] width 399 height 1320
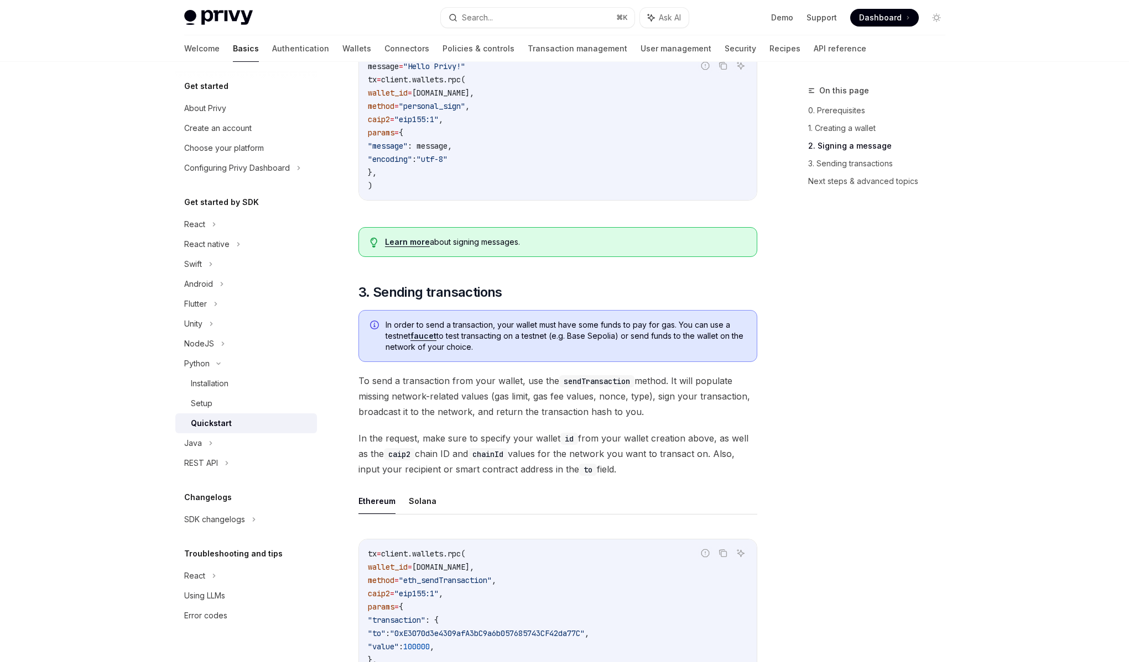
scroll to position [516, 0]
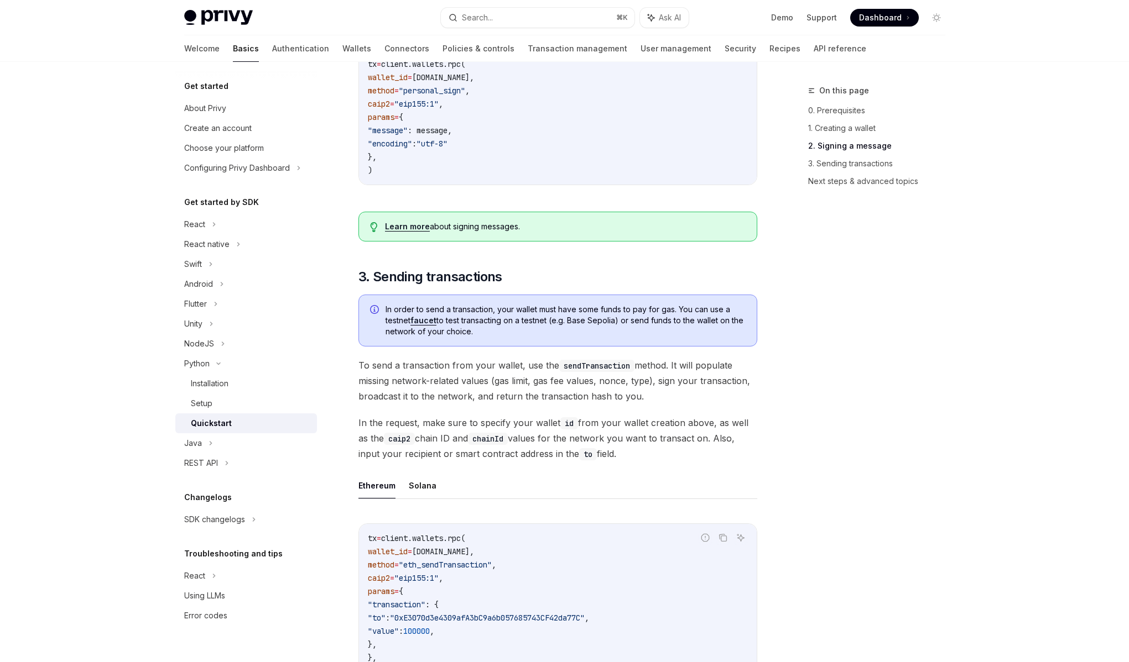
click at [479, 380] on span "To send a transaction from your wallet, use the sendTransaction method. It will…" at bounding box center [557, 381] width 399 height 46
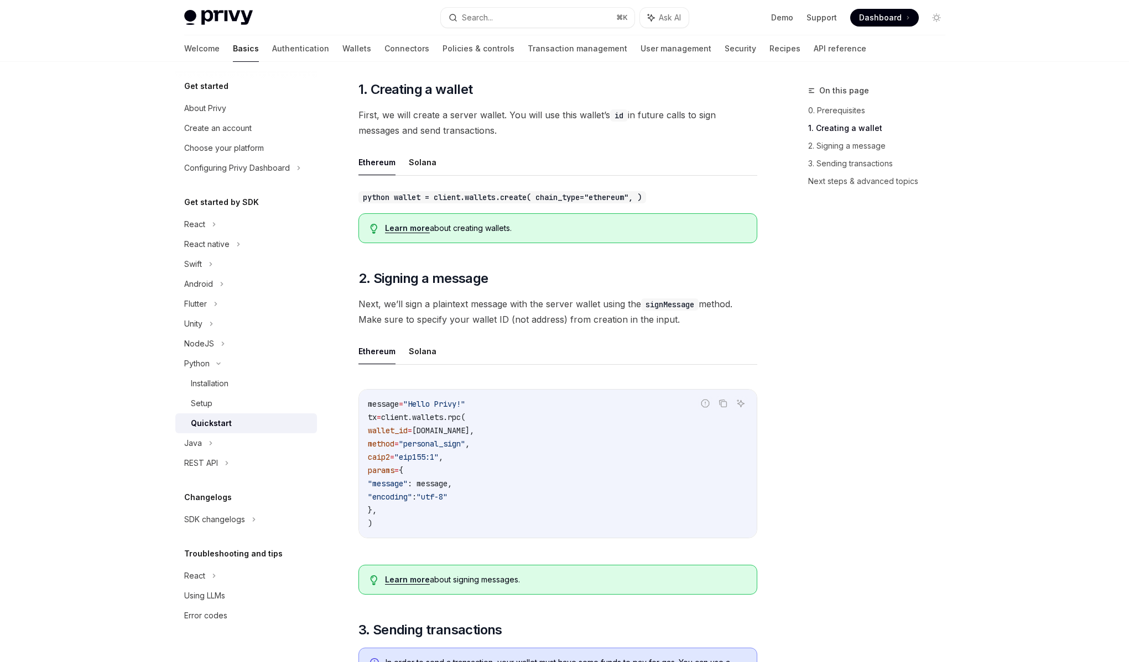
scroll to position [159, 0]
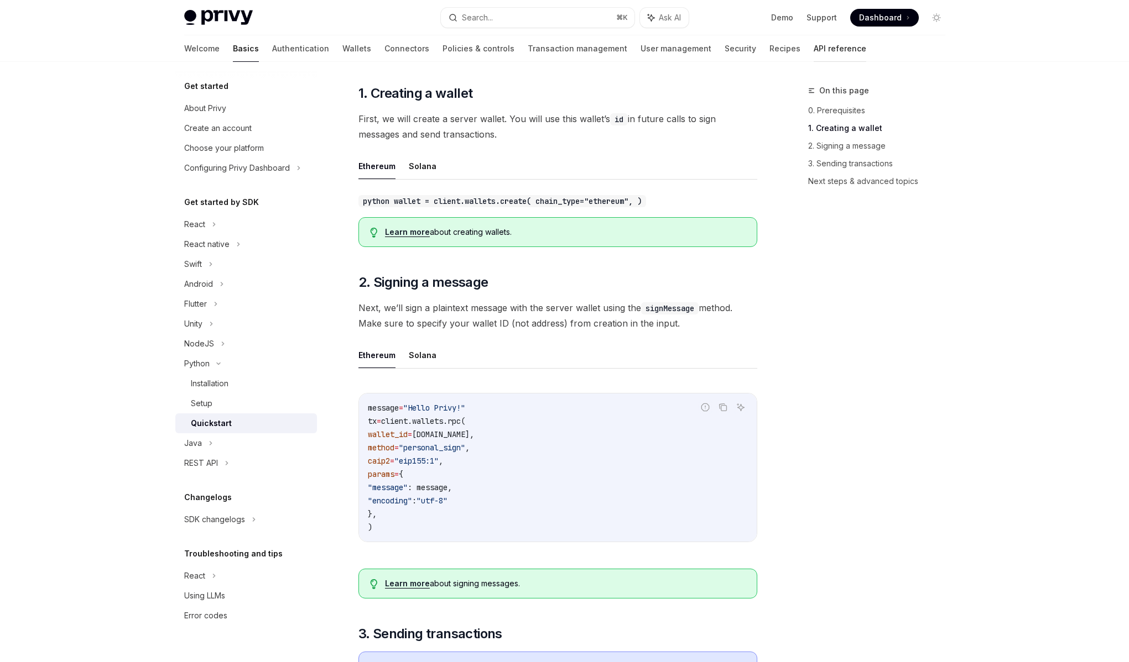
click at [813, 48] on link "API reference" at bounding box center [839, 48] width 53 height 27
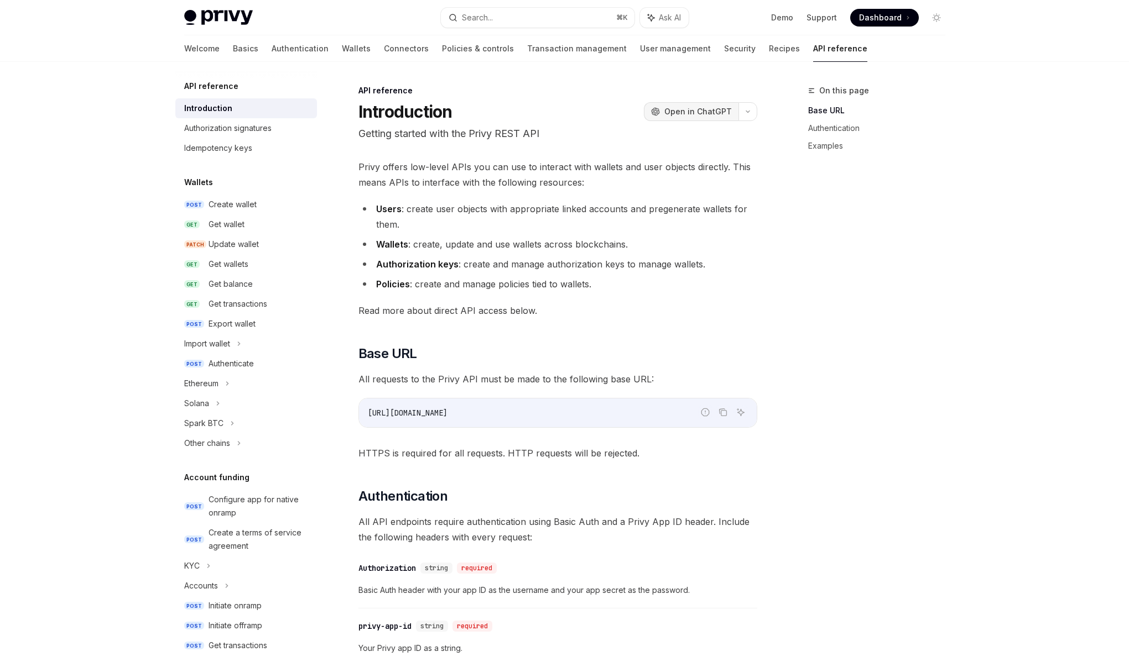
drag, startPoint x: 664, startPoint y: 127, endPoint x: 662, endPoint y: 119, distance: 8.5
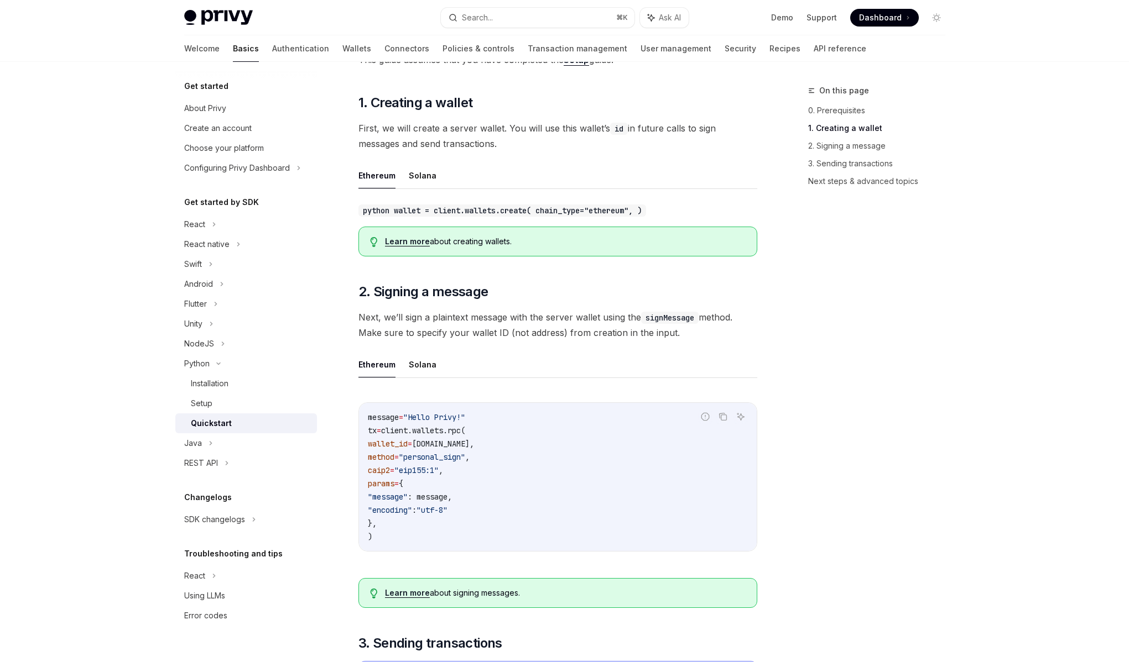
scroll to position [159, 0]
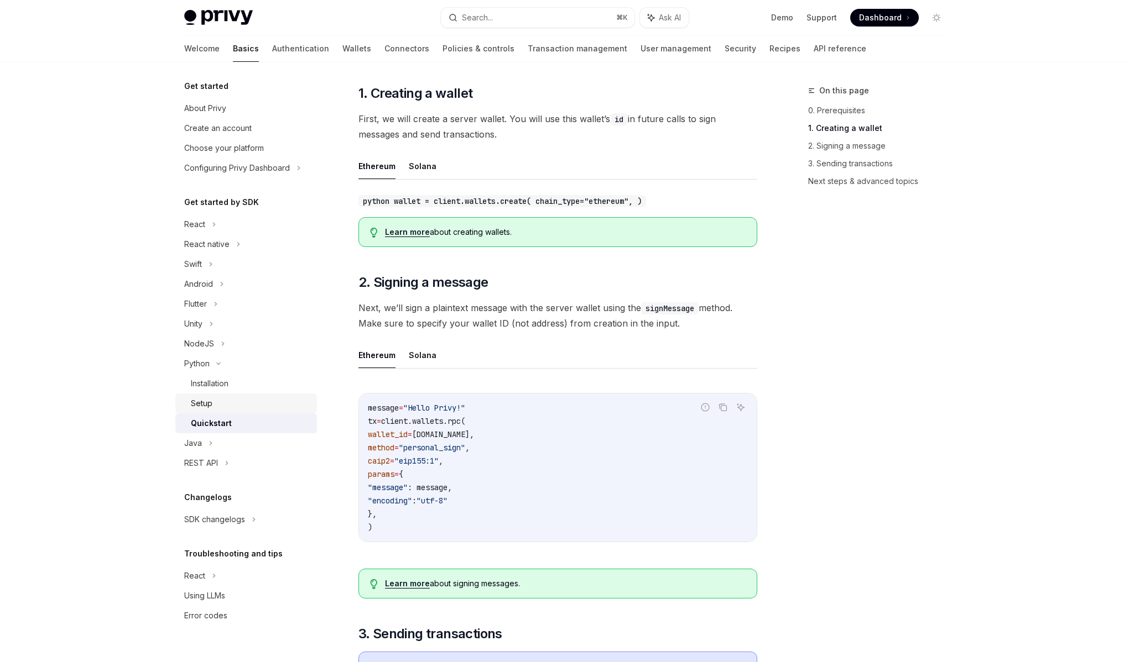
click at [216, 412] on link "Setup" at bounding box center [246, 404] width 142 height 20
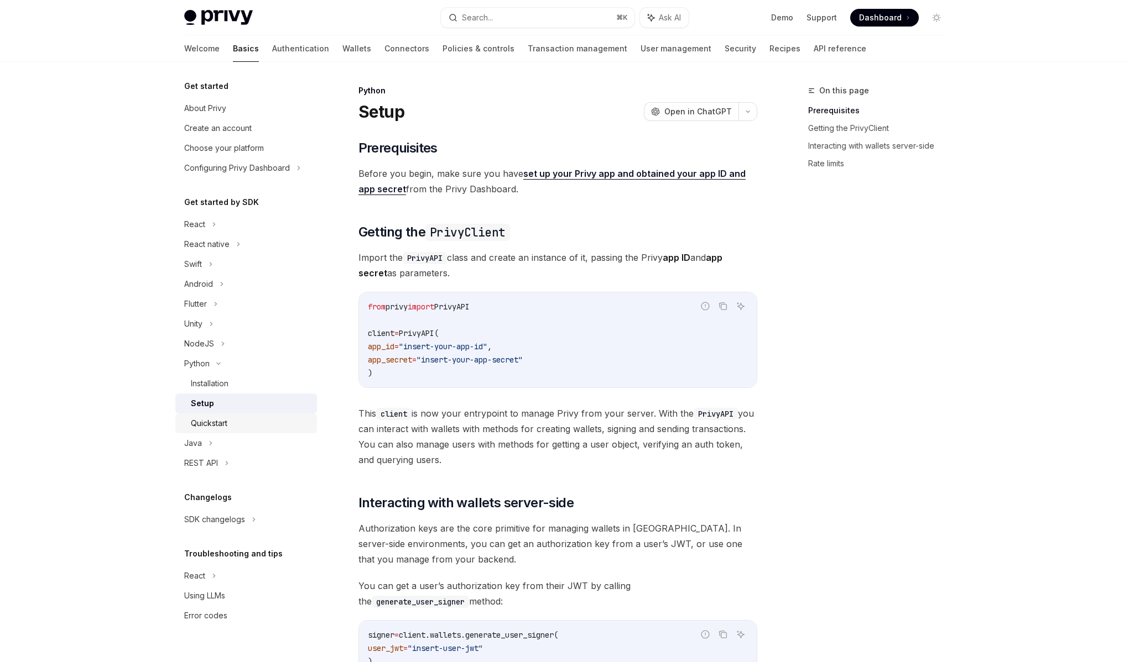
click at [212, 429] on div "Quickstart" at bounding box center [209, 423] width 36 height 13
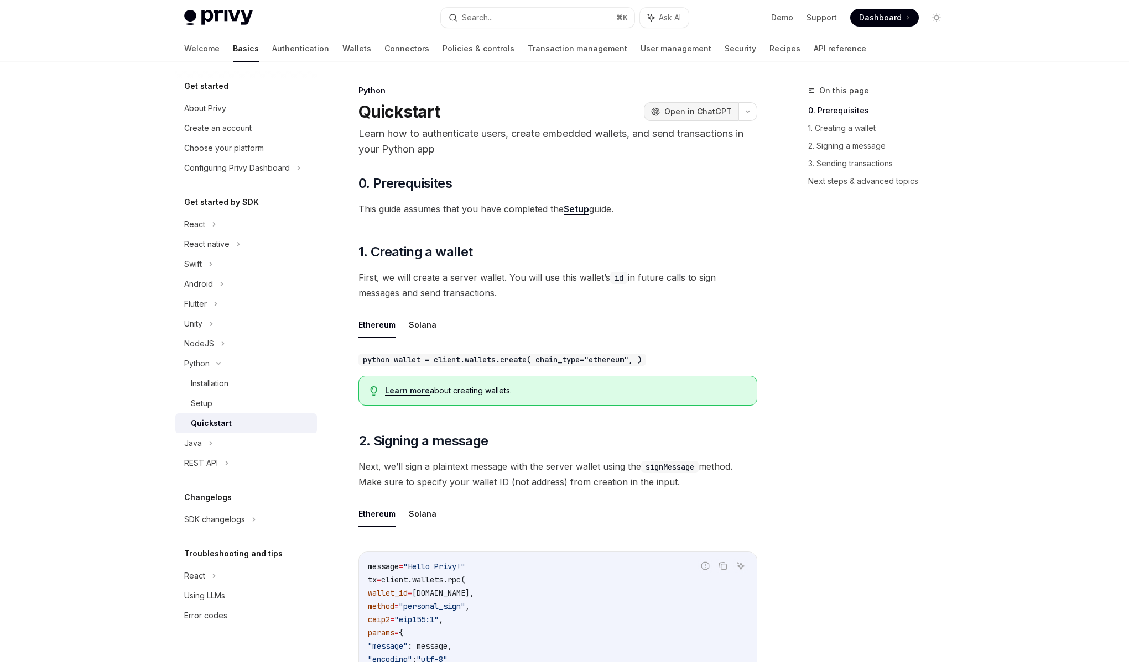
click at [696, 116] on span "Open in ChatGPT" at bounding box center [697, 111] width 67 height 11
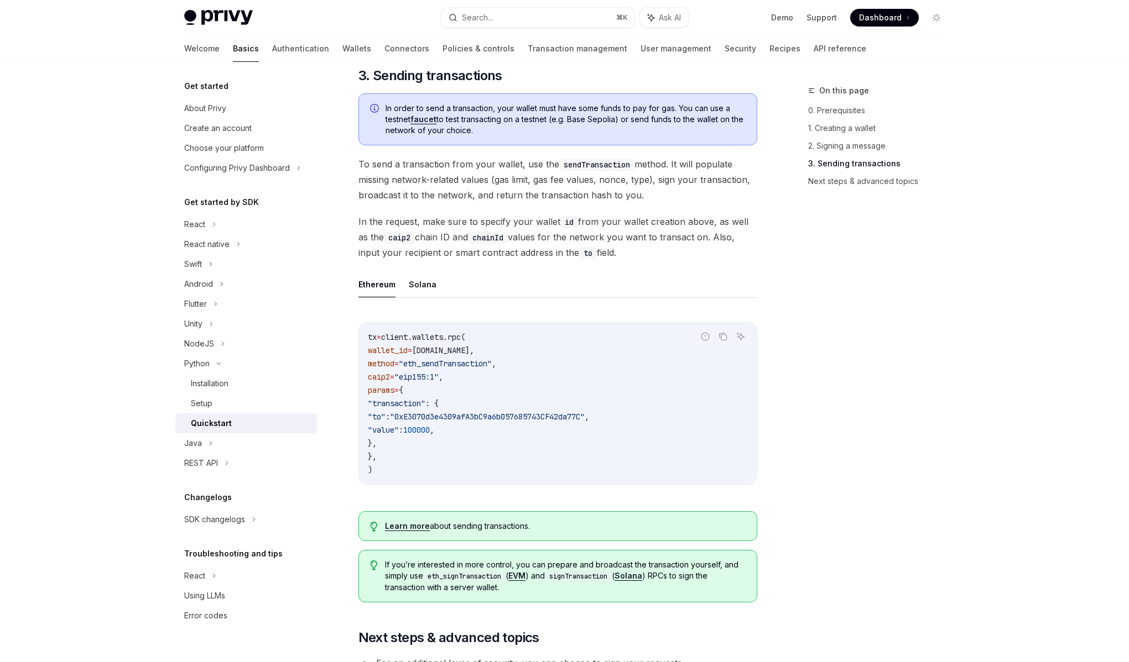
scroll to position [729, 0]
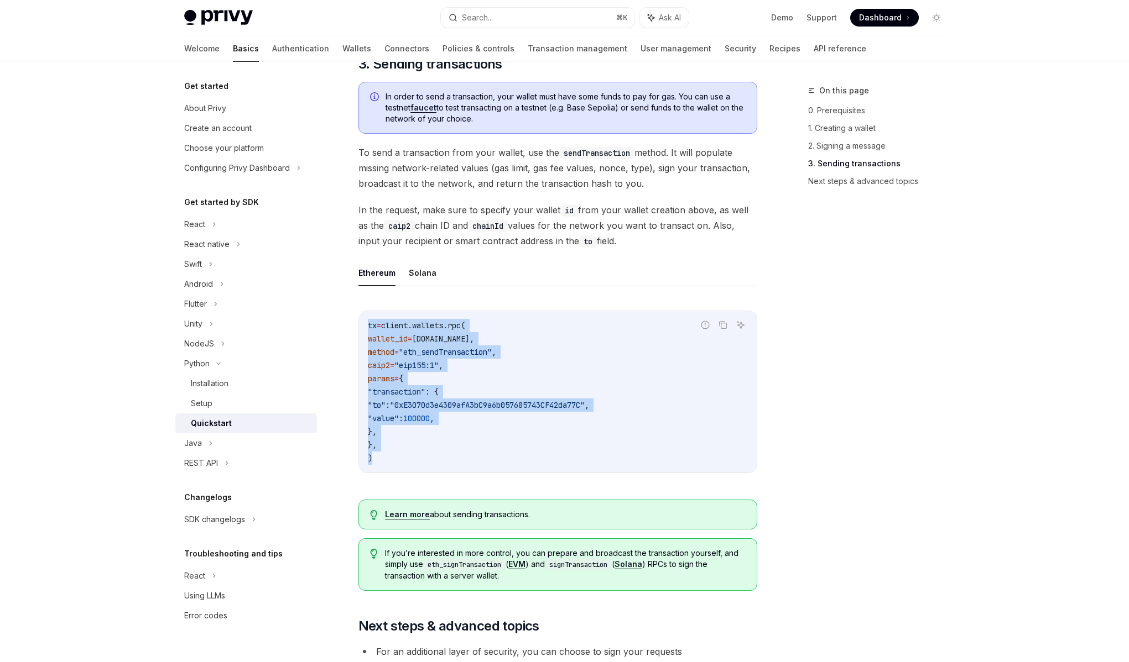
drag, startPoint x: 451, startPoint y: 466, endPoint x: 355, endPoint y: 323, distance: 171.3
click at [355, 323] on div "Python Quickstart OpenAI Open in ChatGPT Learn how to authenticate users, creat…" at bounding box center [454, 142] width 610 height 1575
copy code "tx = client.wallets.rpc( wallet_id = wallet.id, method = "eth_sendTransaction" …"
click at [431, 410] on code "tx = client.wallets.rpc( wallet_id = wallet.id, method = "eth_sendTransaction" …" at bounding box center [558, 392] width 380 height 146
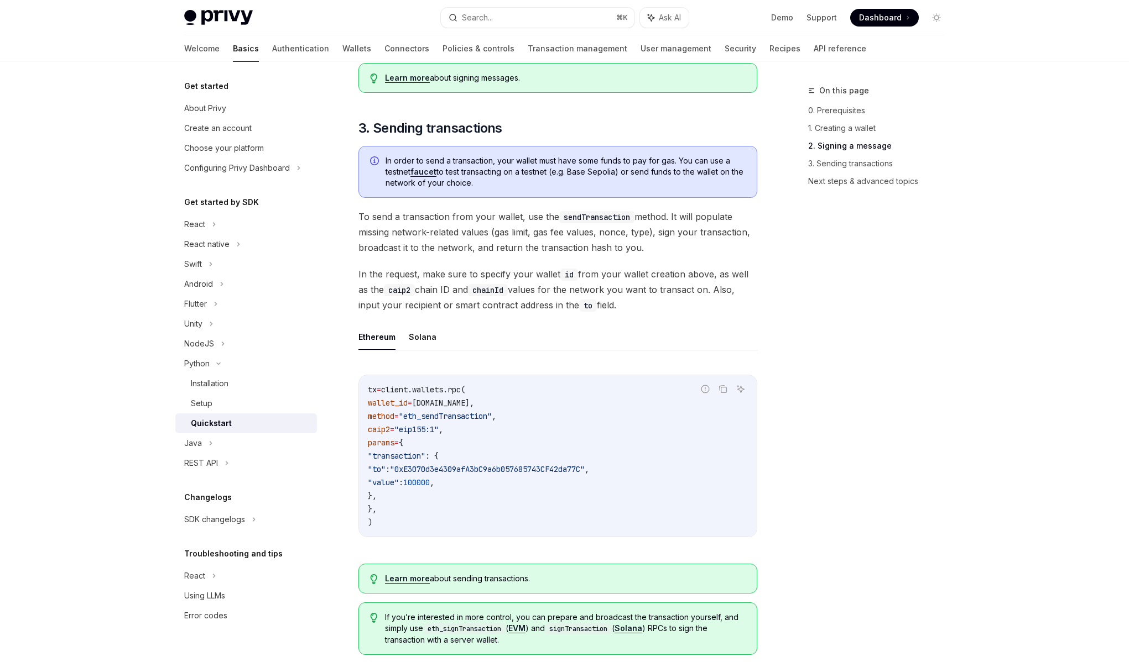
scroll to position [658, 0]
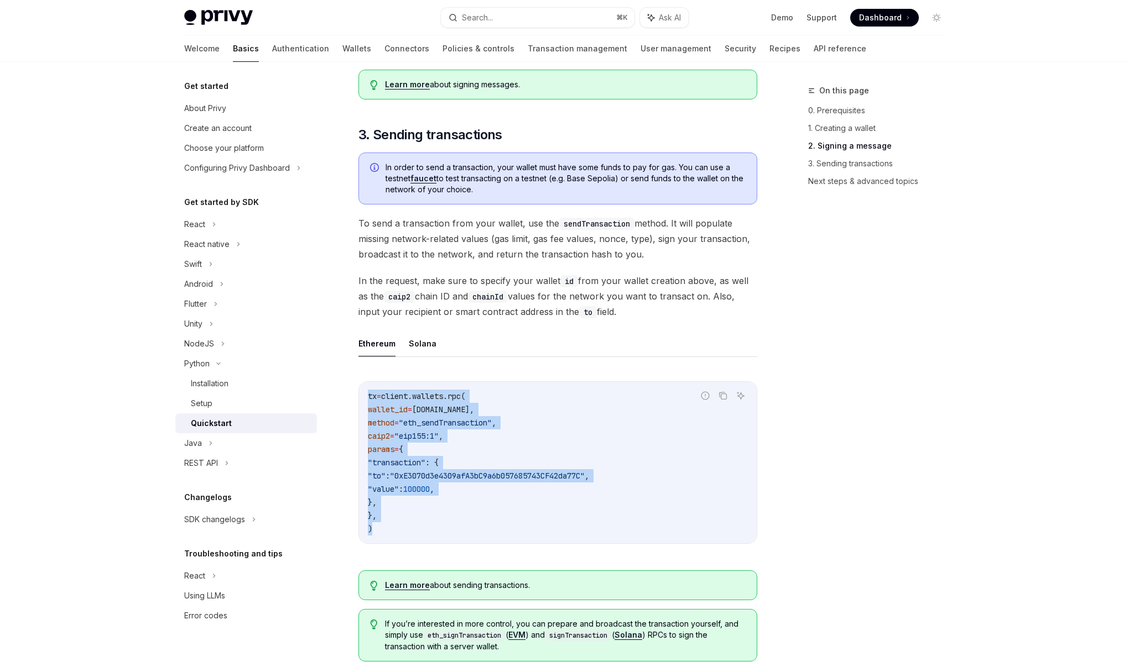
drag, startPoint x: 417, startPoint y: 533, endPoint x: 355, endPoint y: 396, distance: 150.2
click at [355, 396] on div "Python Quickstart OpenAI Open in ChatGPT Learn how to authenticate users, creat…" at bounding box center [454, 213] width 610 height 1575
copy code "tx = client.wallets.rpc( wallet_id = wallet.id, method = "eth_sendTransaction" …"
click at [373, 408] on span "wallet_id" at bounding box center [388, 410] width 40 height 10
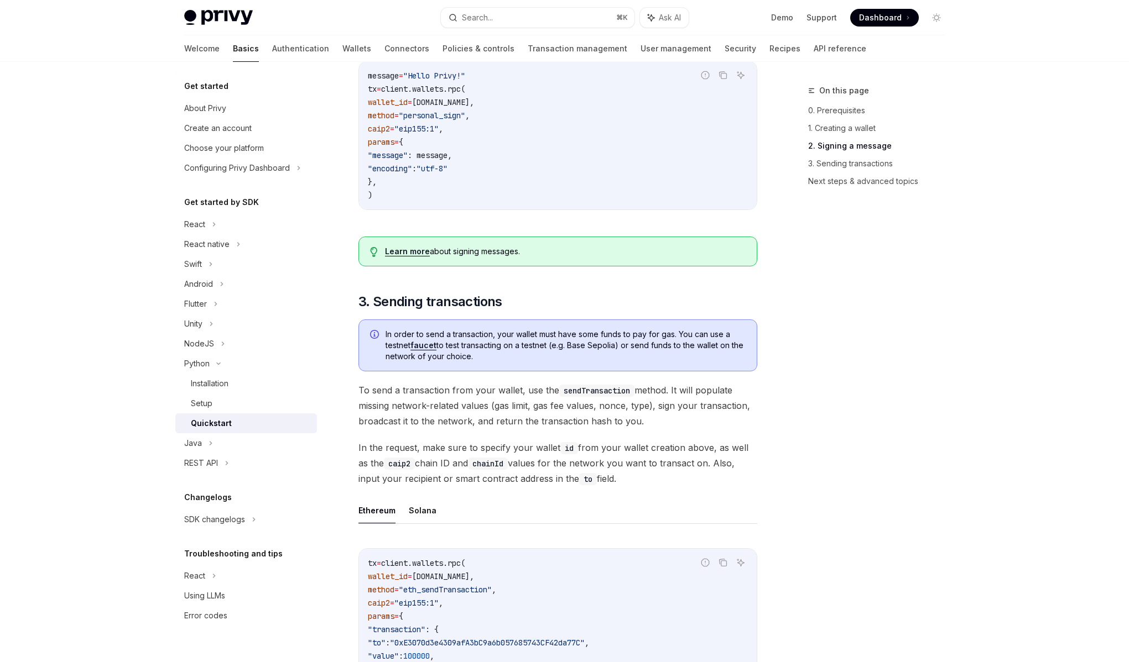
scroll to position [492, 0]
click at [481, 412] on span "To send a transaction from your wallet, use the sendTransaction method. It will…" at bounding box center [557, 405] width 399 height 46
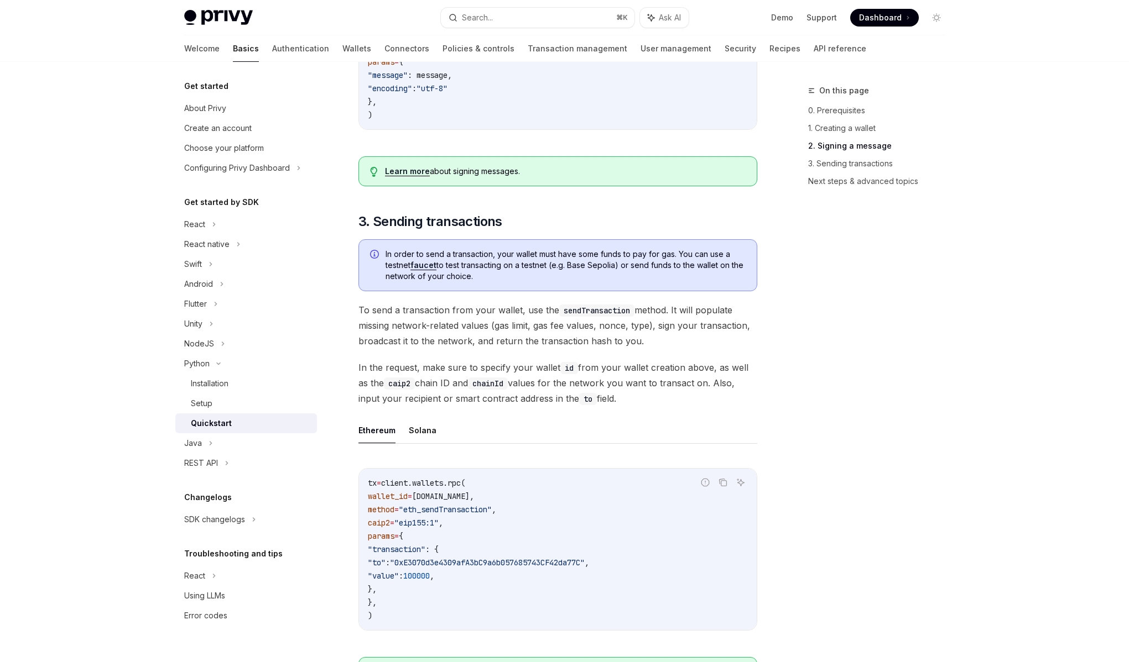
scroll to position [581, 0]
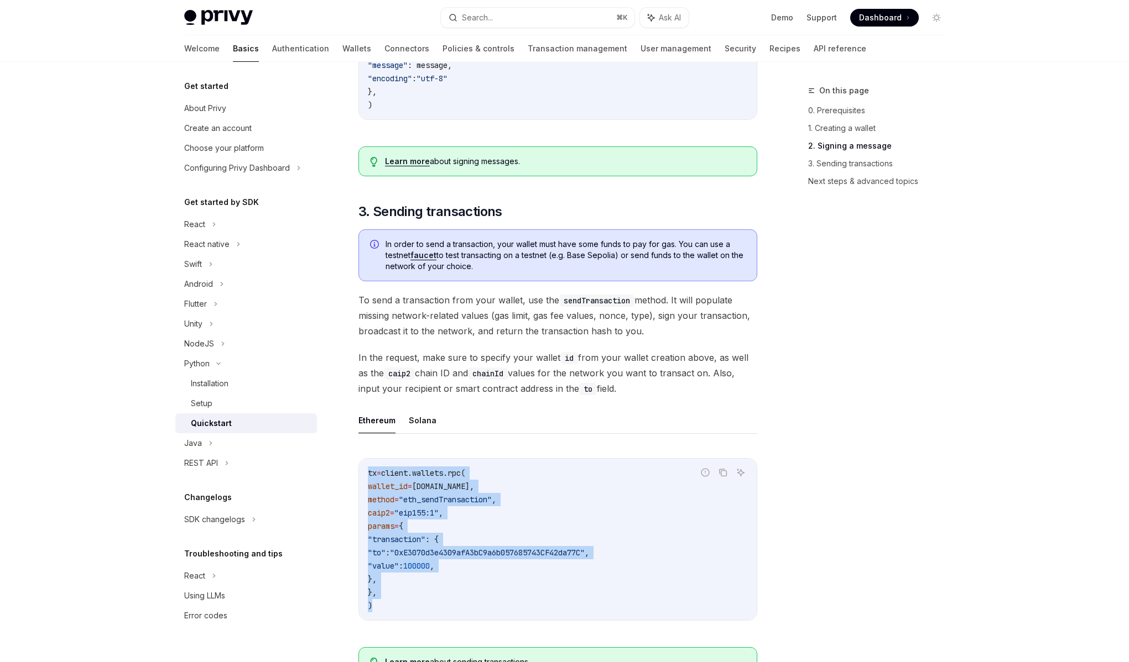
drag, startPoint x: 412, startPoint y: 605, endPoint x: 365, endPoint y: 473, distance: 141.0
click at [365, 473] on div "tx = client.wallets.rpc( wallet_id = wallet.id, method = "eth_sendTransaction" …" at bounding box center [558, 539] width 398 height 161
copy code "tx = client.wallets.rpc( wallet_id = wallet.id, method = "eth_sendTransaction" …"
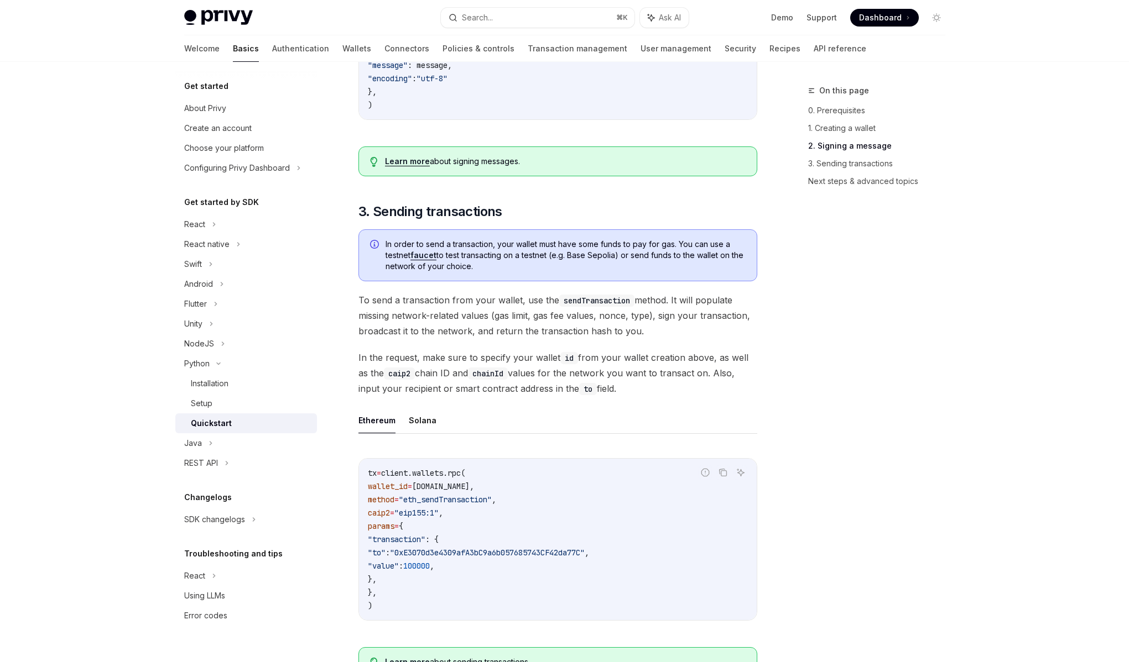
click at [476, 548] on span ""0xE3070d3e4309afA3bC9a6b057685743CF42da77C"" at bounding box center [487, 553] width 195 height 10
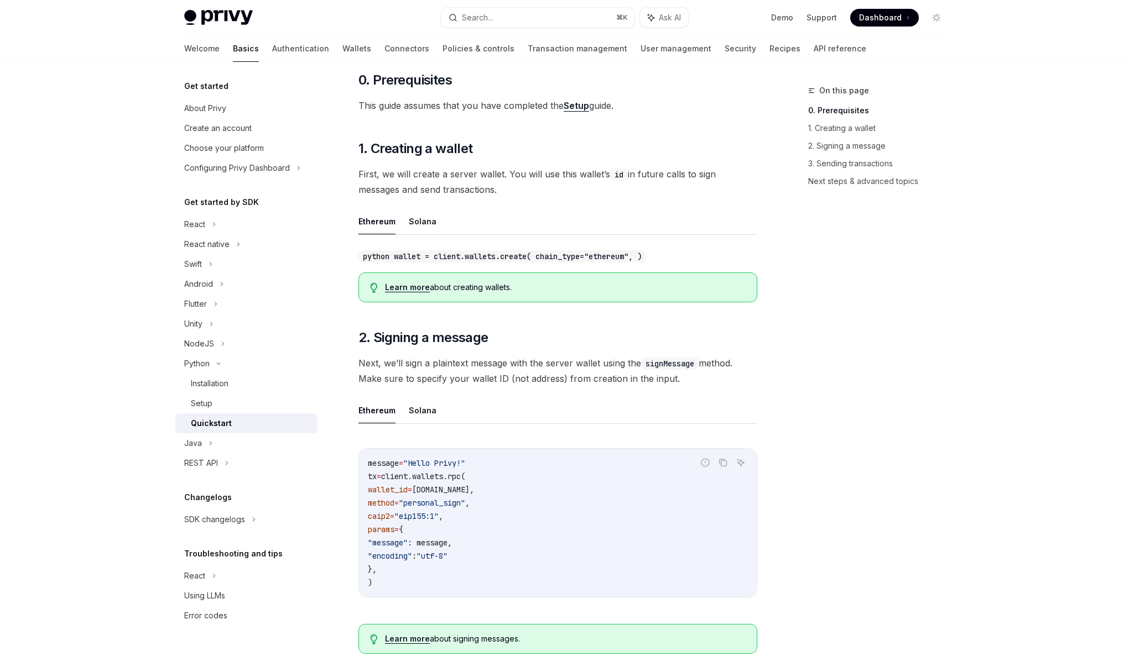
scroll to position [107, 0]
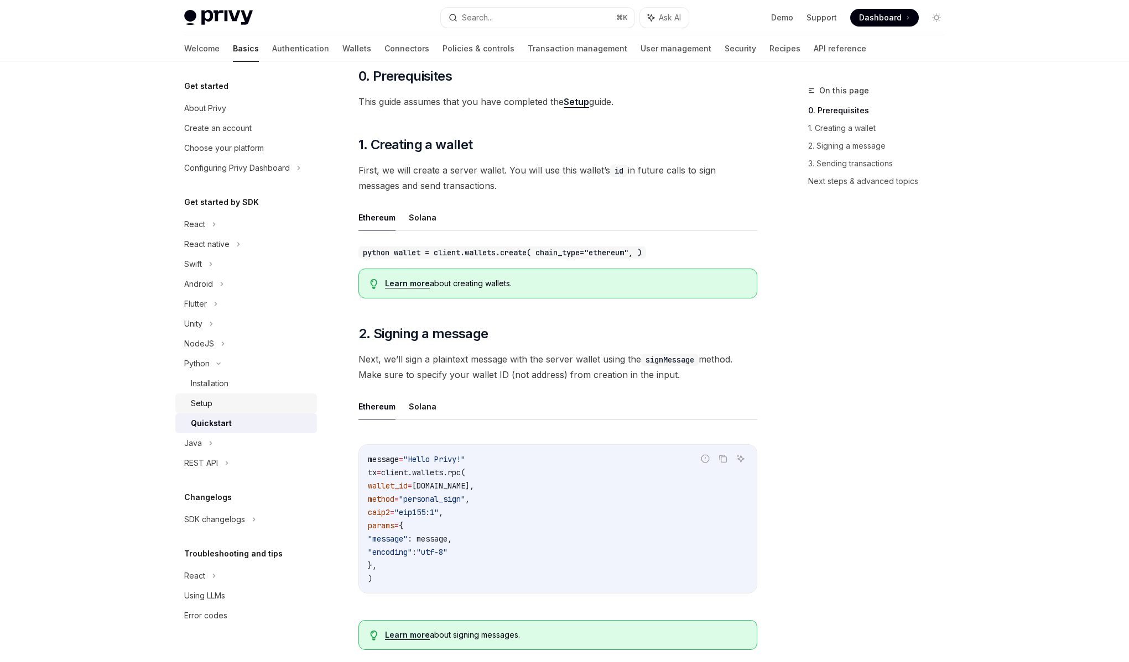
click at [223, 405] on div "Setup" at bounding box center [250, 403] width 119 height 13
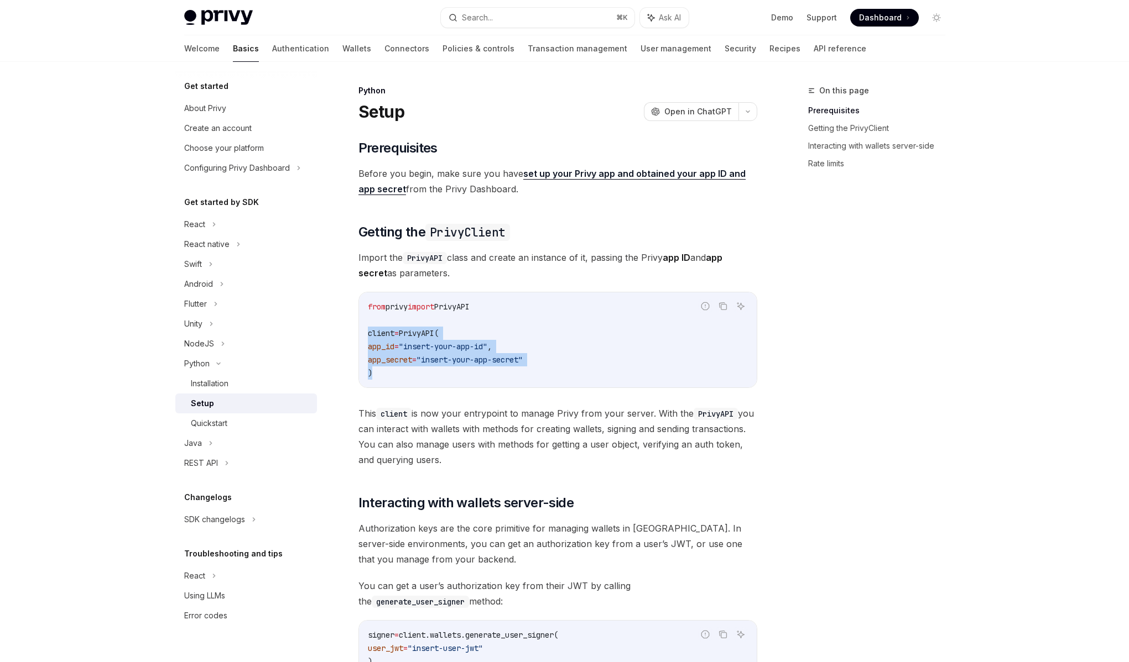
drag, startPoint x: 408, startPoint y: 371, endPoint x: 362, endPoint y: 332, distance: 60.4
click at [362, 332] on div "from privy import PrivyAPI client = PrivyAPI( app_id = "insert-your-app-id" , a…" at bounding box center [558, 340] width 398 height 95
click at [502, 396] on div "​ Prerequisites Before you begin, make sure you have set up your Privy app and …" at bounding box center [557, 483] width 399 height 689
click at [230, 424] on div "Quickstart" at bounding box center [250, 423] width 119 height 13
click at [223, 425] on div "Quickstart" at bounding box center [209, 423] width 36 height 13
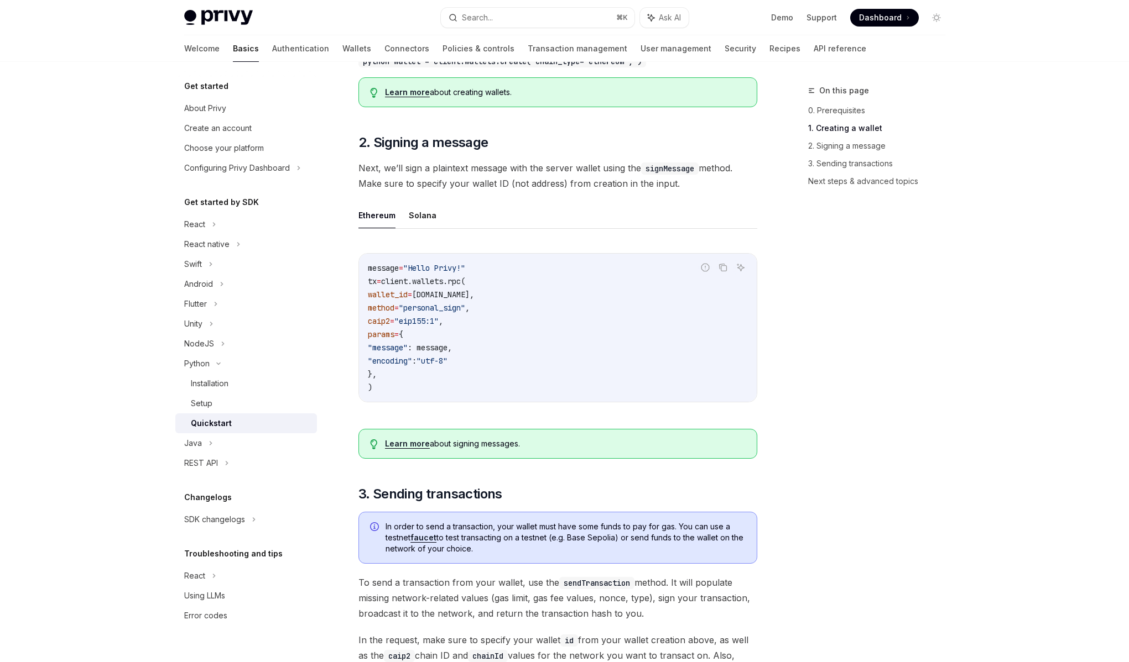
scroll to position [300, 0]
type textarea "*"
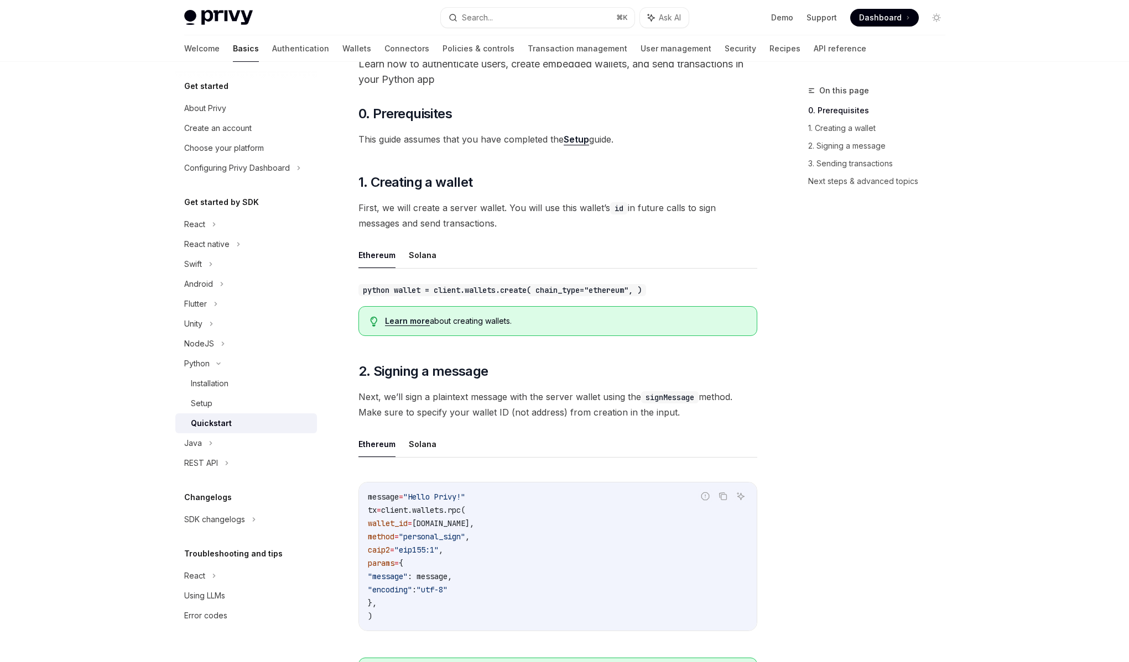
scroll to position [50, 0]
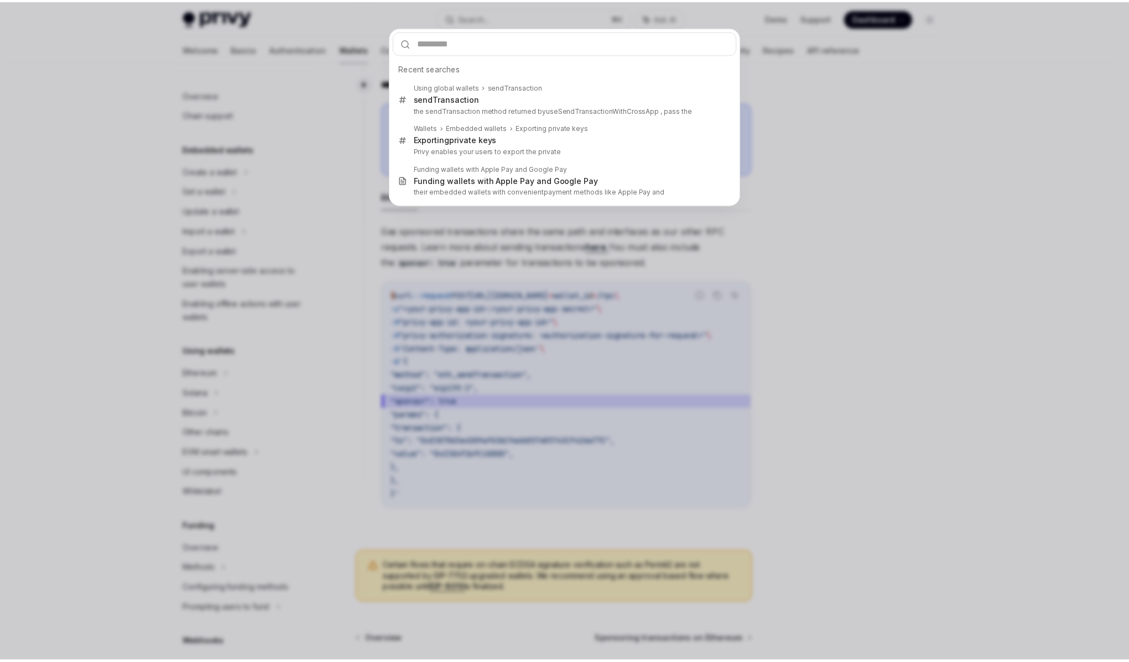
scroll to position [288, 0]
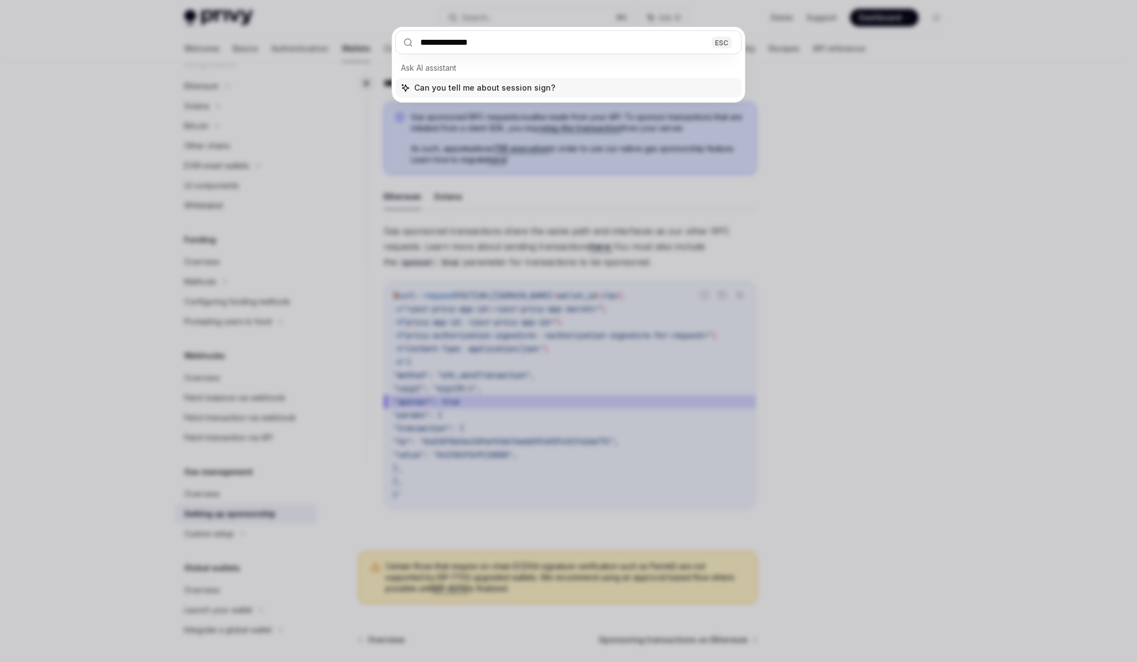
type input "**********"
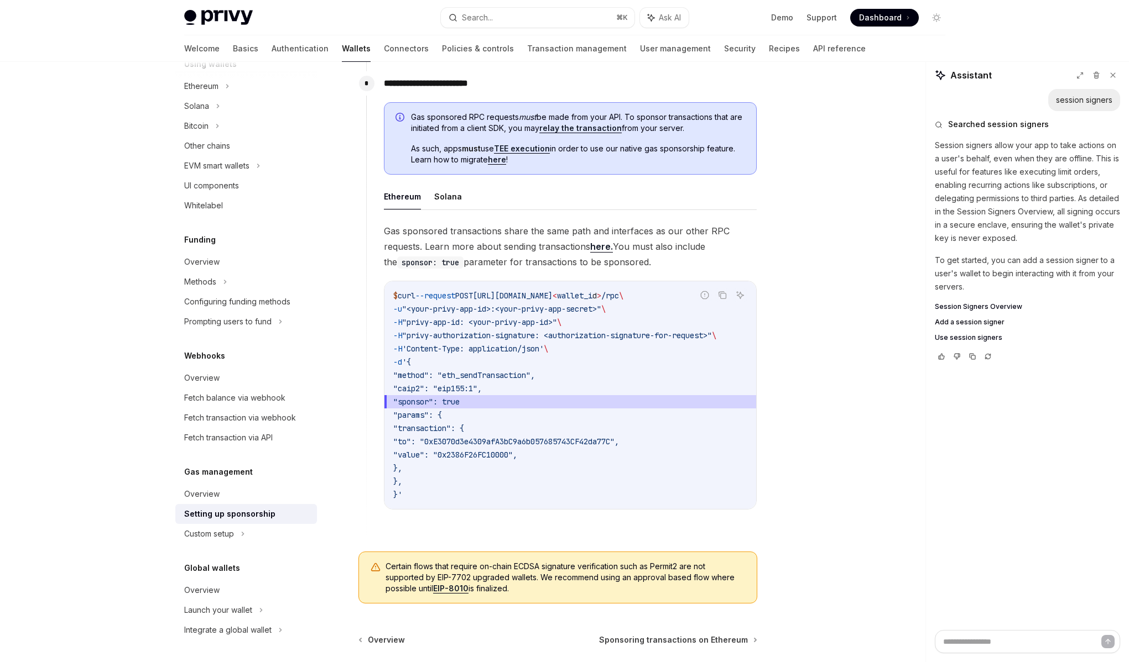
click at [973, 323] on span "Add a session signer" at bounding box center [969, 322] width 70 height 9
type textarea "*"
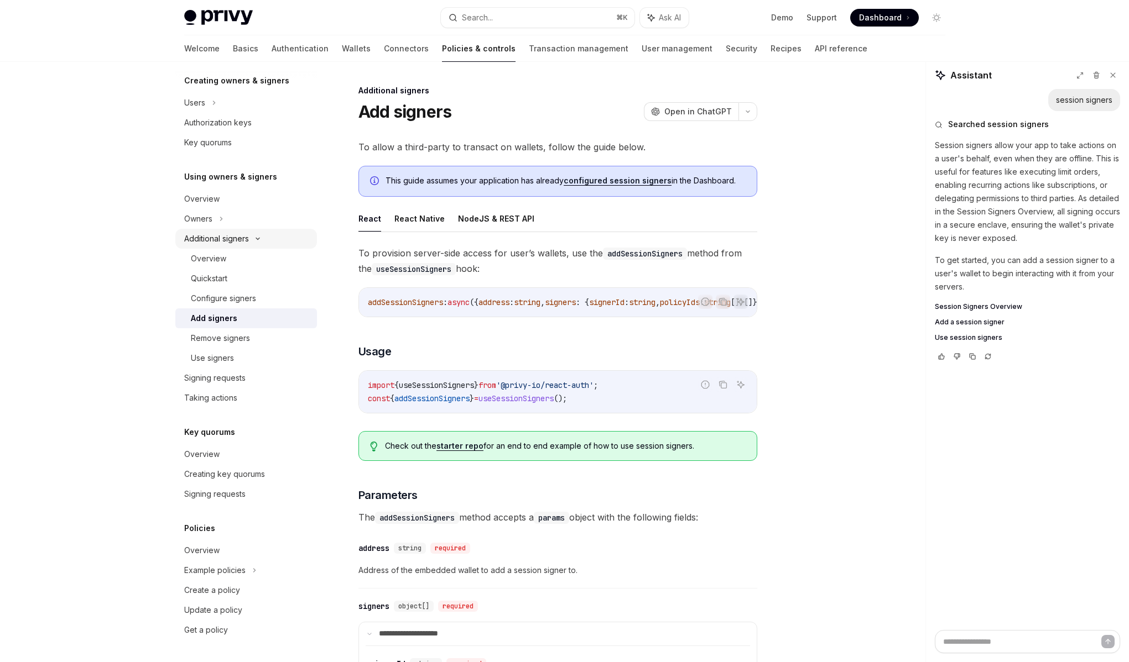
click at [252, 239] on icon at bounding box center [257, 239] width 13 height 4
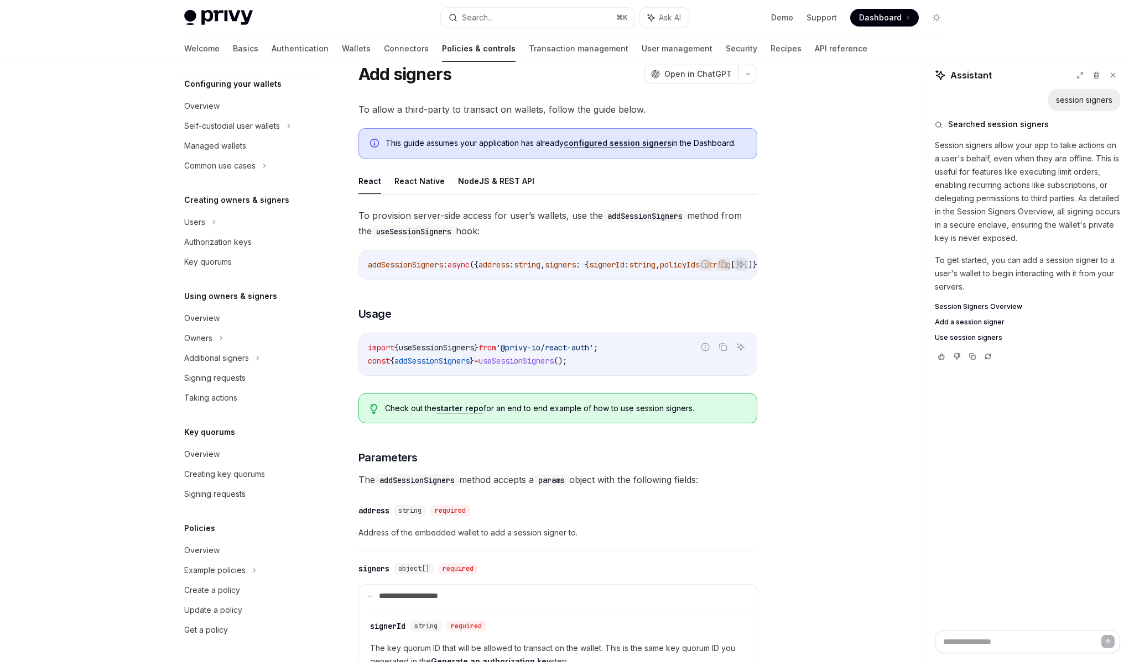
scroll to position [39, 0]
click at [85, 213] on div "Privy Docs home page Search... ⌘ K Ask AI Demo Support Dashboard Dashboard Sear…" at bounding box center [564, 456] width 1129 height 990
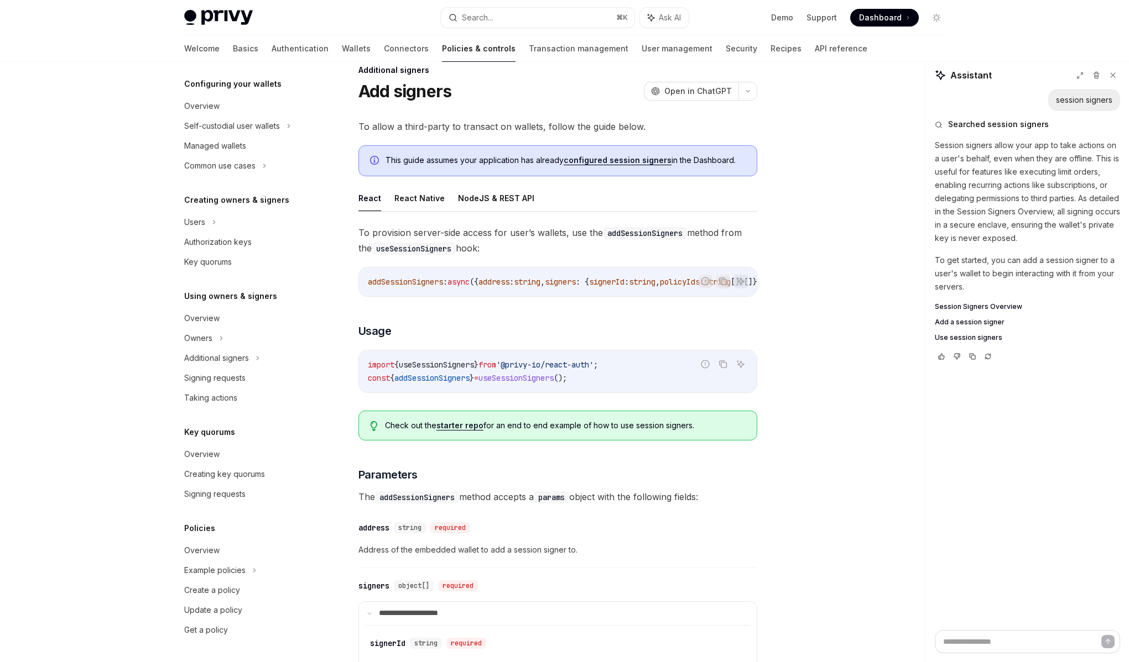
scroll to position [0, 0]
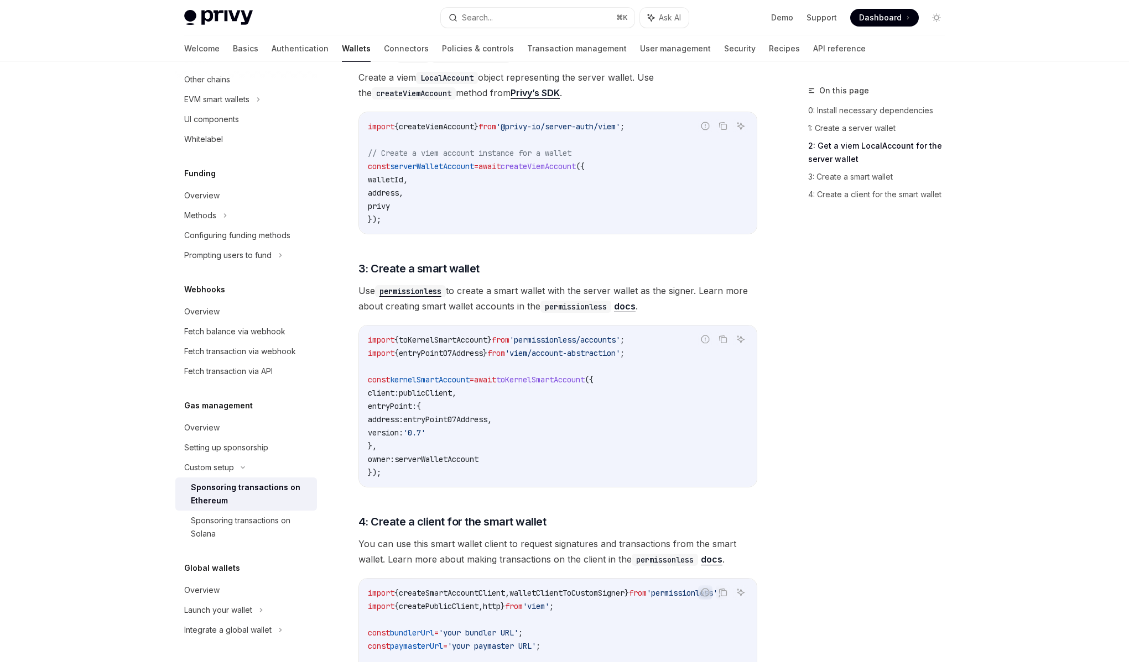
scroll to position [803, 0]
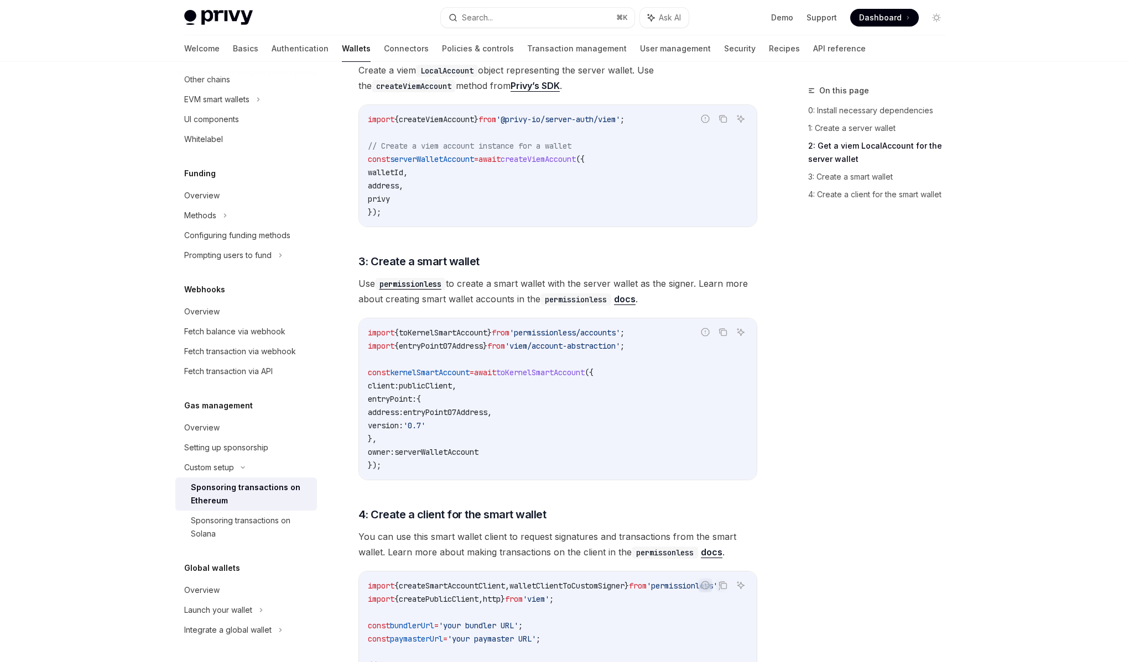
click at [492, 276] on span "Use permissionless to create a smart wallet with the server wallet as the signe…" at bounding box center [557, 291] width 399 height 31
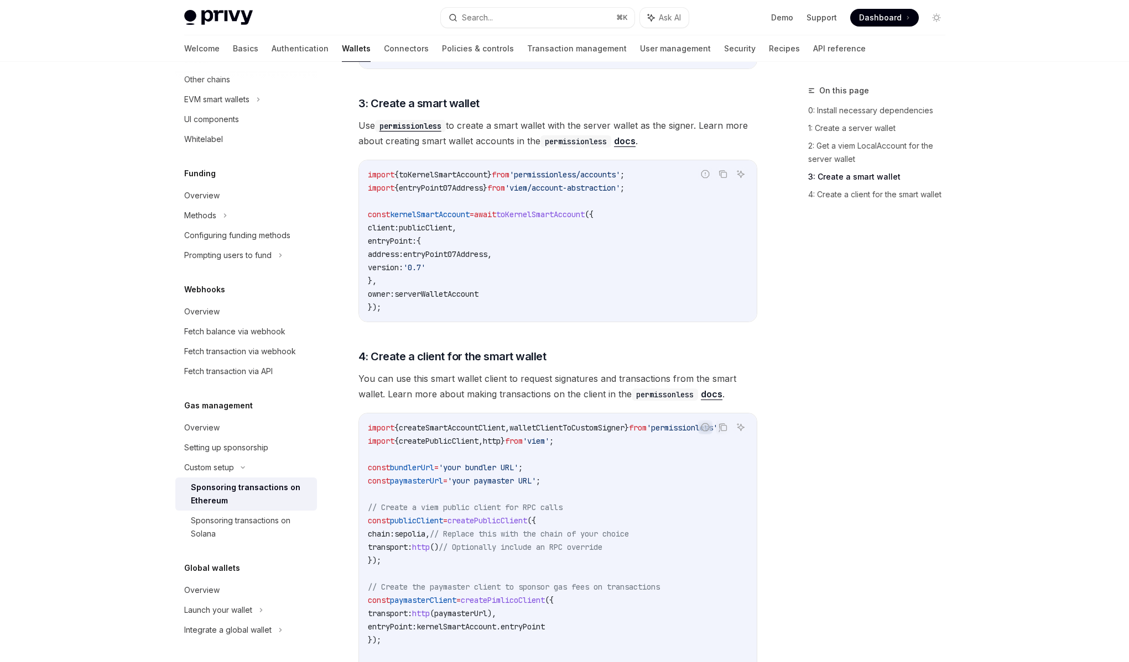
scroll to position [968, 0]
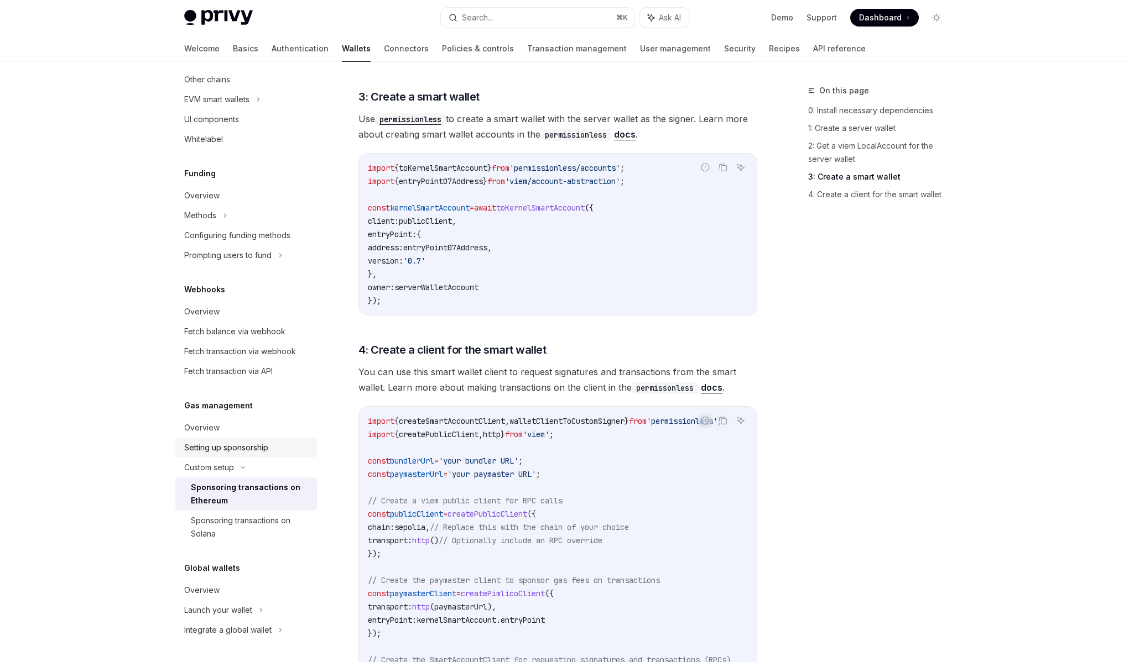
click at [256, 446] on div "Setting up sponsorship" at bounding box center [226, 447] width 84 height 13
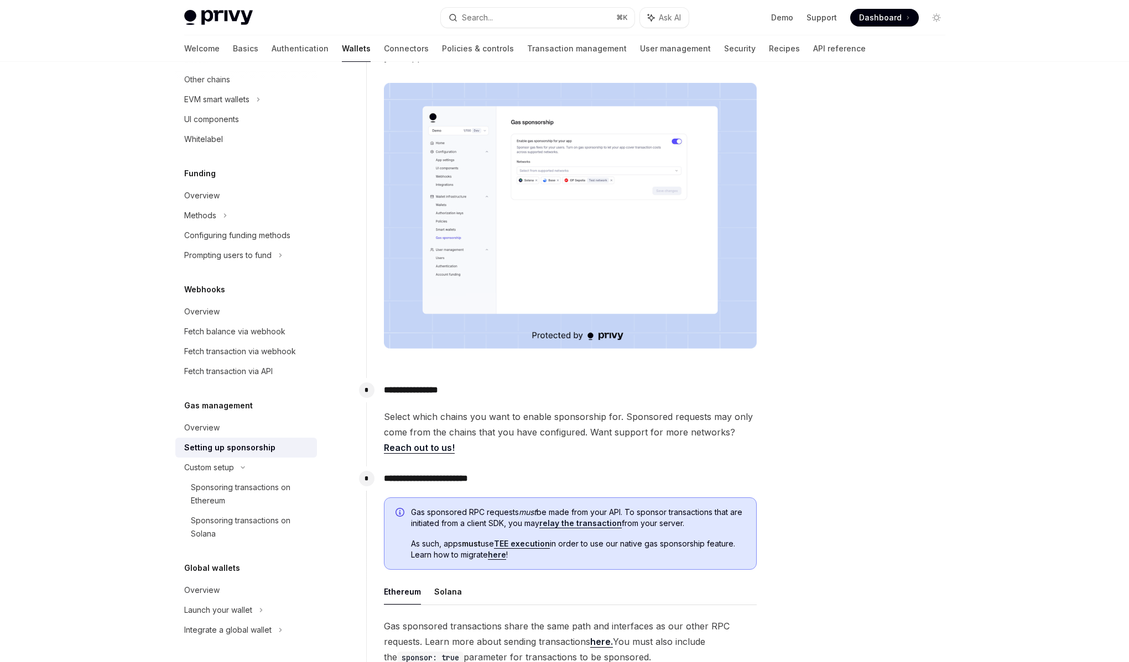
scroll to position [201, 0]
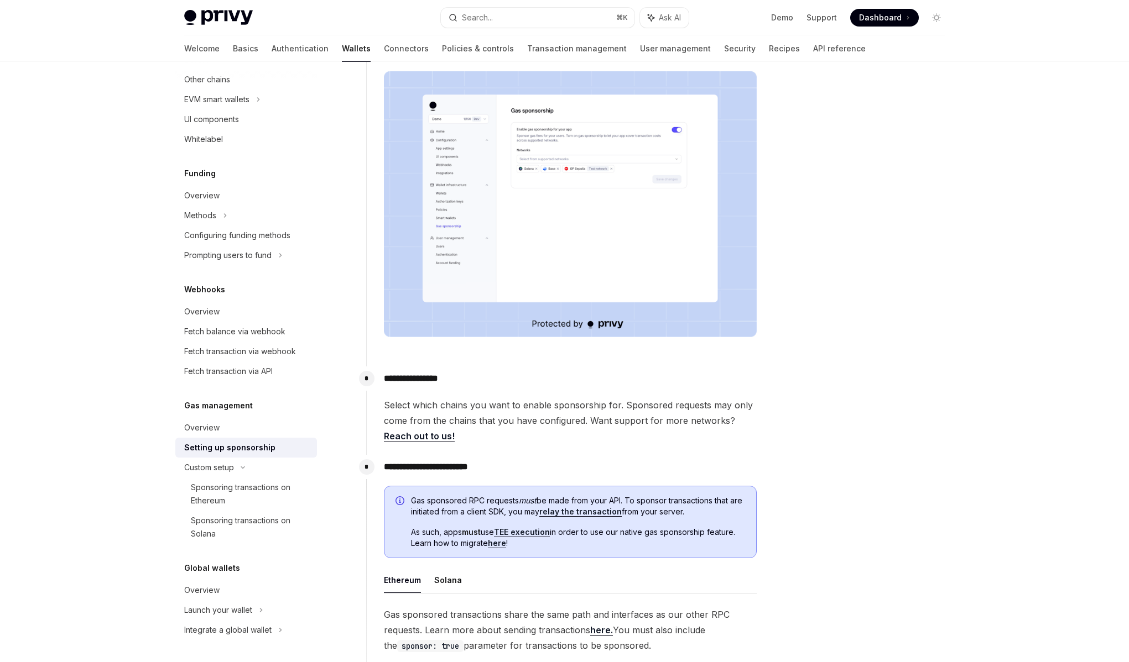
click at [479, 420] on span "Select which chains you want to enable sponsorship for. Sponsored requests may …" at bounding box center [570, 421] width 373 height 46
drag, startPoint x: 482, startPoint y: 408, endPoint x: 513, endPoint y: 408, distance: 31.5
click at [513, 408] on span "Select which chains you want to enable sponsorship for. Sponsored requests may …" at bounding box center [570, 421] width 373 height 46
drag, startPoint x: 513, startPoint y: 408, endPoint x: 472, endPoint y: 405, distance: 41.6
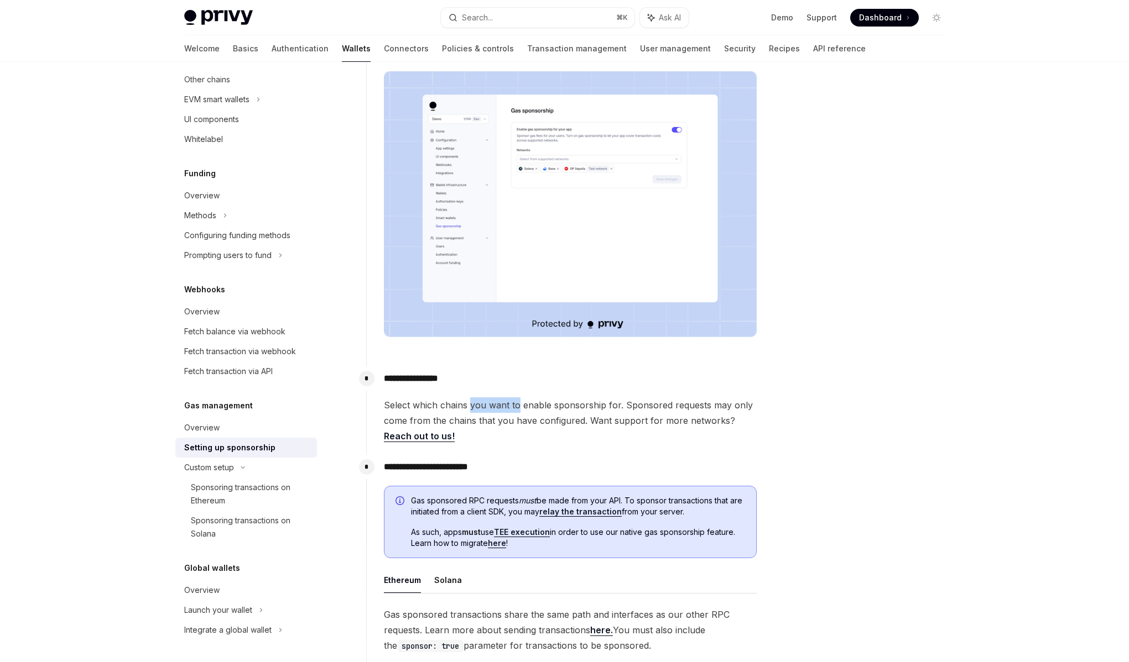
click at [472, 405] on span "Select which chains you want to enable sponsorship for. Sponsored requests may …" at bounding box center [570, 421] width 373 height 46
drag, startPoint x: 472, startPoint y: 405, endPoint x: 555, endPoint y: 403, distance: 83.5
click at [555, 403] on span "Select which chains you want to enable sponsorship for. Sponsored requests may …" at bounding box center [570, 421] width 373 height 46
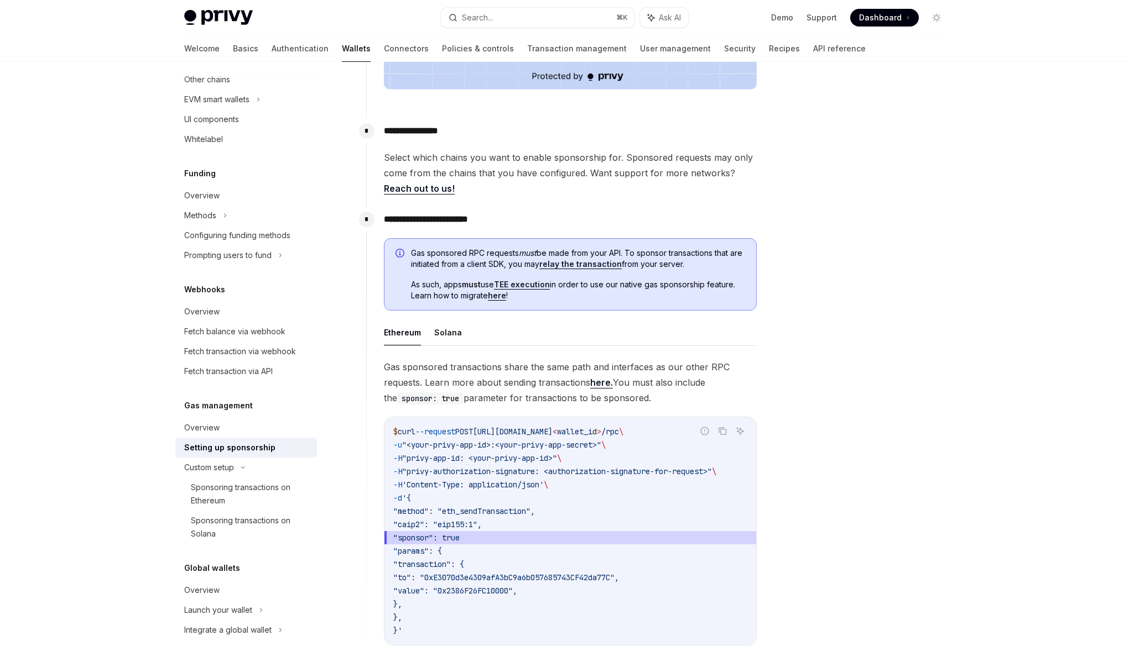
scroll to position [449, 0]
click at [478, 382] on span "Gas sponsored transactions share the same path and interfaces as our other RPC …" at bounding box center [570, 382] width 373 height 46
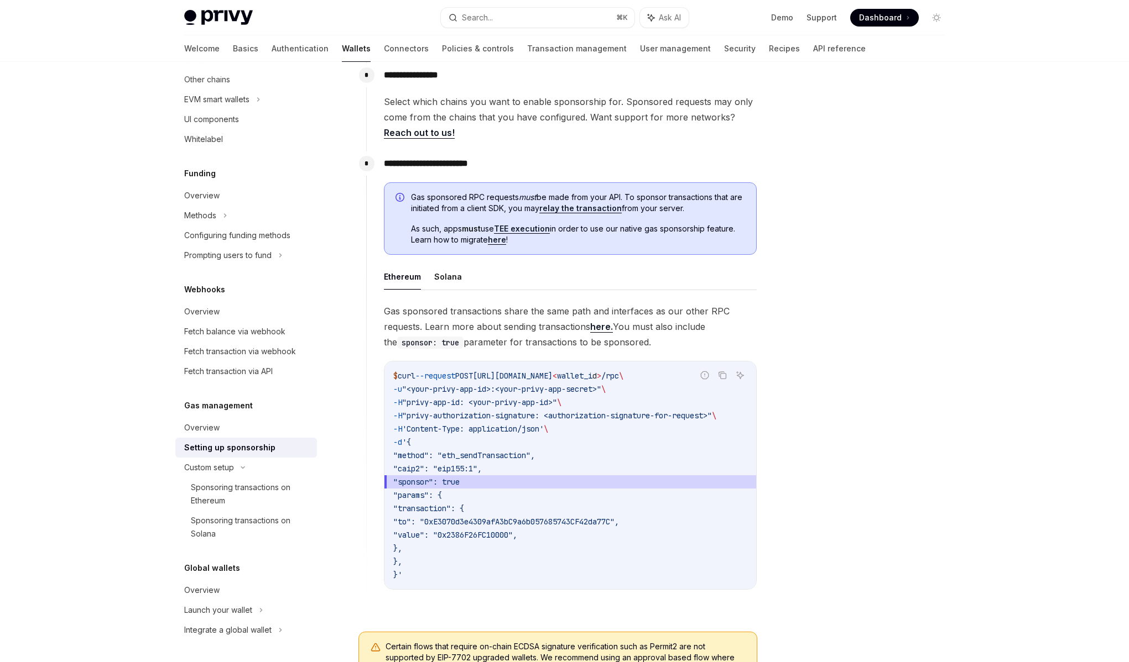
scroll to position [506, 0]
click at [547, 323] on span "Gas sponsored transactions share the same path and interfaces as our other RPC …" at bounding box center [570, 325] width 373 height 46
drag, startPoint x: 545, startPoint y: 324, endPoint x: 487, endPoint y: 318, distance: 58.4
click at [487, 318] on span "Gas sponsored transactions share the same path and interfaces as our other RPC …" at bounding box center [570, 325] width 373 height 46
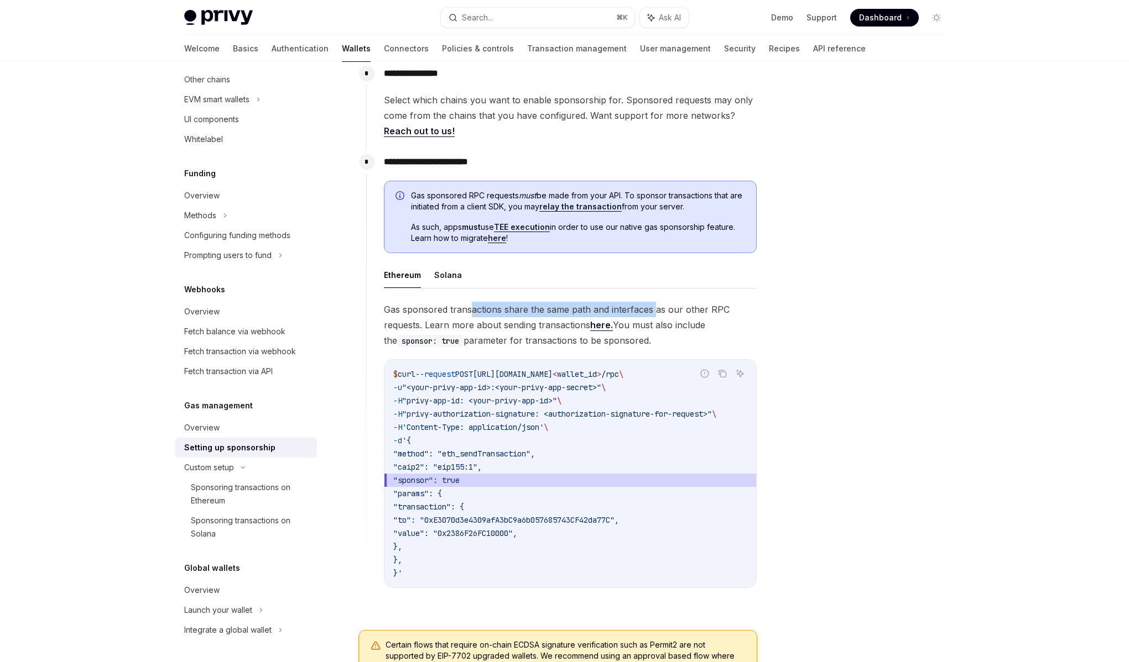
drag, startPoint x: 472, startPoint y: 311, endPoint x: 655, endPoint y: 311, distance: 182.5
click at [655, 311] on span "Gas sponsored transactions share the same path and interfaces as our other RPC …" at bounding box center [570, 325] width 373 height 46
drag, startPoint x: 655, startPoint y: 311, endPoint x: 464, endPoint y: 310, distance: 190.8
click at [464, 310] on span "Gas sponsored transactions share the same path and interfaces as our other RPC …" at bounding box center [570, 325] width 373 height 46
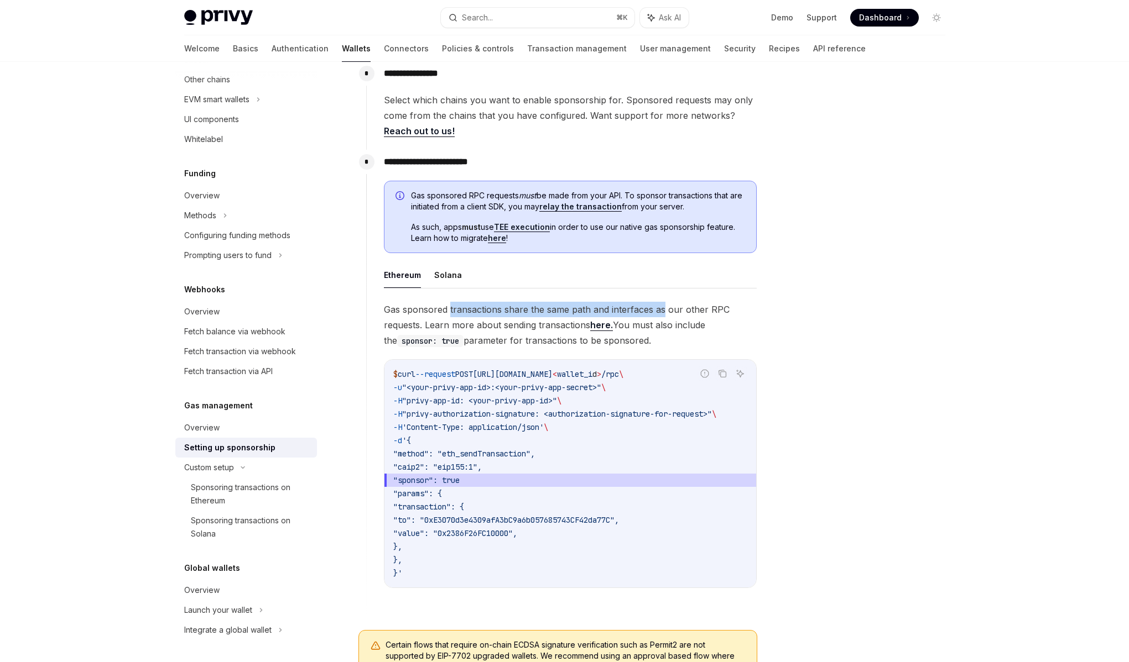
click at [464, 310] on span "Gas sponsored transactions share the same path and interfaces as our other RPC …" at bounding box center [570, 325] width 373 height 46
click at [607, 325] on link "here." at bounding box center [601, 326] width 23 height 12
type textarea "*"
